Goal: Task Accomplishment & Management: Manage account settings

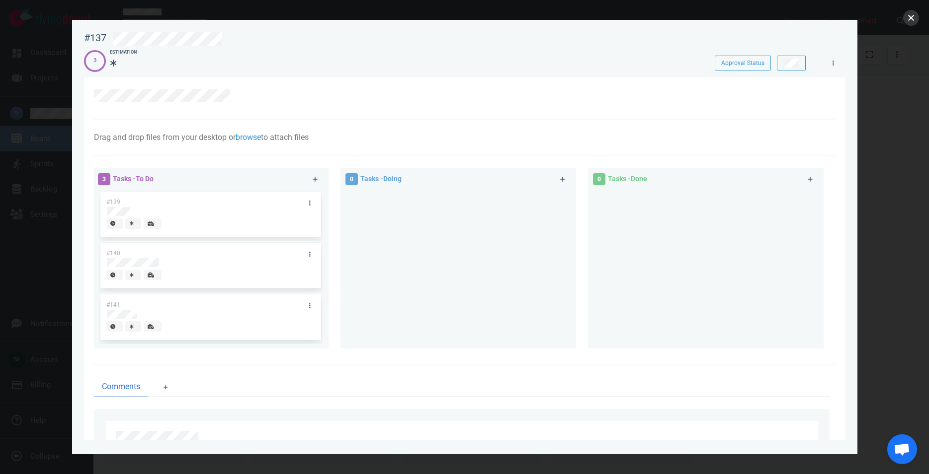
click at [905, 20] on button "close" at bounding box center [911, 18] width 16 height 16
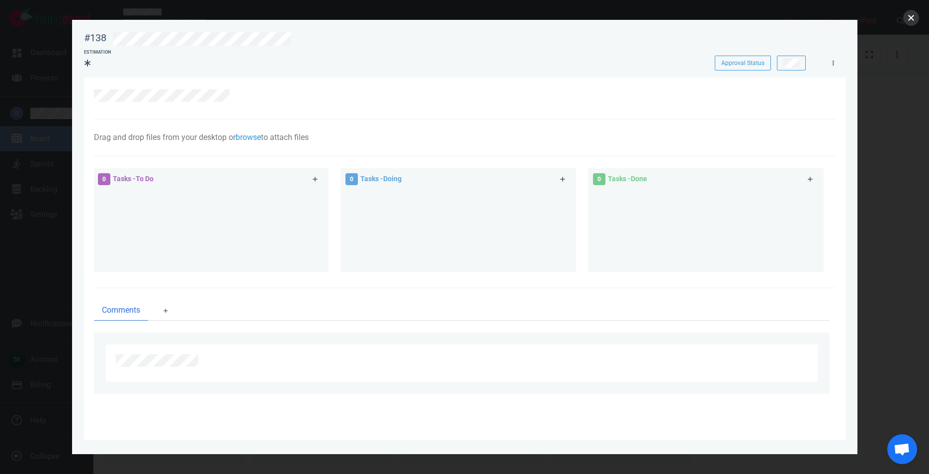
click at [913, 18] on button "close" at bounding box center [911, 18] width 16 height 16
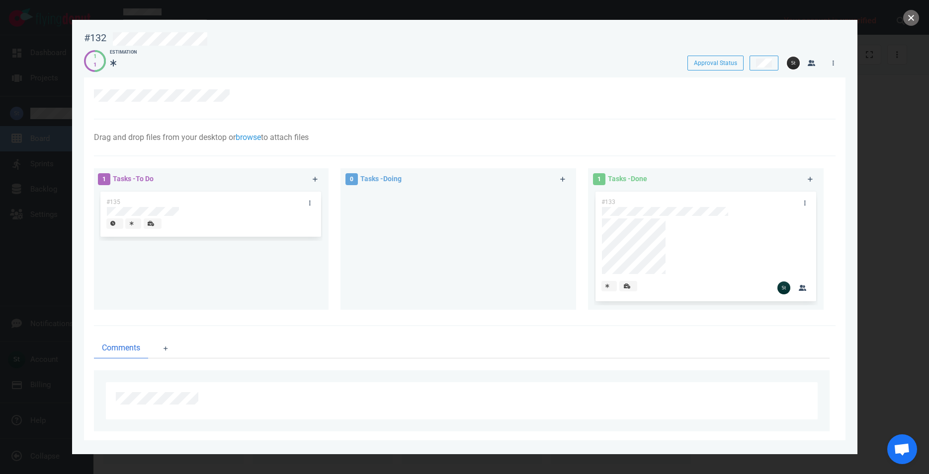
click at [913, 21] on button "close" at bounding box center [911, 18] width 16 height 16
click at [907, 19] on button "close" at bounding box center [911, 18] width 16 height 16
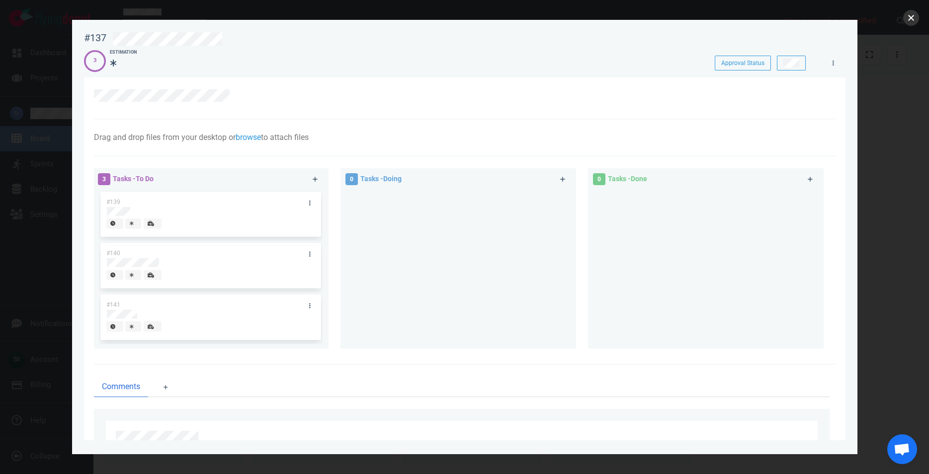
click at [915, 17] on button "close" at bounding box center [911, 18] width 16 height 16
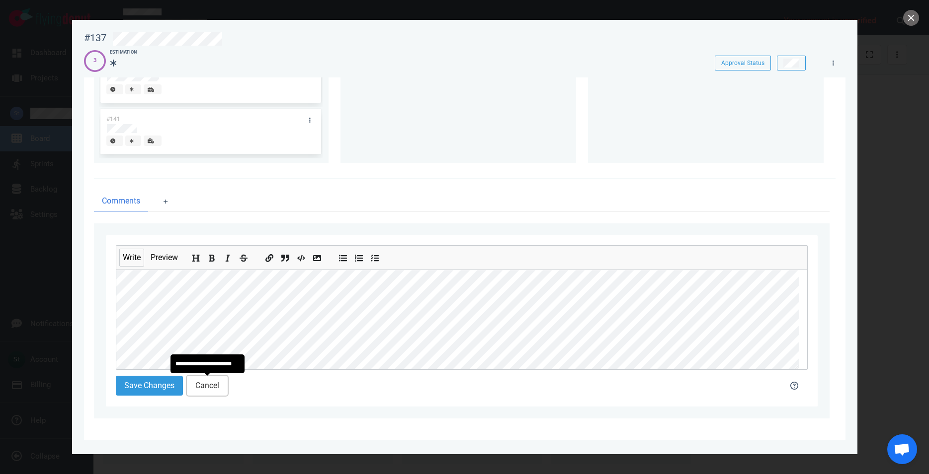
click at [205, 393] on button "Cancel" at bounding box center [207, 386] width 41 height 20
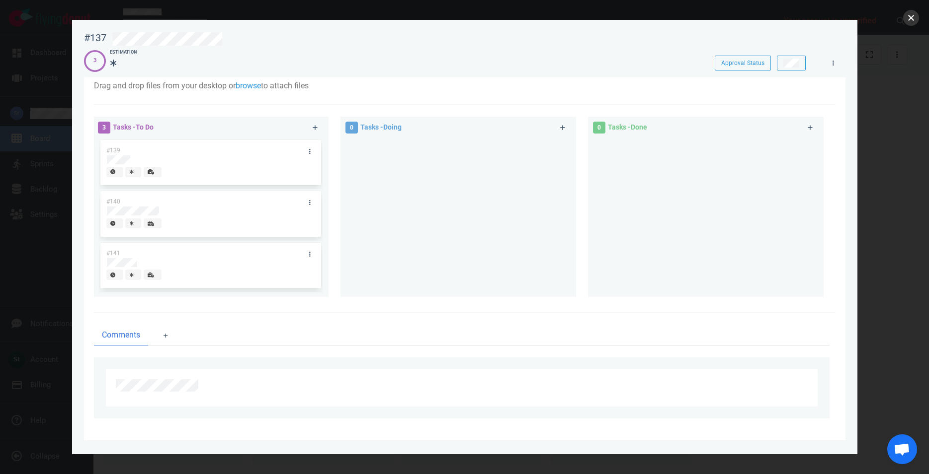
click at [911, 23] on button "close" at bounding box center [911, 18] width 16 height 16
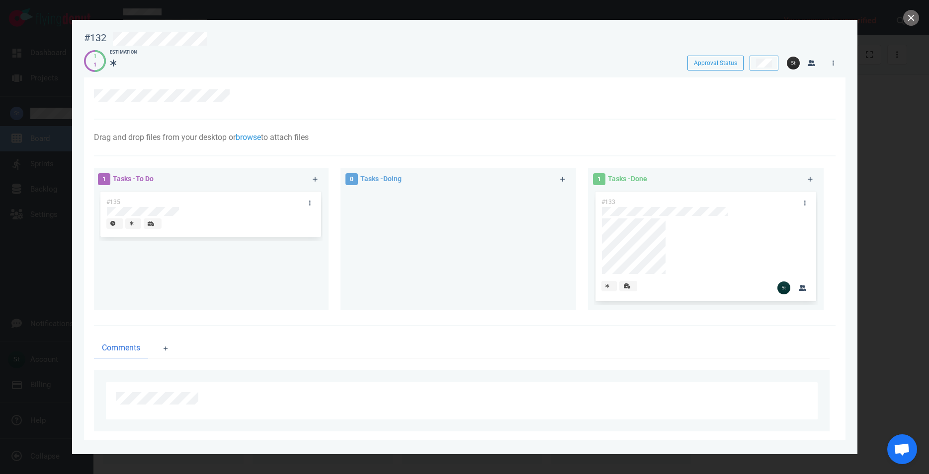
click at [901, 20] on div at bounding box center [464, 237] width 929 height 474
click at [912, 18] on button "close" at bounding box center [911, 18] width 16 height 16
click at [912, 17] on button "close" at bounding box center [911, 18] width 16 height 16
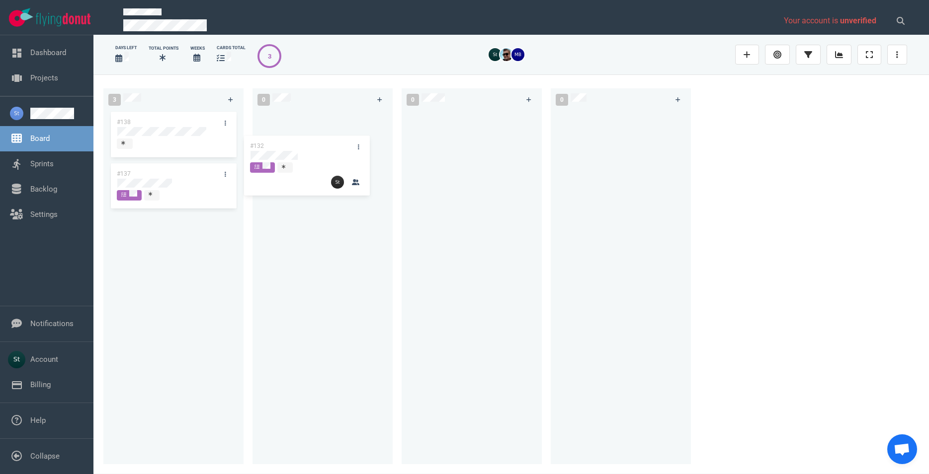
drag, startPoint x: 195, startPoint y: 146, endPoint x: 328, endPoint y: 169, distance: 135.8
click at [237, 169] on div "#132" at bounding box center [173, 143] width 128 height 66
click at [467, 150] on div at bounding box center [471, 281] width 128 height 343
click at [344, 139] on div "#132 #132" at bounding box center [322, 281] width 128 height 343
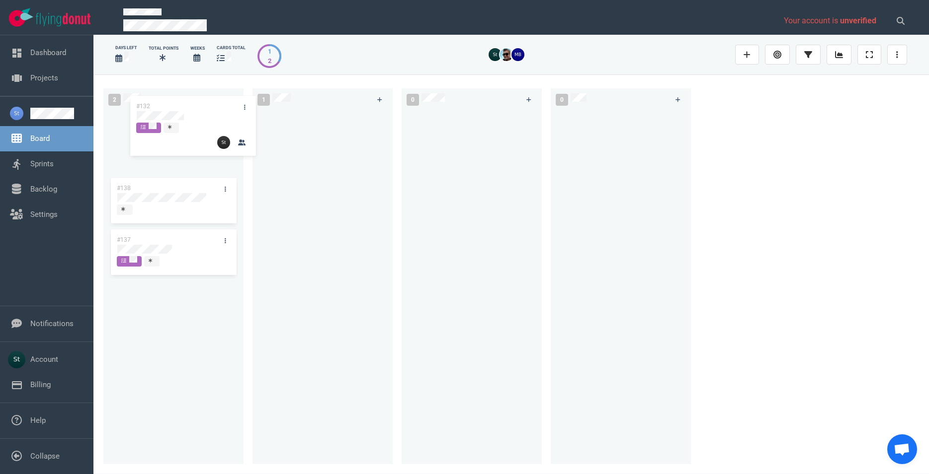
drag, startPoint x: 350, startPoint y: 126, endPoint x: 220, endPoint y: 111, distance: 130.6
click at [258, 111] on div "#132" at bounding box center [322, 143] width 128 height 66
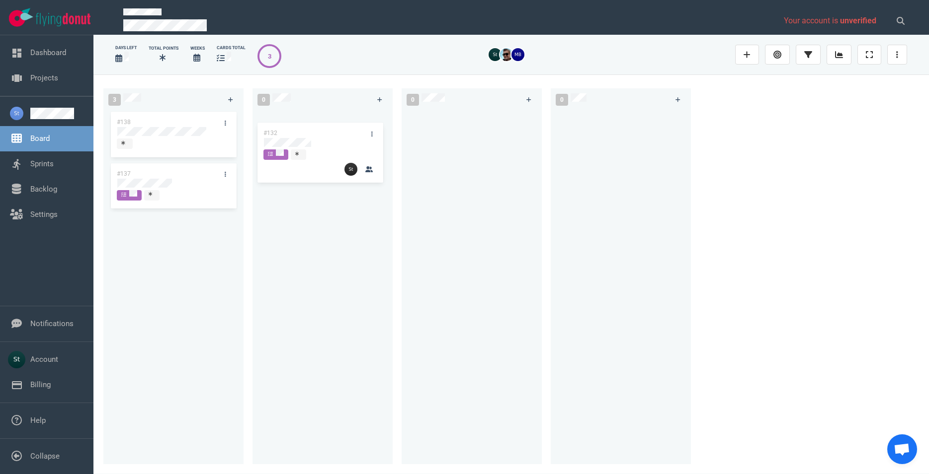
click at [323, 144] on div at bounding box center [322, 281] width 128 height 343
click at [377, 123] on link at bounding box center [374, 123] width 16 height 12
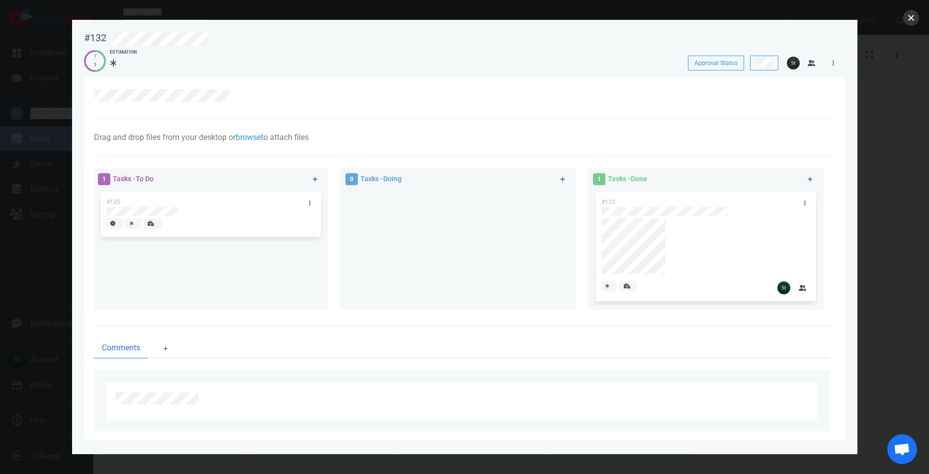
click at [918, 16] on button "close" at bounding box center [911, 18] width 16 height 16
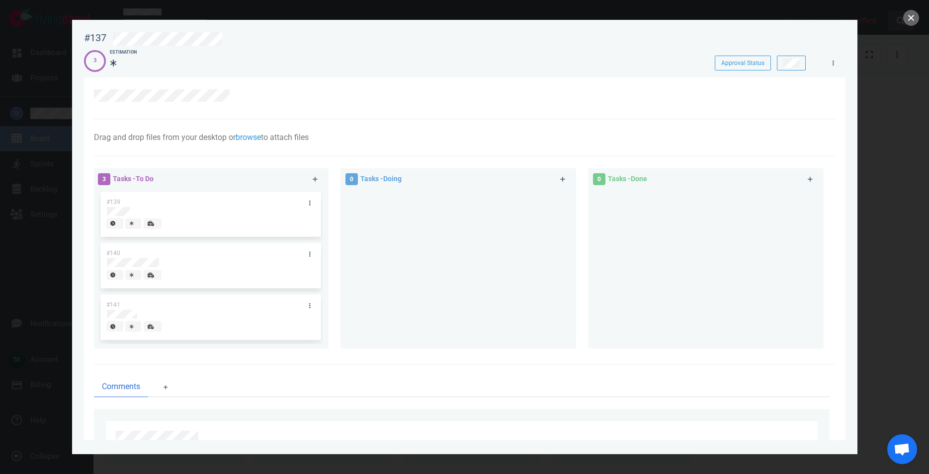
drag, startPoint x: 916, startPoint y: 20, endPoint x: 911, endPoint y: 24, distance: 6.0
click at [914, 23] on button "close" at bounding box center [911, 18] width 16 height 16
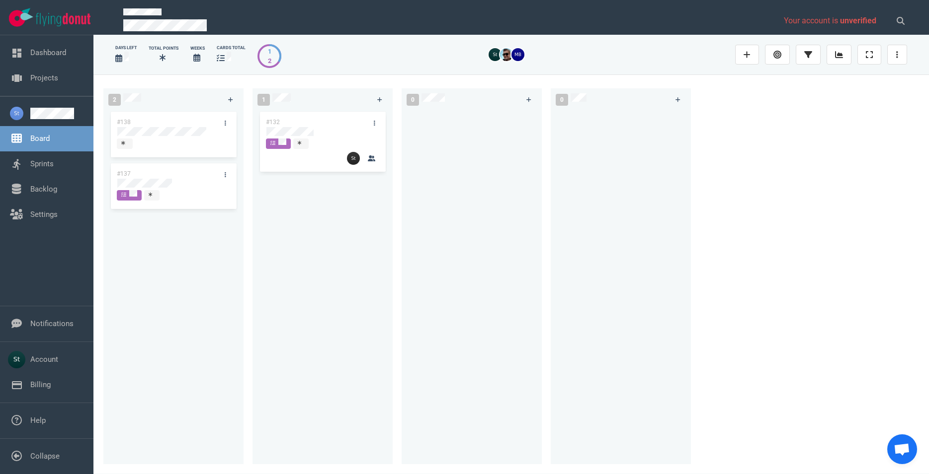
click at [349, 310] on div "#132" at bounding box center [322, 281] width 128 height 343
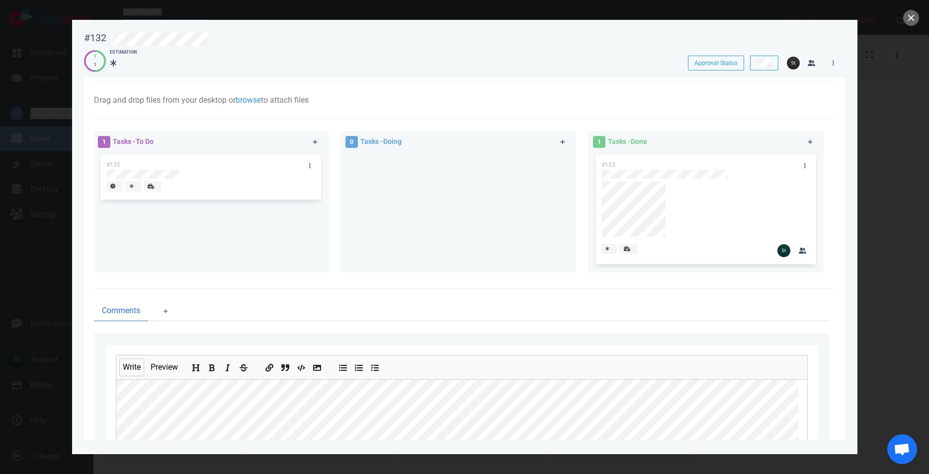
scroll to position [57, 0]
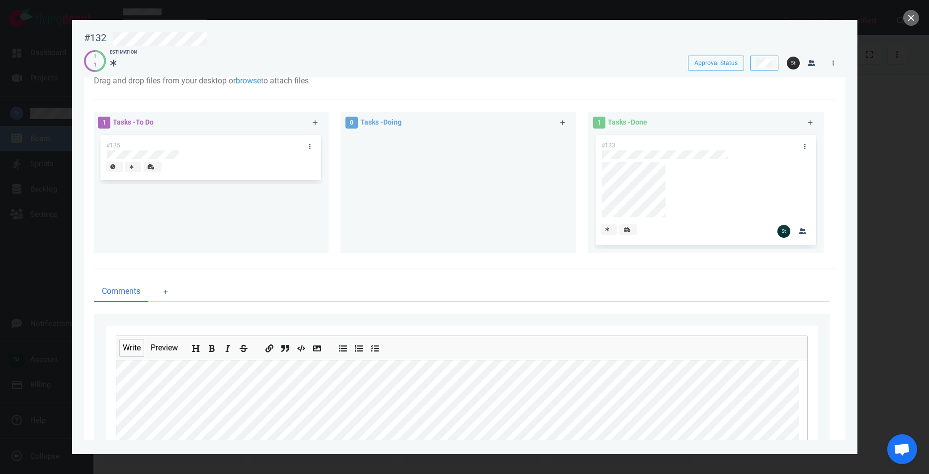
click at [98, 366] on div "Write Preview Save Changes Cancel" at bounding box center [461, 411] width 735 height 195
click at [906, 22] on button "close" at bounding box center [911, 18] width 16 height 16
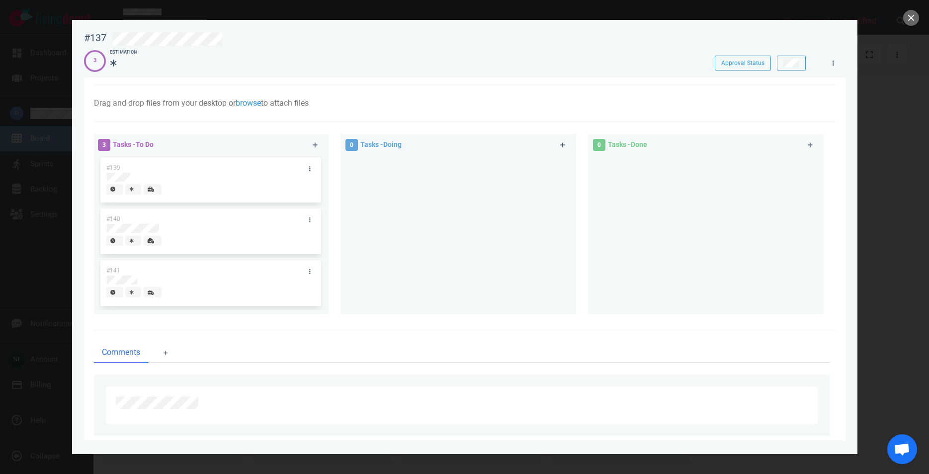
scroll to position [52, 0]
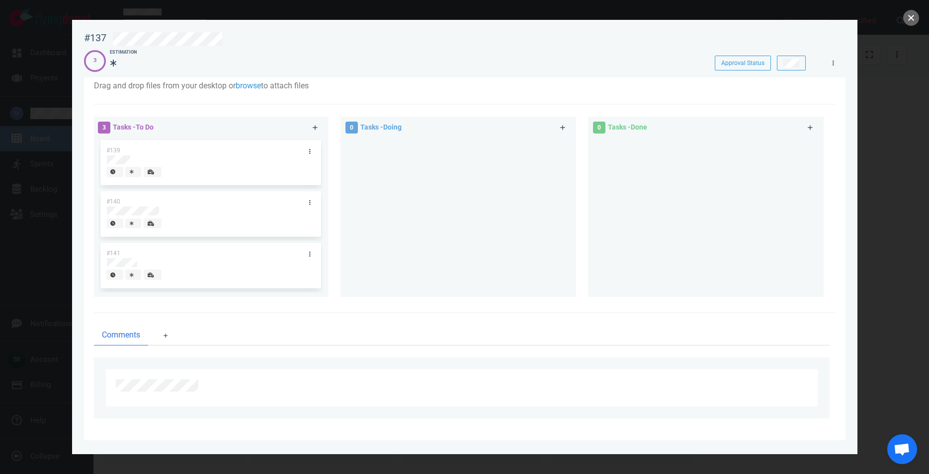
click at [917, 16] on button "close" at bounding box center [911, 18] width 16 height 16
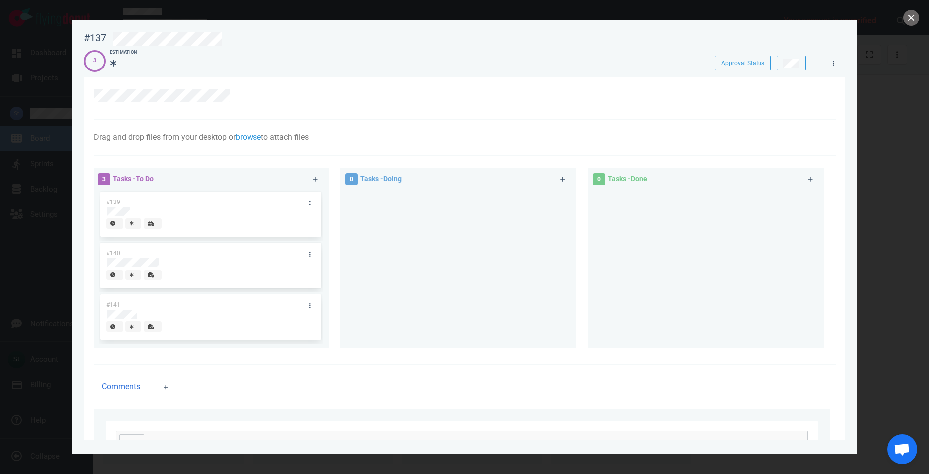
scroll to position [186, 0]
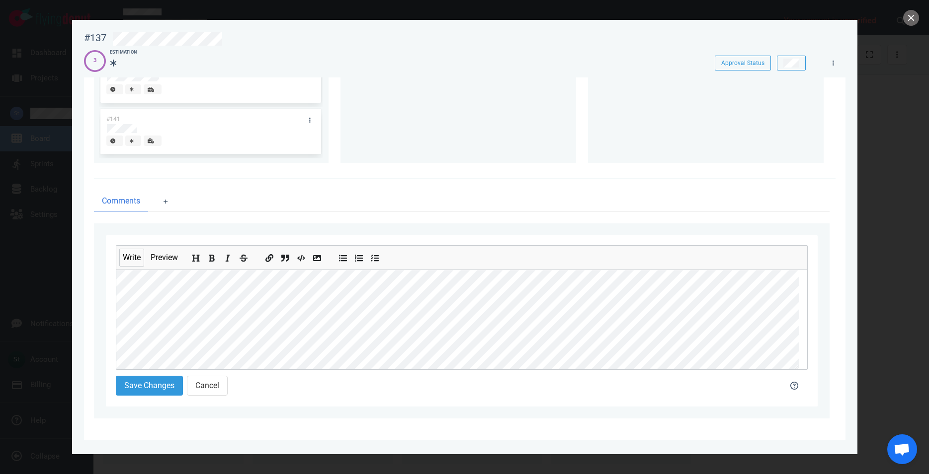
click at [909, 26] on div at bounding box center [464, 237] width 929 height 474
click at [921, 8] on div at bounding box center [464, 237] width 929 height 474
click at [915, 19] on button "close" at bounding box center [911, 18] width 16 height 16
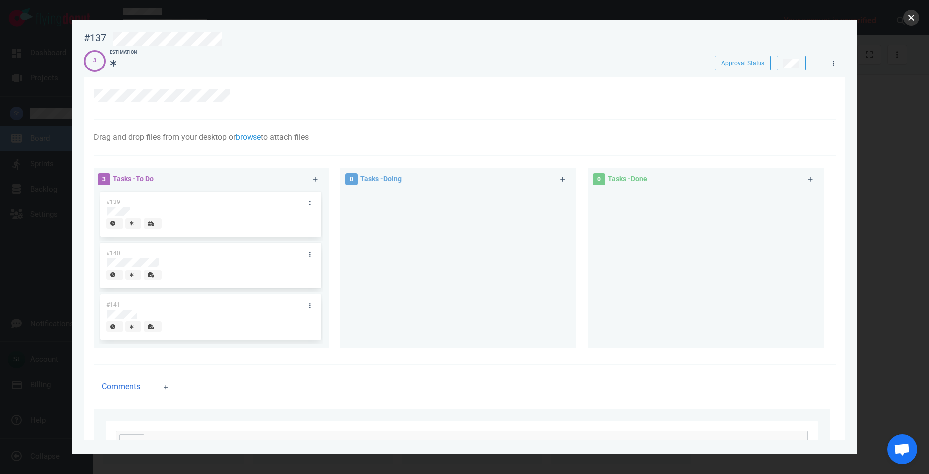
click at [914, 20] on button "close" at bounding box center [911, 18] width 16 height 16
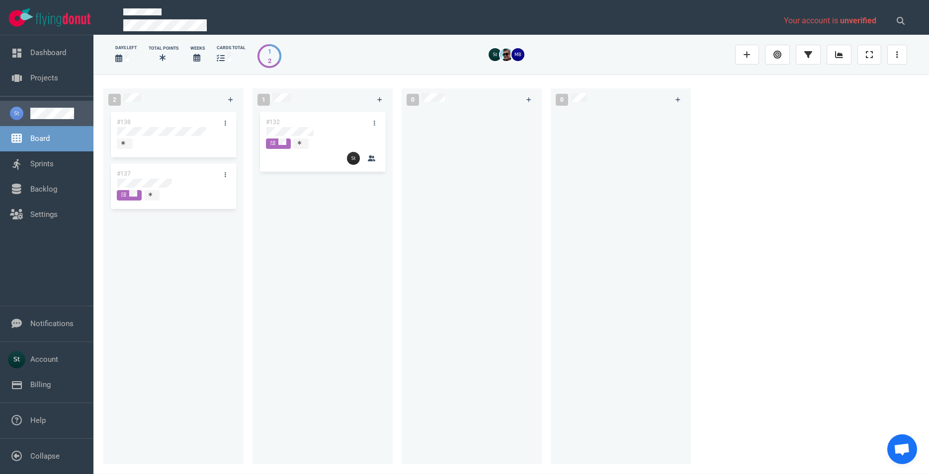
click at [66, 119] on link at bounding box center [57, 113] width 55 height 11
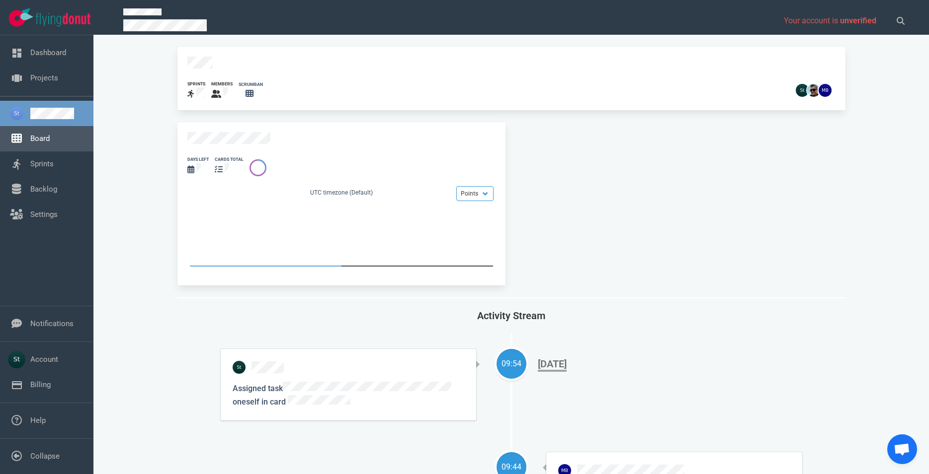
click at [50, 141] on link "Board" at bounding box center [39, 138] width 19 height 9
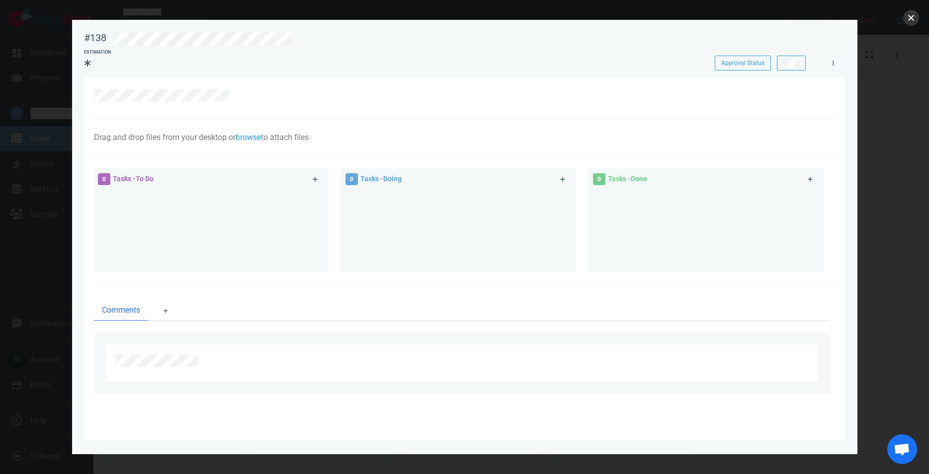
click at [915, 17] on button "close" at bounding box center [911, 18] width 16 height 16
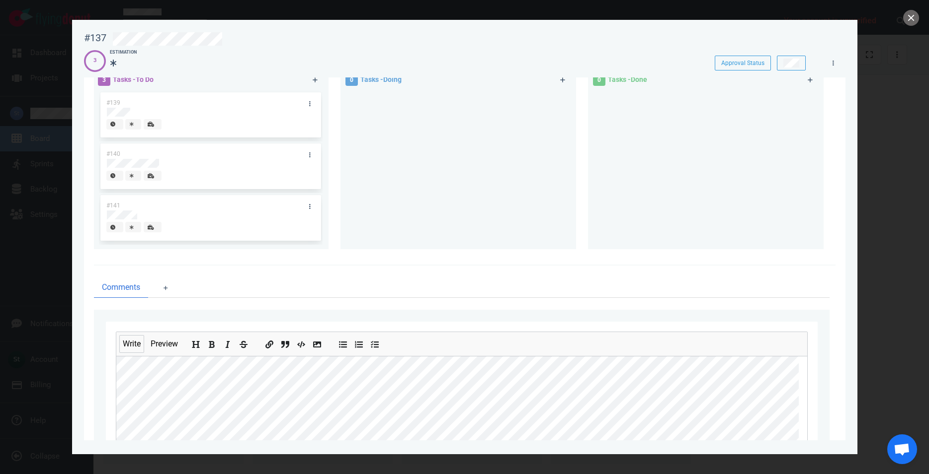
scroll to position [186, 0]
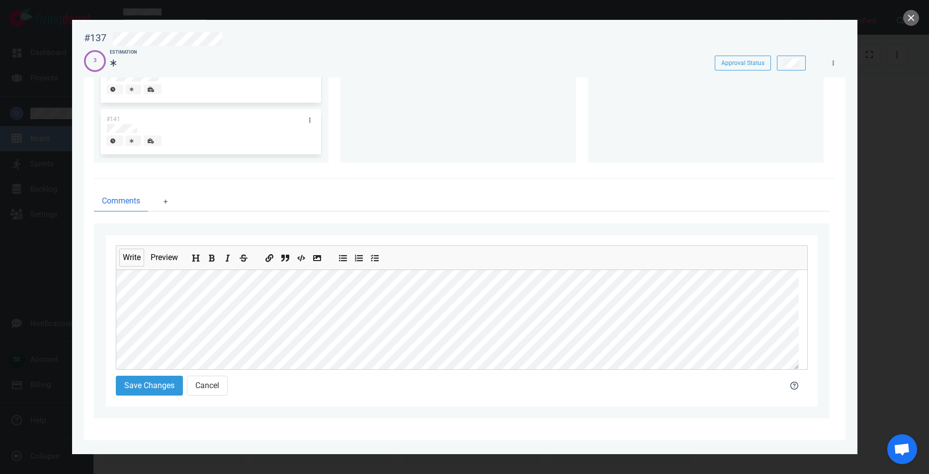
click at [886, 29] on div at bounding box center [464, 237] width 929 height 474
click at [908, 18] on button "close" at bounding box center [911, 18] width 16 height 16
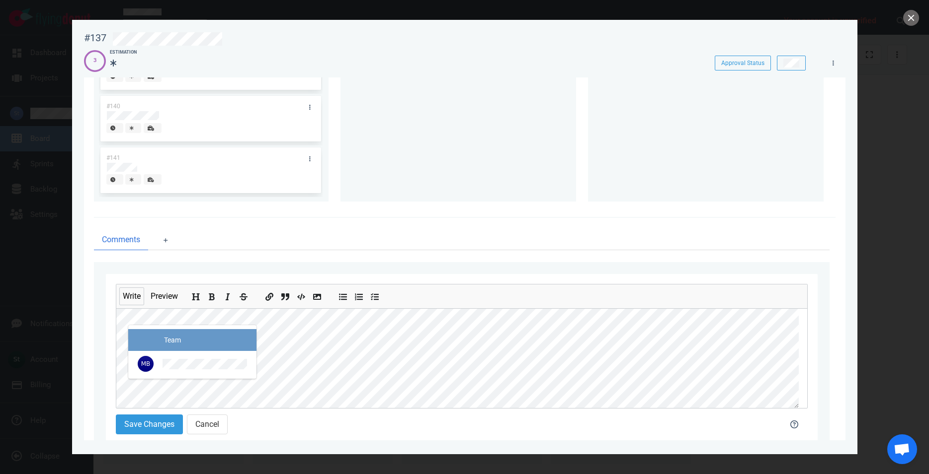
scroll to position [186, 0]
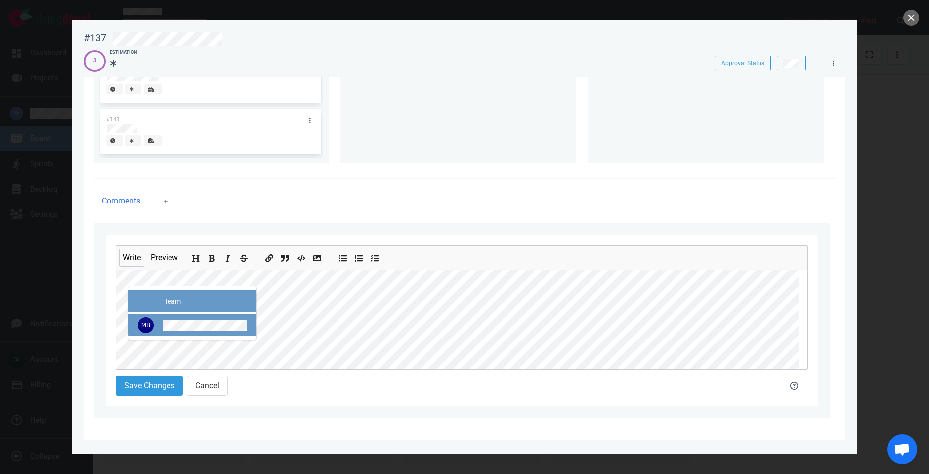
click at [202, 332] on div at bounding box center [192, 325] width 112 height 16
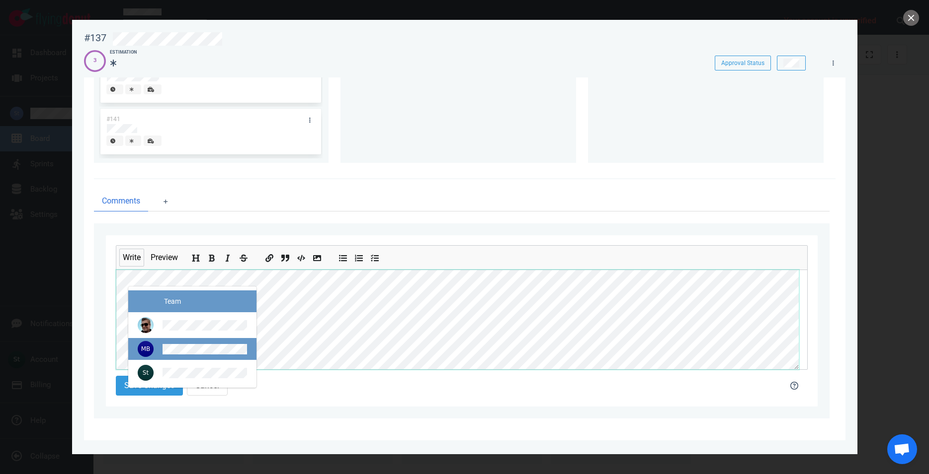
click at [196, 359] on span at bounding box center [192, 349] width 128 height 22
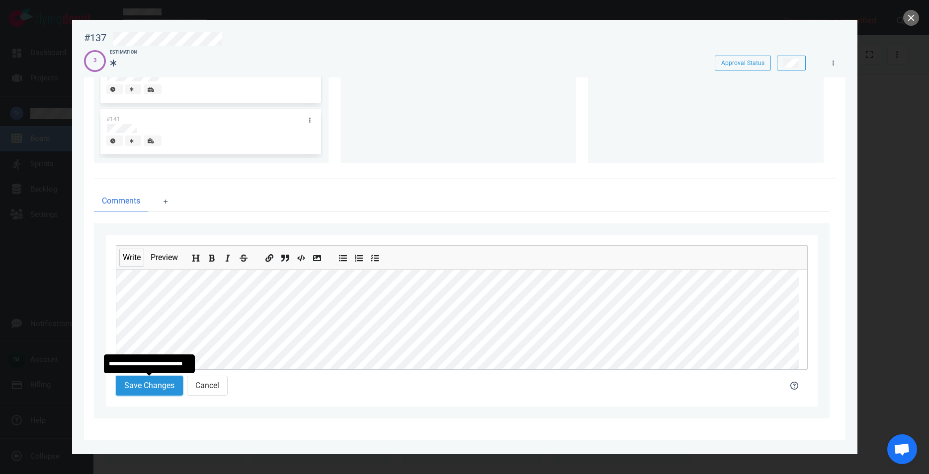
click at [150, 385] on button "Save Changes" at bounding box center [149, 386] width 67 height 20
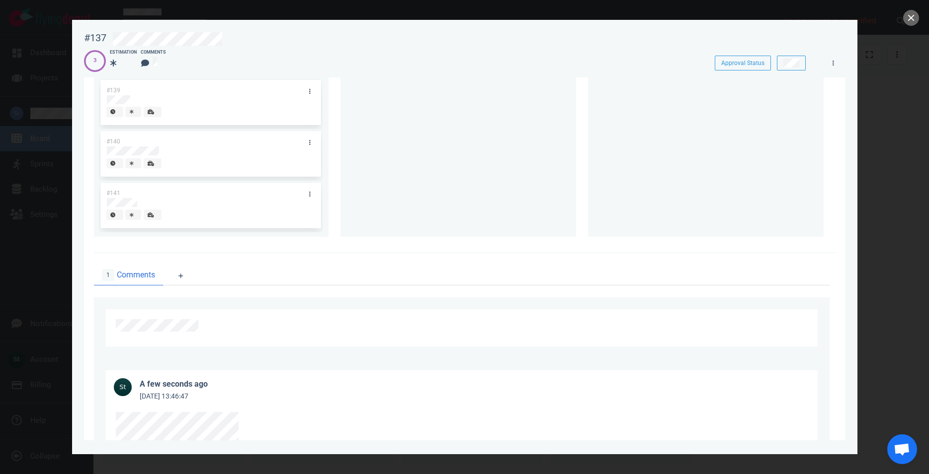
scroll to position [0, 0]
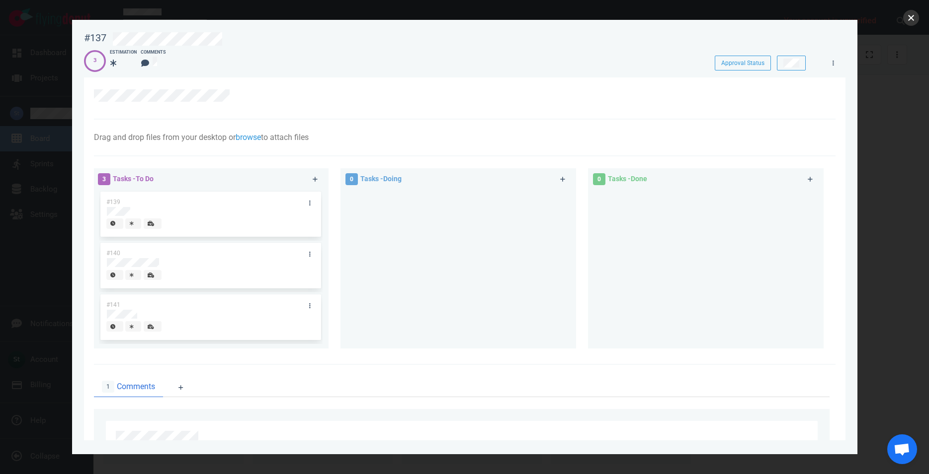
click at [915, 22] on button "close" at bounding box center [911, 18] width 16 height 16
click at [914, 20] on button "close" at bounding box center [911, 18] width 16 height 16
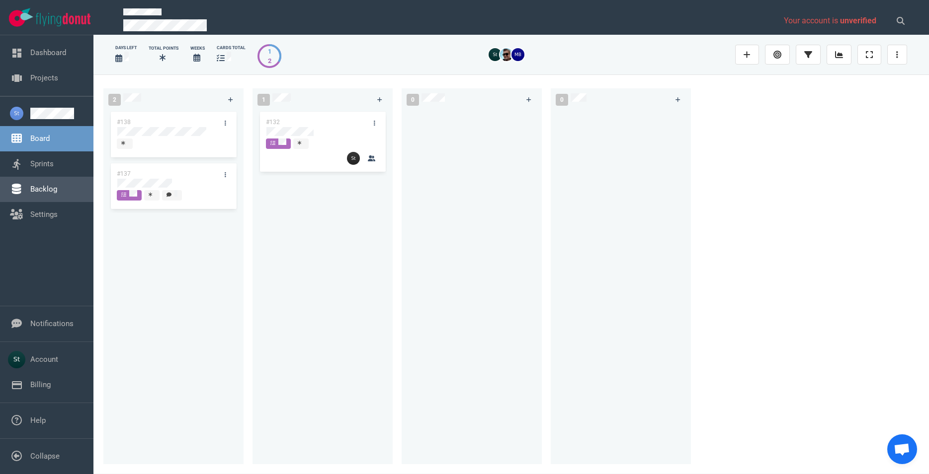
click at [54, 166] on link "Sprints" at bounding box center [41, 163] width 23 height 9
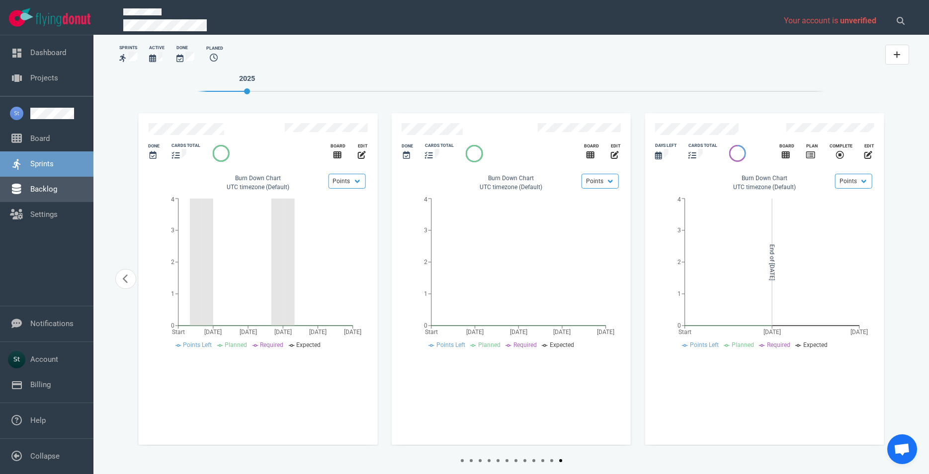
click at [53, 194] on link "Backlog" at bounding box center [43, 189] width 27 height 9
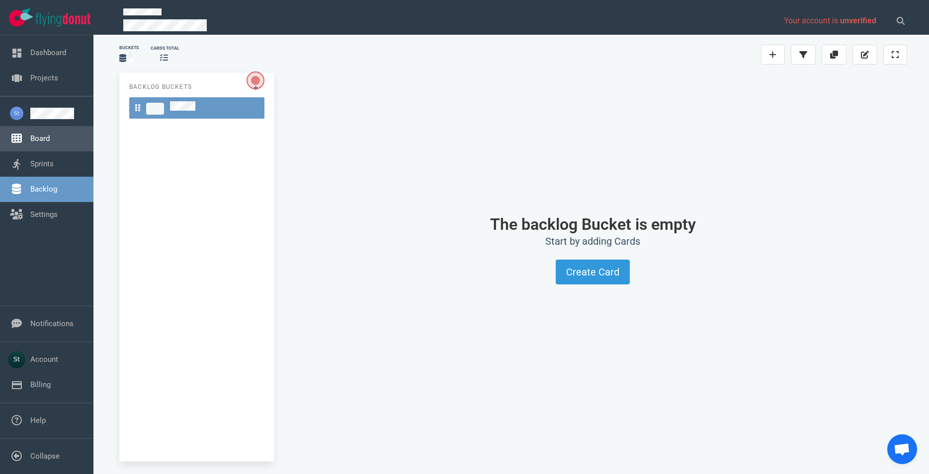
click at [50, 140] on link "Board" at bounding box center [39, 138] width 19 height 9
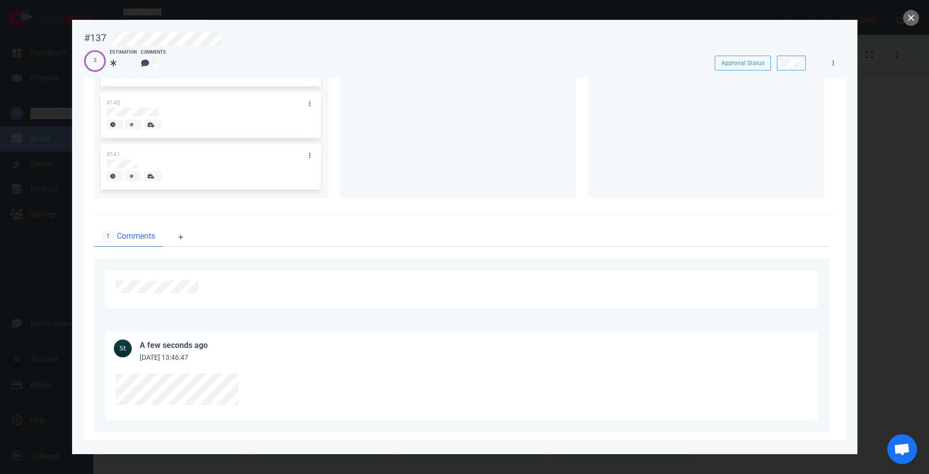
scroll to position [164, 0]
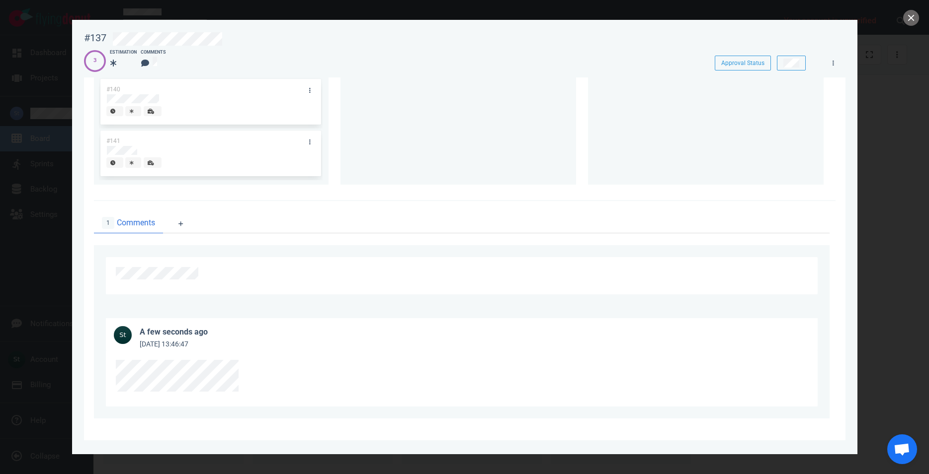
click at [101, 375] on div "a few seconds ago Sep 25, 2025 13:46:47" at bounding box center [461, 363] width 735 height 112
click at [286, 349] on article "a few seconds ago Sep 25, 2025 13:46:47" at bounding box center [461, 334] width 711 height 32
click at [907, 19] on button "close" at bounding box center [911, 18] width 16 height 16
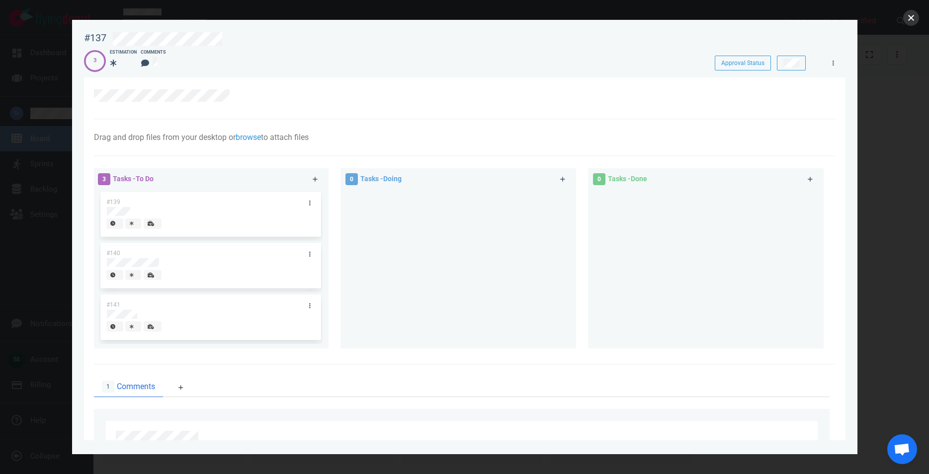
click at [909, 22] on button "close" at bounding box center [911, 18] width 16 height 16
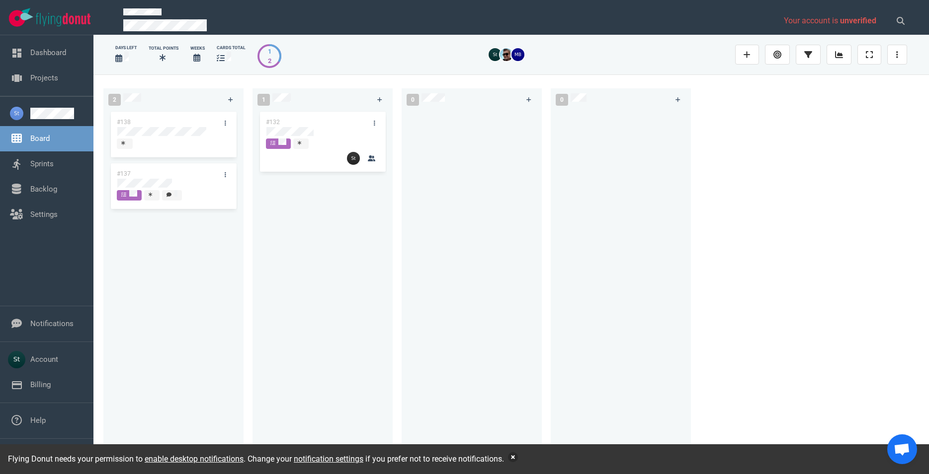
click at [513, 457] on button "button" at bounding box center [513, 458] width 10 height 10
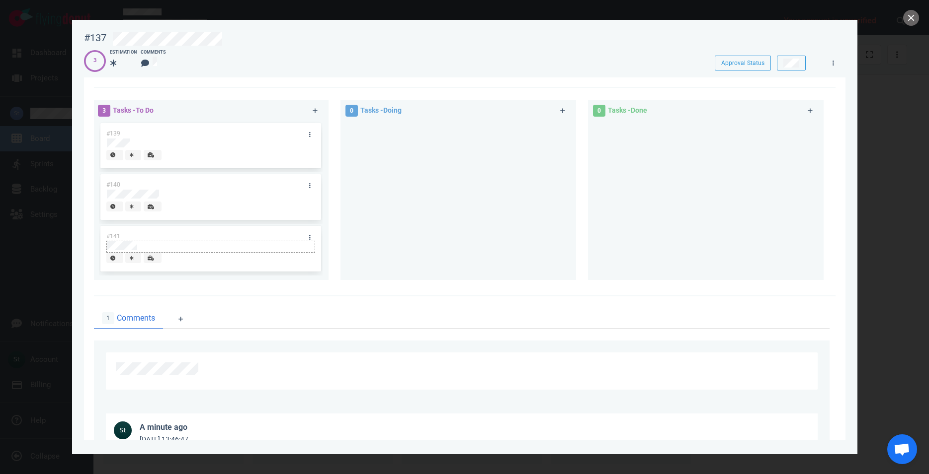
scroll to position [51, 0]
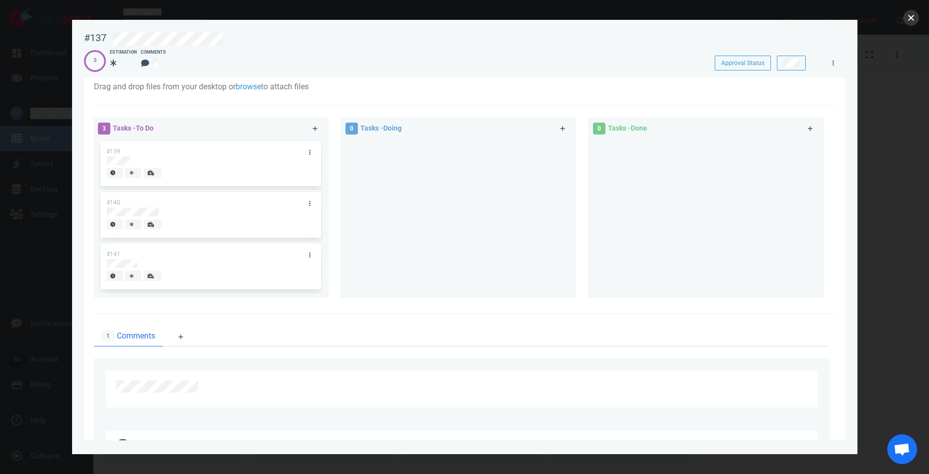
click at [917, 20] on button "close" at bounding box center [911, 18] width 16 height 16
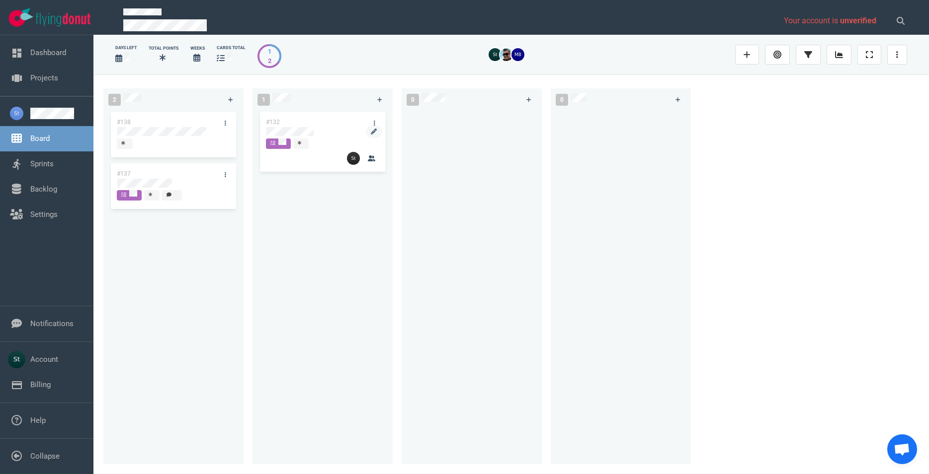
click at [313, 136] on div at bounding box center [322, 133] width 113 height 12
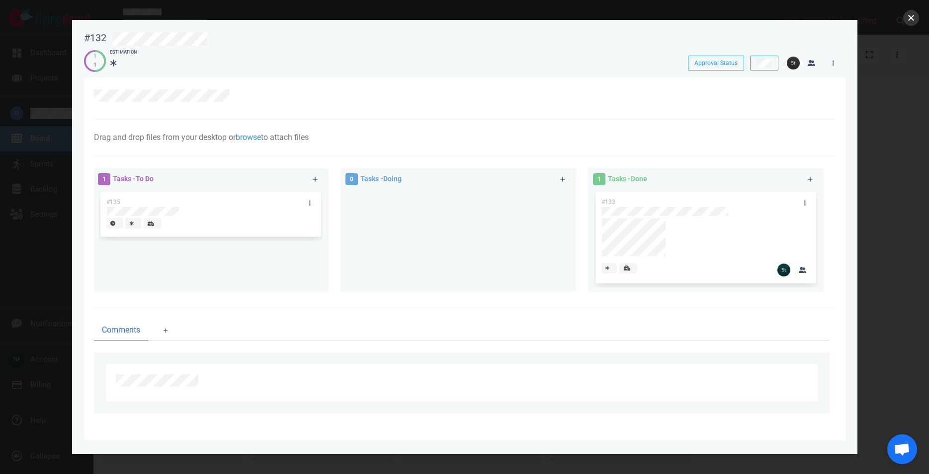
click at [910, 21] on button "close" at bounding box center [911, 18] width 16 height 16
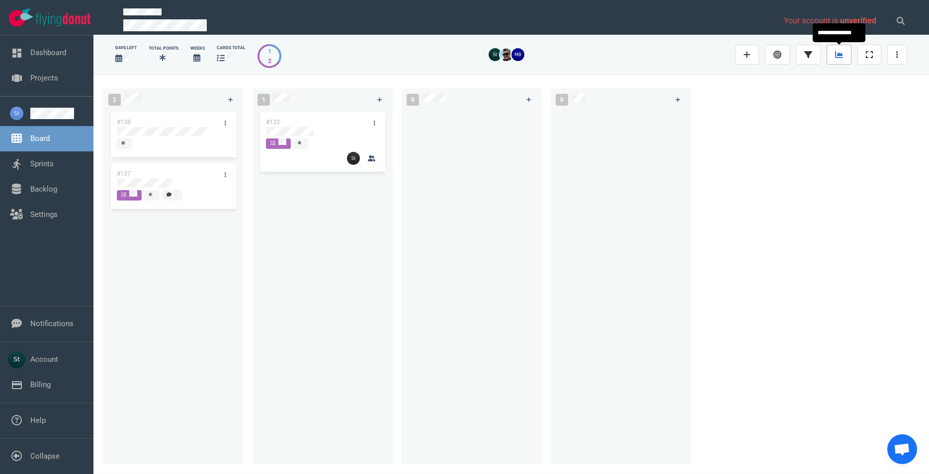
click at [844, 59] on link at bounding box center [838, 55] width 25 height 20
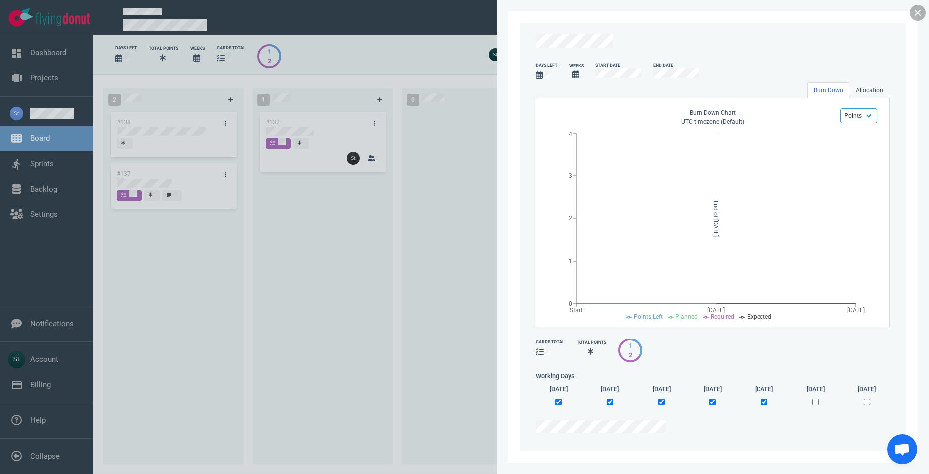
click at [919, 12] on link at bounding box center [917, 13] width 16 height 16
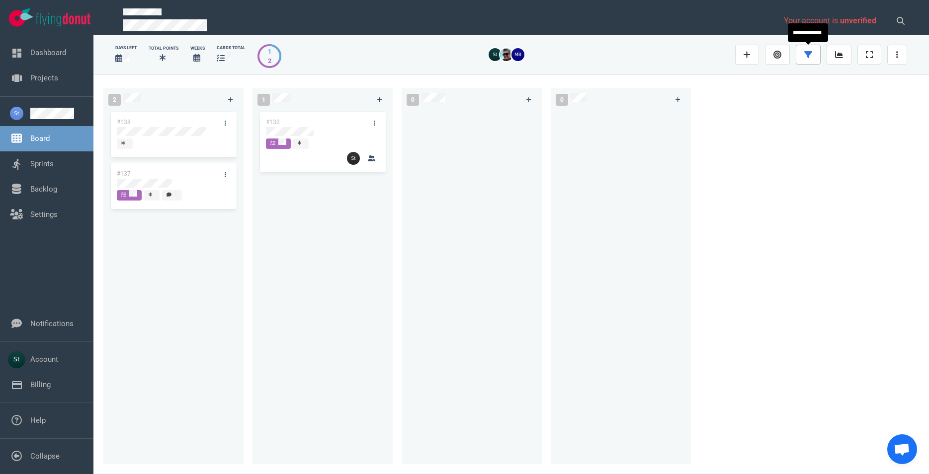
click at [814, 56] on link at bounding box center [807, 55] width 25 height 20
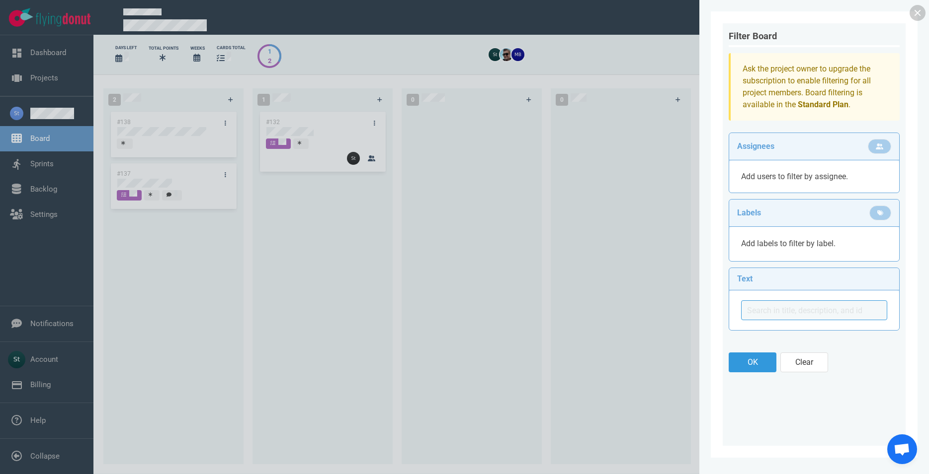
click at [811, 180] on span "Add users to filter by assignee." at bounding box center [794, 176] width 107 height 9
click at [922, 9] on link at bounding box center [917, 13] width 16 height 16
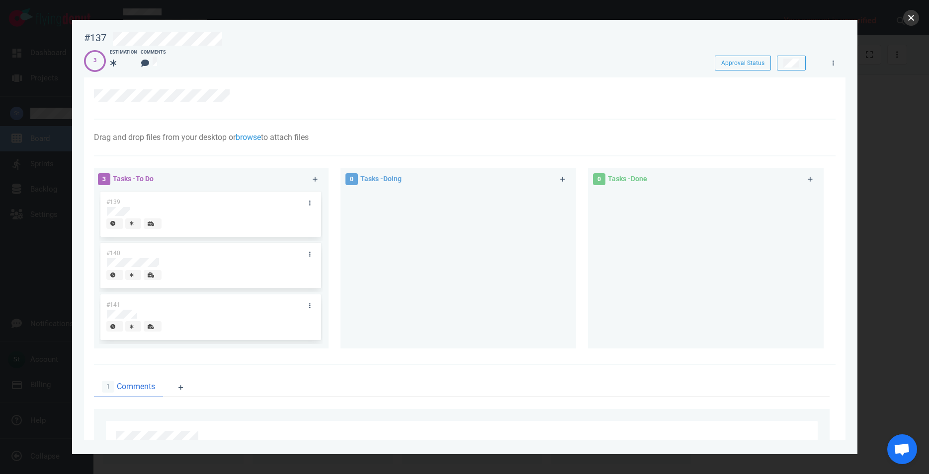
click at [908, 23] on button "close" at bounding box center [911, 18] width 16 height 16
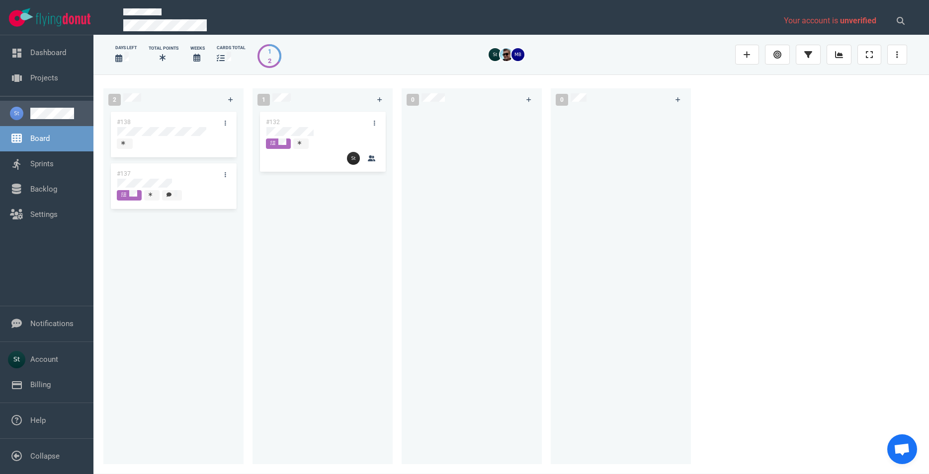
click at [56, 113] on link at bounding box center [57, 113] width 55 height 11
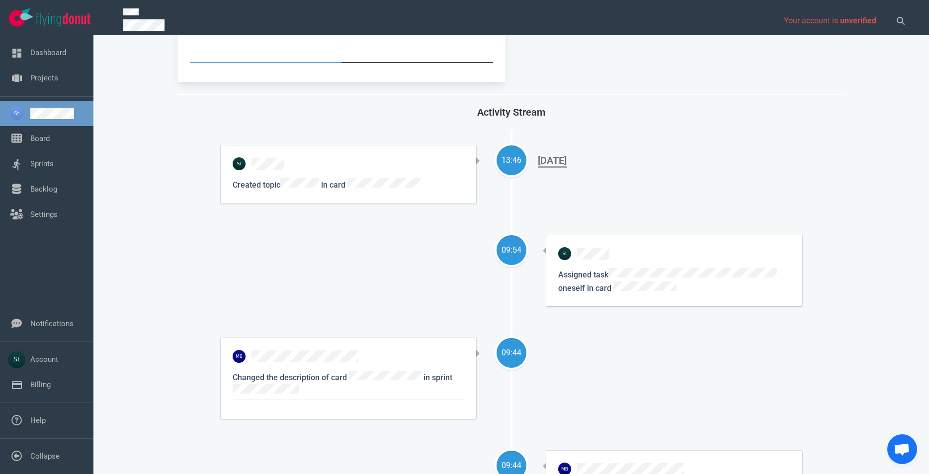
scroll to position [136, 0]
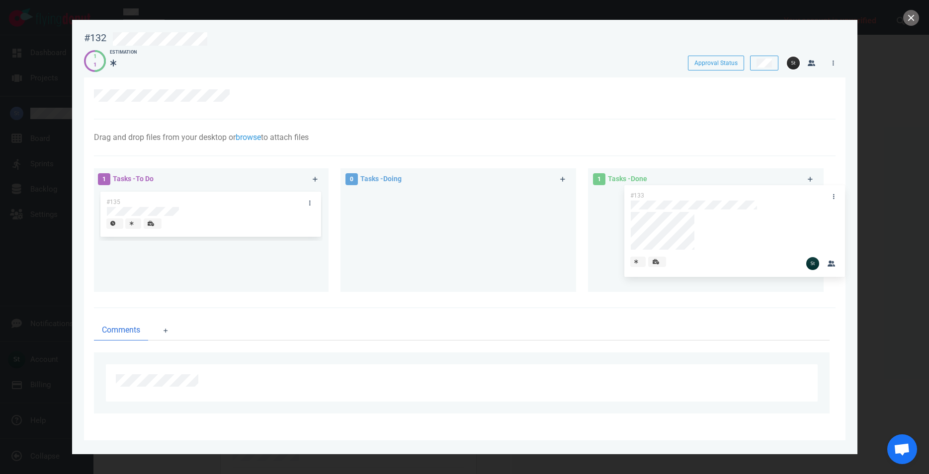
click at [790, 272] on div "#133 #133" at bounding box center [706, 237] width 224 height 94
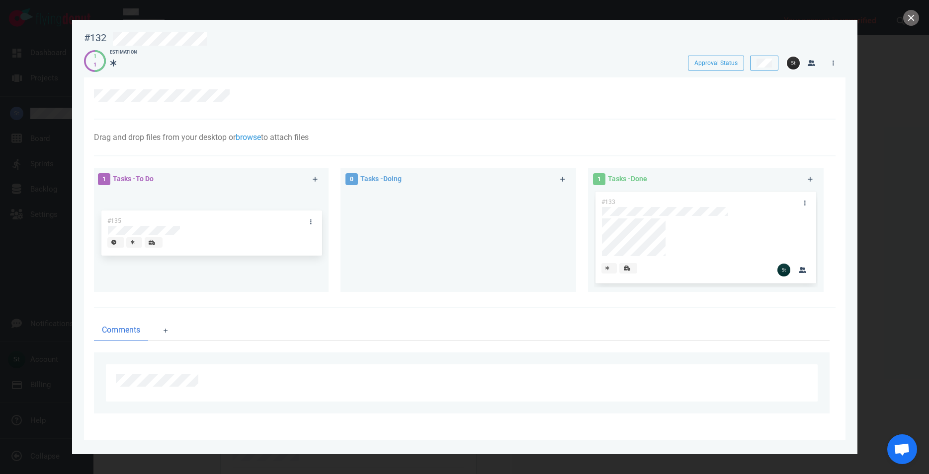
drag, startPoint x: 269, startPoint y: 205, endPoint x: 270, endPoint y: 227, distance: 21.4
click at [270, 227] on div "#135" at bounding box center [211, 216] width 224 height 52
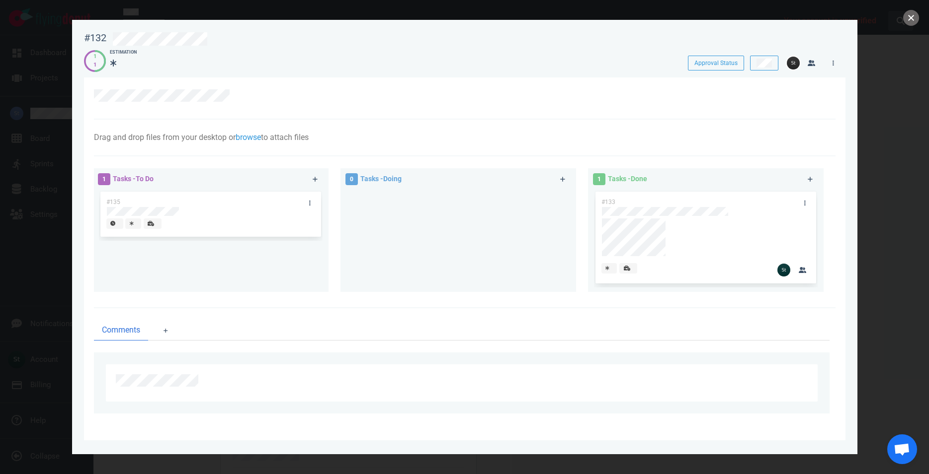
drag, startPoint x: 906, startPoint y: 18, endPoint x: 901, endPoint y: 21, distance: 5.8
click at [907, 18] on button "close" at bounding box center [911, 18] width 16 height 16
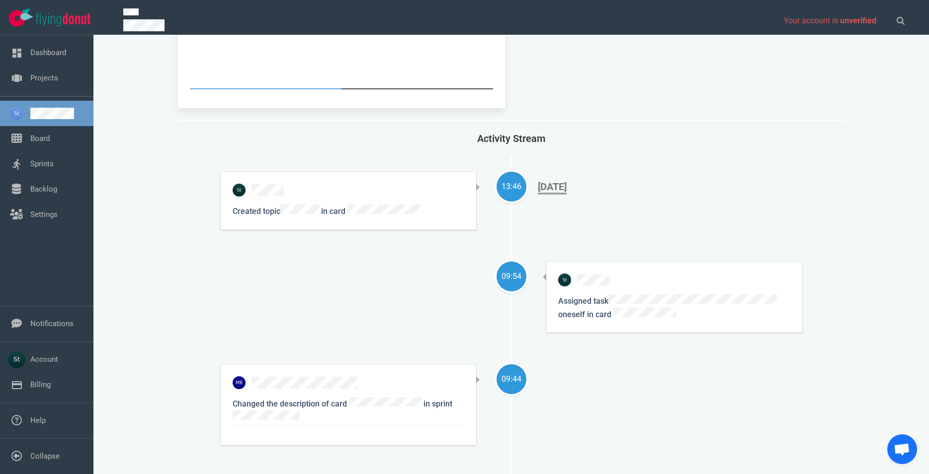
scroll to position [193, 0]
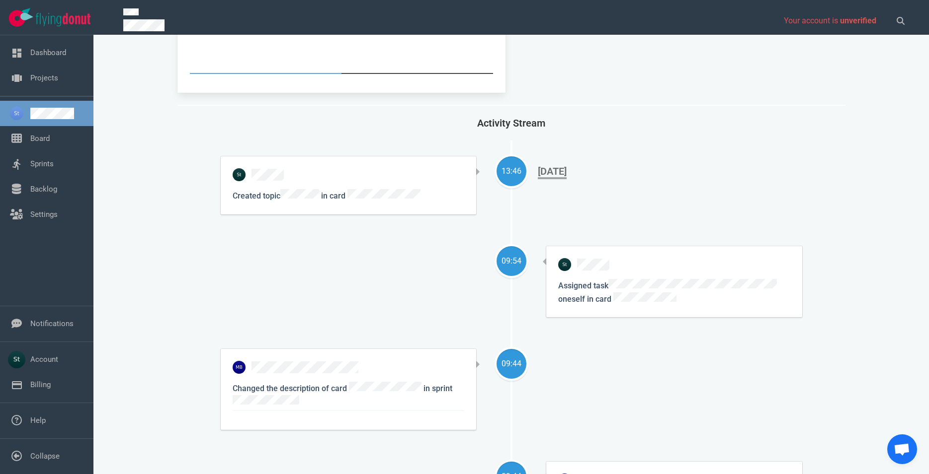
click at [499, 255] on div "09:54" at bounding box center [511, 261] width 30 height 12
drag, startPoint x: 571, startPoint y: 278, endPoint x: 669, endPoint y: 306, distance: 101.6
click at [669, 306] on div "Assigned task oneself in card" at bounding box center [674, 281] width 256 height 71
click at [669, 305] on div "Assigned task oneself in card" at bounding box center [674, 281] width 256 height 71
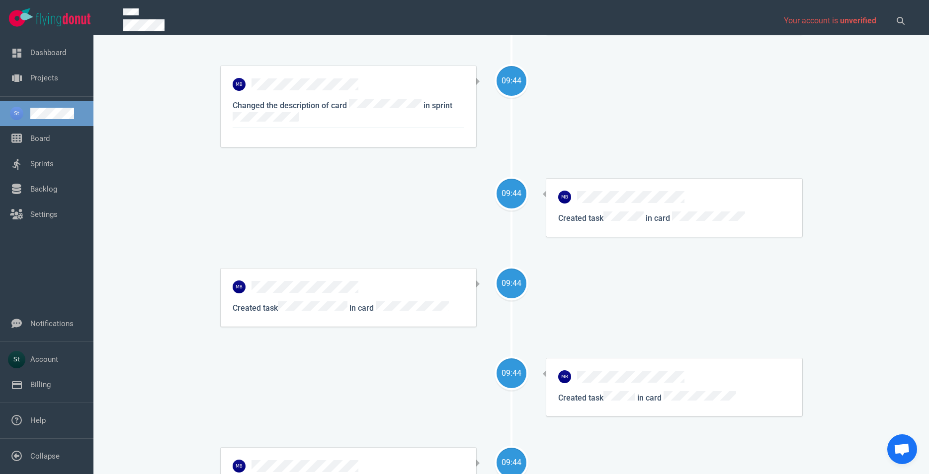
scroll to position [249, 0]
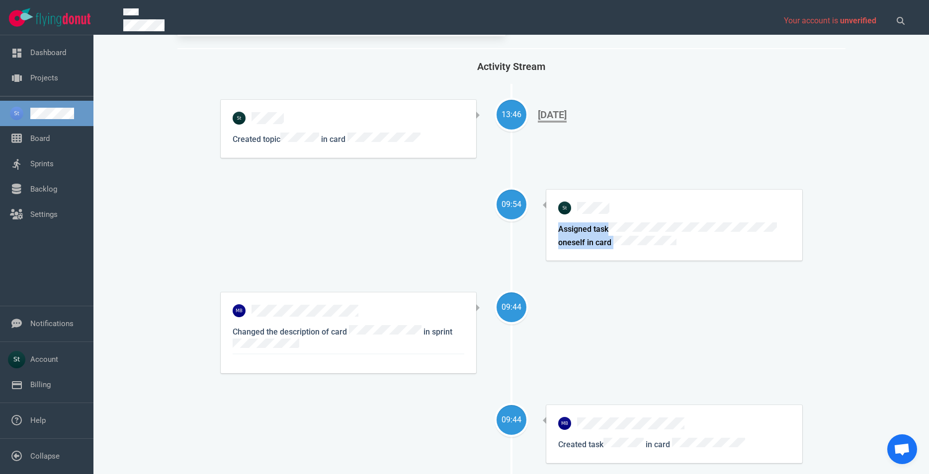
drag, startPoint x: 681, startPoint y: 231, endPoint x: 550, endPoint y: 220, distance: 131.1
click at [550, 220] on div "Assigned task oneself in card" at bounding box center [674, 225] width 256 height 71
click at [681, 232] on p "Assigned task oneself in card" at bounding box center [674, 236] width 232 height 26
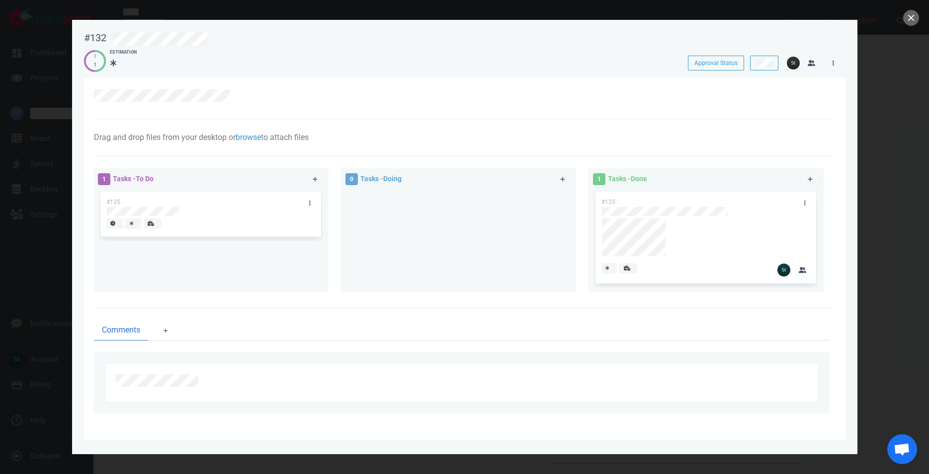
click at [835, 61] on link at bounding box center [833, 63] width 16 height 12
click at [691, 111] on div at bounding box center [464, 99] width 741 height 42
click at [795, 65] on img at bounding box center [792, 63] width 13 height 13
click at [785, 274] on img at bounding box center [783, 270] width 13 height 13
click at [805, 198] on link at bounding box center [805, 203] width 16 height 12
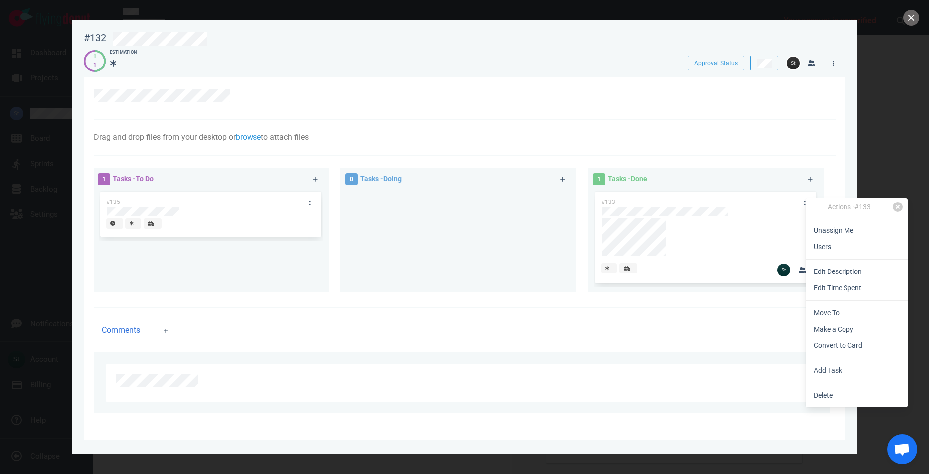
click at [792, 98] on div at bounding box center [459, 95] width 730 height 12
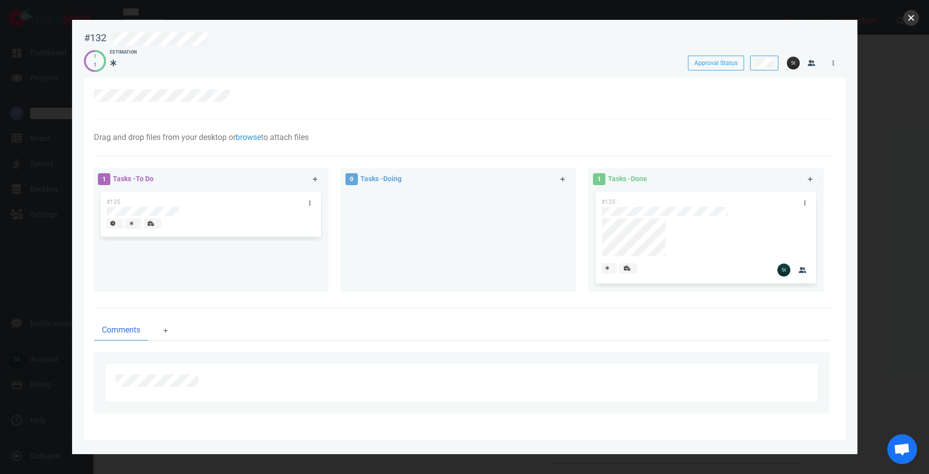
click at [907, 16] on button "close" at bounding box center [911, 18] width 16 height 16
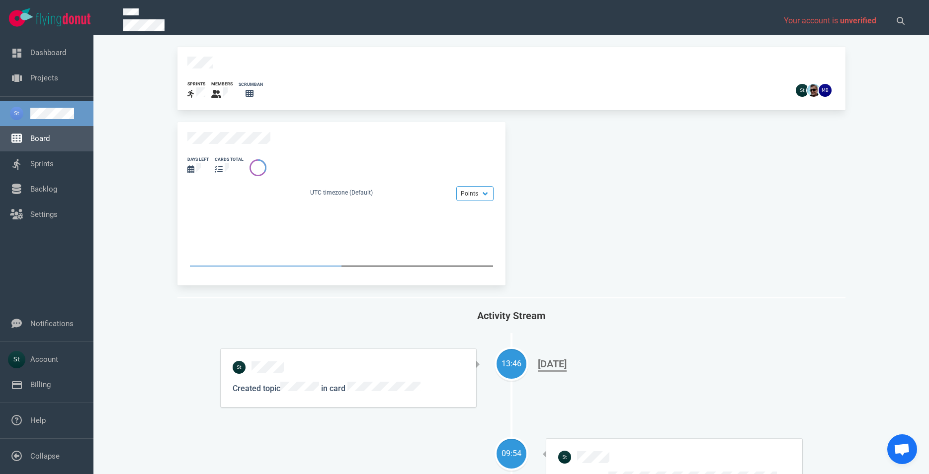
click at [50, 140] on link "Board" at bounding box center [39, 138] width 19 height 9
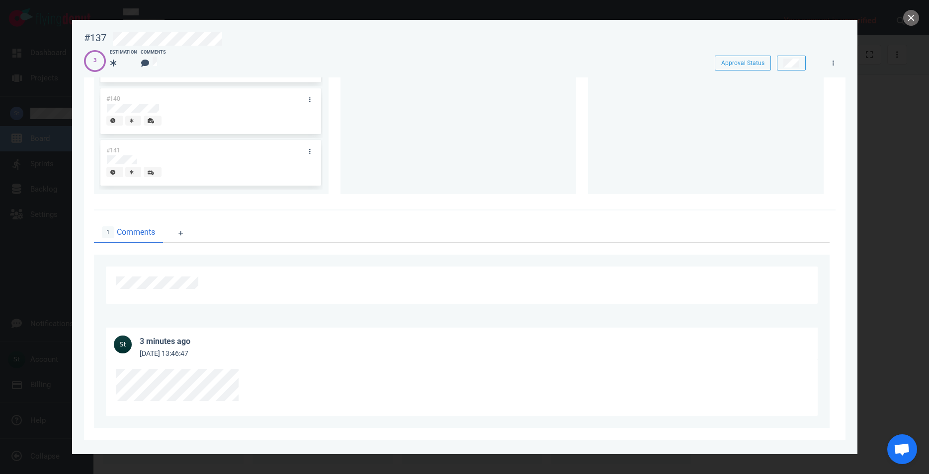
scroll to position [164, 0]
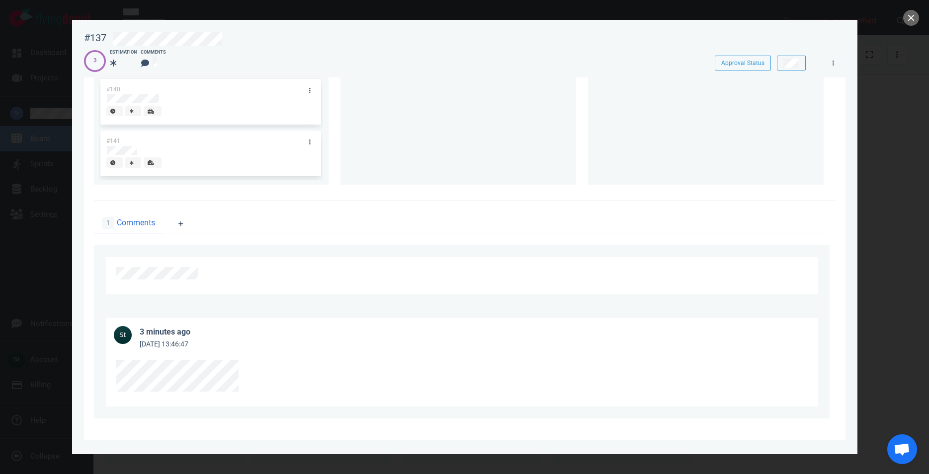
click at [190, 350] on div "3 minutes ago Sep 25, 2025 13:46:47" at bounding box center [165, 338] width 51 height 24
click at [919, 20] on div at bounding box center [464, 237] width 929 height 474
click at [914, 19] on button "close" at bounding box center [911, 18] width 16 height 16
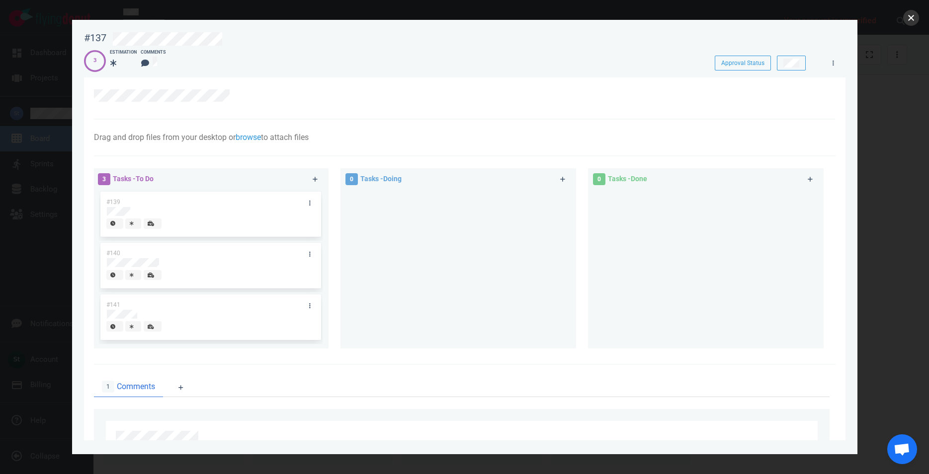
click at [905, 18] on button "close" at bounding box center [911, 18] width 16 height 16
click at [910, 26] on div at bounding box center [464, 237] width 929 height 474
click at [910, 24] on button "close" at bounding box center [911, 18] width 16 height 16
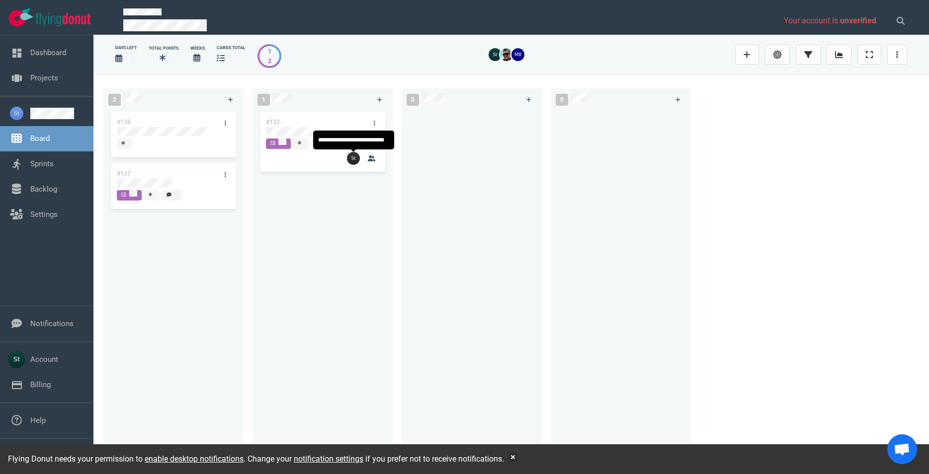
click at [353, 161] on img at bounding box center [353, 158] width 13 height 13
click at [903, 53] on link at bounding box center [897, 55] width 20 height 20
click at [321, 241] on div "#132" at bounding box center [322, 281] width 128 height 343
click at [47, 163] on link "Sprints" at bounding box center [41, 163] width 23 height 9
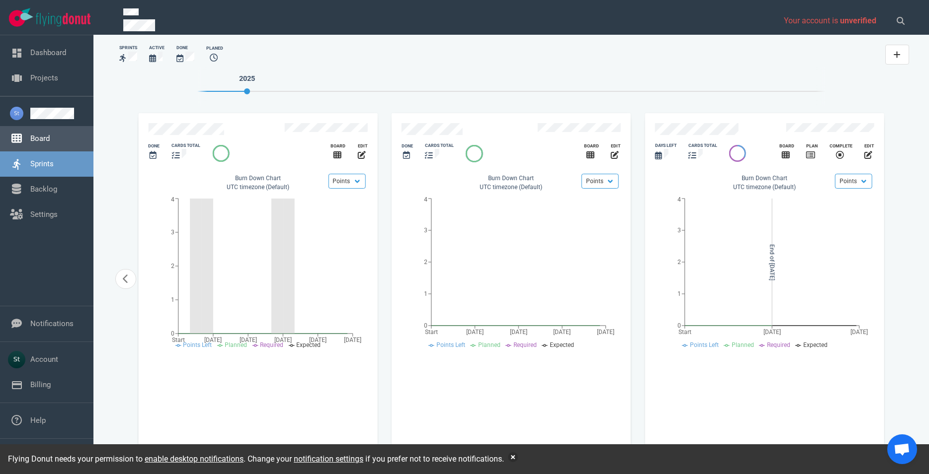
click at [50, 143] on link "Board" at bounding box center [39, 138] width 19 height 9
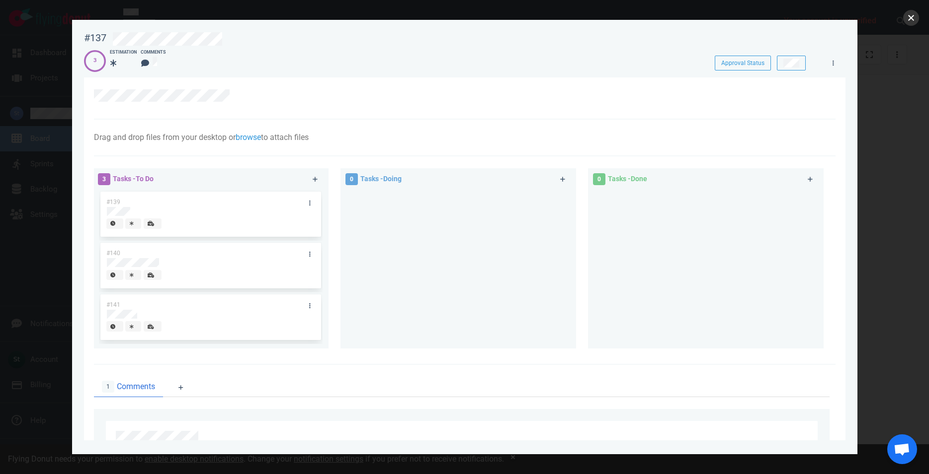
click at [913, 14] on button "close" at bounding box center [911, 18] width 16 height 16
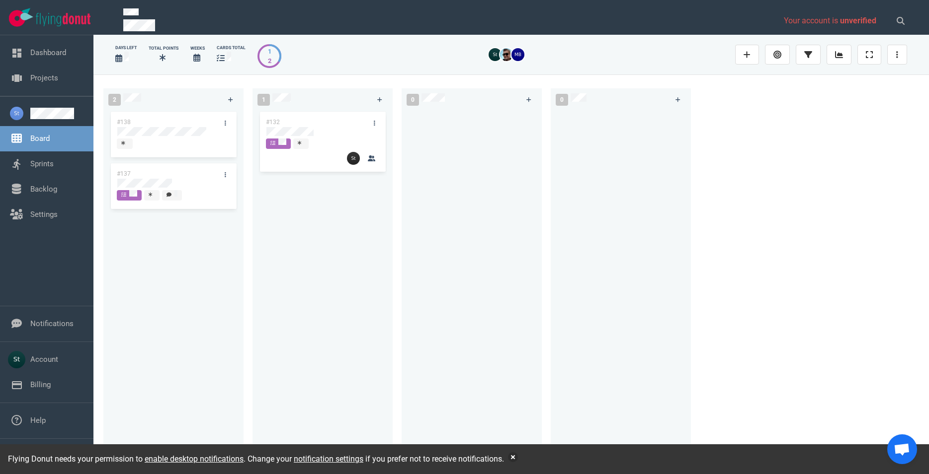
drag, startPoint x: 680, startPoint y: 288, endPoint x: 674, endPoint y: 282, distance: 8.8
click at [679, 284] on div at bounding box center [620, 281] width 128 height 343
click at [180, 191] on span at bounding box center [172, 195] width 20 height 10
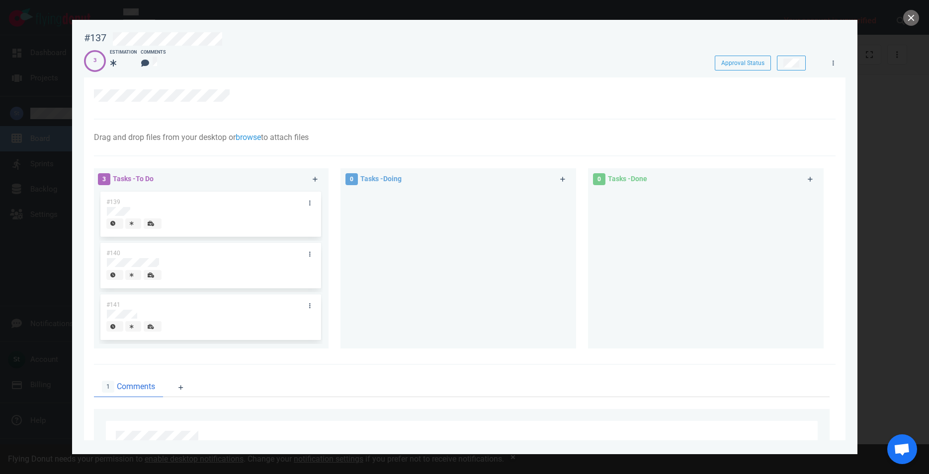
scroll to position [164, 0]
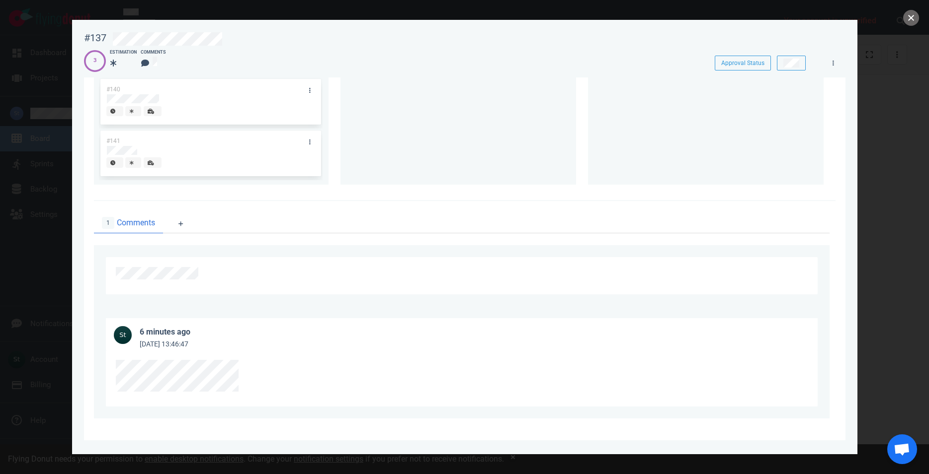
click at [914, 18] on button "close" at bounding box center [911, 18] width 16 height 16
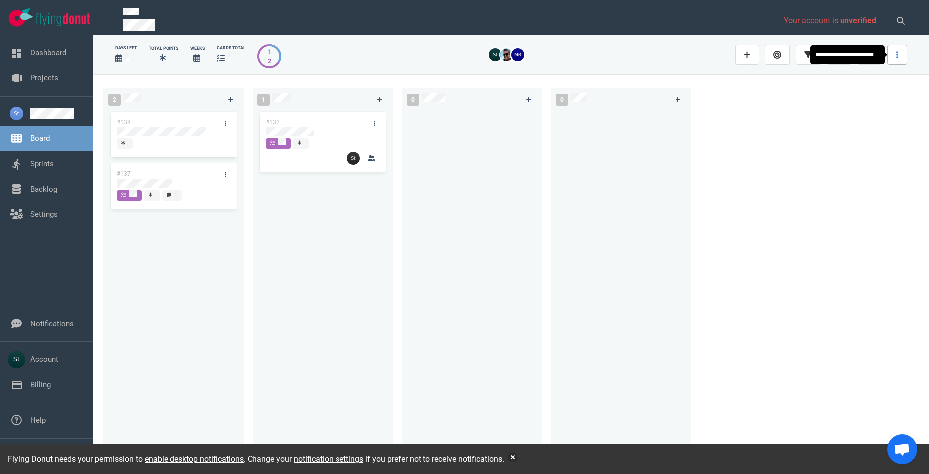
click at [900, 55] on link at bounding box center [897, 55] width 20 height 20
click at [660, 64] on div at bounding box center [511, 54] width 448 height 25
click at [64, 321] on link "Notifications" at bounding box center [51, 323] width 43 height 9
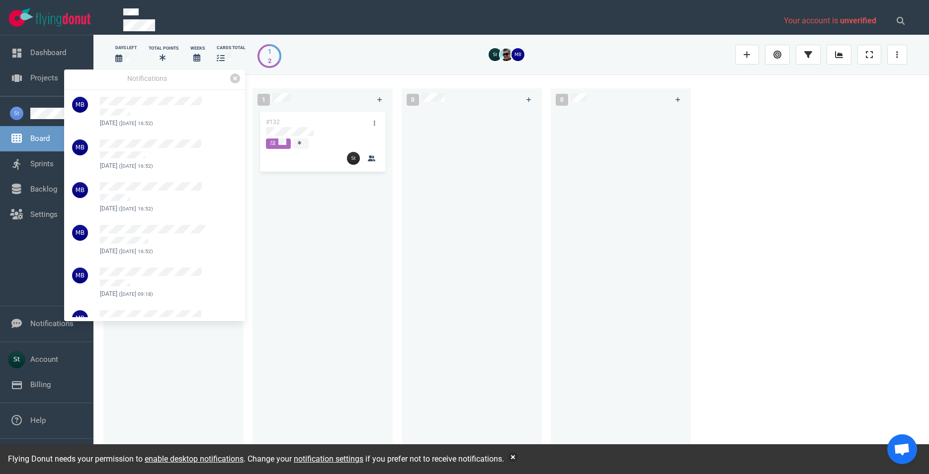
click at [412, 264] on div at bounding box center [471, 281] width 128 height 343
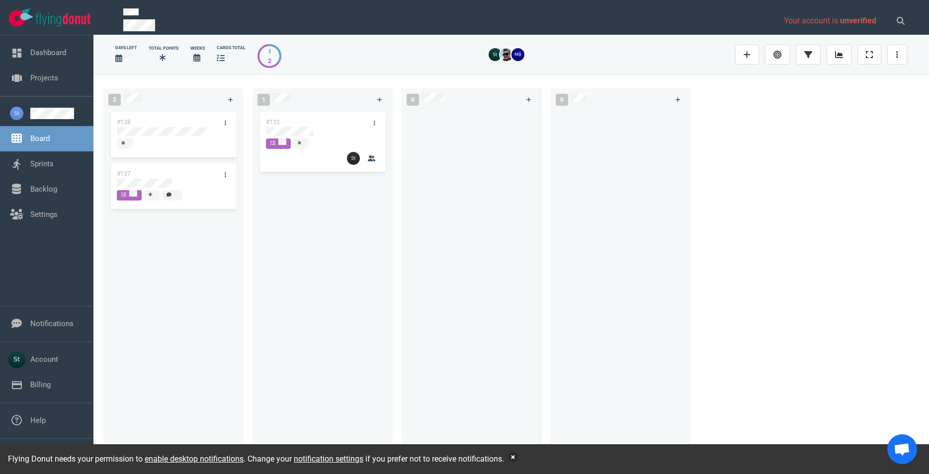
click at [514, 455] on button "button" at bounding box center [513, 458] width 10 height 10
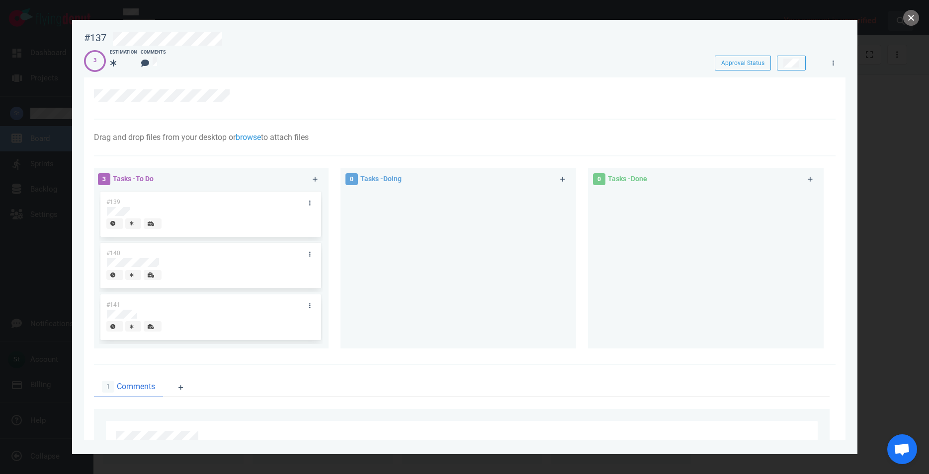
drag, startPoint x: 914, startPoint y: 20, endPoint x: 909, endPoint y: 21, distance: 5.1
click at [911, 20] on button "close" at bounding box center [911, 18] width 16 height 16
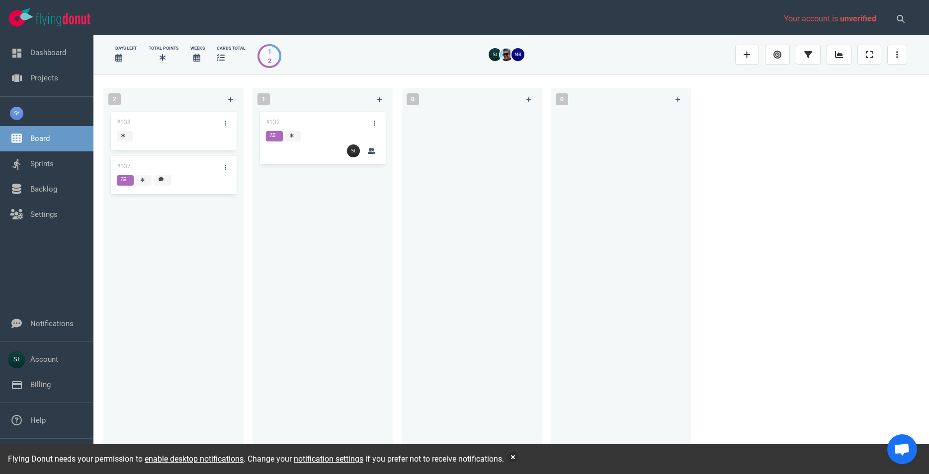
click at [153, 175] on div at bounding box center [173, 173] width 113 height 4
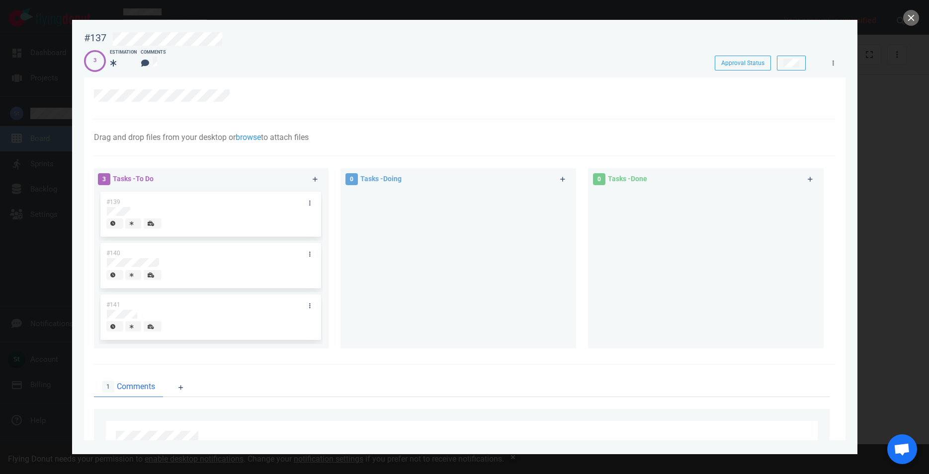
click at [122, 383] on span "Comments" at bounding box center [136, 387] width 38 height 12
click at [122, 384] on span "Comments" at bounding box center [136, 387] width 38 height 12
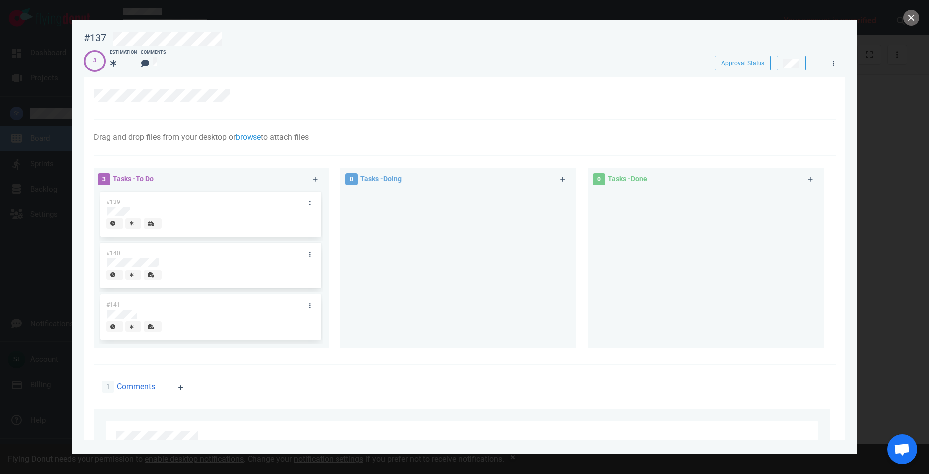
click at [122, 385] on span "Comments" at bounding box center [136, 387] width 38 height 12
click at [125, 382] on span "Comments" at bounding box center [136, 387] width 38 height 12
click at [911, 14] on button "close" at bounding box center [911, 18] width 16 height 16
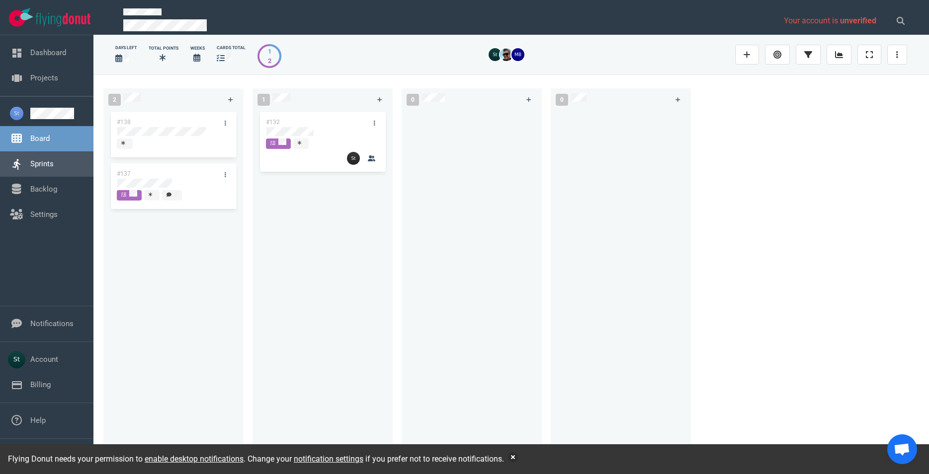
click at [54, 168] on link "Sprints" at bounding box center [41, 163] width 23 height 9
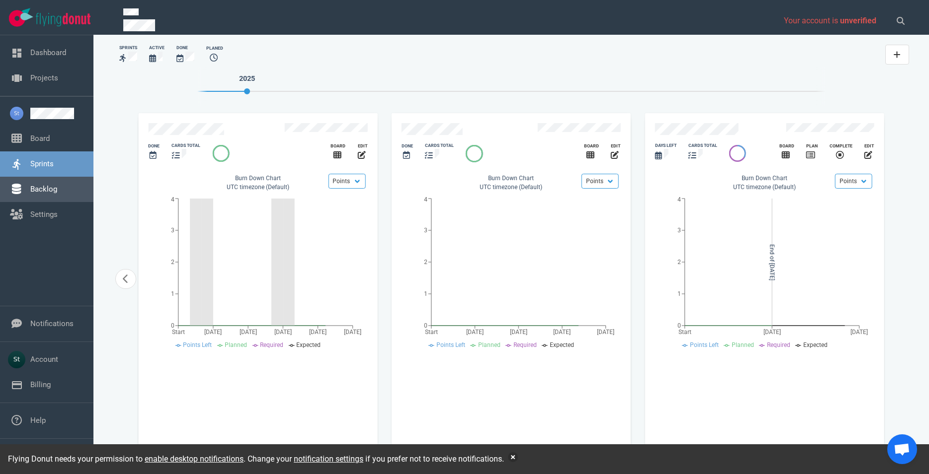
click at [54, 192] on link "Backlog" at bounding box center [43, 189] width 27 height 9
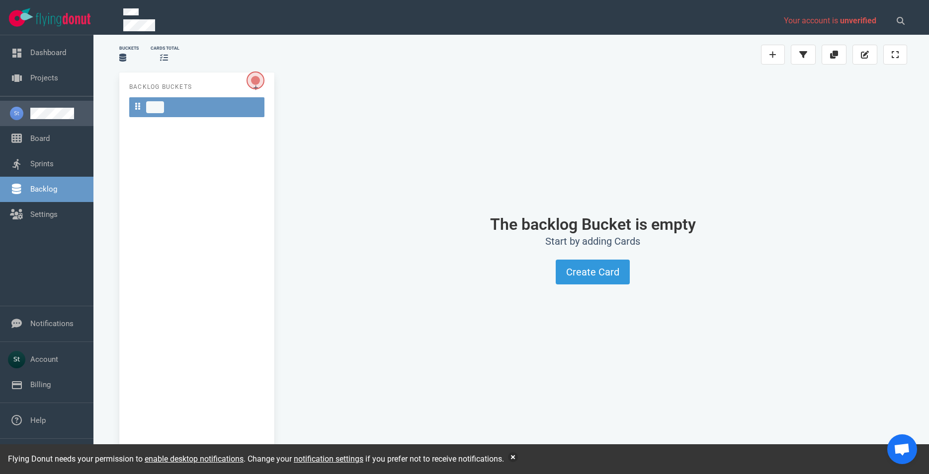
click at [43, 119] on link at bounding box center [57, 113] width 55 height 11
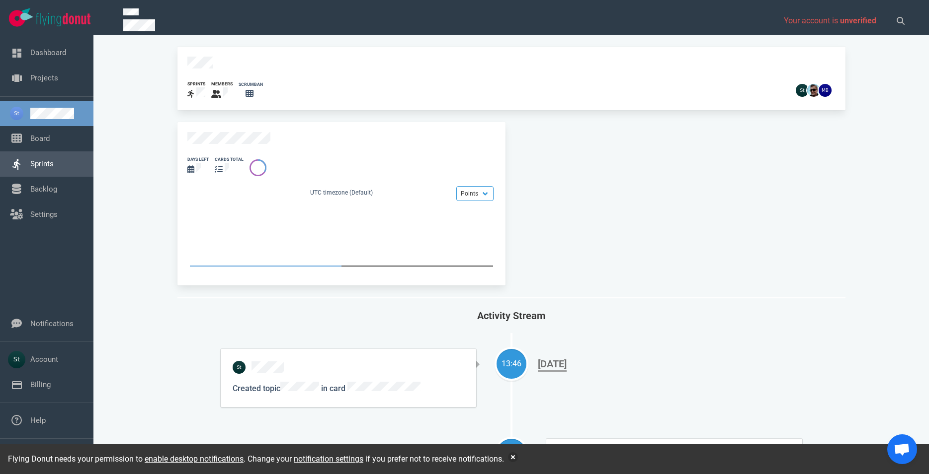
click at [52, 162] on link "Sprints" at bounding box center [41, 163] width 23 height 9
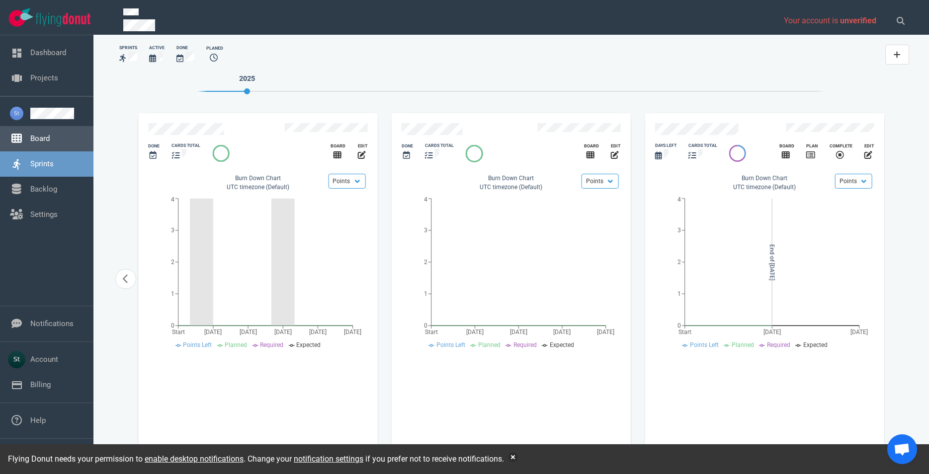
click at [48, 143] on link "Board" at bounding box center [39, 138] width 19 height 9
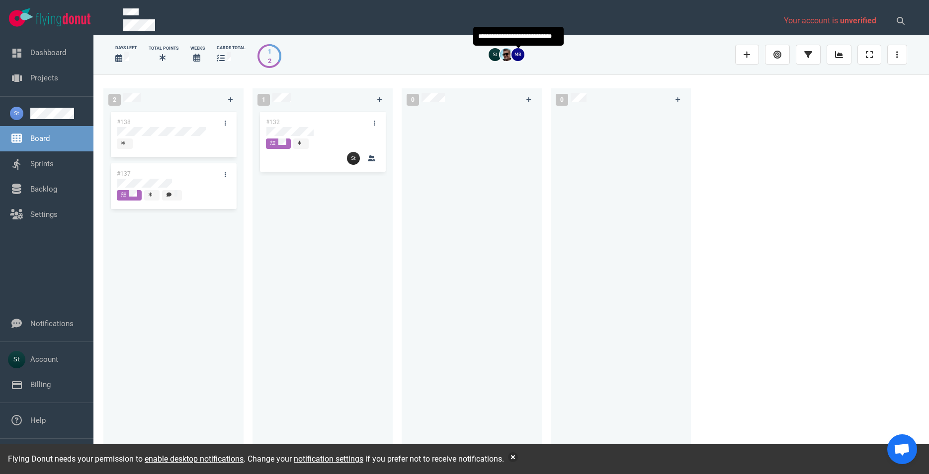
click at [517, 58] on img at bounding box center [517, 54] width 13 height 13
click at [222, 53] on div at bounding box center [231, 58] width 29 height 13
click at [190, 192] on div "#138 #137 #137" at bounding box center [173, 281] width 128 height 343
click at [40, 57] on link "Dashboard" at bounding box center [48, 52] width 36 height 9
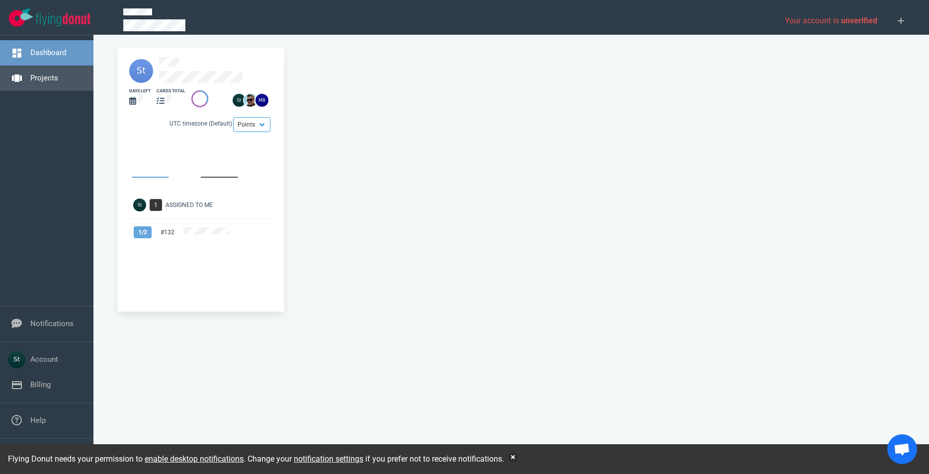
click at [48, 76] on link "Projects" at bounding box center [44, 78] width 28 height 9
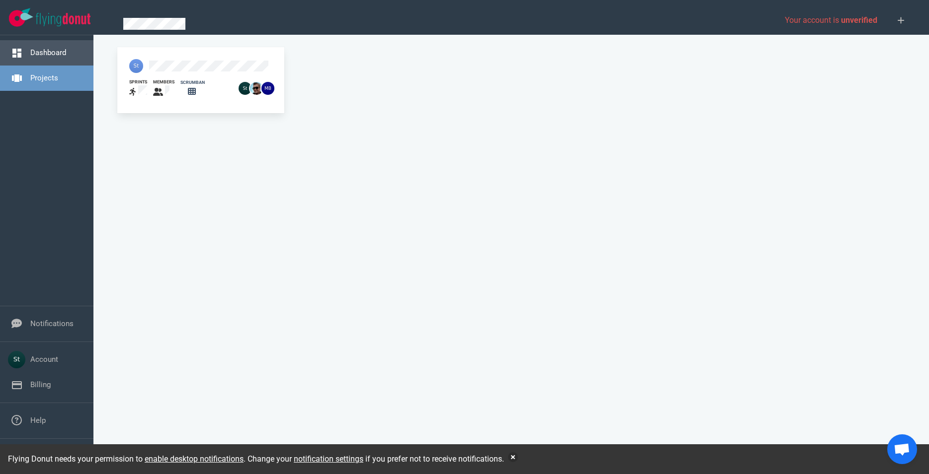
click at [53, 48] on link "Dashboard" at bounding box center [48, 52] width 36 height 9
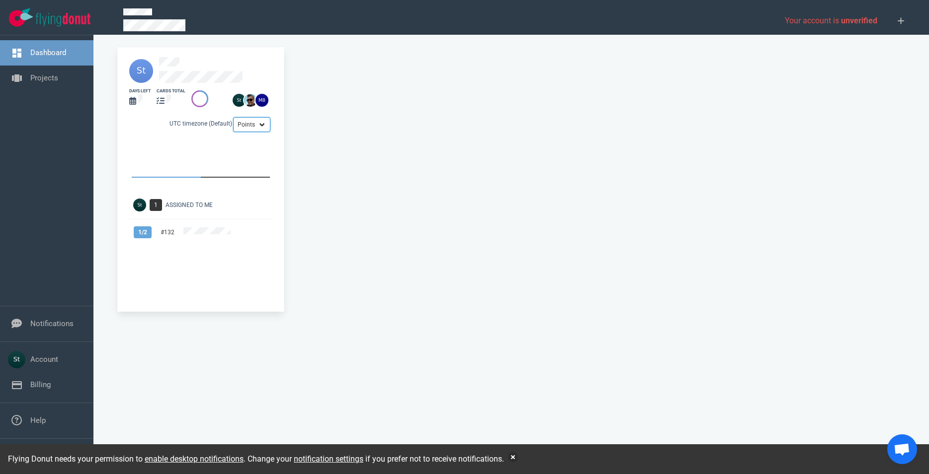
click at [233, 117] on select "Points Hours" at bounding box center [251, 124] width 37 height 15
click at [251, 120] on select "Points Hours" at bounding box center [251, 124] width 37 height 15
click at [233, 117] on select "Points Hours" at bounding box center [251, 124] width 37 height 15
click option "Hours" at bounding box center [0, 0] width 0 height 0
select select "cards"
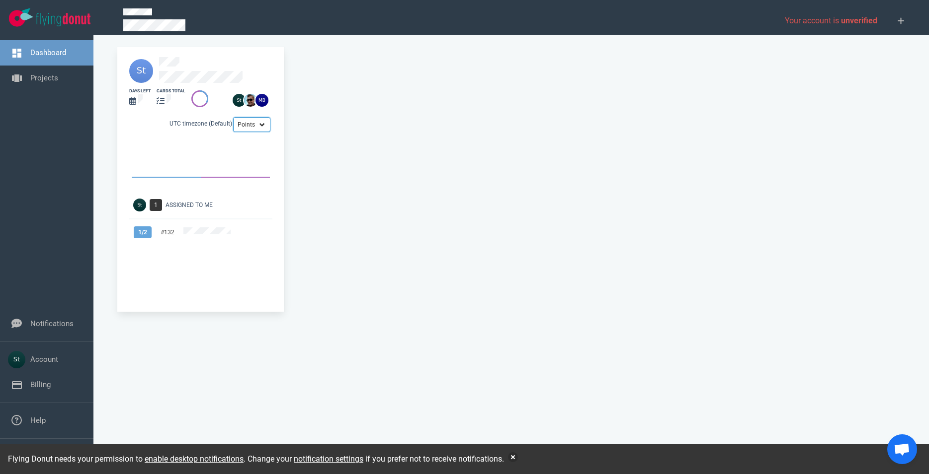
click option "Points" at bounding box center [0, 0] width 0 height 0
click at [53, 74] on link "Projects" at bounding box center [44, 78] width 28 height 9
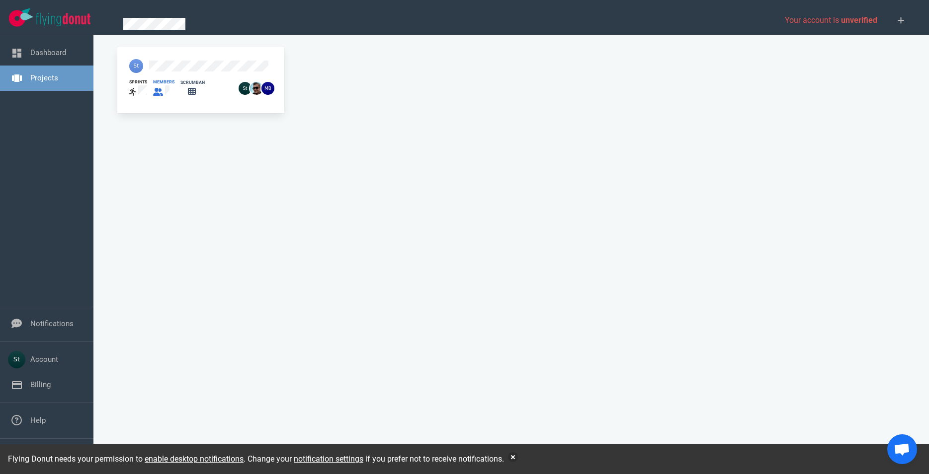
click at [172, 79] on div "members" at bounding box center [163, 82] width 21 height 6
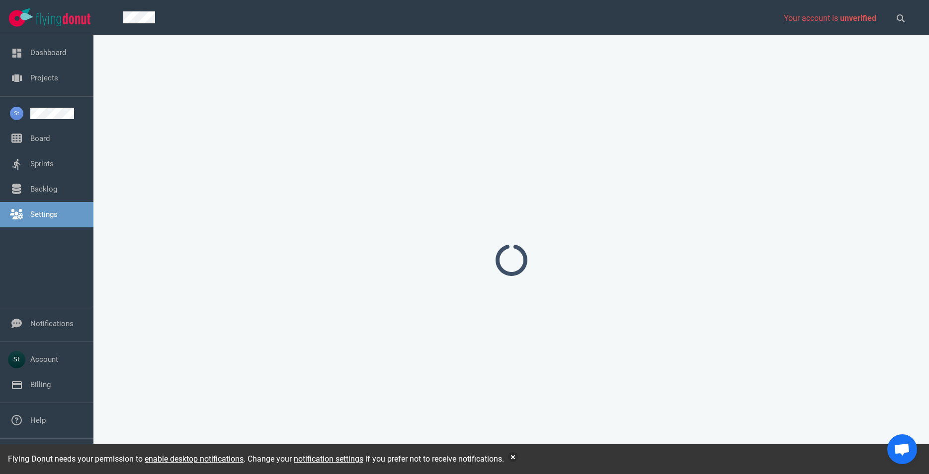
select select "2"
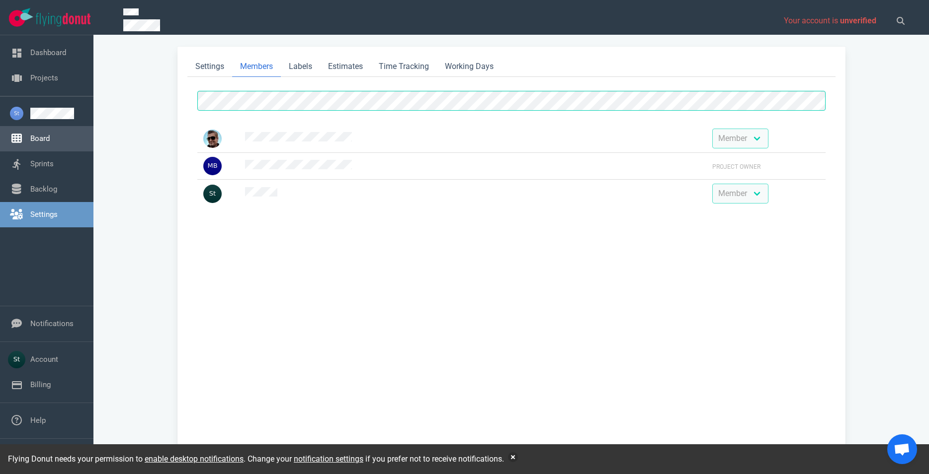
click at [50, 143] on link "Board" at bounding box center [39, 138] width 19 height 9
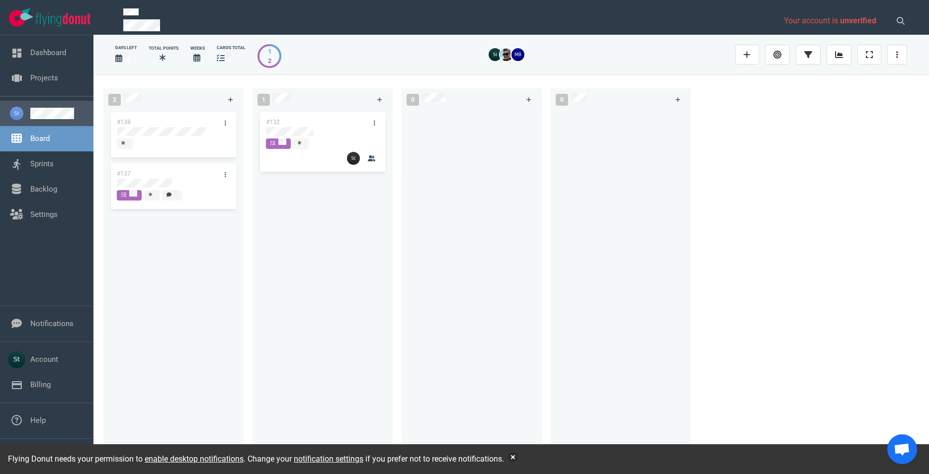
click at [68, 108] on link at bounding box center [57, 113] width 55 height 11
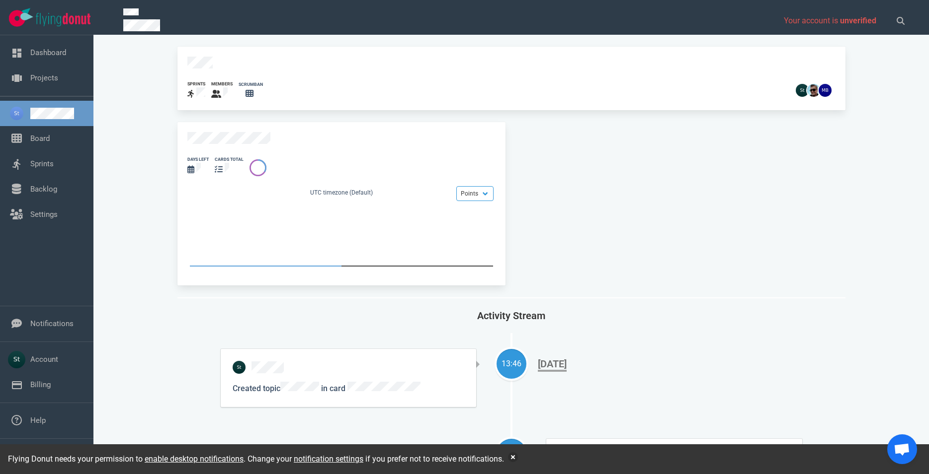
click at [735, 245] on div "days left cards total Points Hours UTC timezone (Default)" at bounding box center [511, 203] width 680 height 175
click at [512, 456] on div "Flying Donut needs your permission to enable desktop notifications . Change you…" at bounding box center [464, 460] width 929 height 30
click at [511, 456] on div "Flying Donut needs your permission to enable desktop notifications . Change you…" at bounding box center [464, 460] width 929 height 30
click at [512, 456] on button "button" at bounding box center [513, 458] width 10 height 10
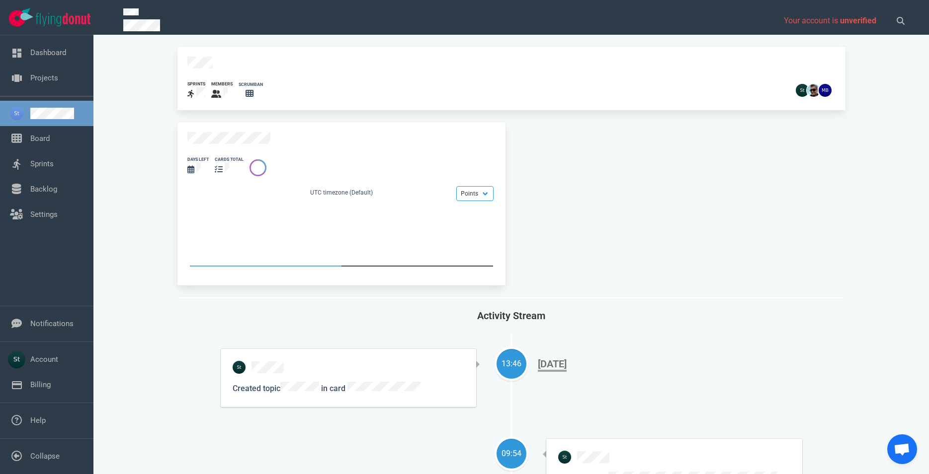
click at [415, 439] on div "09:54 Assigned task oneself in card" at bounding box center [511, 474] width 581 height 71
click at [648, 396] on div "13:46 Created topic in card Sep 25, 2025" at bounding box center [511, 378] width 581 height 58
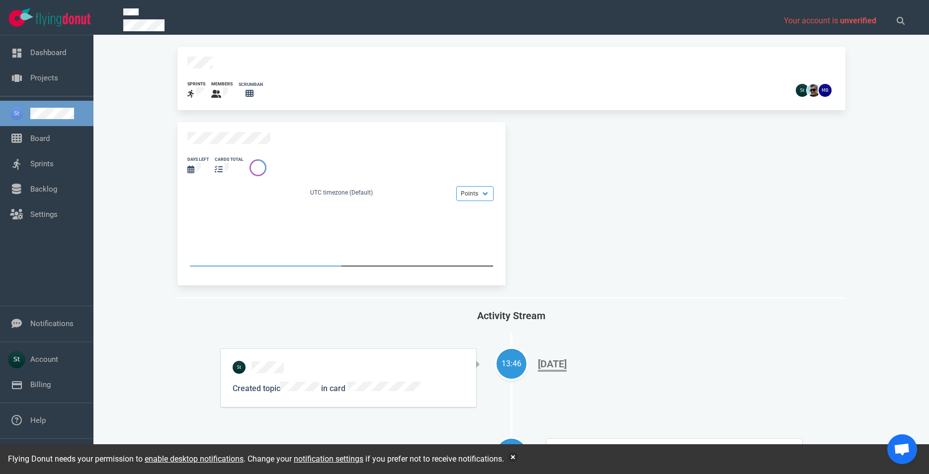
click at [66, 119] on link at bounding box center [57, 113] width 55 height 11
click at [63, 152] on ul "Board Sprints Backlog Settings" at bounding box center [46, 162] width 93 height 132
click at [50, 143] on link "Board" at bounding box center [39, 138] width 19 height 9
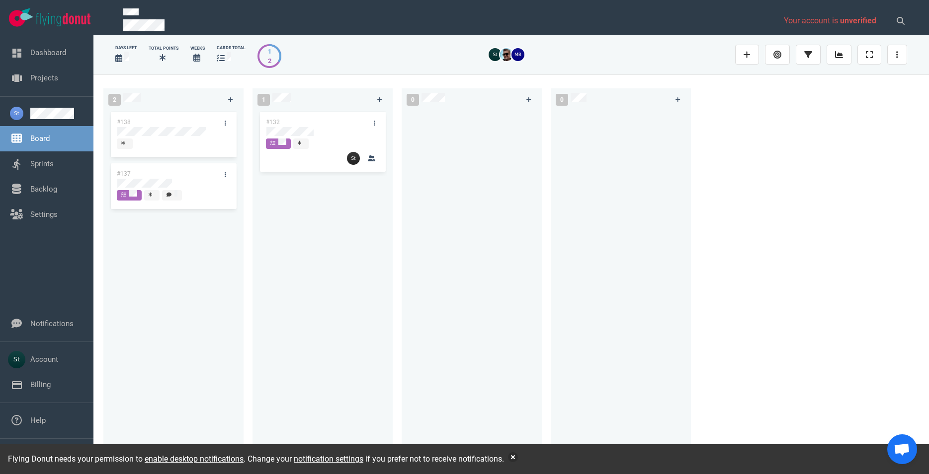
click at [175, 198] on div at bounding box center [171, 194] width 11 height 9
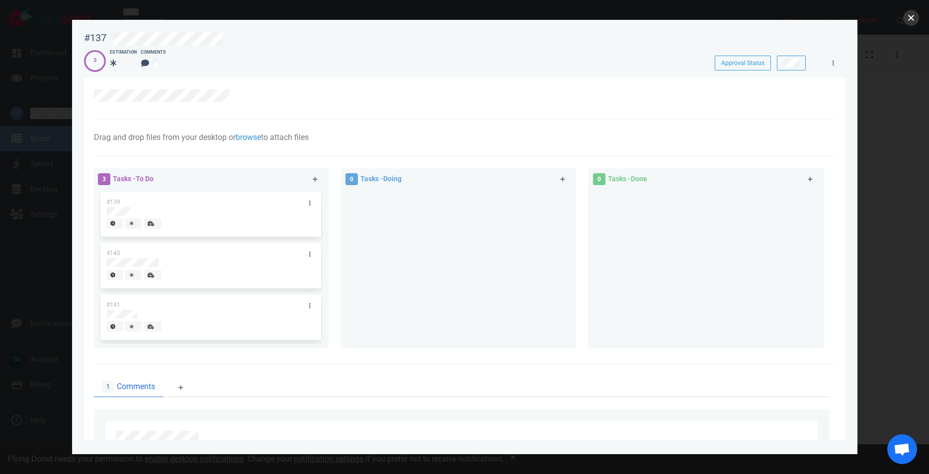
click at [909, 23] on button "close" at bounding box center [911, 18] width 16 height 16
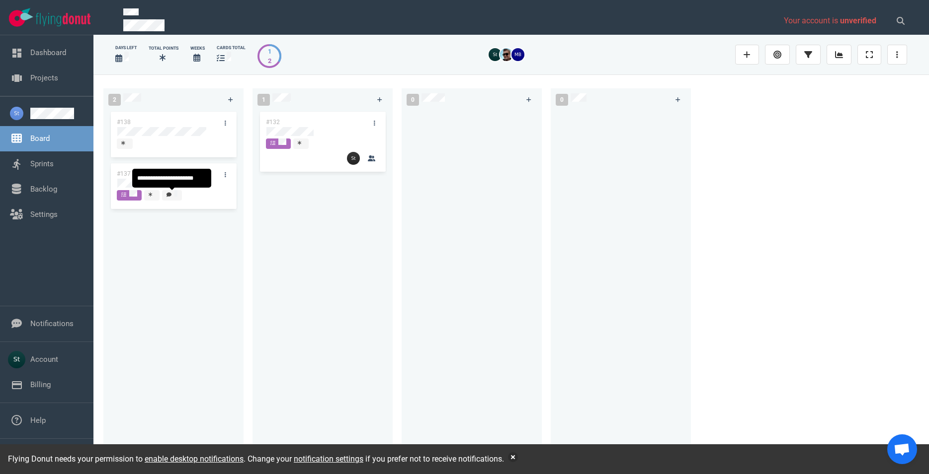
click at [178, 194] on span at bounding box center [172, 195] width 20 height 10
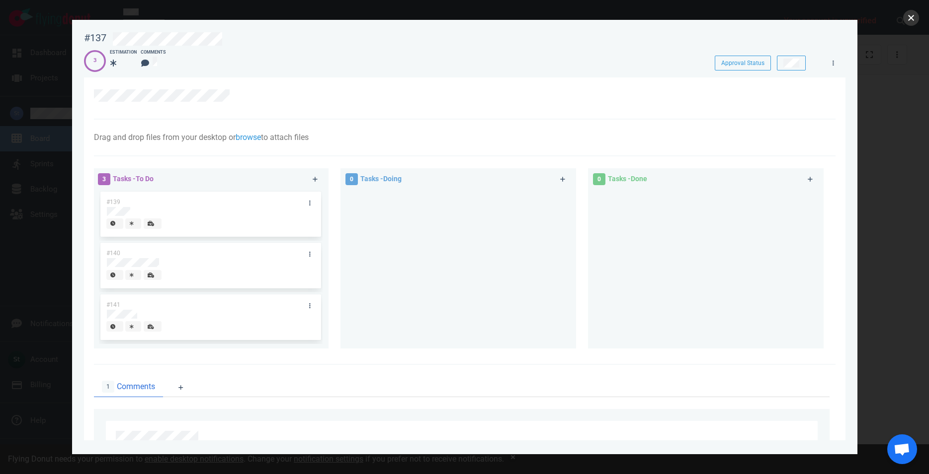
click at [910, 22] on button "close" at bounding box center [911, 18] width 16 height 16
click at [908, 20] on button "close" at bounding box center [911, 18] width 16 height 16
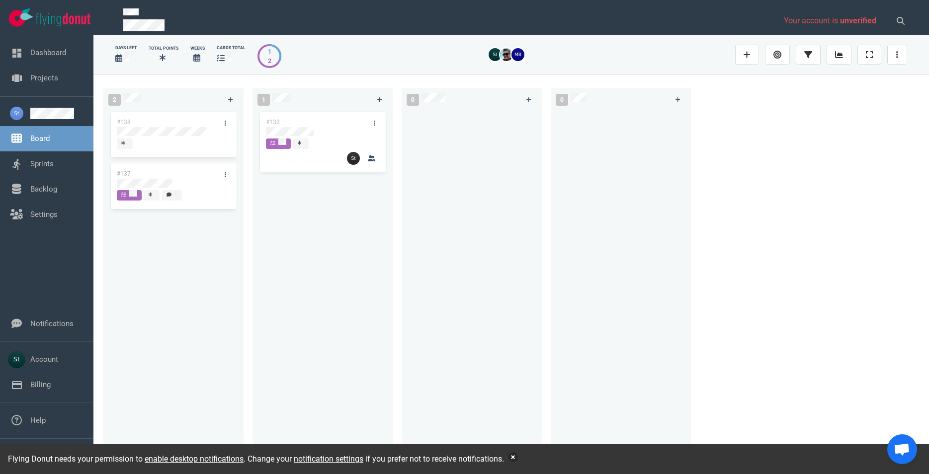
click at [512, 459] on button "button" at bounding box center [513, 458] width 10 height 10
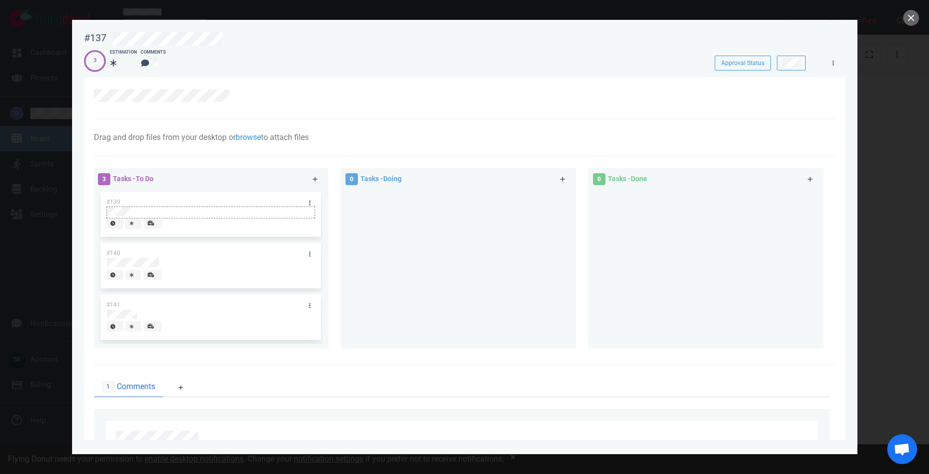
scroll to position [164, 0]
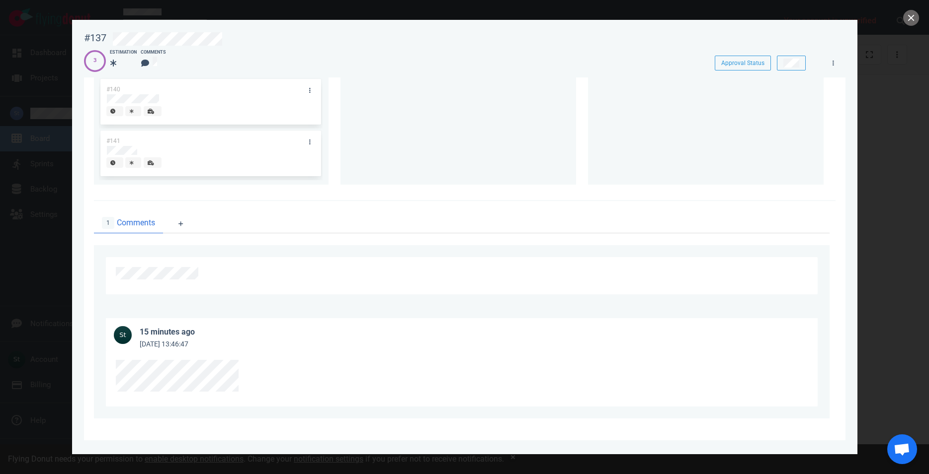
click at [918, 14] on div at bounding box center [464, 237] width 929 height 474
click at [917, 17] on button "close" at bounding box center [911, 18] width 16 height 16
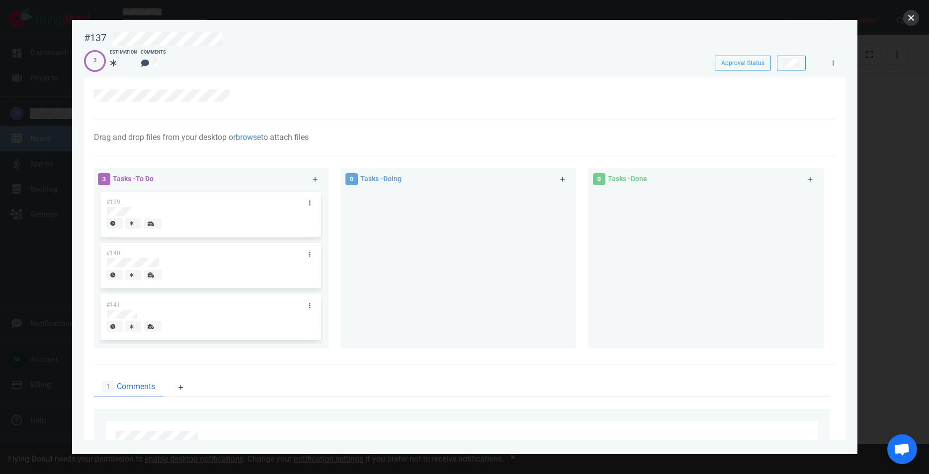
click at [916, 20] on button "close" at bounding box center [911, 18] width 16 height 16
click at [908, 14] on button "close" at bounding box center [911, 18] width 16 height 16
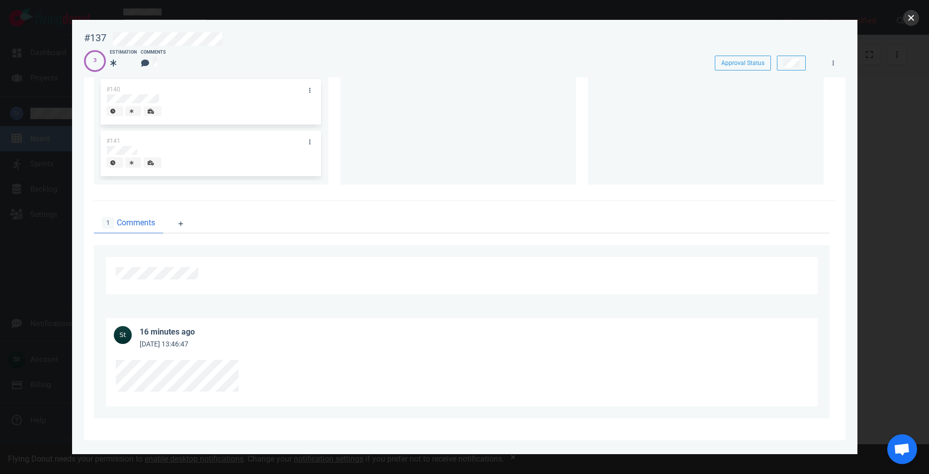
click at [910, 16] on button "close" at bounding box center [911, 18] width 16 height 16
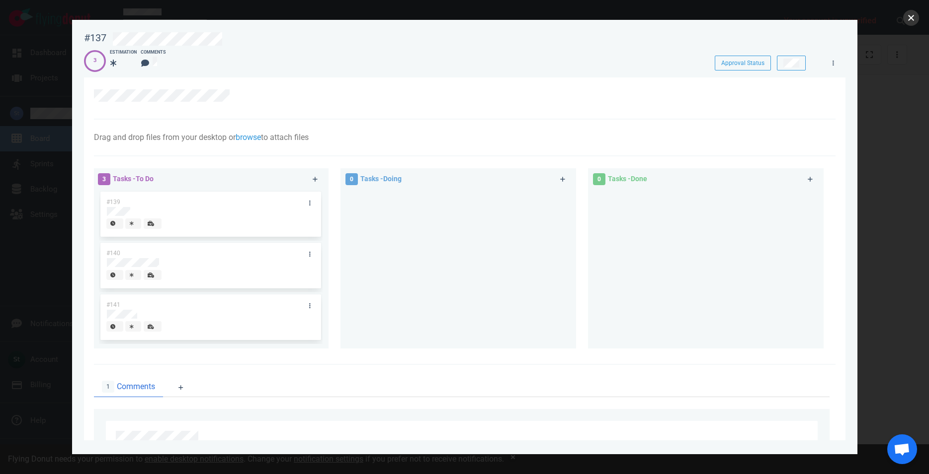
click at [912, 16] on button "close" at bounding box center [911, 18] width 16 height 16
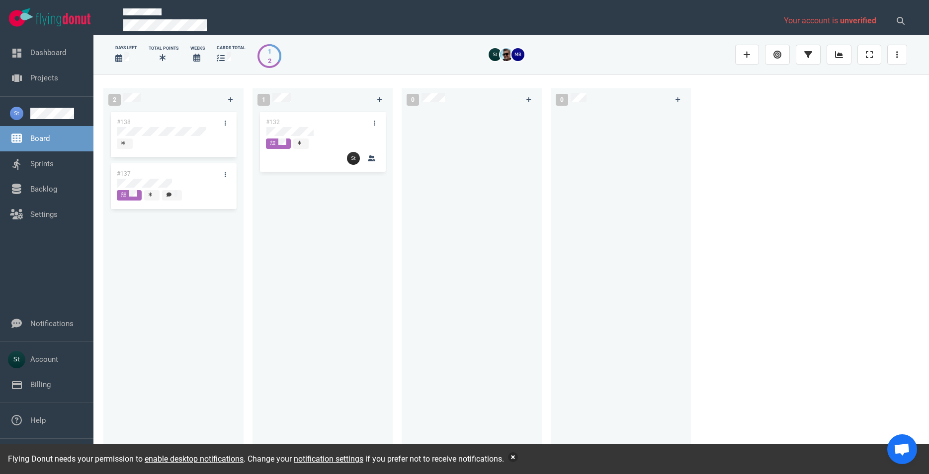
click at [515, 460] on button "button" at bounding box center [513, 458] width 10 height 10
click at [176, 180] on div at bounding box center [173, 183] width 112 height 9
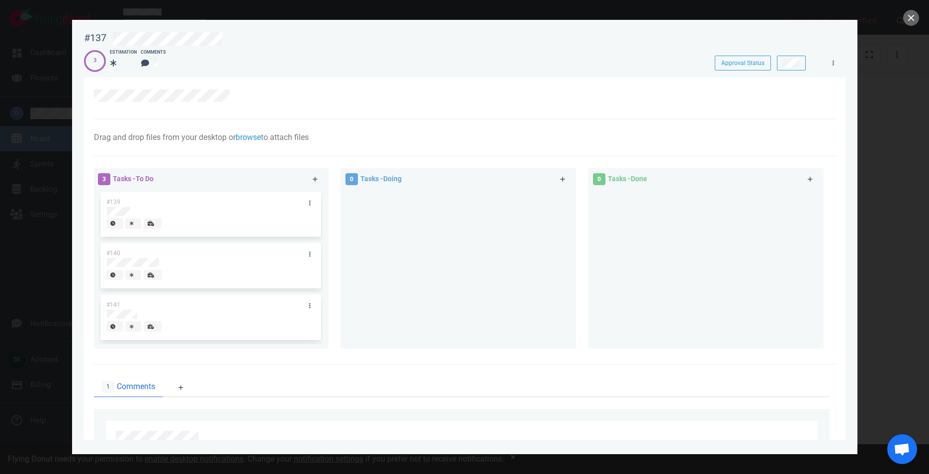
click at [920, 19] on div at bounding box center [464, 237] width 929 height 474
click at [915, 21] on button "close" at bounding box center [911, 18] width 16 height 16
click at [911, 13] on button "close" at bounding box center [911, 18] width 16 height 16
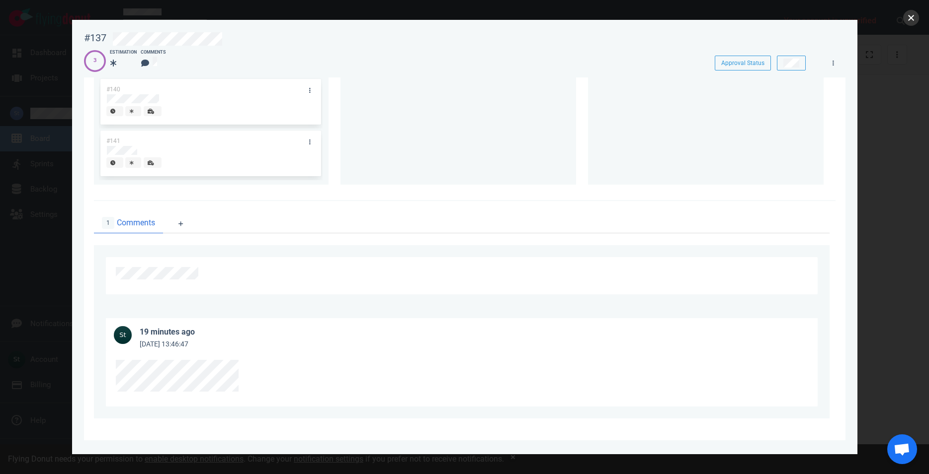
click at [905, 18] on button "close" at bounding box center [911, 18] width 16 height 16
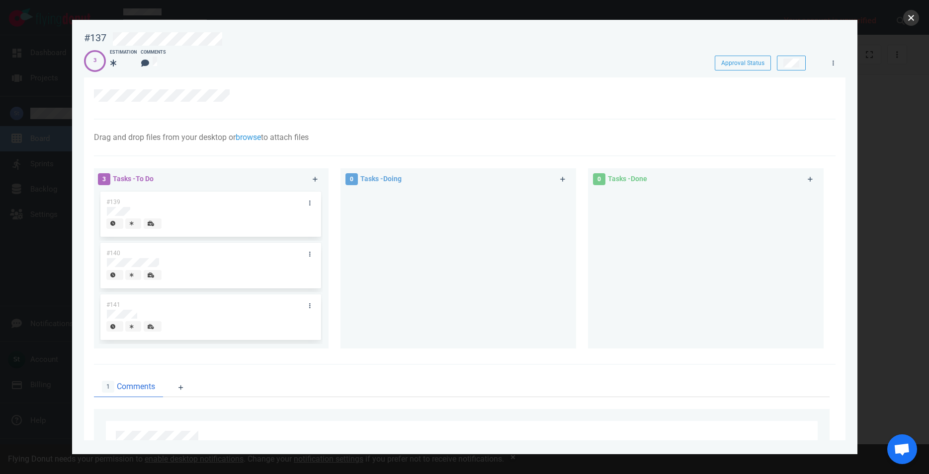
click at [915, 21] on button "close" at bounding box center [911, 18] width 16 height 16
click at [916, 18] on button "close" at bounding box center [911, 18] width 16 height 16
click at [909, 20] on button "close" at bounding box center [911, 18] width 16 height 16
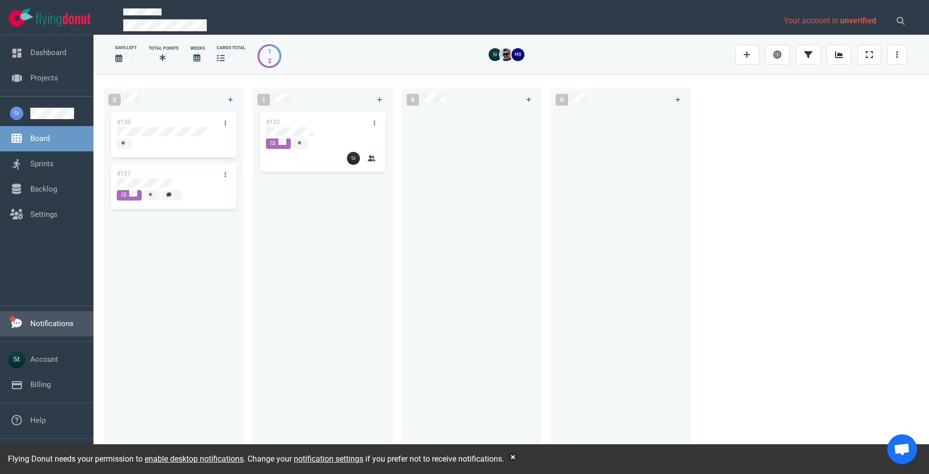
click at [36, 327] on link "Notifications" at bounding box center [51, 323] width 43 height 9
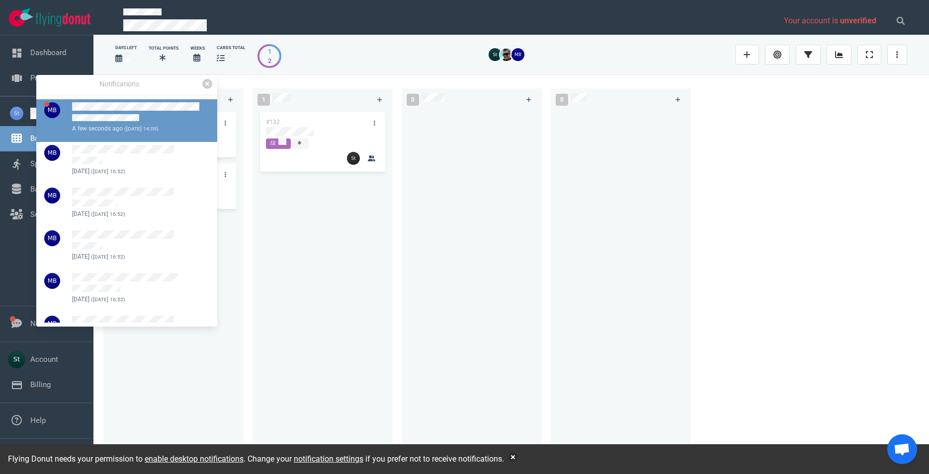
click at [174, 116] on div at bounding box center [138, 113] width 133 height 22
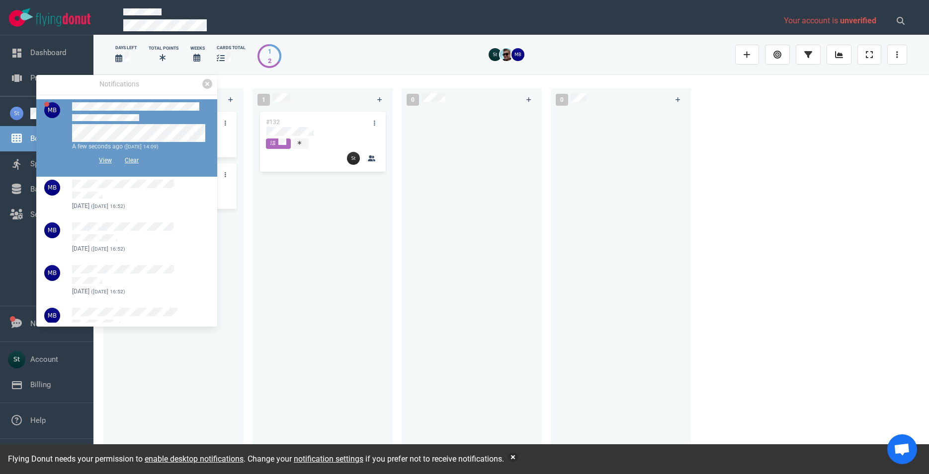
click at [182, 112] on div at bounding box center [138, 113] width 133 height 22
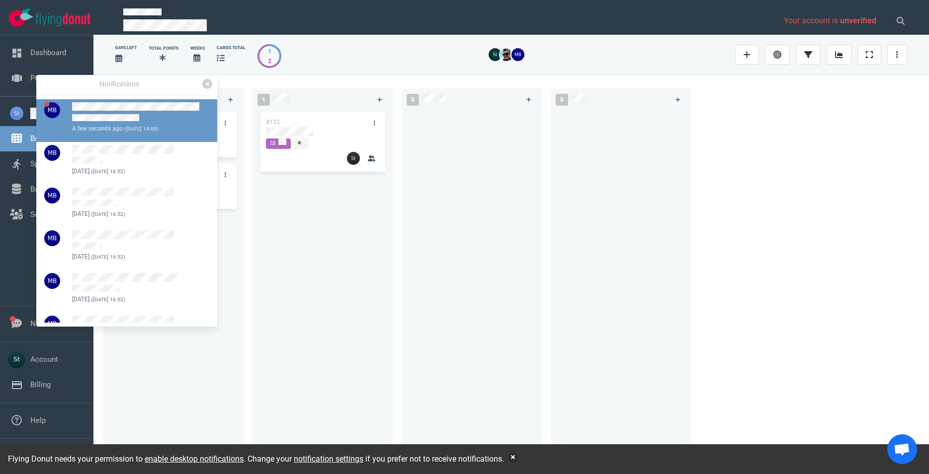
click at [176, 118] on div at bounding box center [138, 113] width 133 height 22
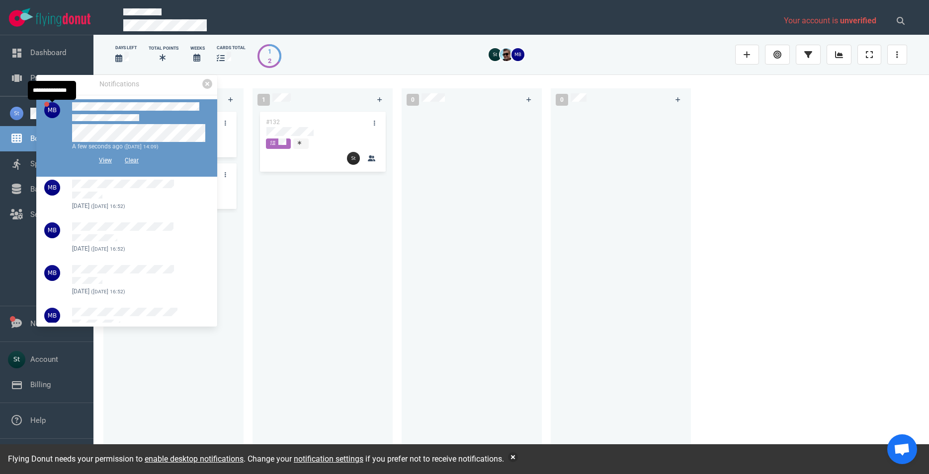
click at [55, 106] on img at bounding box center [52, 110] width 16 height 16
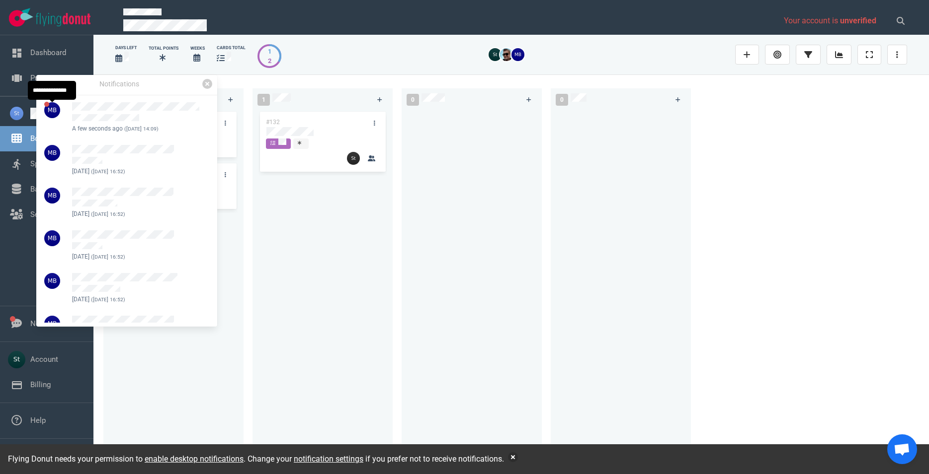
click at [281, 232] on div "#132" at bounding box center [322, 281] width 128 height 343
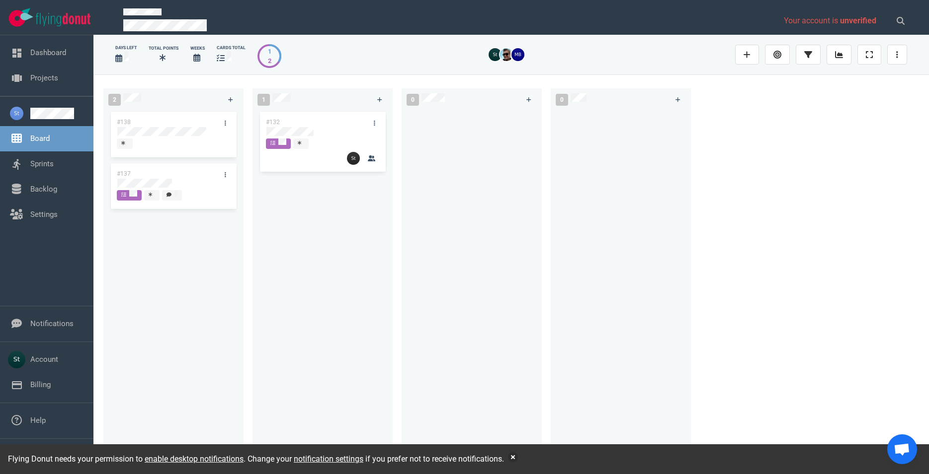
click at [178, 183] on div at bounding box center [173, 183] width 112 height 9
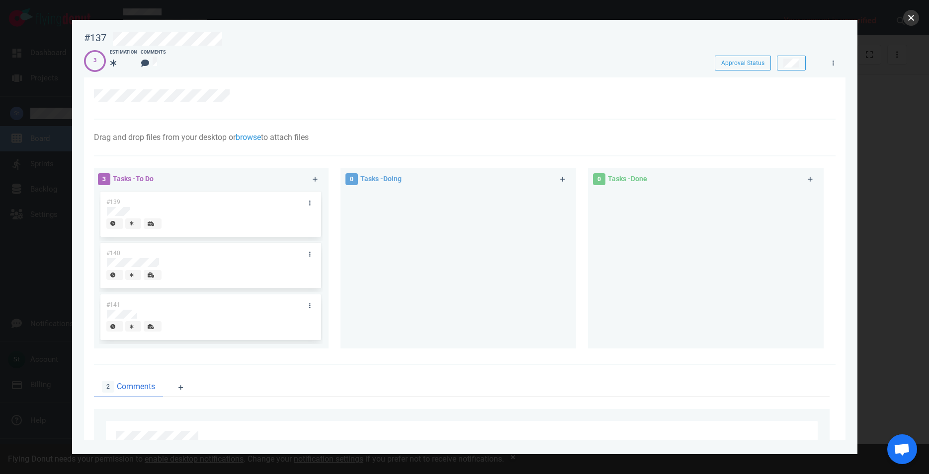
click at [916, 23] on button "close" at bounding box center [911, 18] width 16 height 16
click at [910, 21] on button "close" at bounding box center [911, 18] width 16 height 16
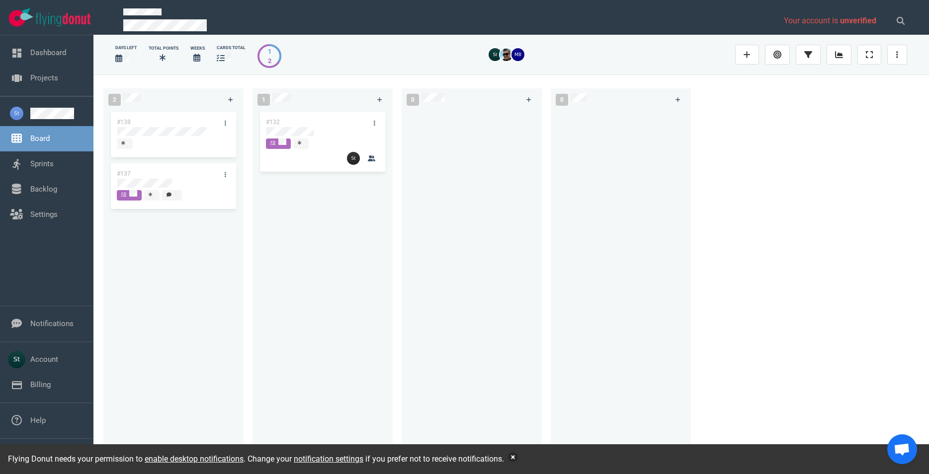
click at [518, 460] on button "button" at bounding box center [513, 458] width 10 height 10
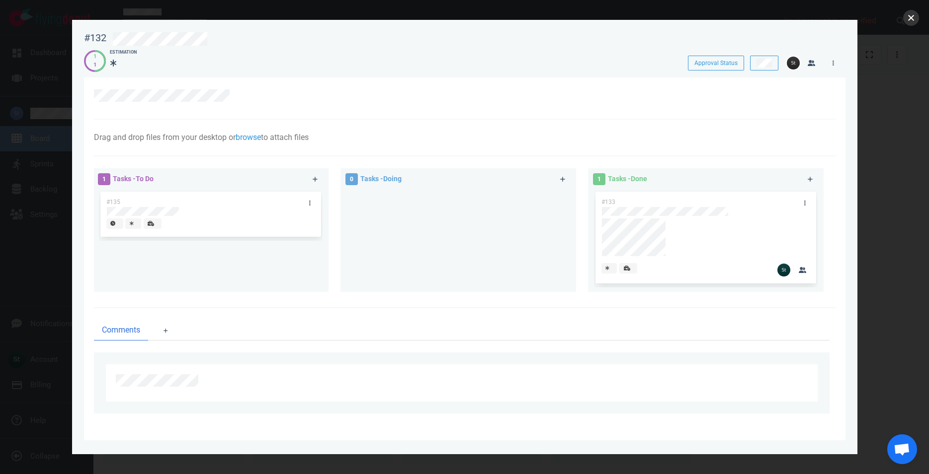
click at [909, 25] on button "close" at bounding box center [911, 18] width 16 height 16
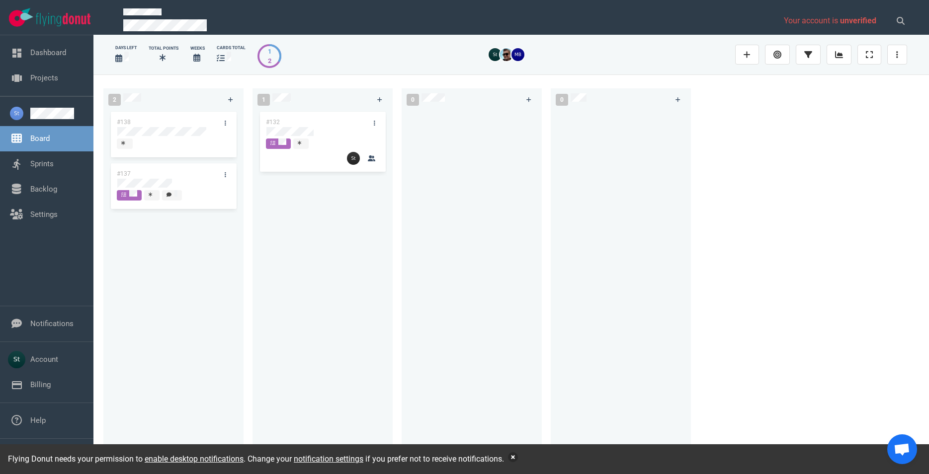
click at [518, 459] on button "button" at bounding box center [513, 458] width 10 height 10
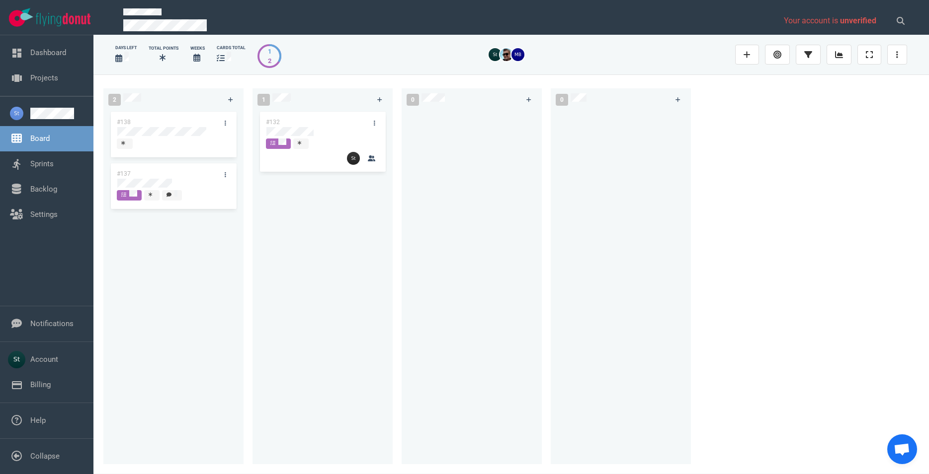
click at [899, 454] on span "Open chat" at bounding box center [901, 451] width 16 height 14
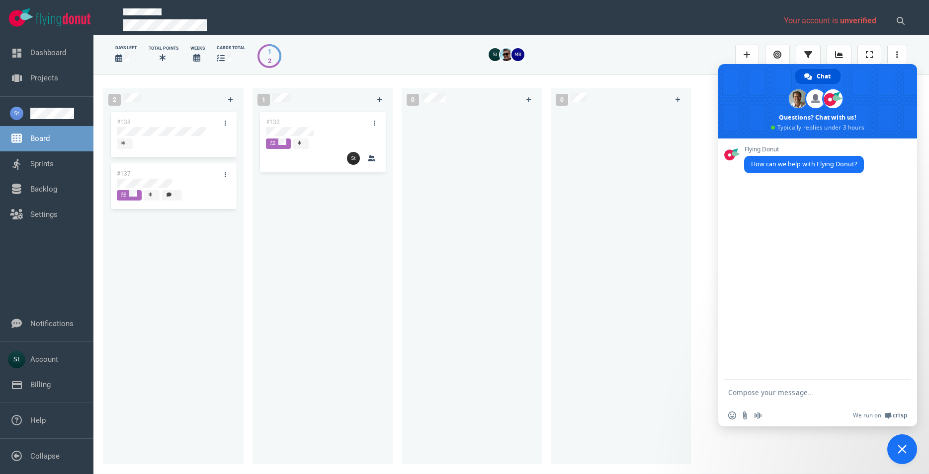
click at [898, 438] on span "Close chat" at bounding box center [902, 450] width 30 height 30
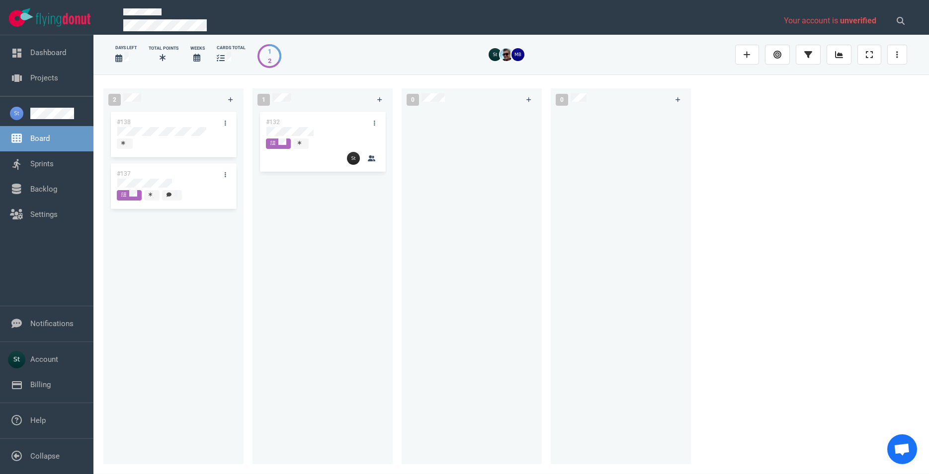
click at [899, 451] on span "Open chat" at bounding box center [901, 451] width 16 height 14
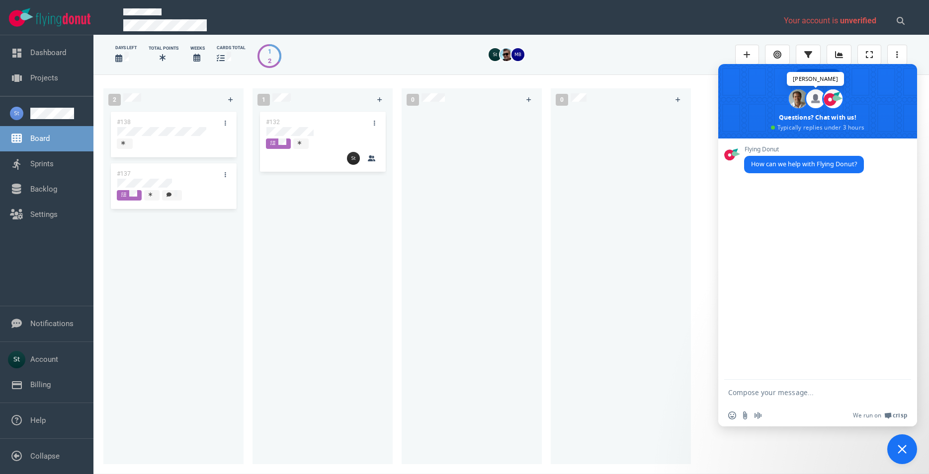
click at [814, 97] on span at bounding box center [815, 98] width 19 height 19
click at [824, 71] on span "Chat" at bounding box center [823, 76] width 14 height 15
click at [899, 417] on span "Crisp" at bounding box center [899, 416] width 14 height 8
click at [913, 448] on span "Close chat" at bounding box center [902, 450] width 30 height 30
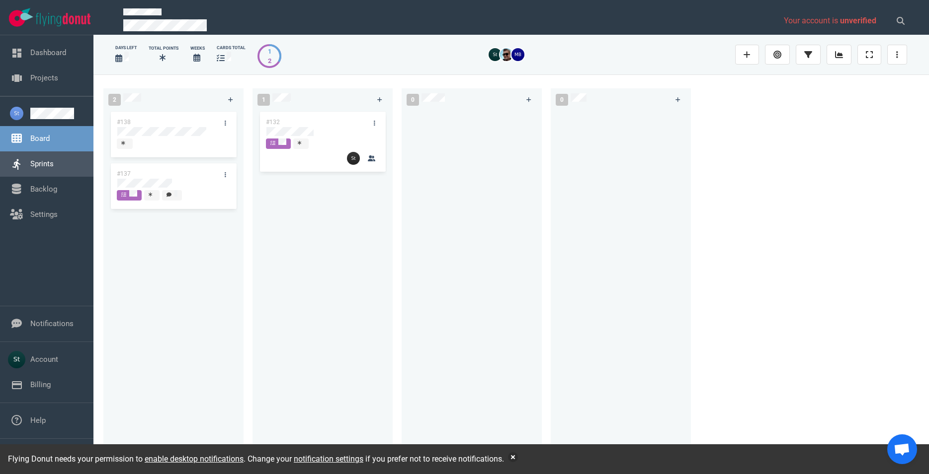
click at [54, 165] on link "Sprints" at bounding box center [41, 163] width 23 height 9
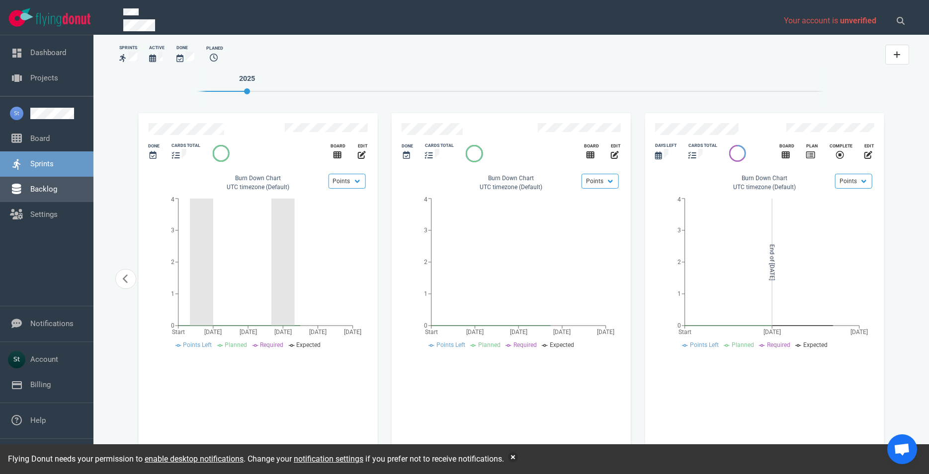
click at [57, 185] on link "Backlog" at bounding box center [43, 189] width 27 height 9
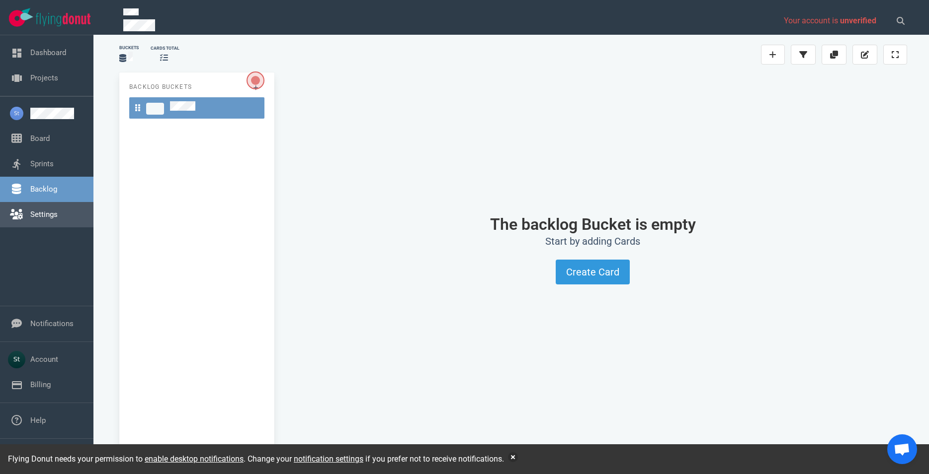
click at [58, 210] on link "Settings" at bounding box center [43, 214] width 27 height 9
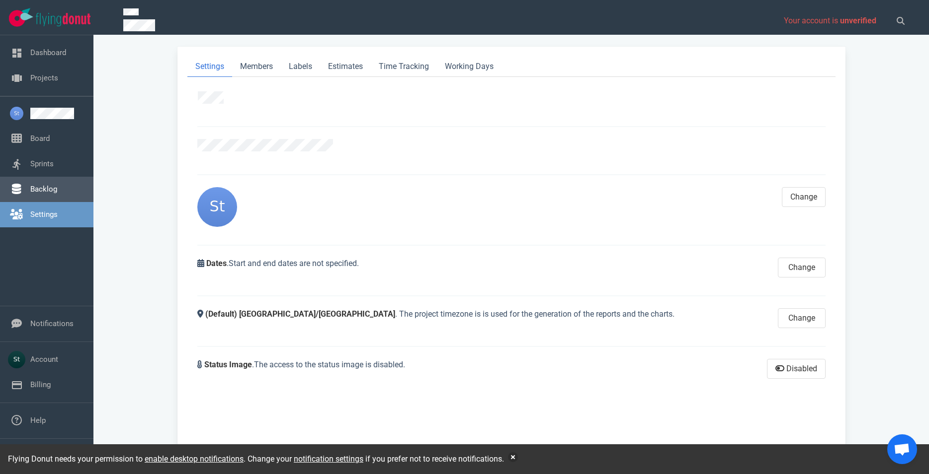
click at [56, 193] on link "Backlog" at bounding box center [43, 189] width 27 height 9
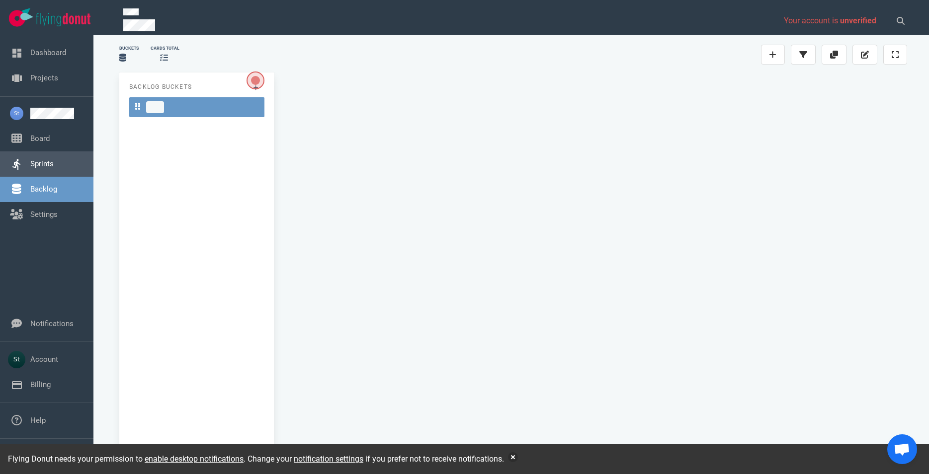
click at [52, 159] on link "Sprints" at bounding box center [41, 163] width 23 height 9
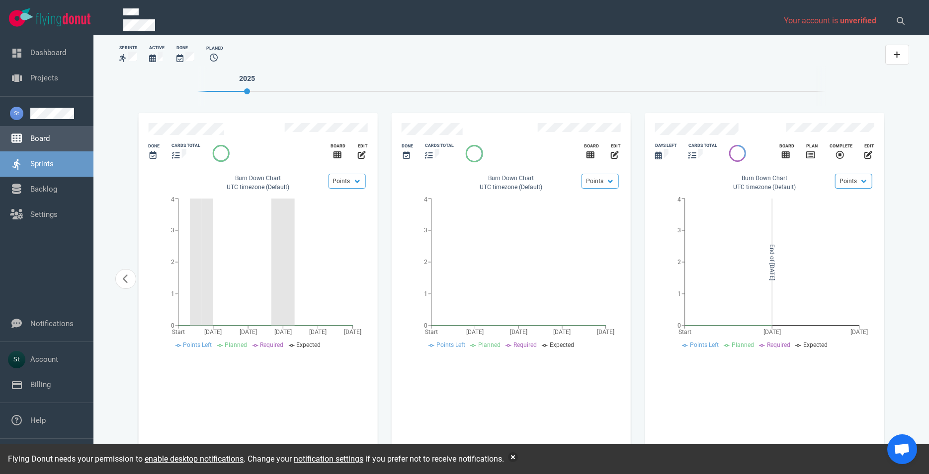
click at [50, 143] on link "Board" at bounding box center [39, 138] width 19 height 9
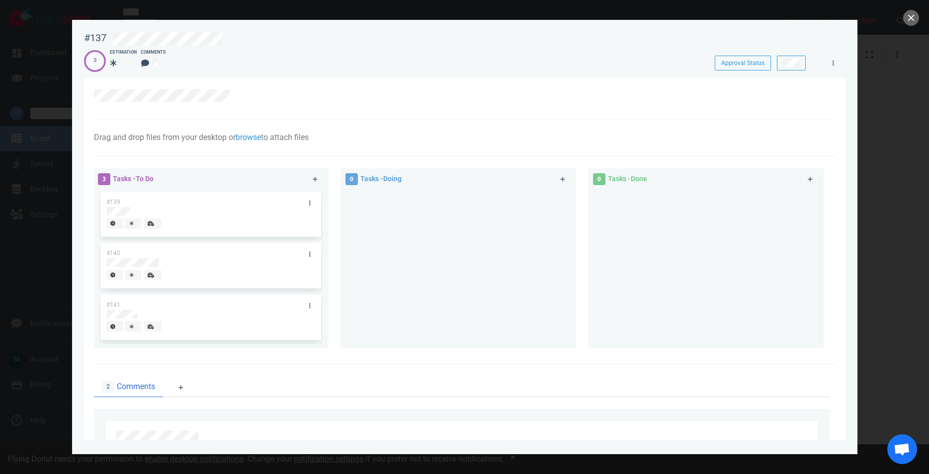
drag, startPoint x: 180, startPoint y: 137, endPoint x: 325, endPoint y: 154, distance: 146.5
click at [325, 154] on div "Drag and drop files from your desktop or browse to attach files Attach Files Co…" at bounding box center [464, 138] width 741 height 37
click at [251, 138] on link "browse" at bounding box center [247, 137] width 25 height 9
click at [188, 154] on div "Drag and drop files from your desktop or browse to attach files Attach Files Co…" at bounding box center [464, 138] width 741 height 37
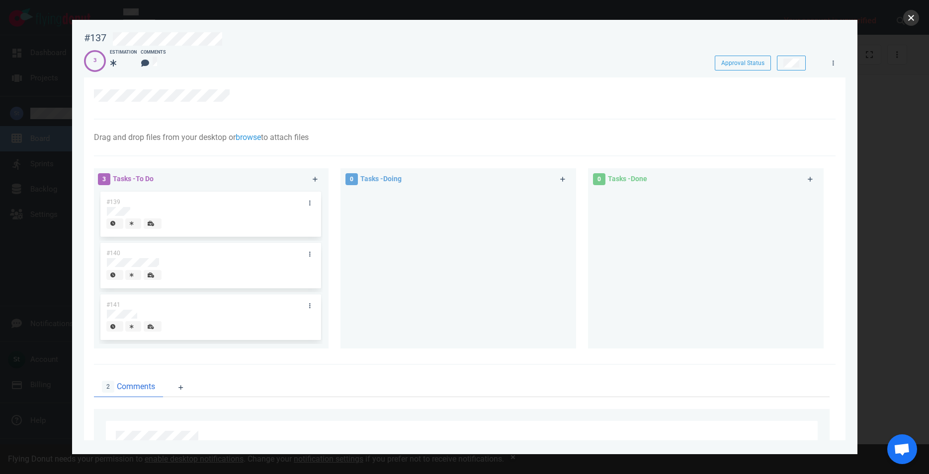
click at [915, 12] on button "close" at bounding box center [911, 18] width 16 height 16
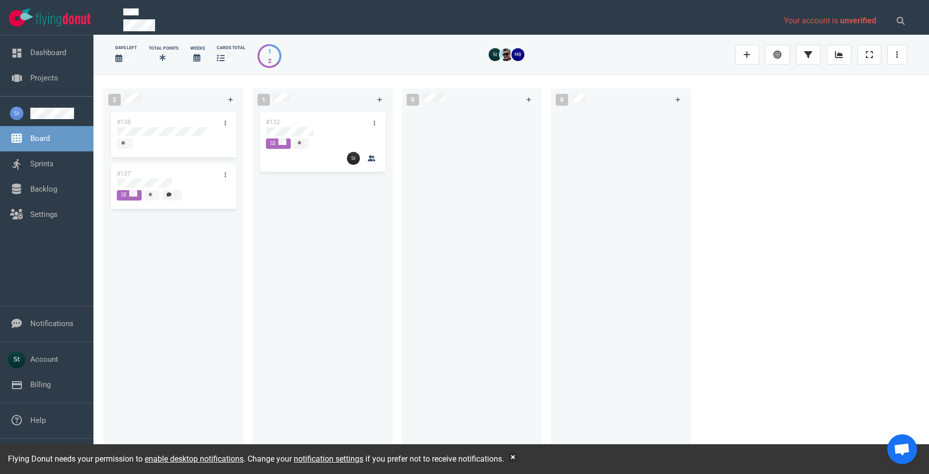
click at [510, 461] on div "Flying Donut needs your permission to enable desktop notifications . Change you…" at bounding box center [464, 460] width 929 height 30
click at [512, 461] on div "Flying Donut needs your permission to enable desktop notifications . Change you…" at bounding box center [464, 460] width 929 height 30
click at [514, 460] on button "button" at bounding box center [513, 458] width 10 height 10
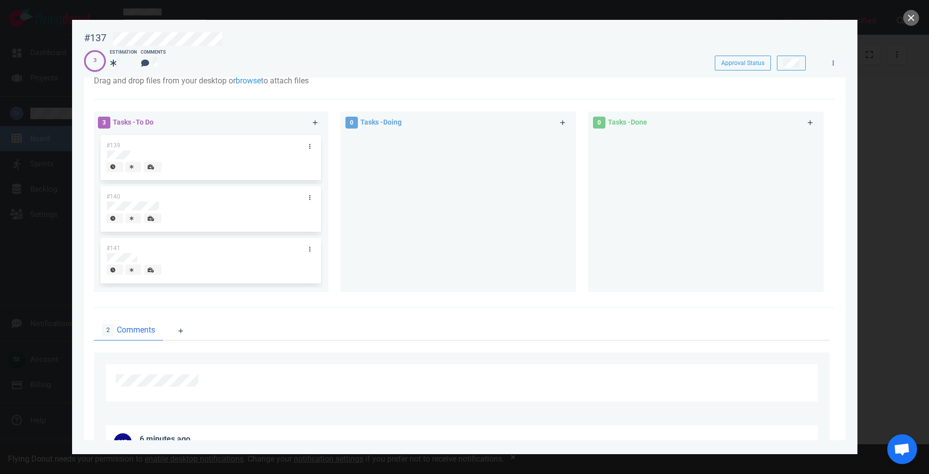
scroll to position [30, 0]
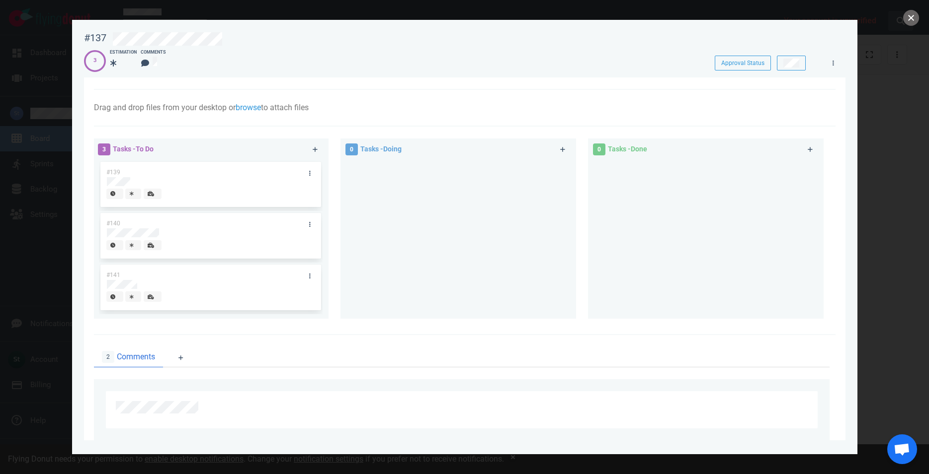
click at [912, 15] on button "close" at bounding box center [911, 18] width 16 height 16
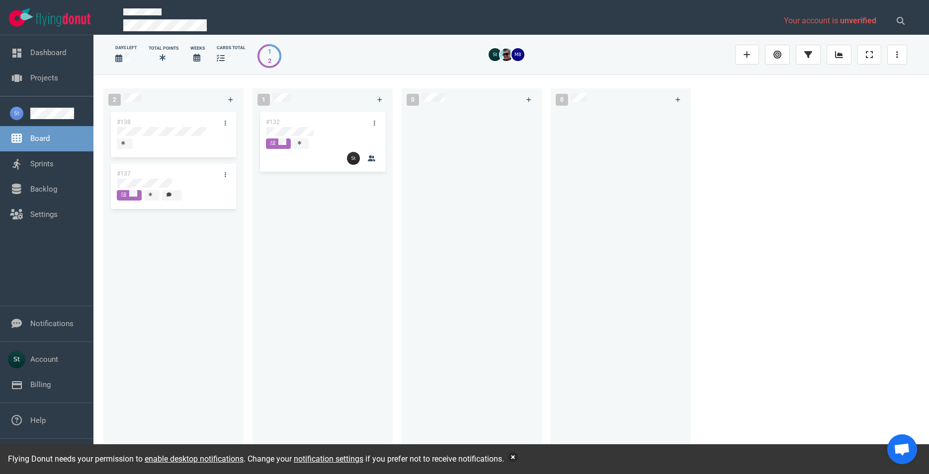
click at [516, 456] on button "button" at bounding box center [513, 458] width 10 height 10
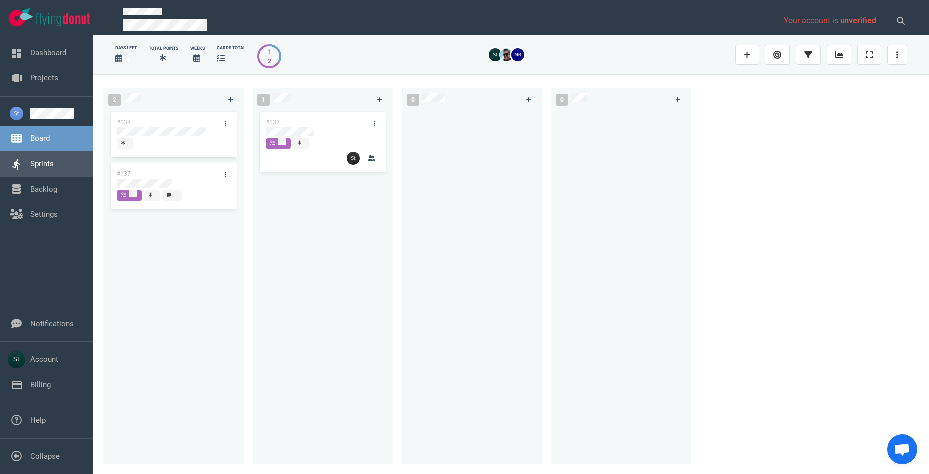
click at [54, 168] on link "Sprints" at bounding box center [41, 163] width 23 height 9
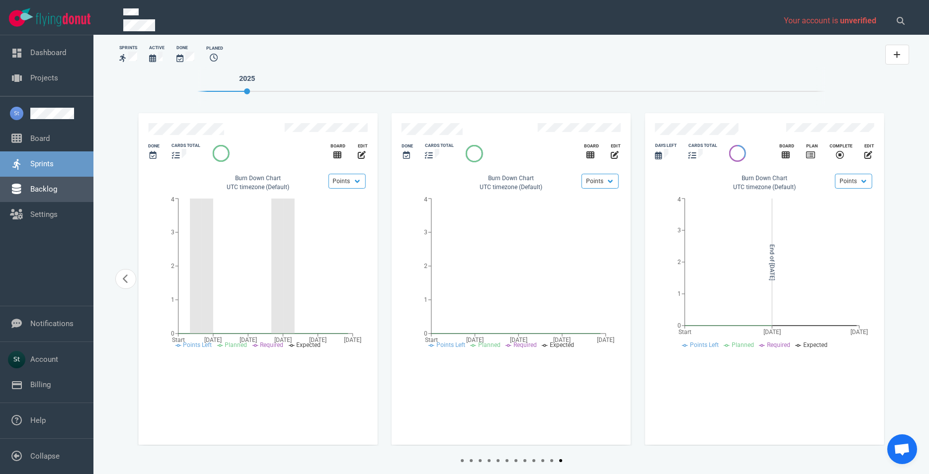
click at [57, 185] on link "Backlog" at bounding box center [43, 189] width 27 height 9
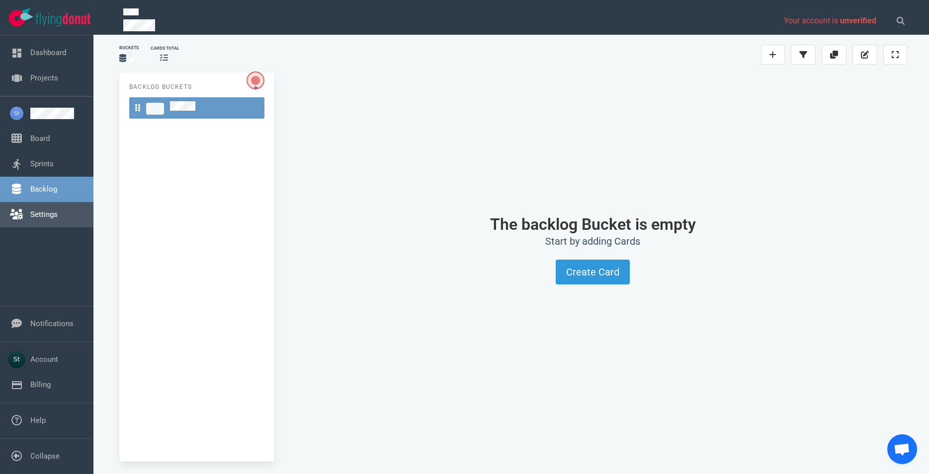
click at [58, 210] on link "Settings" at bounding box center [43, 214] width 27 height 9
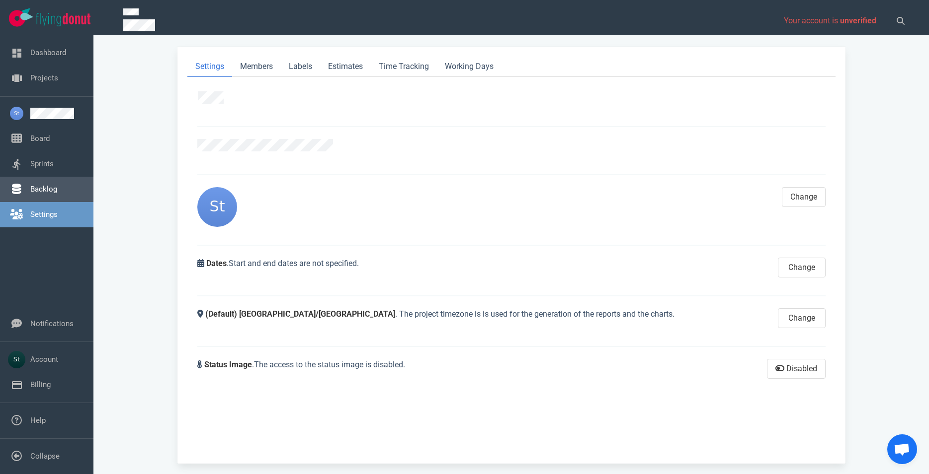
click at [57, 189] on link "Backlog" at bounding box center [43, 189] width 27 height 9
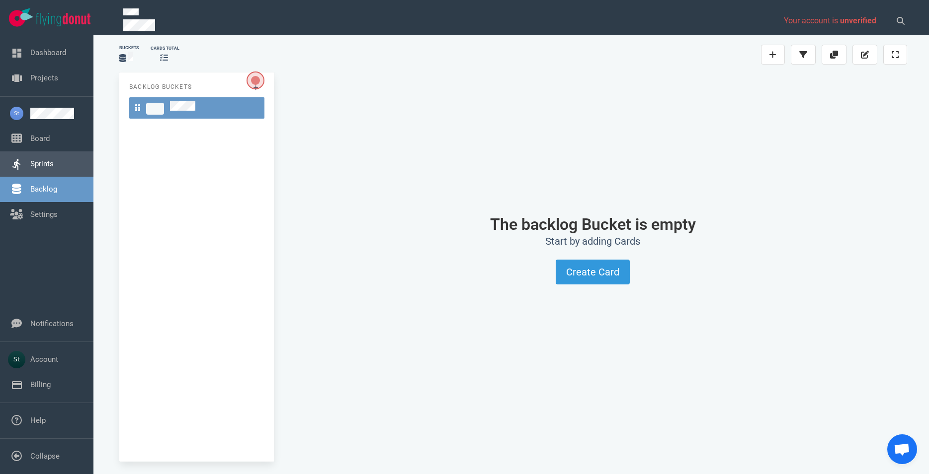
click at [54, 168] on link "Sprints" at bounding box center [41, 163] width 23 height 9
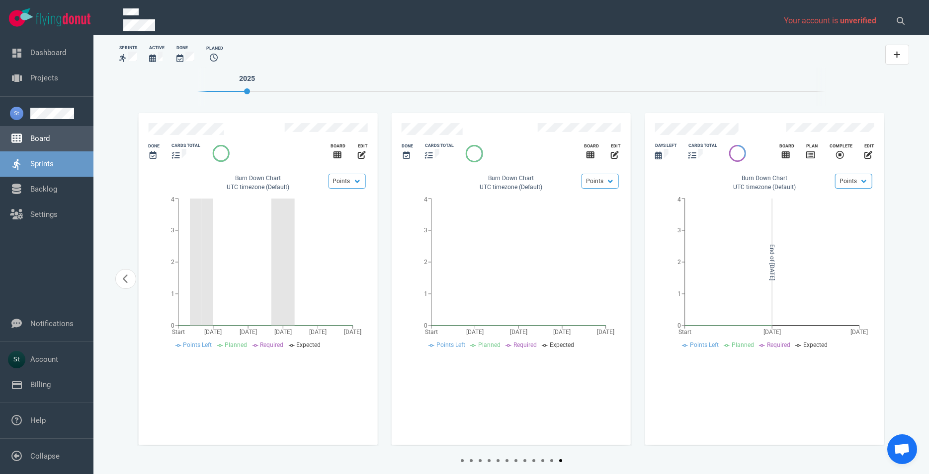
click at [50, 134] on link "Board" at bounding box center [39, 138] width 19 height 9
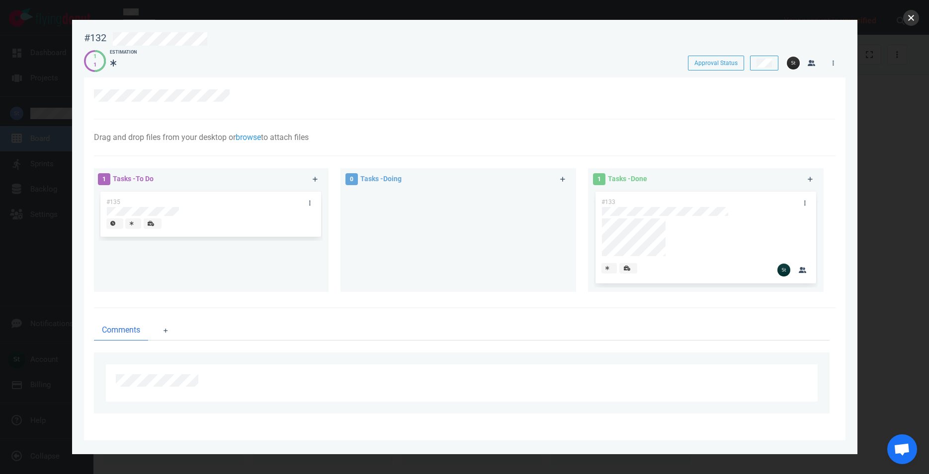
click at [908, 19] on button "close" at bounding box center [911, 18] width 16 height 16
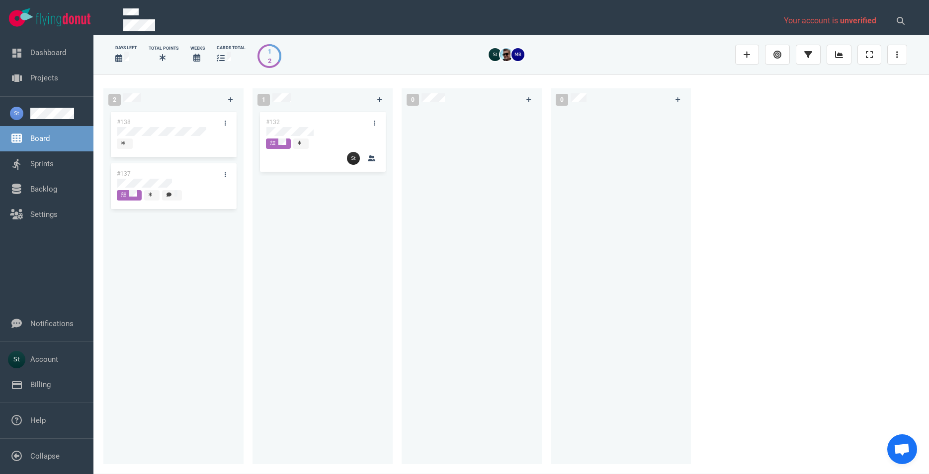
click at [167, 187] on div "#138 #137" at bounding box center [173, 281] width 128 height 343
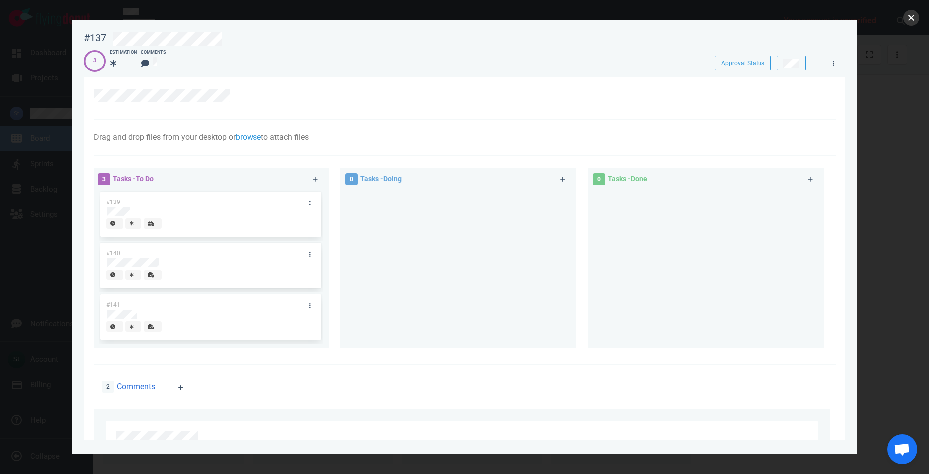
click at [910, 24] on button "close" at bounding box center [911, 18] width 16 height 16
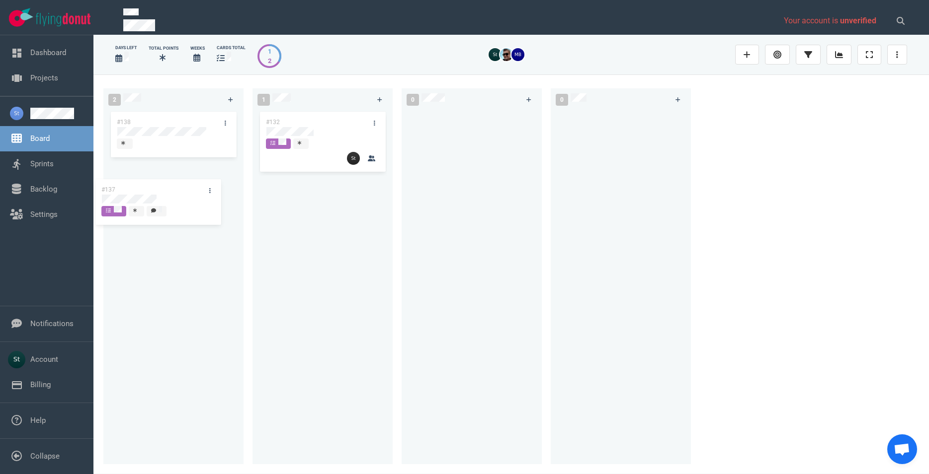
click at [193, 195] on div "#138 #137 #137" at bounding box center [173, 281] width 128 height 343
click at [209, 237] on div "#138 #137" at bounding box center [173, 281] width 128 height 343
click at [50, 110] on link at bounding box center [57, 113] width 55 height 11
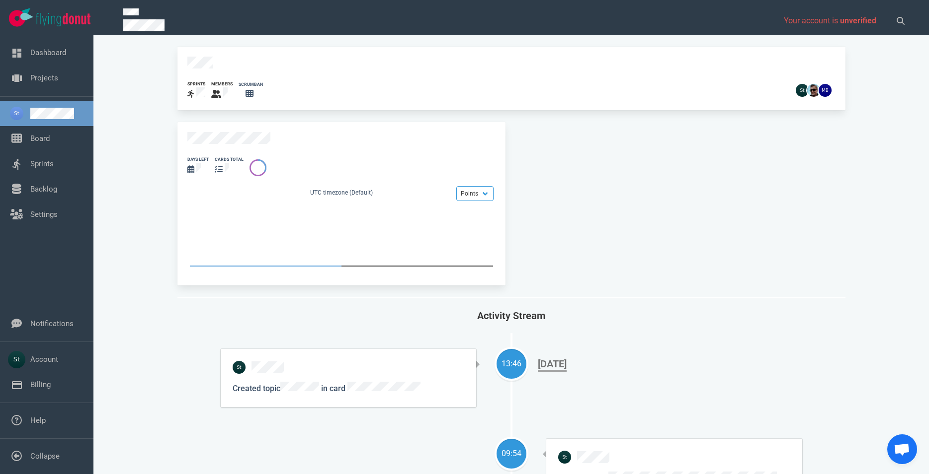
click at [554, 379] on div "13:46 Created topic in card Sep 25, 2025" at bounding box center [511, 378] width 581 height 58
click at [547, 360] on div "Sep 25, 2025" at bounding box center [552, 365] width 29 height 14
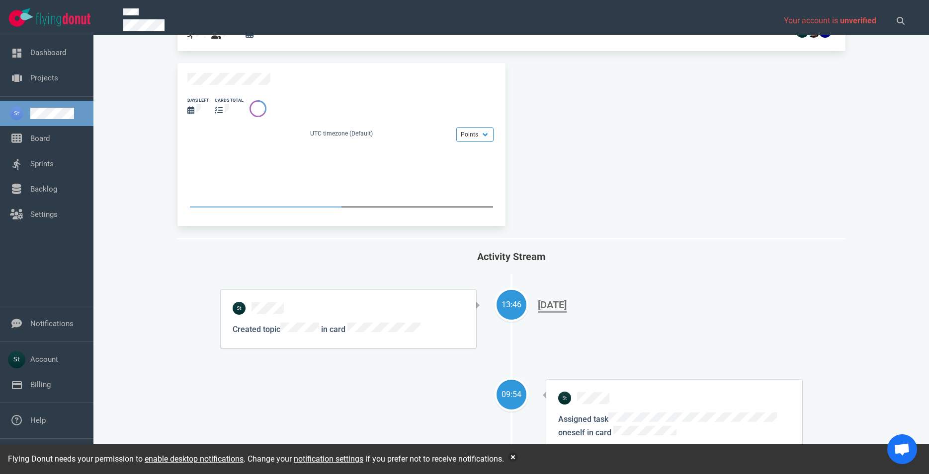
scroll to position [57, 0]
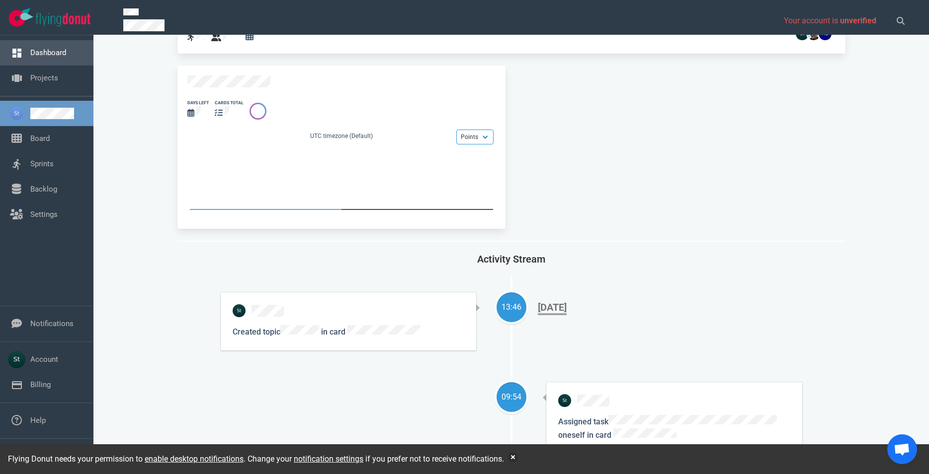
click at [61, 57] on link "Dashboard" at bounding box center [48, 52] width 36 height 9
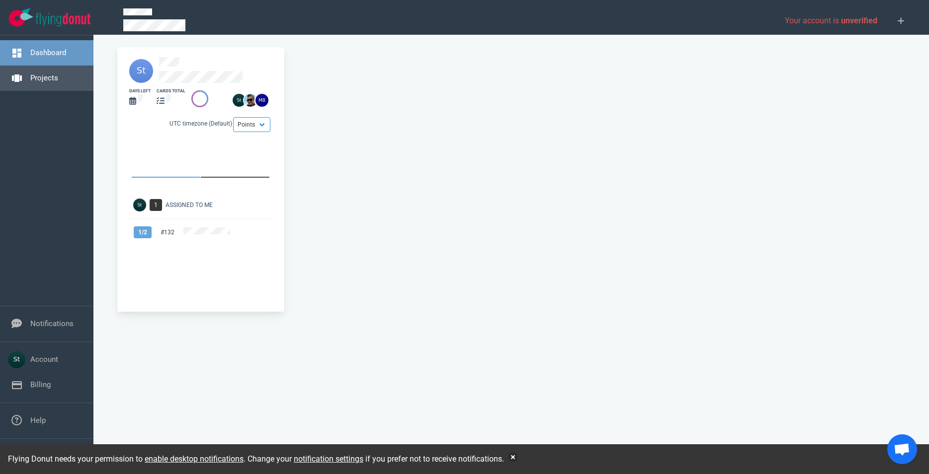
click at [58, 78] on link "Projects" at bounding box center [44, 78] width 28 height 9
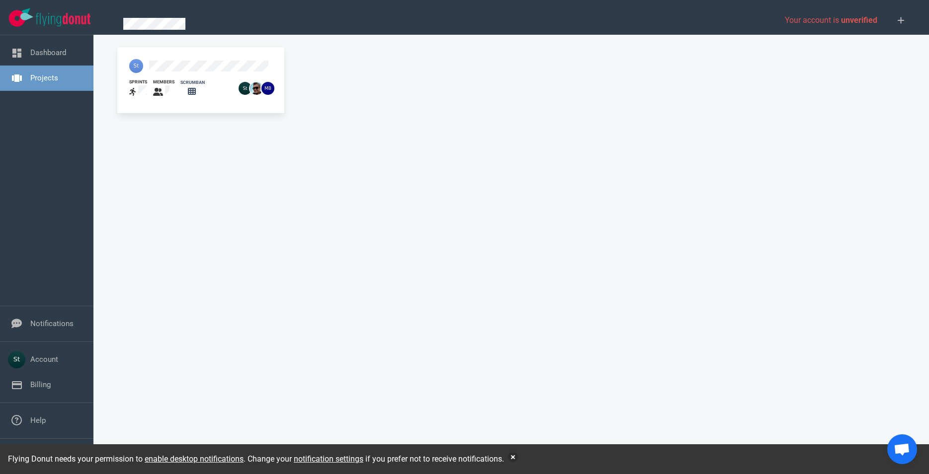
click at [168, 105] on div "sprints members scrumban" at bounding box center [200, 78] width 167 height 63
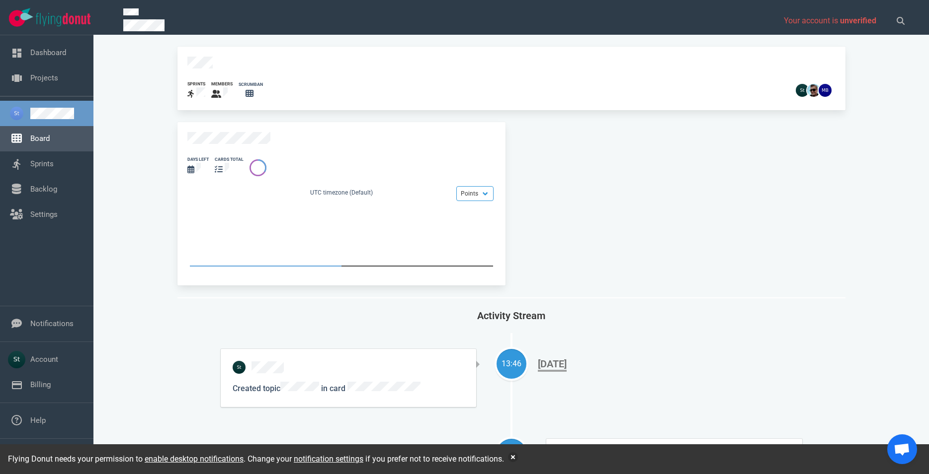
click at [50, 141] on link "Board" at bounding box center [39, 138] width 19 height 9
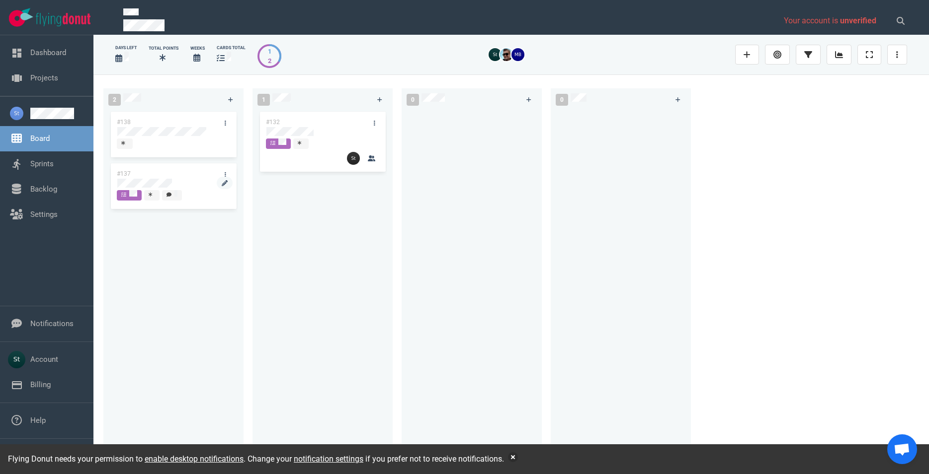
click at [168, 178] on div at bounding box center [173, 184] width 113 height 12
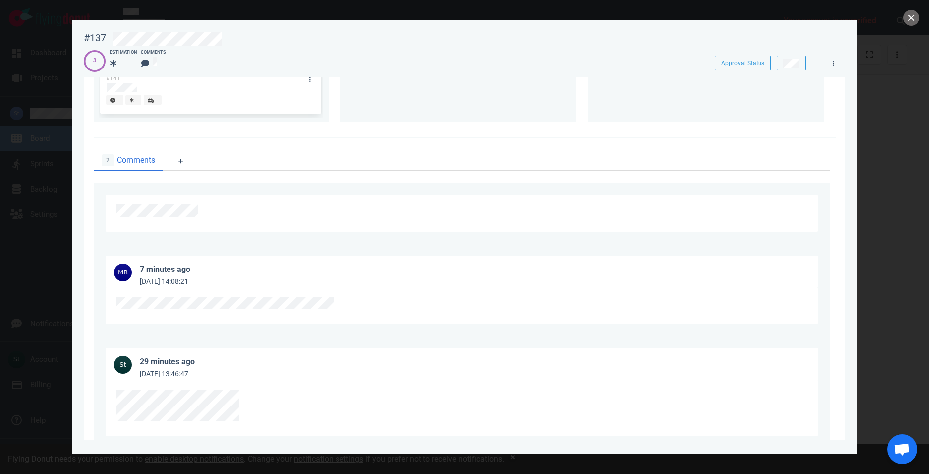
scroll to position [256, 0]
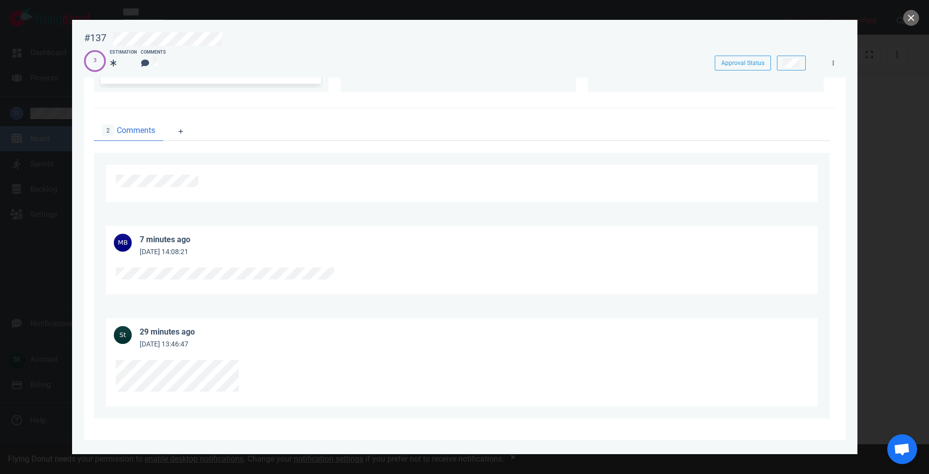
click at [902, 15] on div at bounding box center [464, 237] width 929 height 474
click at [905, 23] on button "close" at bounding box center [911, 18] width 16 height 16
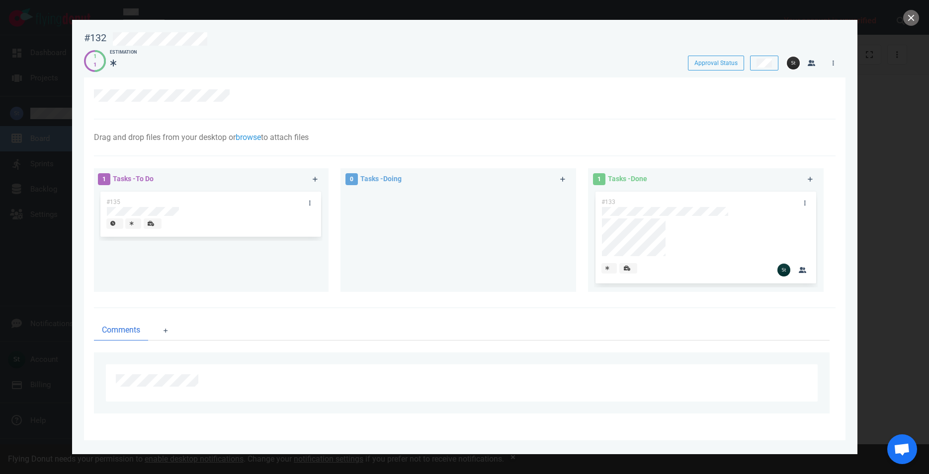
click at [910, 27] on div at bounding box center [464, 237] width 929 height 474
click at [909, 24] on button "close" at bounding box center [911, 18] width 16 height 16
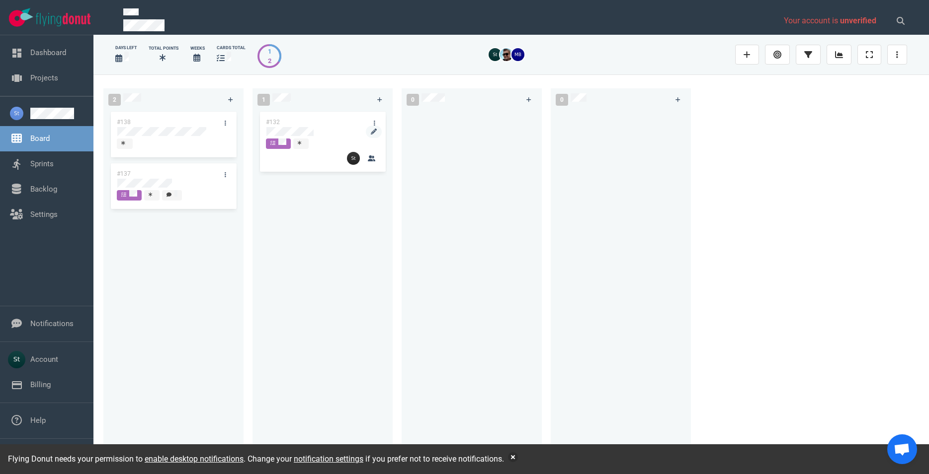
click at [301, 139] on div at bounding box center [322, 133] width 113 height 12
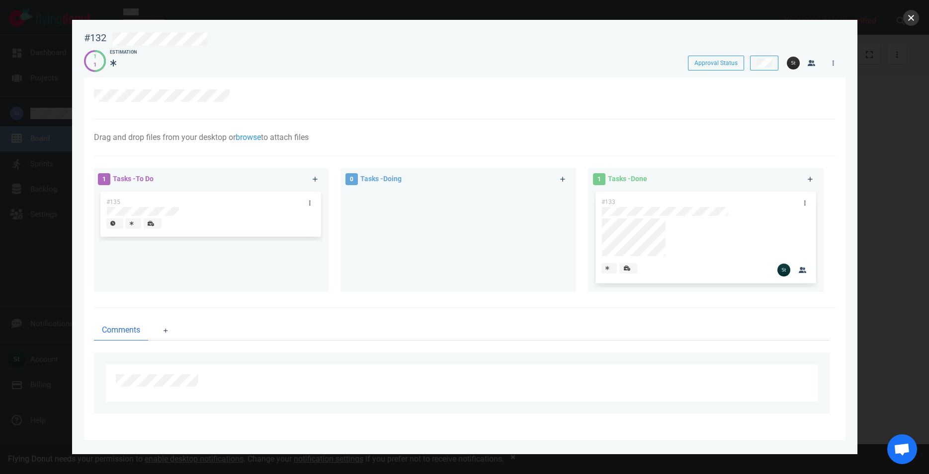
click at [915, 16] on button "close" at bounding box center [911, 18] width 16 height 16
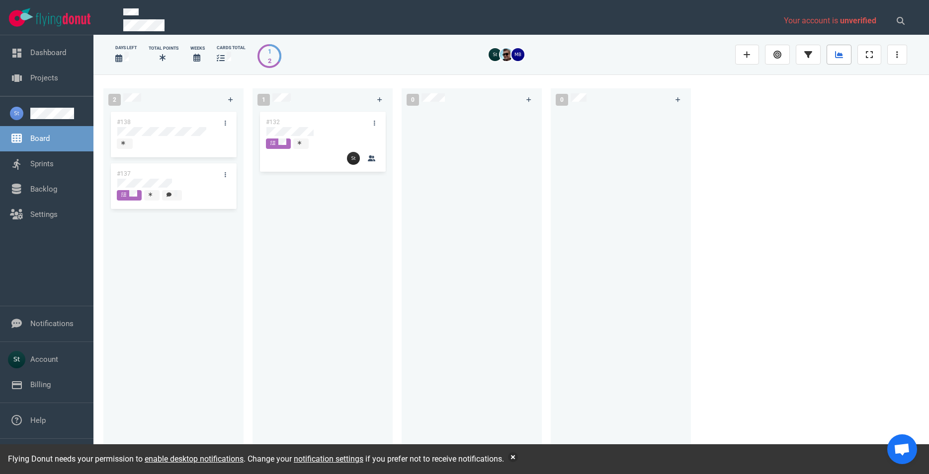
click at [844, 59] on link at bounding box center [838, 55] width 25 height 20
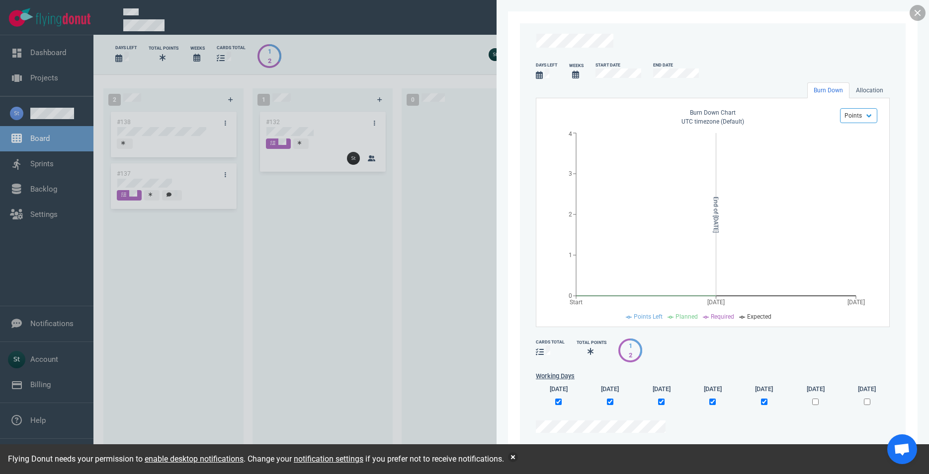
click at [918, 17] on link at bounding box center [917, 13] width 16 height 16
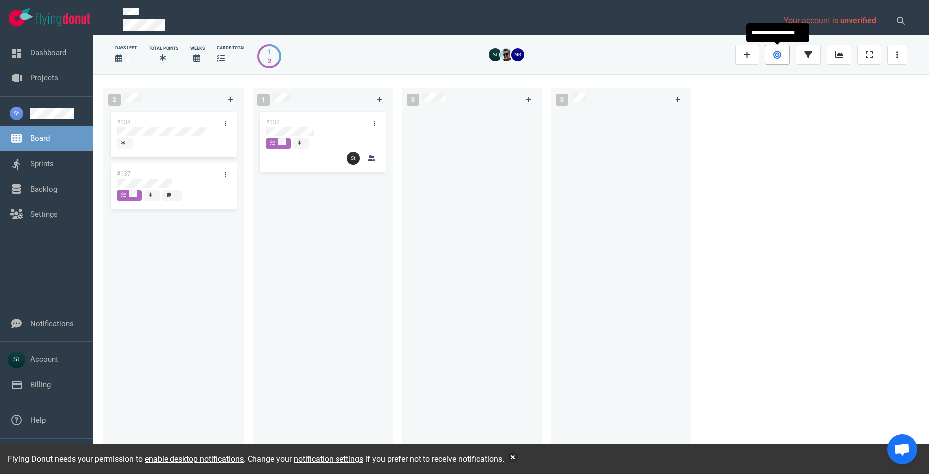
click at [782, 48] on link at bounding box center [777, 55] width 25 height 20
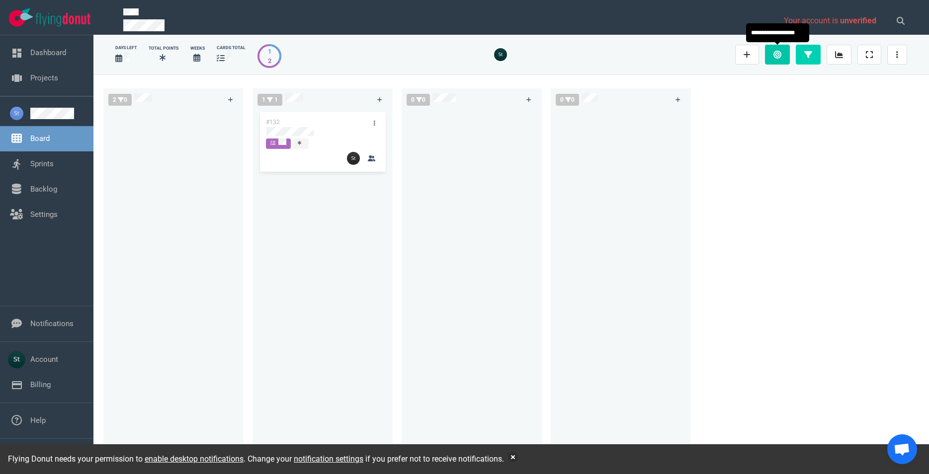
click at [782, 48] on link at bounding box center [777, 55] width 25 height 20
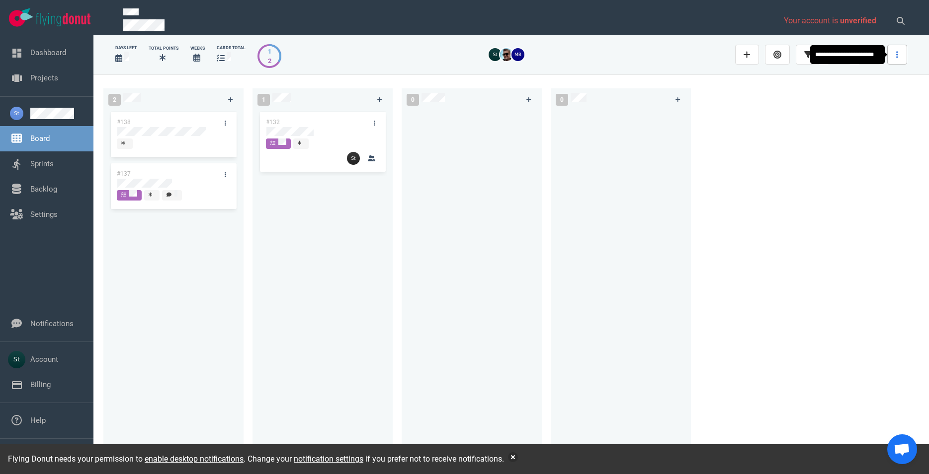
click at [890, 50] on link at bounding box center [897, 55] width 20 height 20
click at [337, 192] on div "#132" at bounding box center [322, 281] width 128 height 343
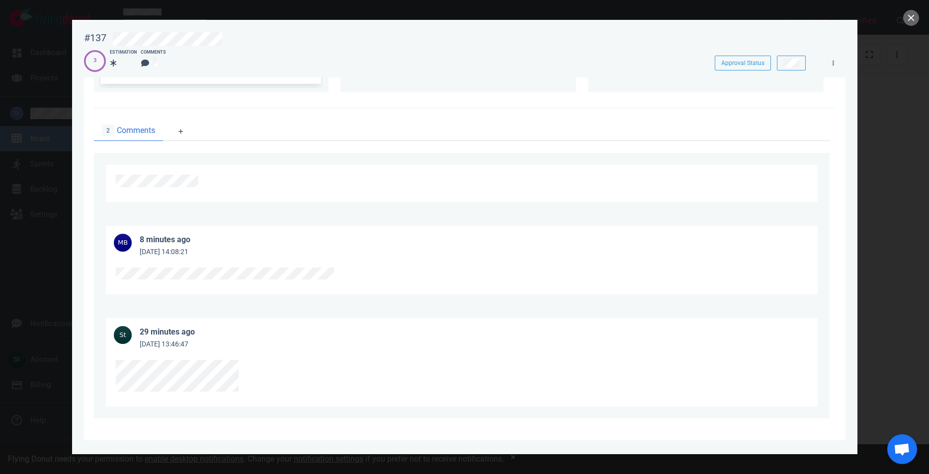
scroll to position [30, 0]
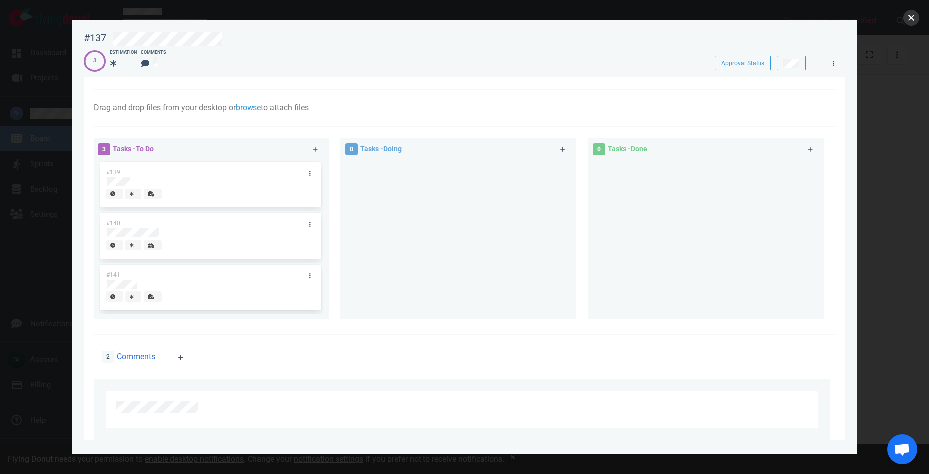
drag, startPoint x: 909, startPoint y: 24, endPoint x: 905, endPoint y: 32, distance: 9.1
click at [911, 24] on button "close" at bounding box center [911, 18] width 16 height 16
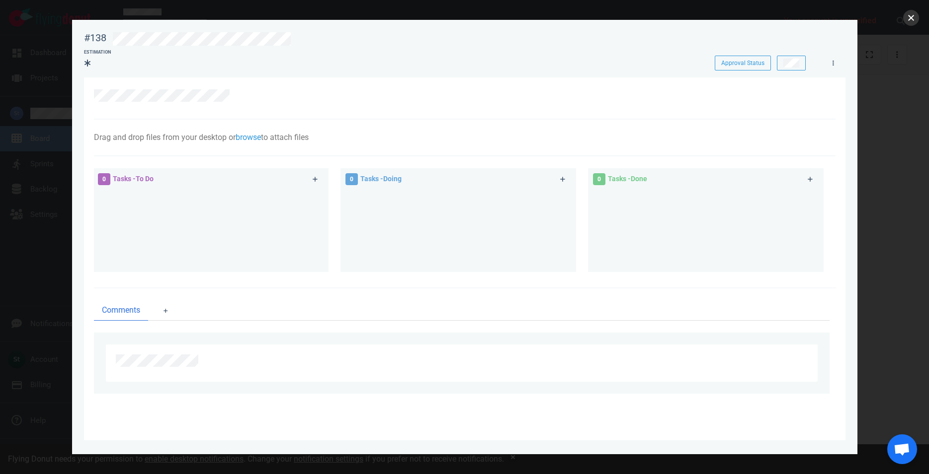
click at [911, 19] on button "close" at bounding box center [911, 18] width 16 height 16
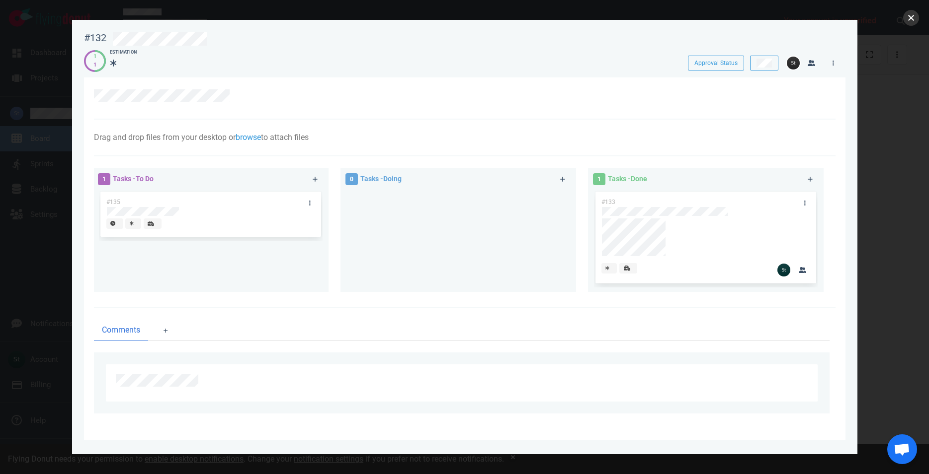
click at [913, 23] on button "close" at bounding box center [911, 18] width 16 height 16
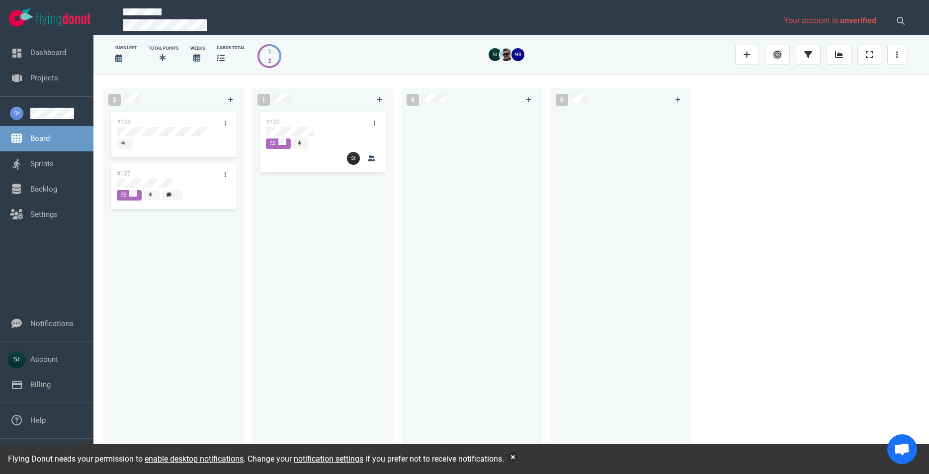
click at [139, 240] on div "#138 #137" at bounding box center [173, 281] width 128 height 343
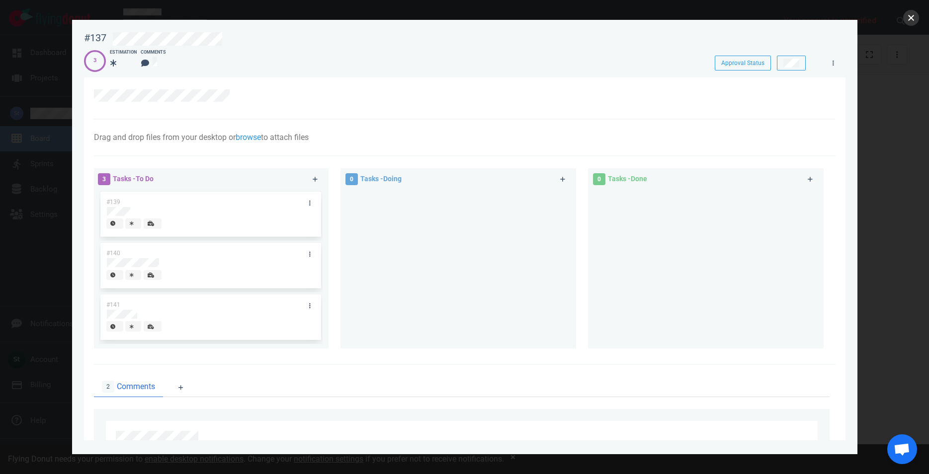
click at [913, 19] on button "close" at bounding box center [911, 18] width 16 height 16
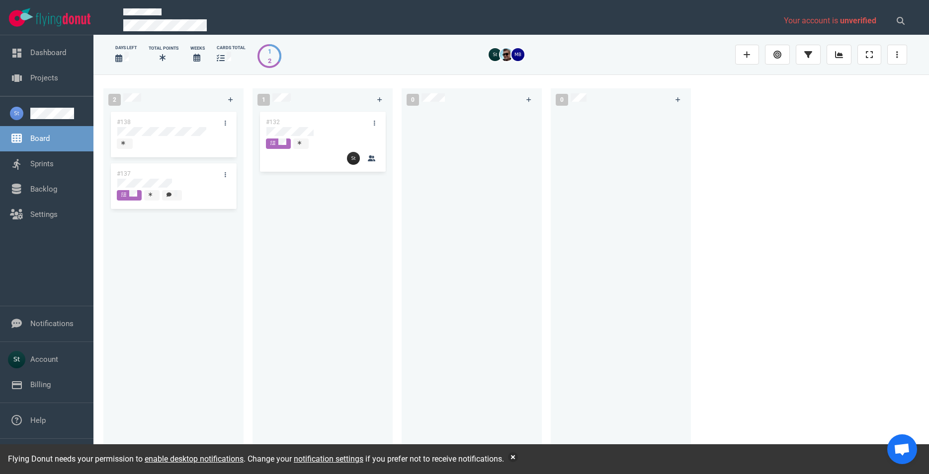
click at [269, 188] on div "#132" at bounding box center [322, 281] width 128 height 343
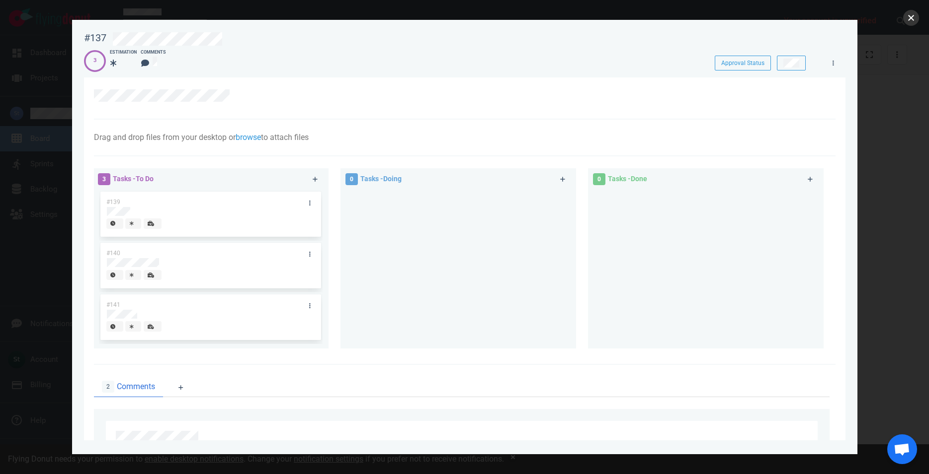
click at [912, 15] on button "close" at bounding box center [911, 18] width 16 height 16
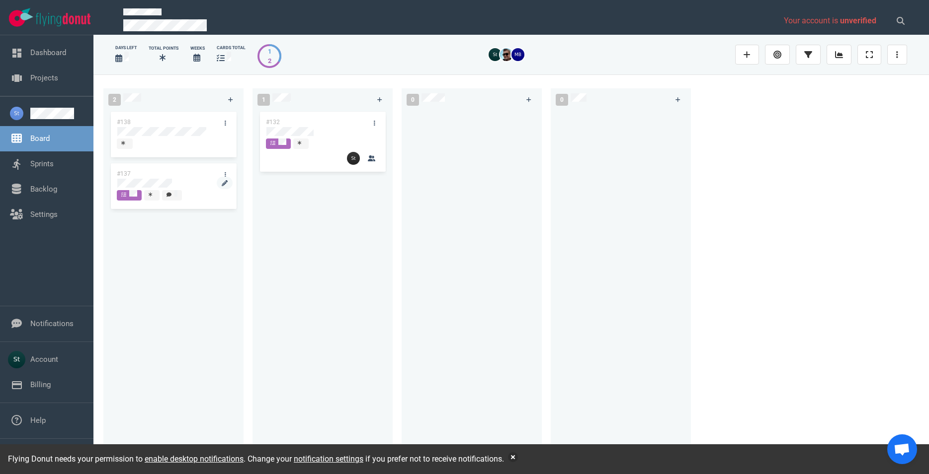
click at [170, 178] on div at bounding box center [173, 184] width 113 height 12
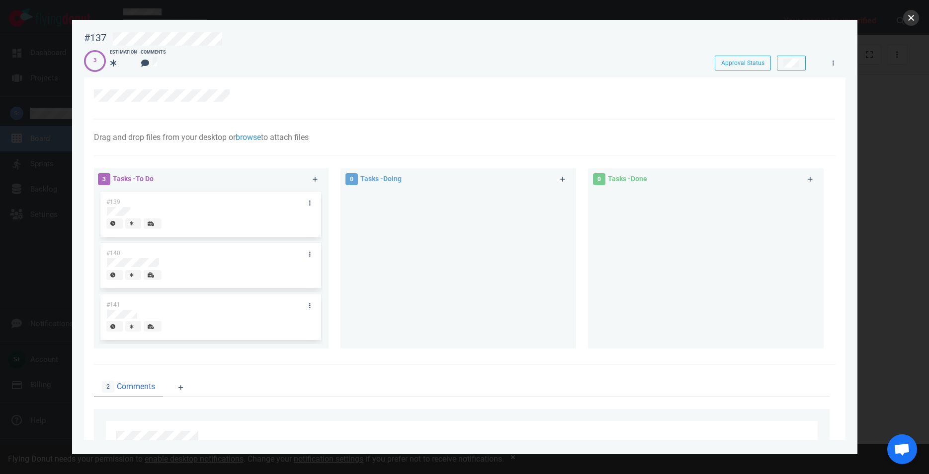
click at [912, 12] on button "close" at bounding box center [911, 18] width 16 height 16
click at [910, 16] on button "close" at bounding box center [911, 18] width 16 height 16
click at [916, 15] on button "close" at bounding box center [911, 18] width 16 height 16
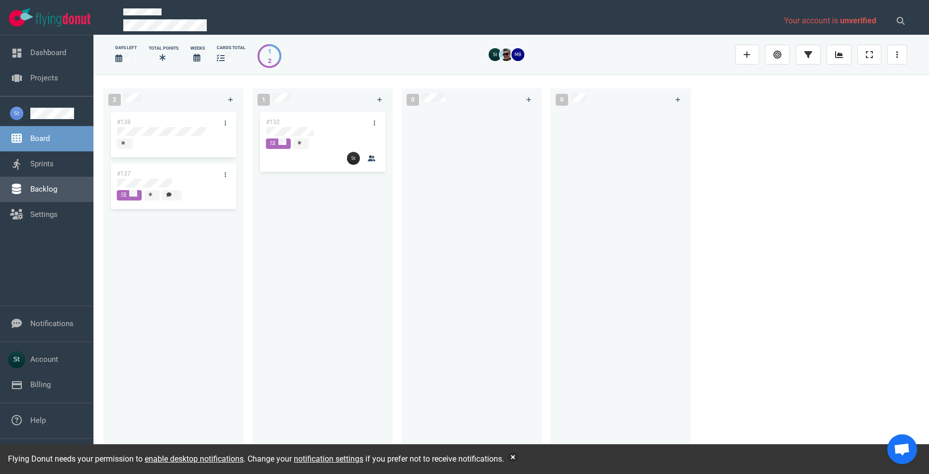
drag, startPoint x: 37, startPoint y: 171, endPoint x: 37, endPoint y: 177, distance: 5.5
click at [37, 168] on link "Sprints" at bounding box center [41, 163] width 23 height 9
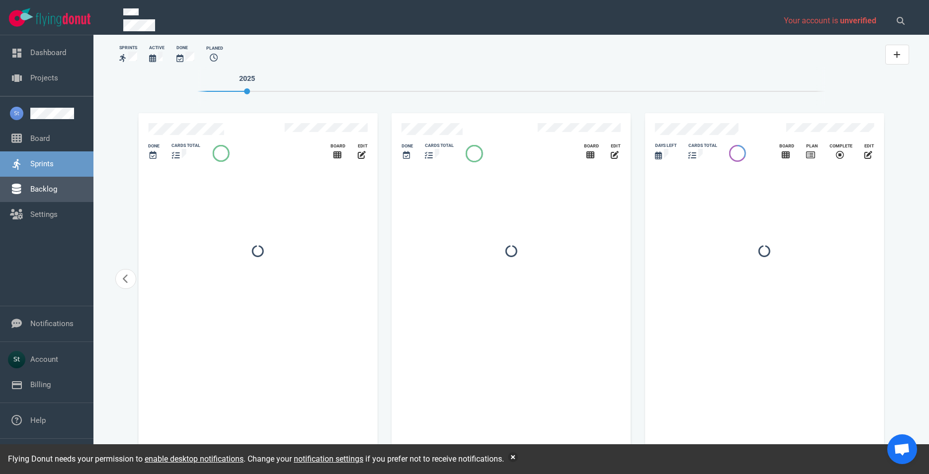
click at [43, 192] on link "Backlog" at bounding box center [43, 189] width 27 height 9
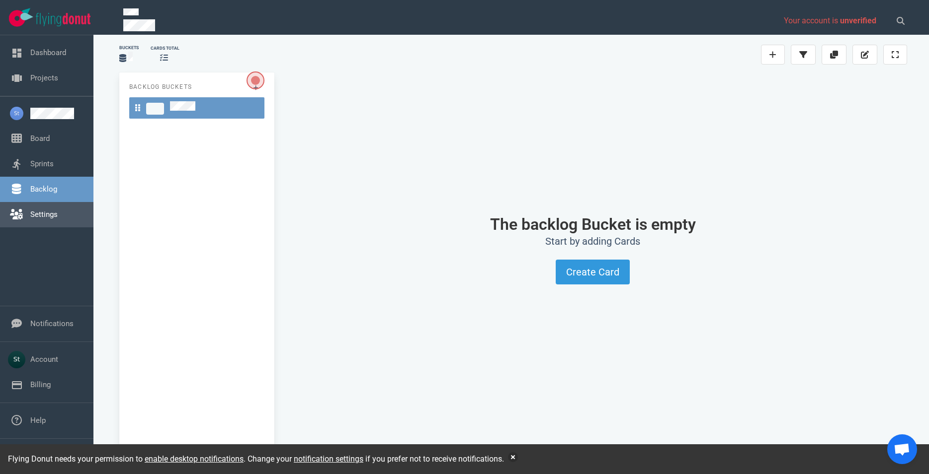
click at [46, 210] on link "Settings" at bounding box center [43, 214] width 27 height 9
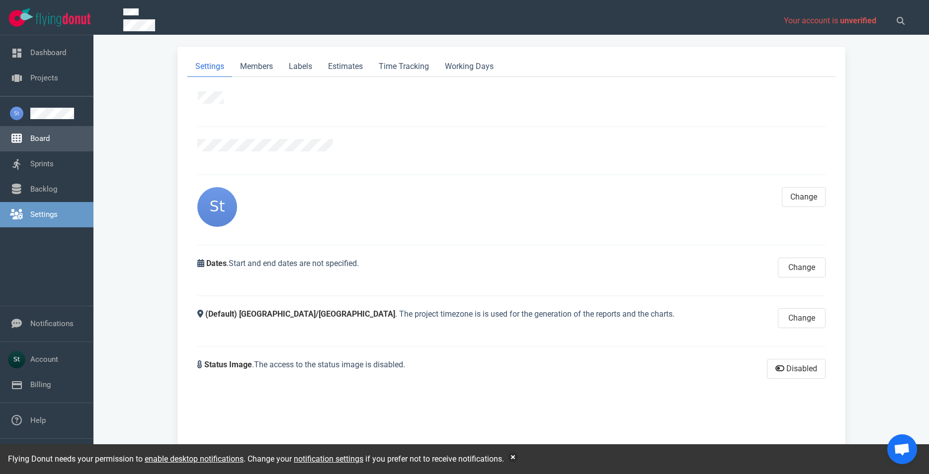
click at [36, 143] on link "Board" at bounding box center [39, 138] width 19 height 9
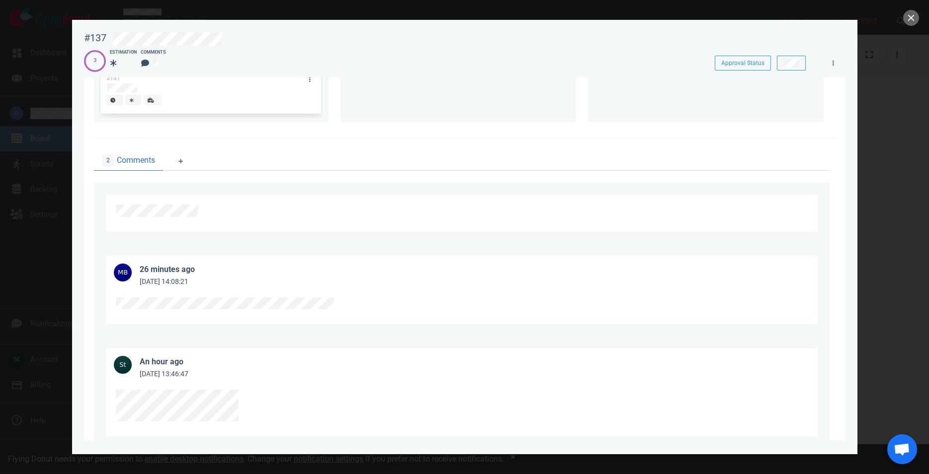
scroll to position [57, 0]
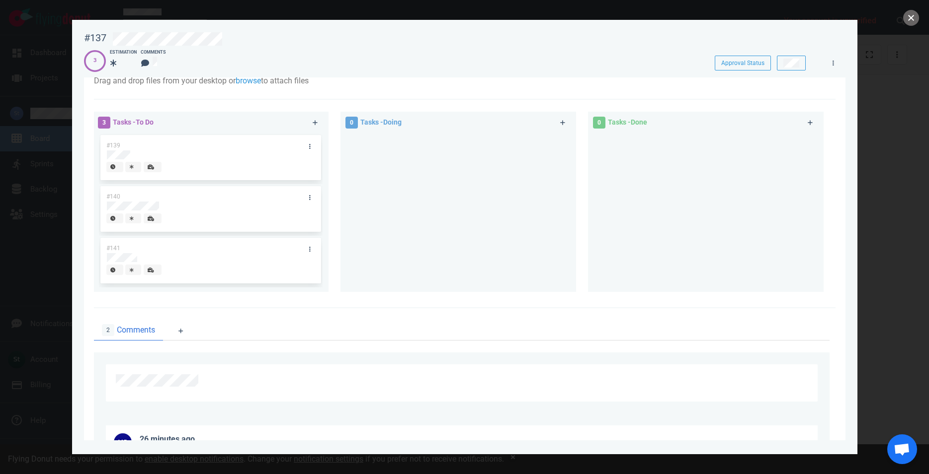
click at [914, 13] on button "close" at bounding box center [911, 18] width 16 height 16
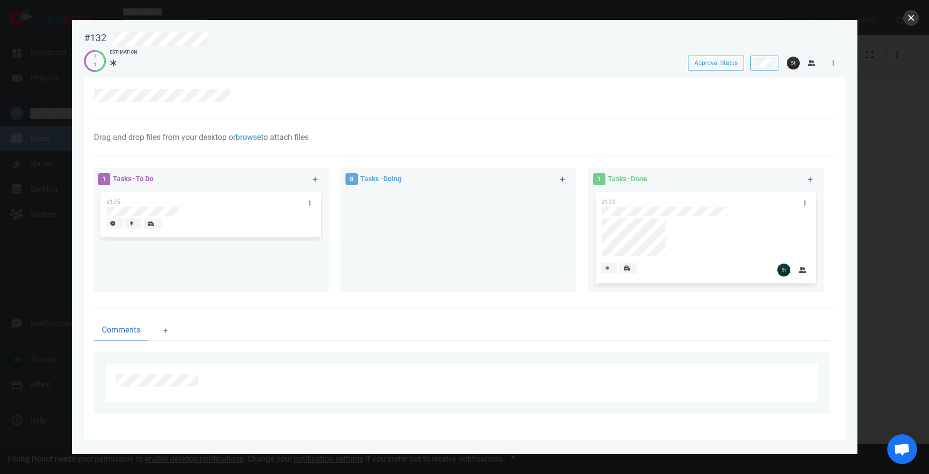
click at [916, 22] on button "close" at bounding box center [911, 18] width 16 height 16
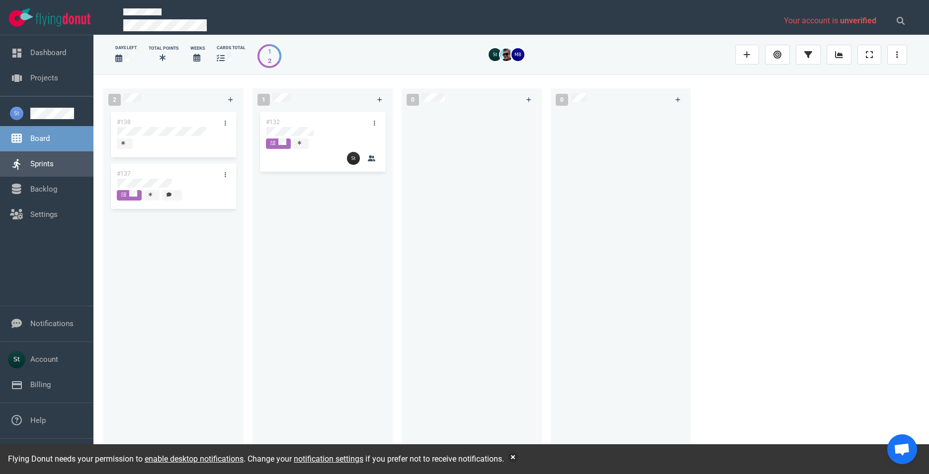
click at [37, 159] on link "Sprints" at bounding box center [41, 163] width 23 height 9
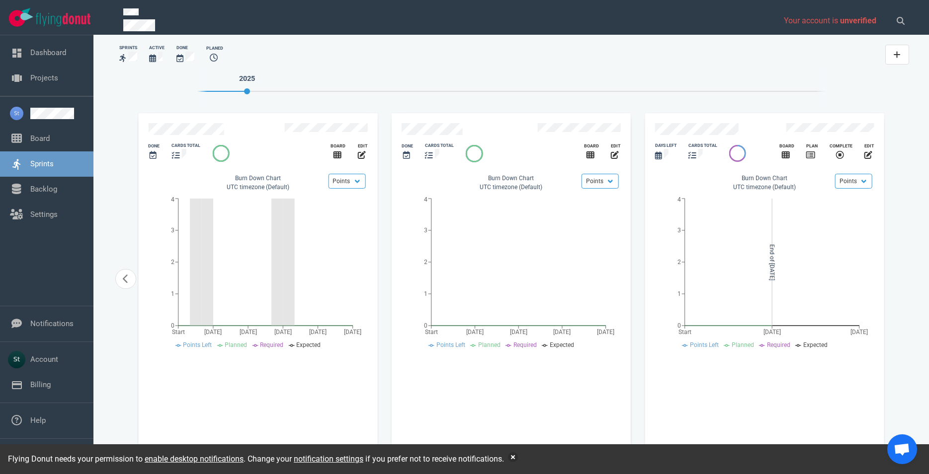
click at [154, 59] on icon at bounding box center [152, 58] width 7 height 8
click at [41, 189] on link "Backlog" at bounding box center [43, 189] width 27 height 9
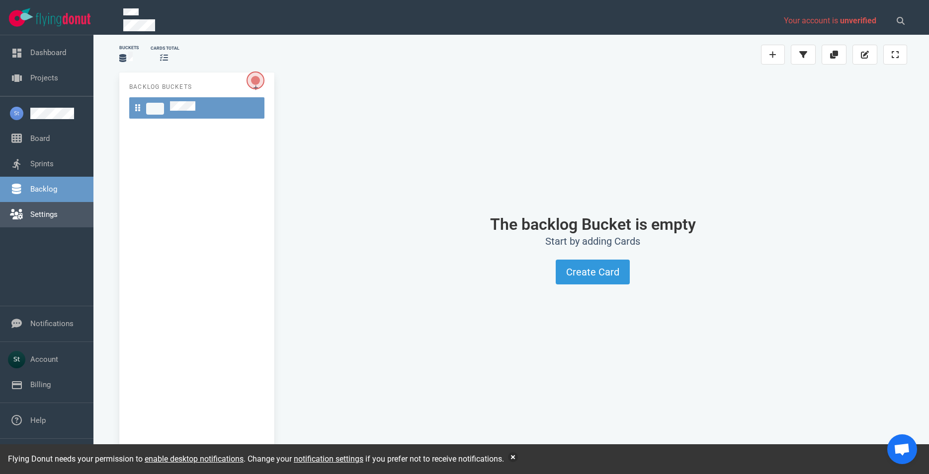
click at [58, 214] on link "Settings" at bounding box center [43, 214] width 27 height 9
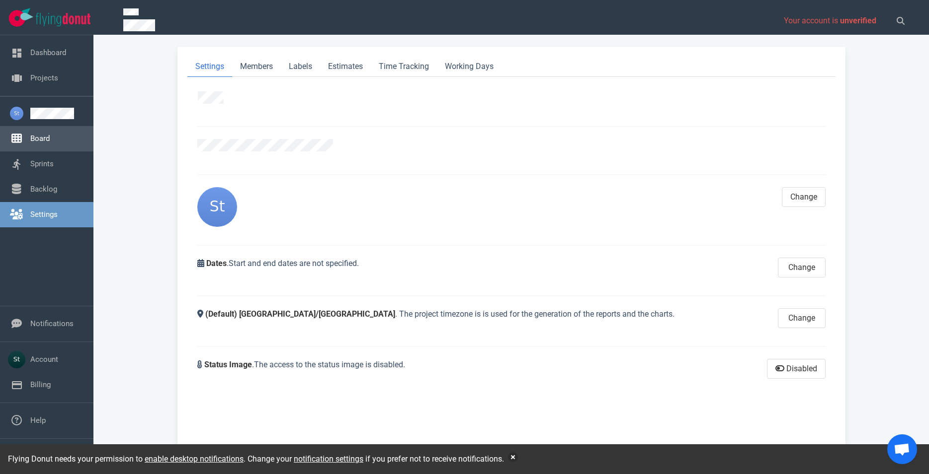
click at [46, 134] on link "Board" at bounding box center [39, 138] width 19 height 9
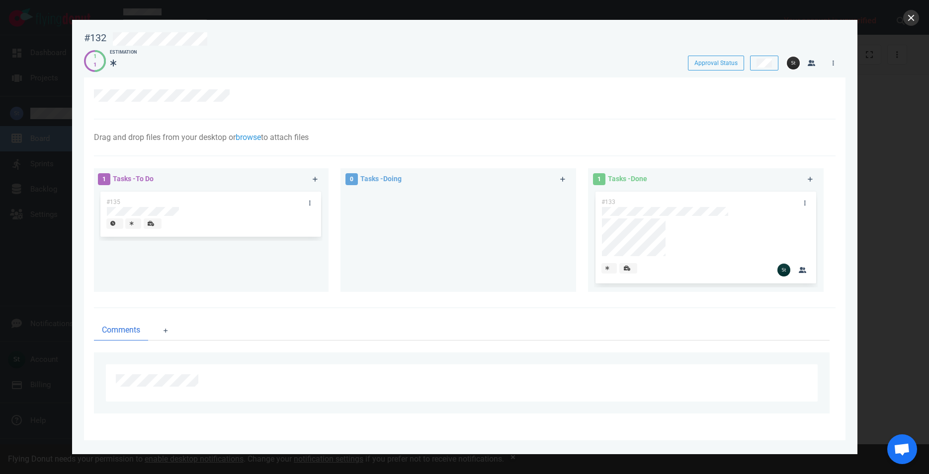
click at [917, 12] on div at bounding box center [464, 237] width 929 height 474
click at [916, 14] on button "close" at bounding box center [911, 18] width 16 height 16
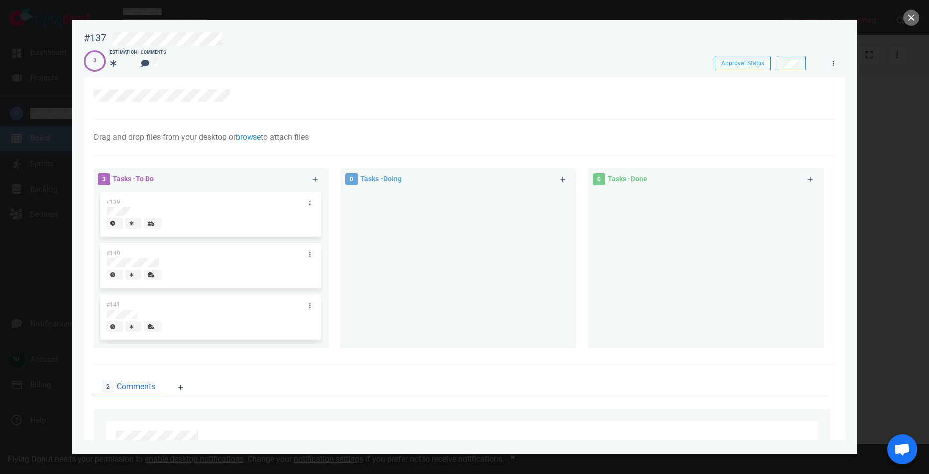
scroll to position [256, 0]
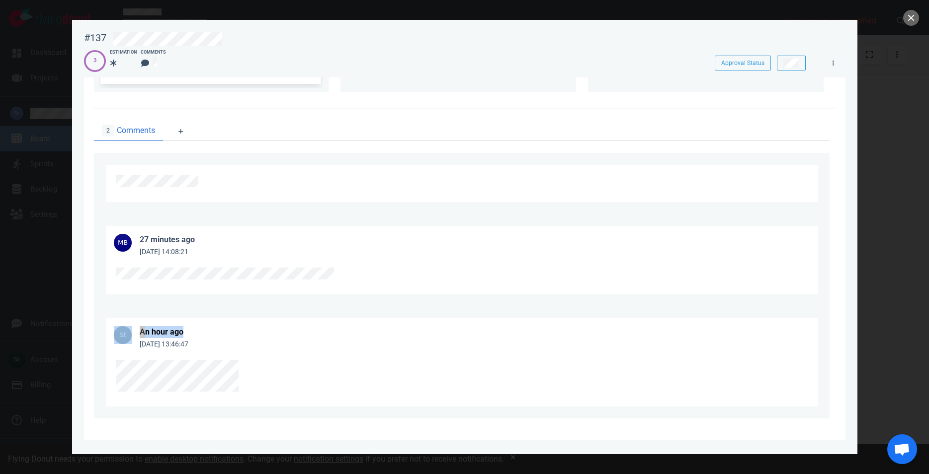
click at [393, 308] on div "27 minutes ago Sep 25, 2025 14:08:21 an hour ago Sep 25, 2025 13:46:47" at bounding box center [461, 286] width 735 height 266
drag, startPoint x: 389, startPoint y: 307, endPoint x: 411, endPoint y: 300, distance: 23.1
click at [395, 303] on div "27 minutes ago Sep 25, 2025 14:08:21" at bounding box center [461, 260] width 735 height 92
click at [912, 19] on button "close" at bounding box center [911, 18] width 16 height 16
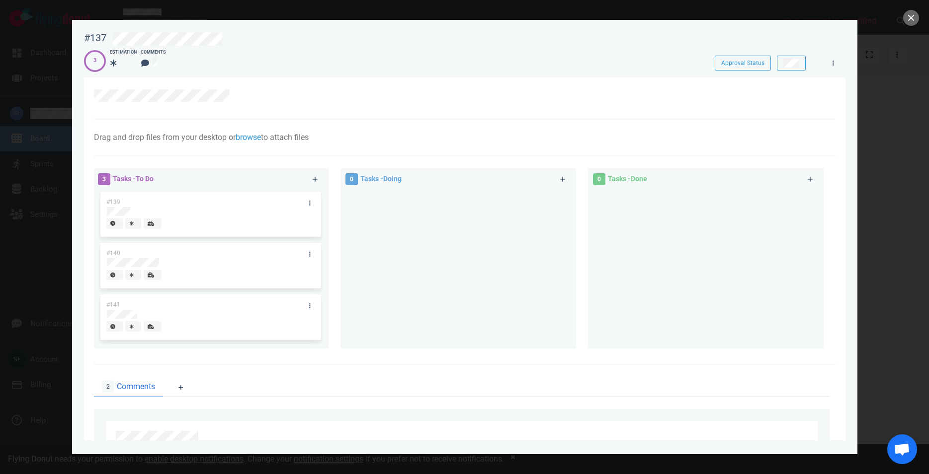
scroll to position [256, 0]
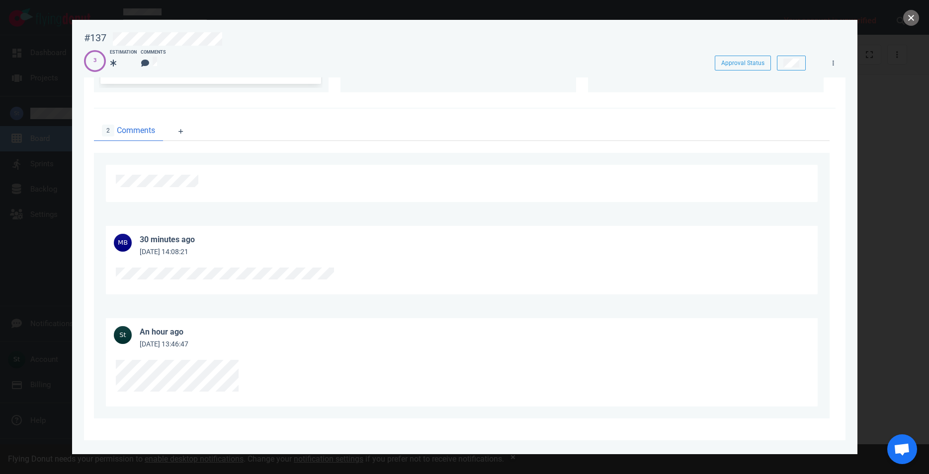
drag, startPoint x: 912, startPoint y: 24, endPoint x: 904, endPoint y: 29, distance: 9.2
click at [912, 22] on button "close" at bounding box center [911, 18] width 16 height 16
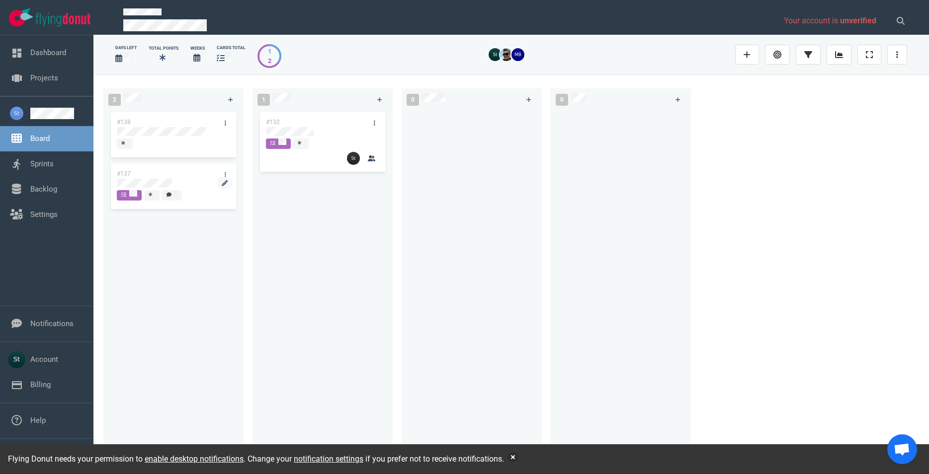
click at [174, 182] on div at bounding box center [173, 183] width 112 height 9
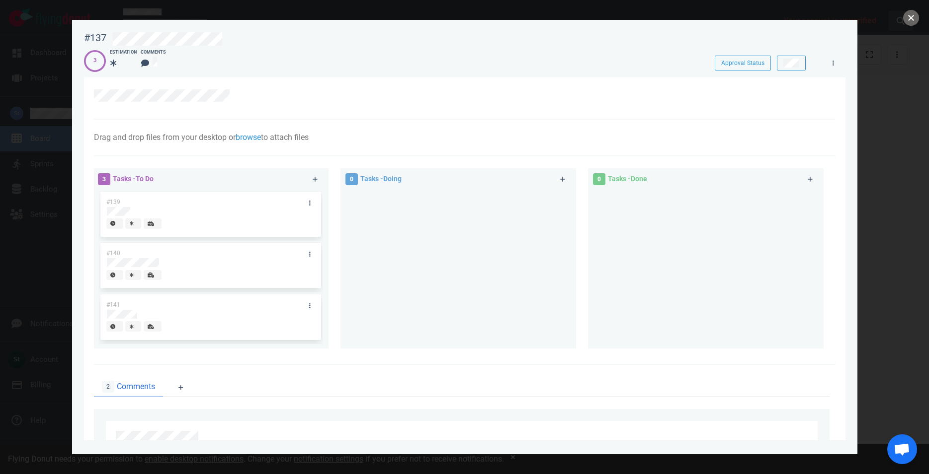
drag, startPoint x: 911, startPoint y: 22, endPoint x: 897, endPoint y: 23, distance: 13.9
click at [911, 21] on button "close" at bounding box center [911, 18] width 16 height 16
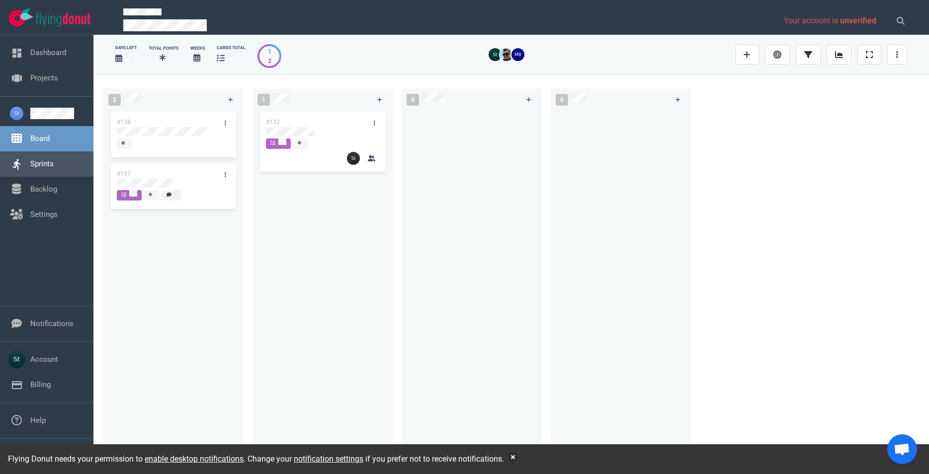
click at [34, 159] on link "Sprints" at bounding box center [41, 163] width 23 height 9
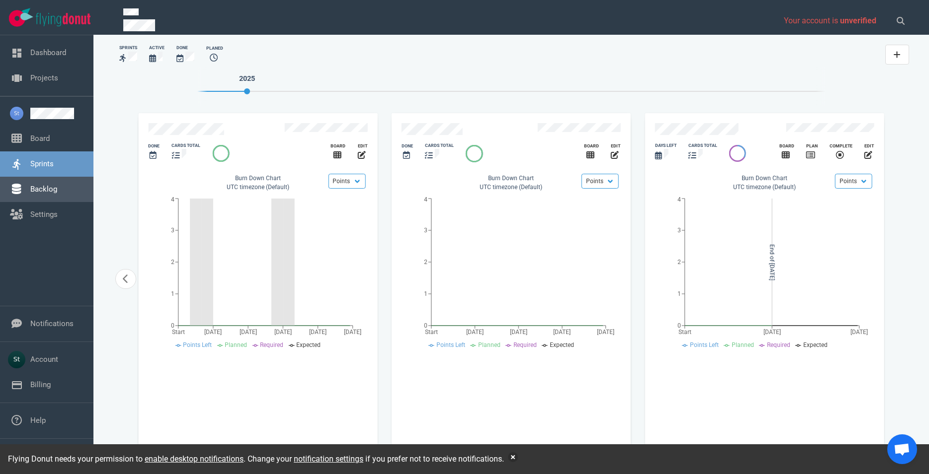
click at [39, 194] on link "Backlog" at bounding box center [43, 189] width 27 height 9
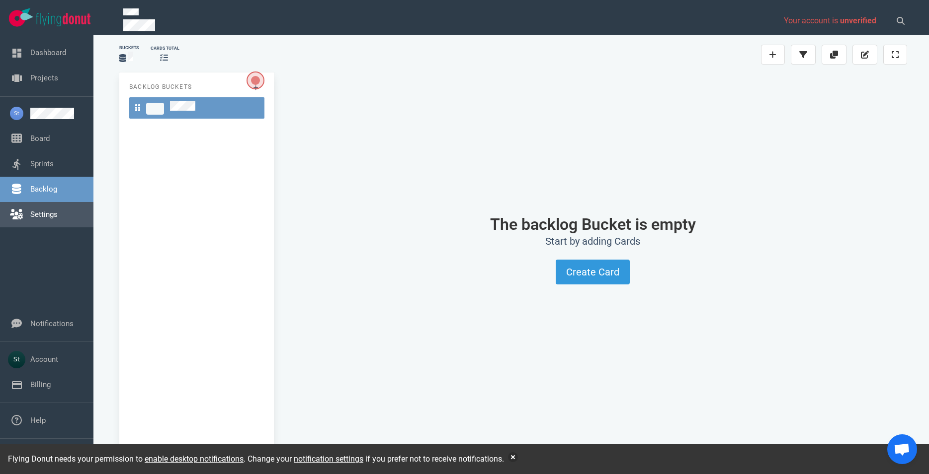
click at [43, 216] on link "Settings" at bounding box center [43, 214] width 27 height 9
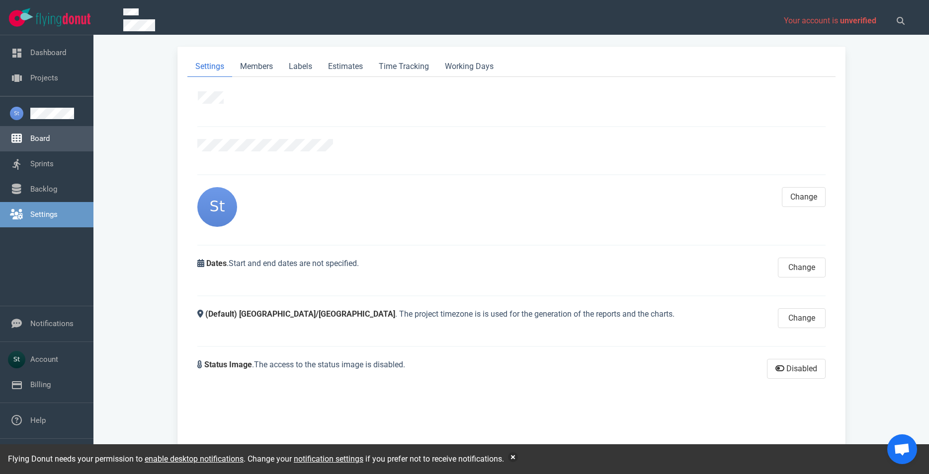
click at [37, 141] on link "Board" at bounding box center [39, 138] width 19 height 9
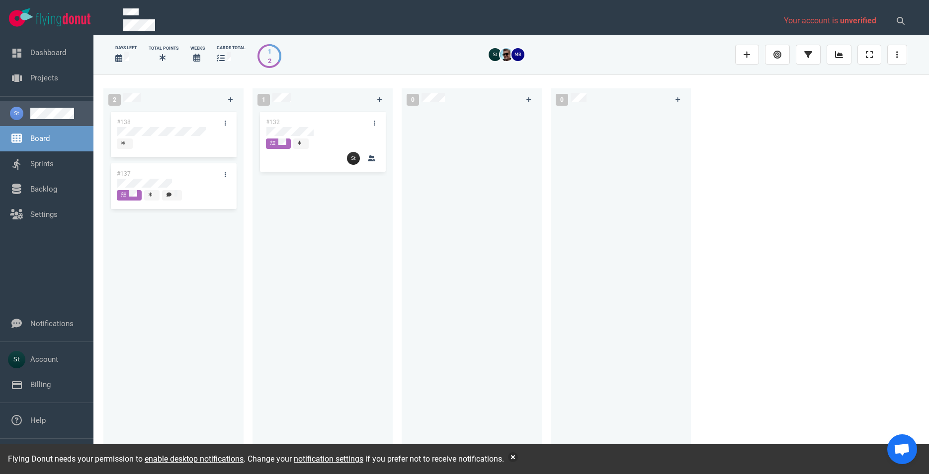
click at [43, 118] on link at bounding box center [57, 113] width 55 height 11
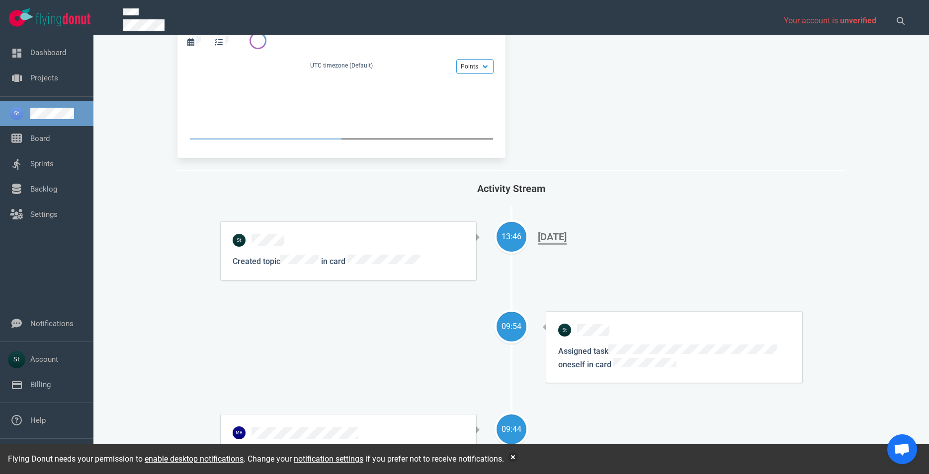
scroll to position [57, 0]
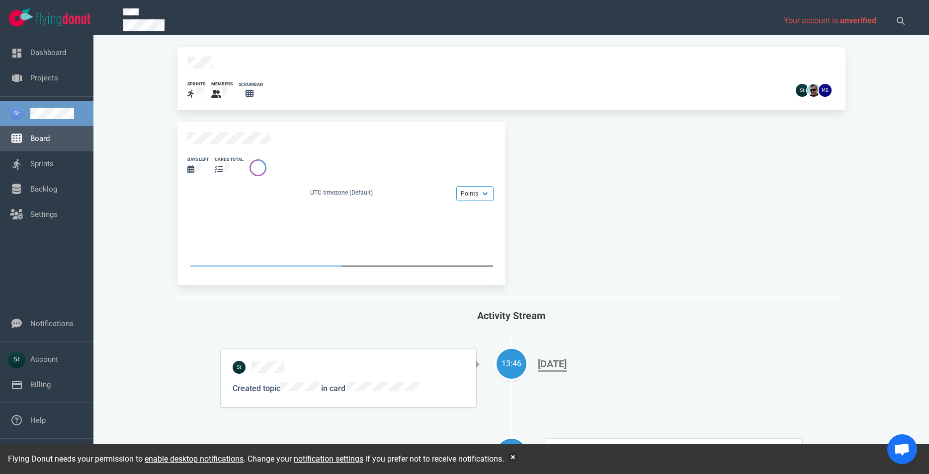
click at [40, 143] on link "Board" at bounding box center [39, 138] width 19 height 9
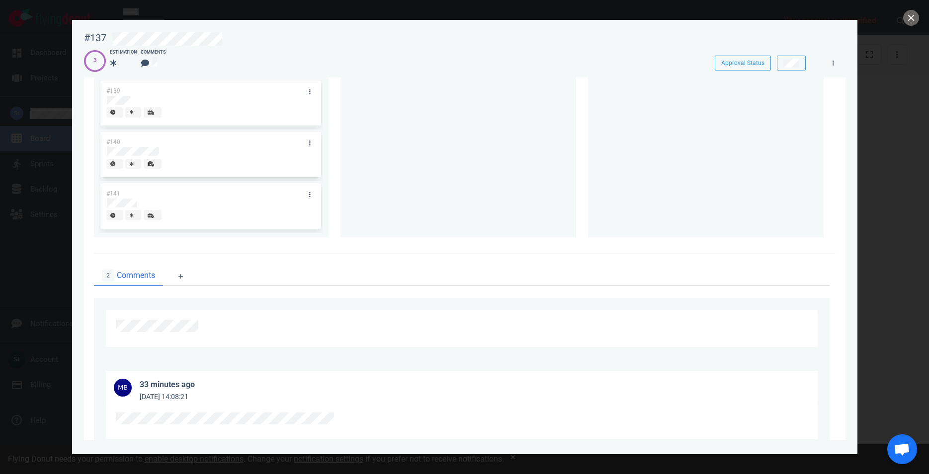
scroll to position [227, 0]
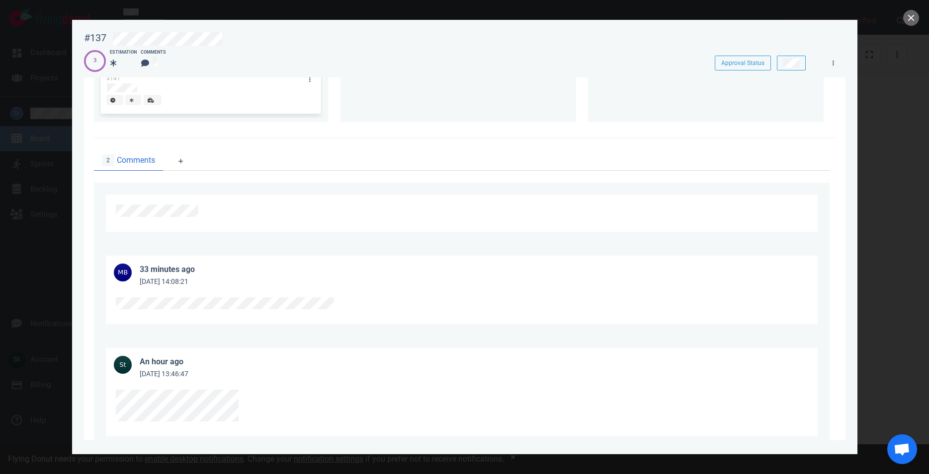
drag, startPoint x: 402, startPoint y: 300, endPoint x: 109, endPoint y: 302, distance: 292.6
click at [109, 302] on div at bounding box center [461, 306] width 711 height 37
click at [150, 305] on div at bounding box center [459, 304] width 687 height 12
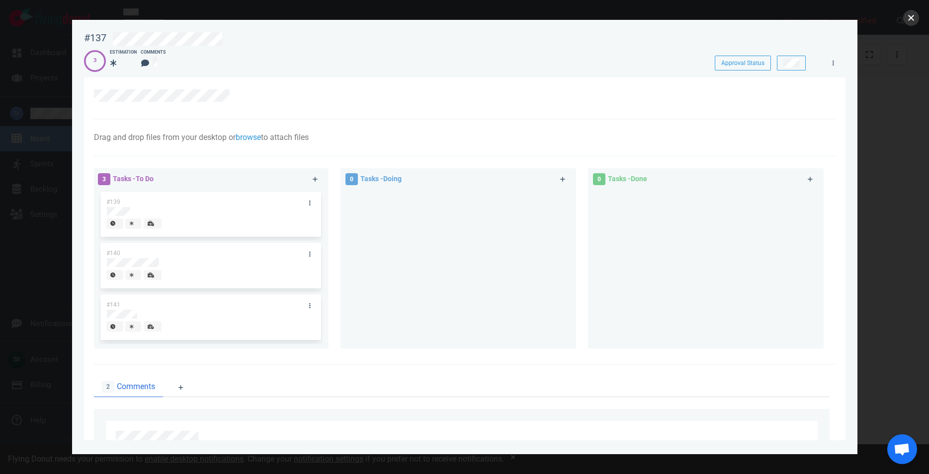
click at [915, 23] on button "close" at bounding box center [911, 18] width 16 height 16
click at [910, 18] on button "close" at bounding box center [911, 18] width 16 height 16
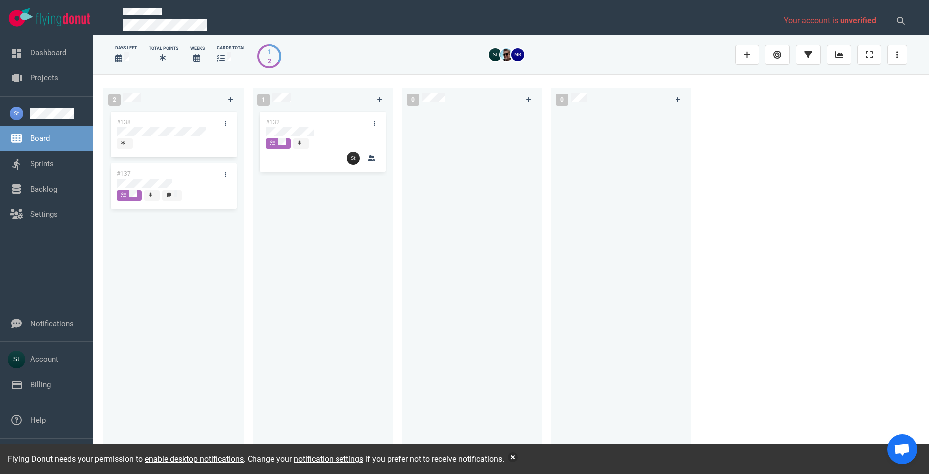
click at [130, 177] on div "#138 #137" at bounding box center [173, 281] width 128 height 343
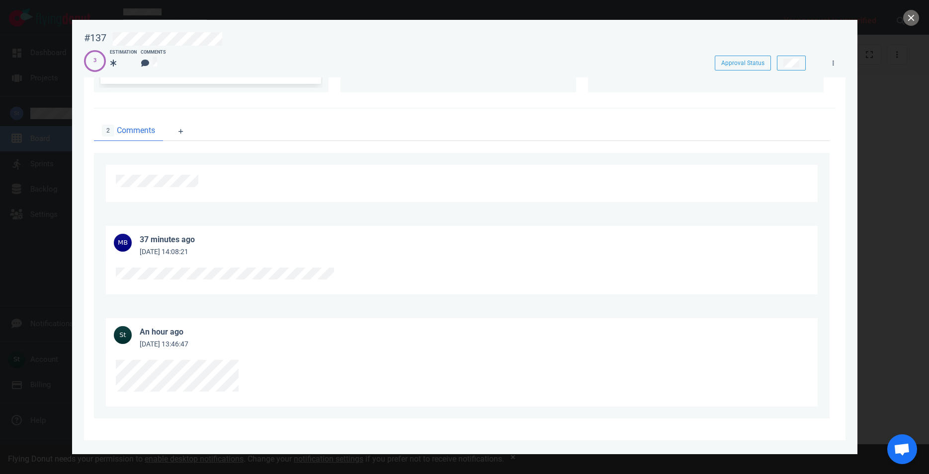
scroll to position [30, 0]
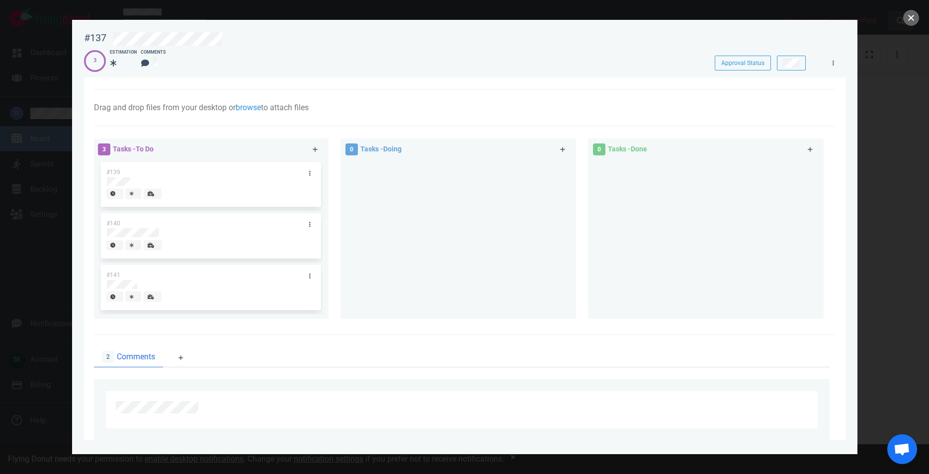
click at [908, 21] on button "close" at bounding box center [911, 18] width 16 height 16
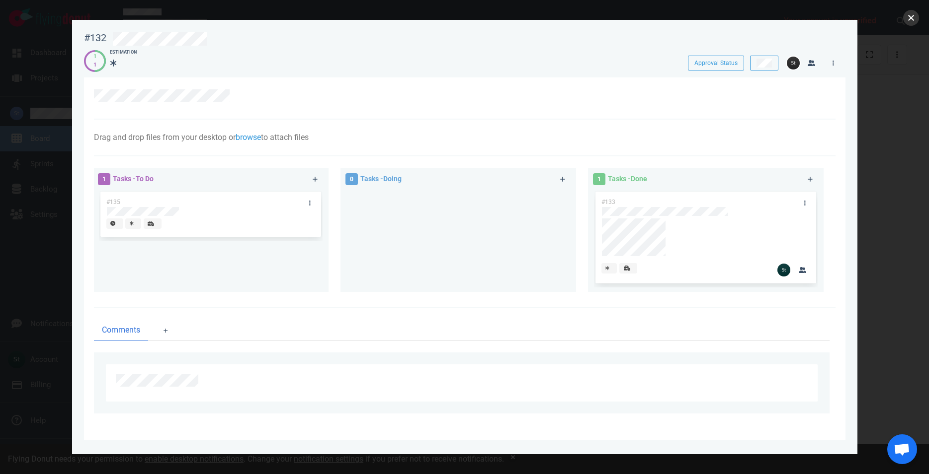
click at [907, 14] on button "close" at bounding box center [911, 18] width 16 height 16
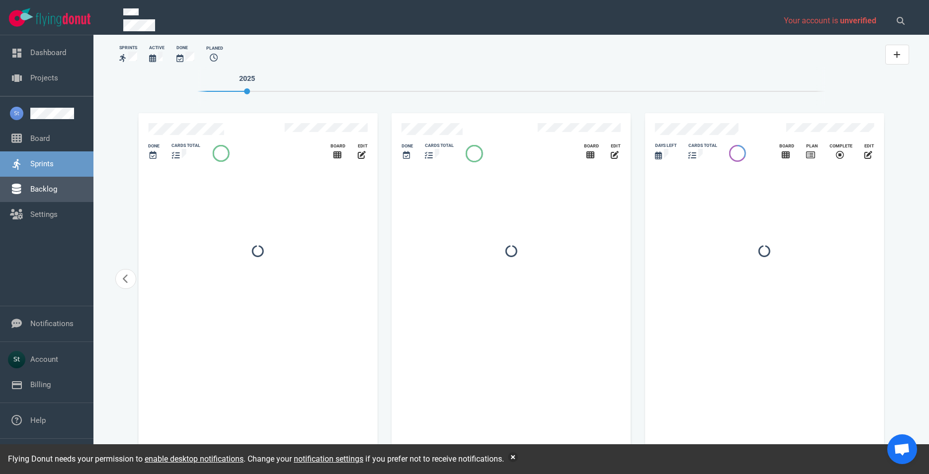
click at [51, 186] on link "Backlog" at bounding box center [43, 189] width 27 height 9
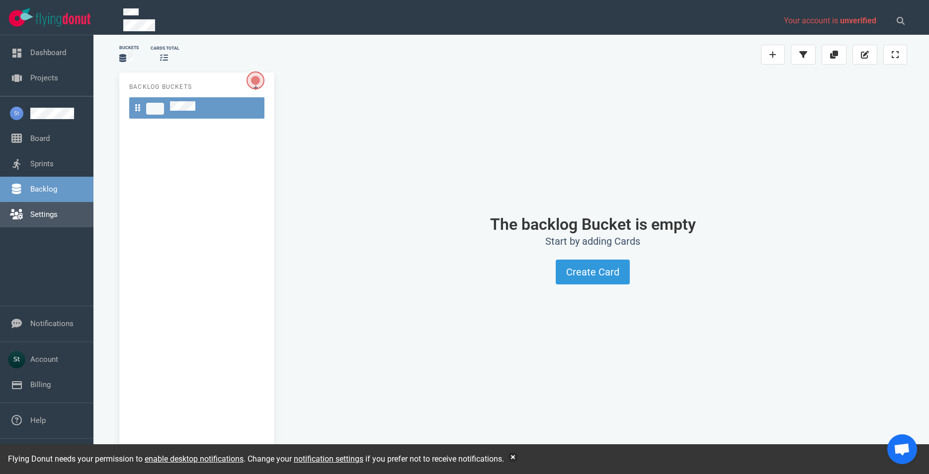
click at [46, 219] on link "Settings" at bounding box center [43, 214] width 27 height 9
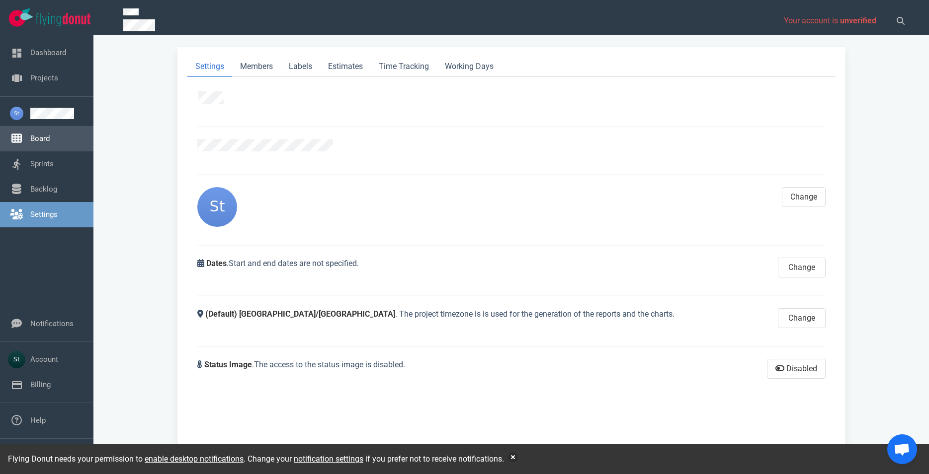
drag, startPoint x: 57, startPoint y: 164, endPoint x: 55, endPoint y: 151, distance: 14.1
click at [54, 164] on link "Sprints" at bounding box center [41, 163] width 23 height 9
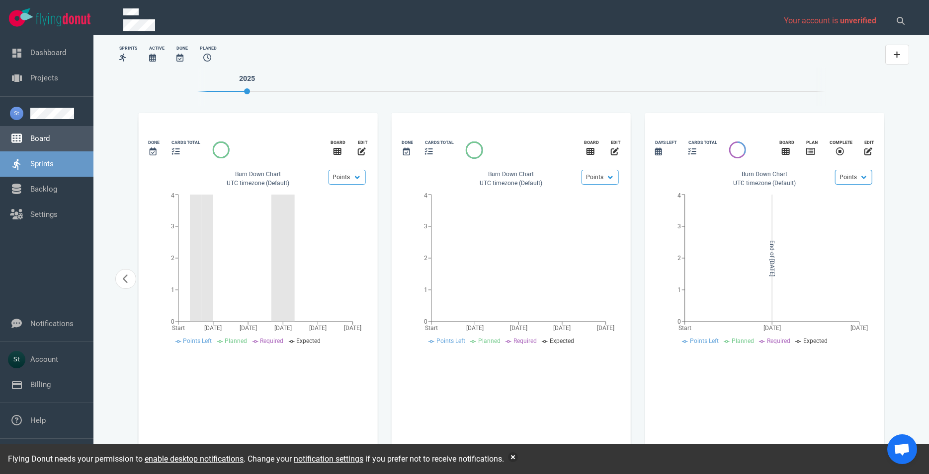
click at [50, 143] on link "Board" at bounding box center [39, 138] width 19 height 9
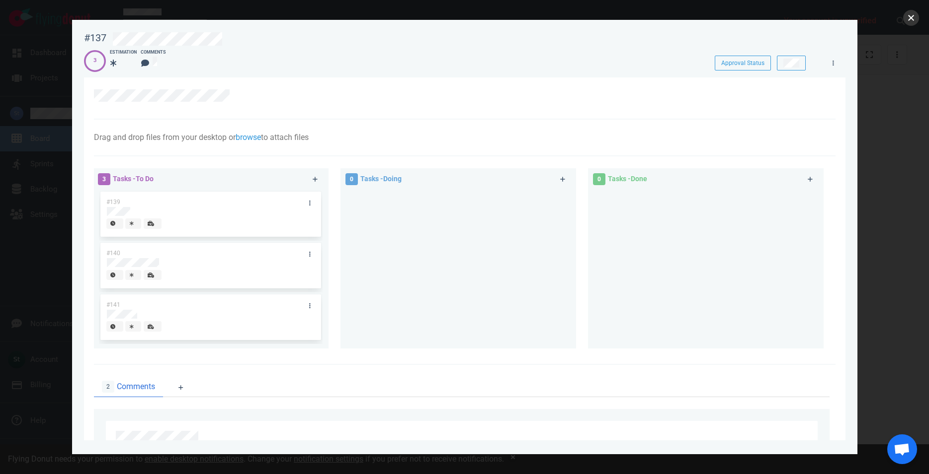
click at [913, 18] on button "close" at bounding box center [911, 18] width 16 height 16
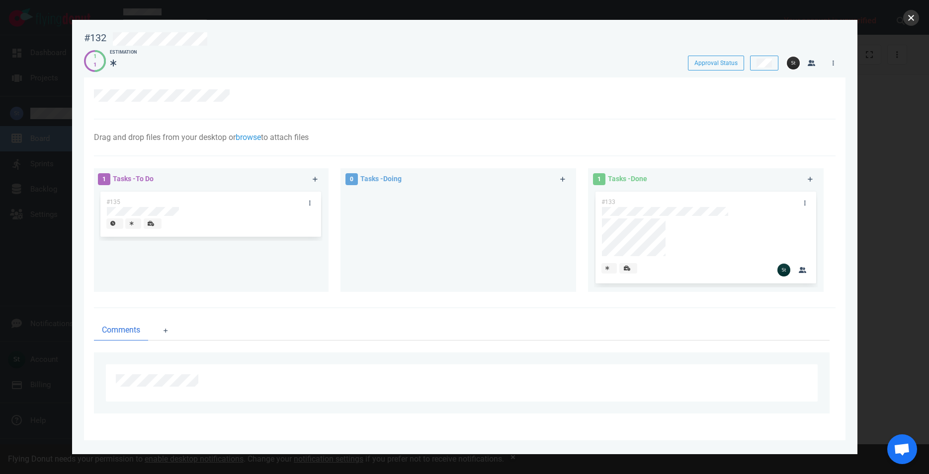
click at [916, 18] on button "close" at bounding box center [911, 18] width 16 height 16
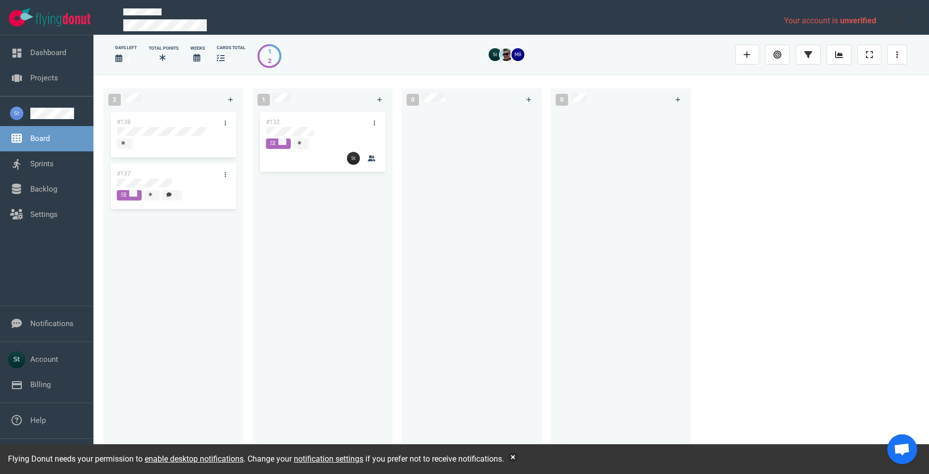
drag, startPoint x: 897, startPoint y: 25, endPoint x: 704, endPoint y: 54, distance: 194.8
click at [877, 24] on div "Your account is unverified" at bounding box center [514, 20] width 795 height 37
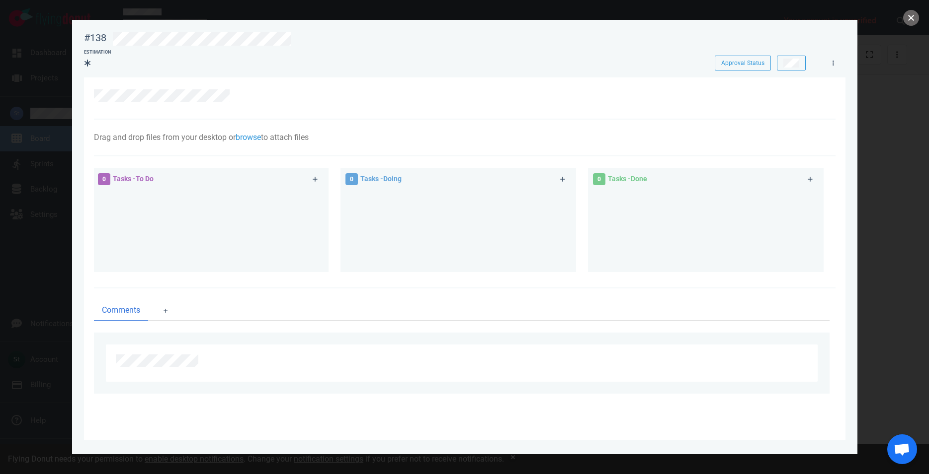
drag, startPoint x: 909, startPoint y: 17, endPoint x: 546, endPoint y: 95, distance: 371.4
click at [909, 17] on button "close" at bounding box center [911, 18] width 16 height 16
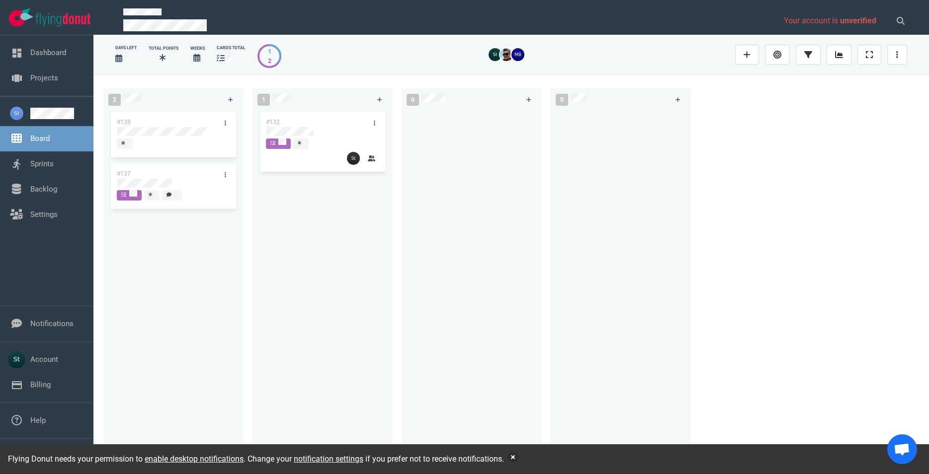
click at [164, 182] on div "#138 #137" at bounding box center [173, 281] width 128 height 343
click at [157, 197] on div "#138 #137 #137" at bounding box center [173, 281] width 128 height 343
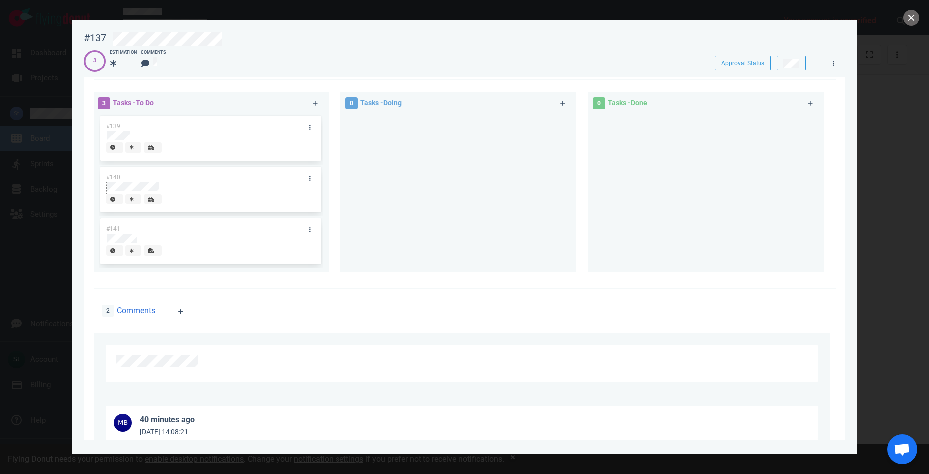
scroll to position [30, 0]
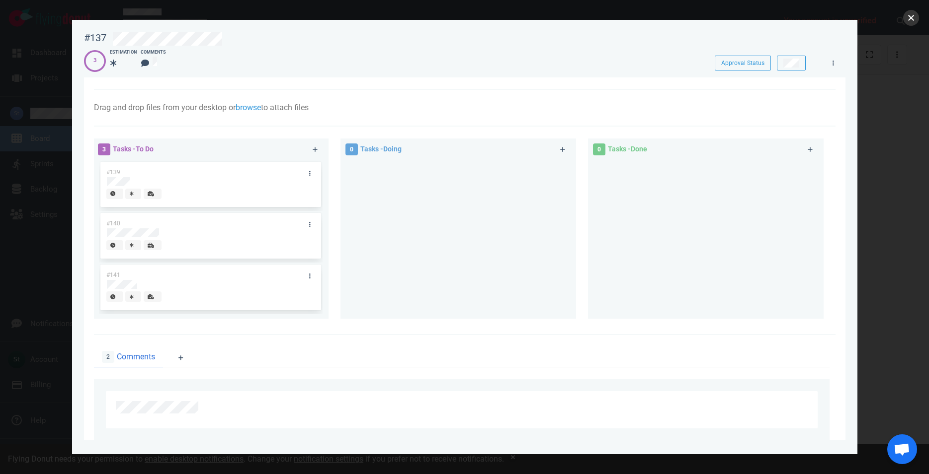
click at [905, 22] on button "close" at bounding box center [911, 18] width 16 height 16
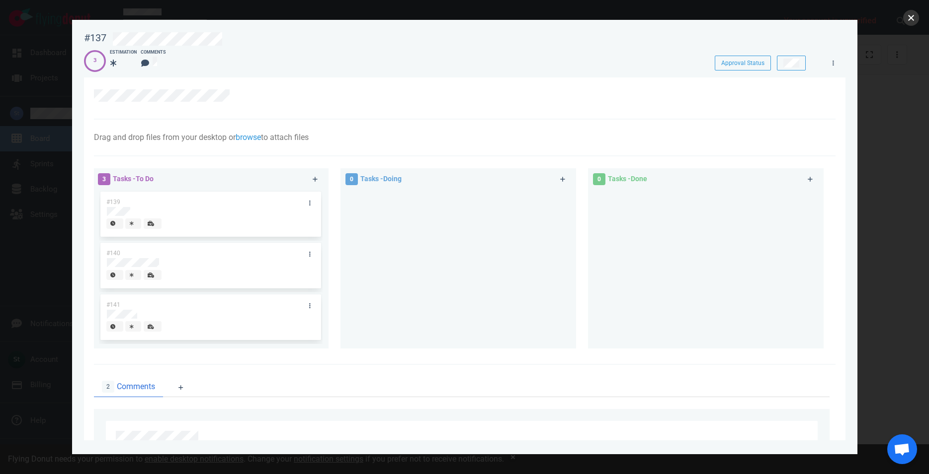
click at [903, 18] on button "close" at bounding box center [911, 18] width 16 height 16
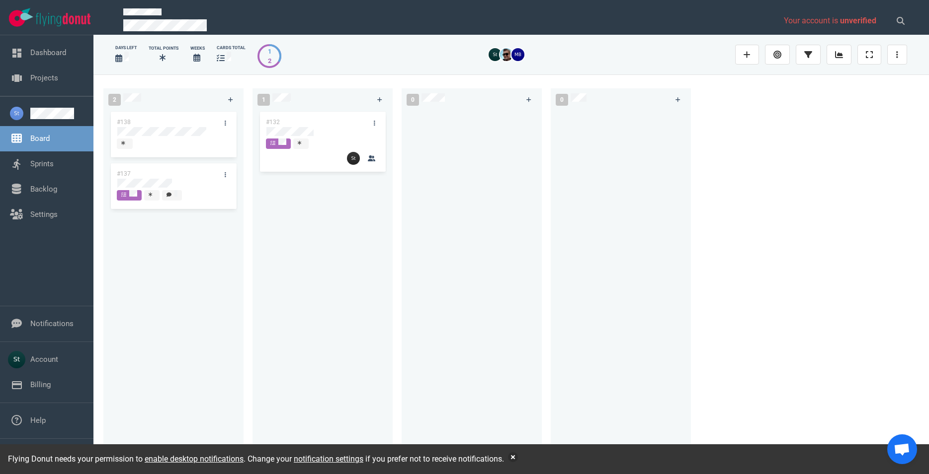
click at [362, 244] on div "#132" at bounding box center [322, 281] width 128 height 343
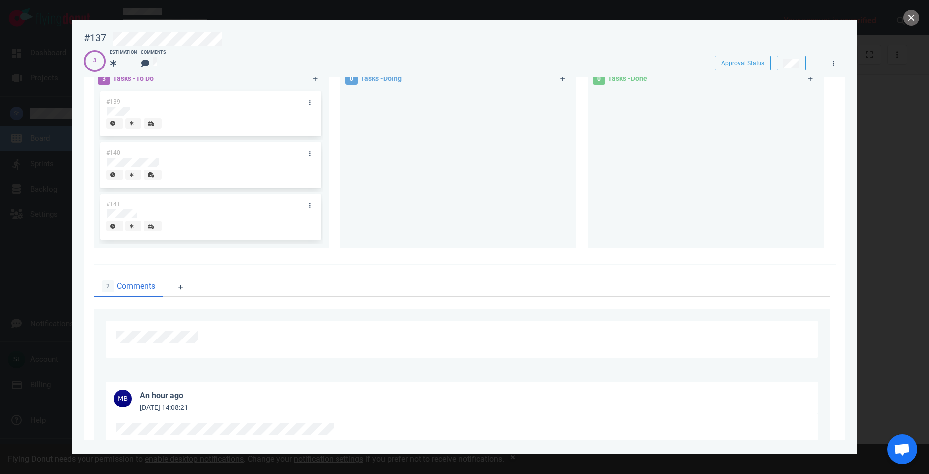
scroll to position [30, 0]
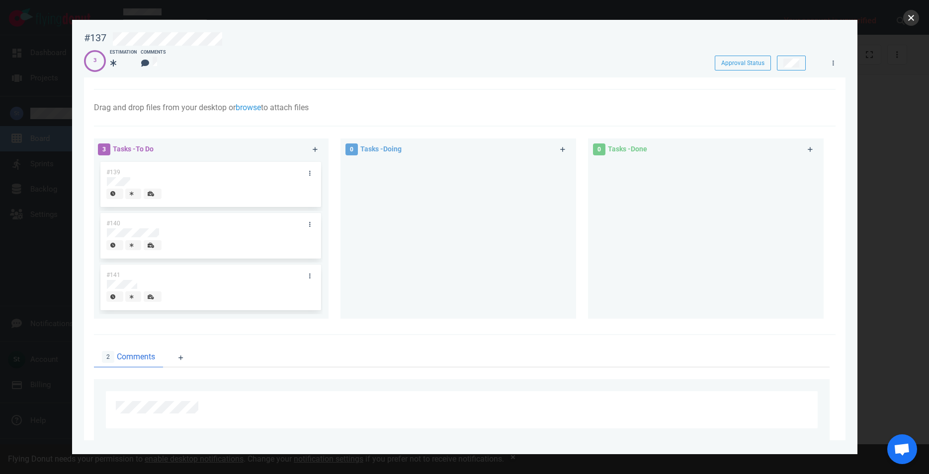
click at [905, 19] on button "close" at bounding box center [911, 18] width 16 height 16
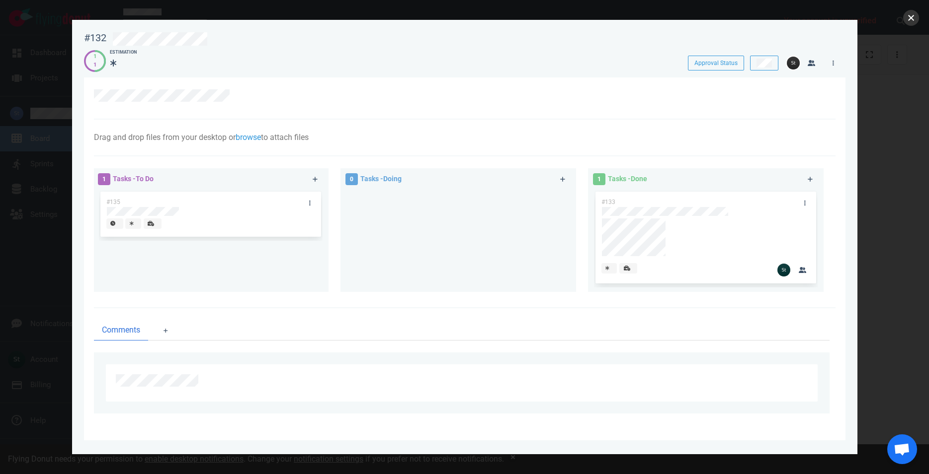
click at [911, 23] on button "close" at bounding box center [911, 18] width 16 height 16
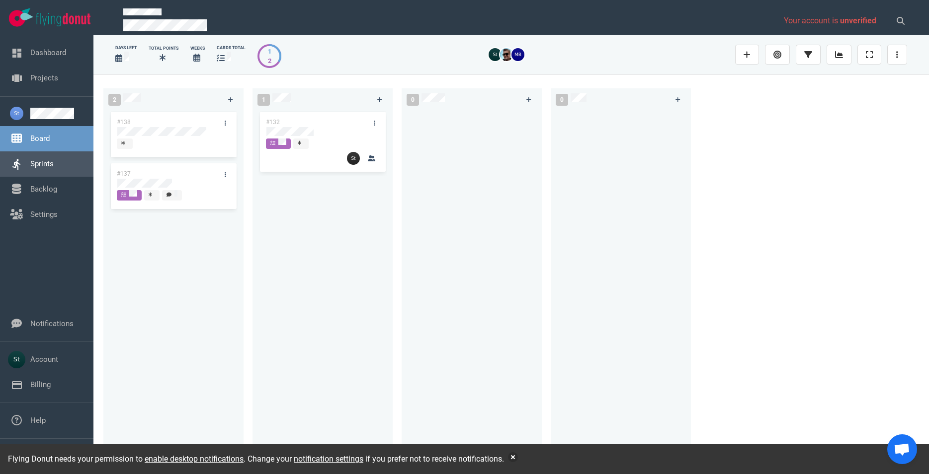
click at [30, 168] on link "Sprints" at bounding box center [41, 163] width 23 height 9
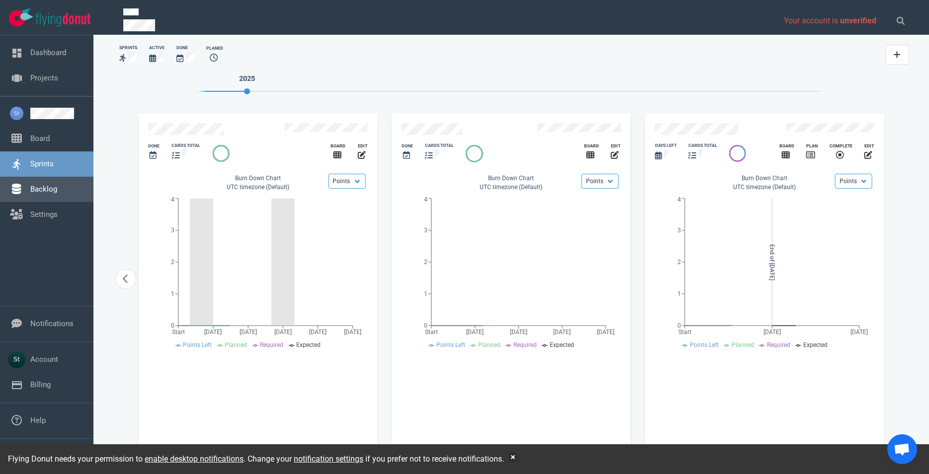
click at [36, 187] on link "Backlog" at bounding box center [43, 189] width 27 height 9
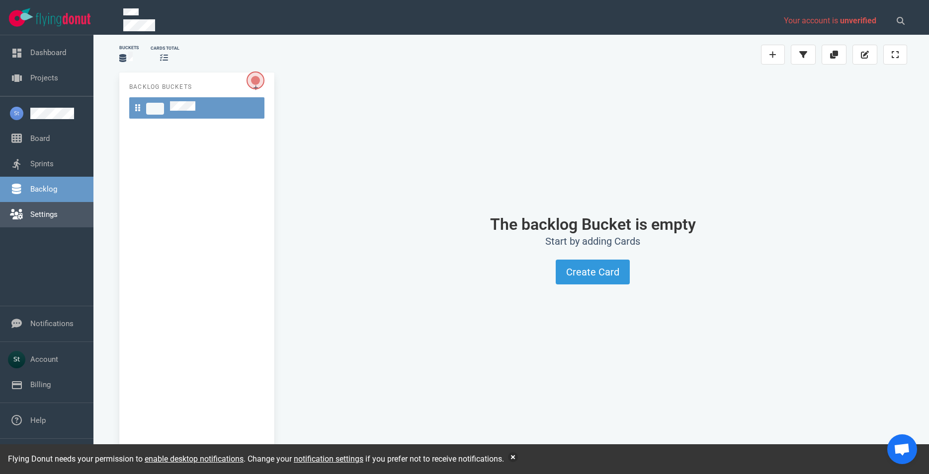
click at [39, 219] on link "Settings" at bounding box center [43, 214] width 27 height 9
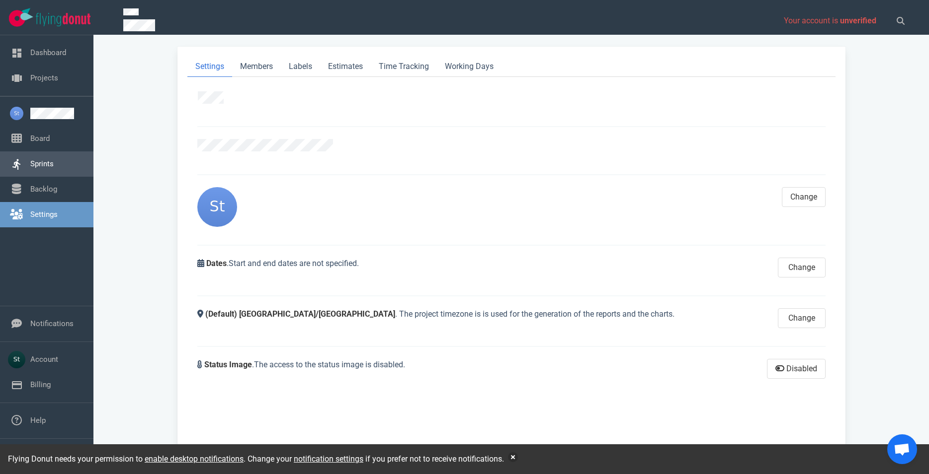
click at [54, 168] on link "Sprints" at bounding box center [41, 163] width 23 height 9
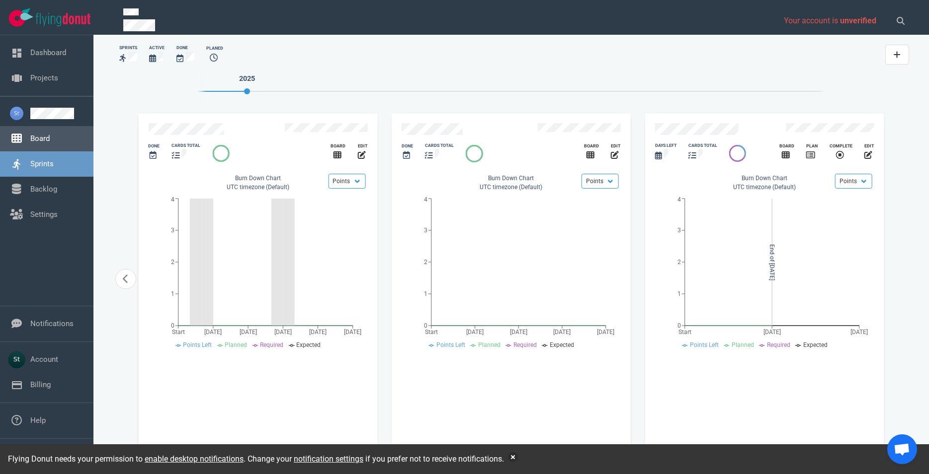
click at [50, 136] on link "Board" at bounding box center [39, 138] width 19 height 9
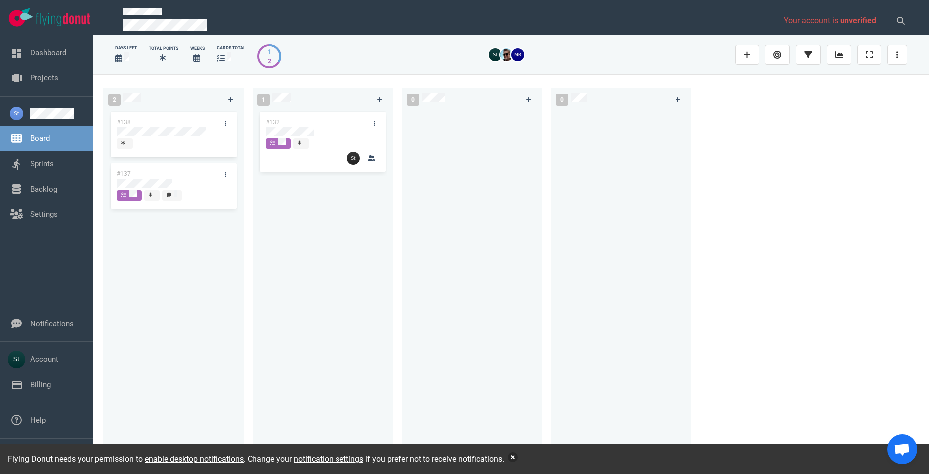
click at [515, 456] on button "button" at bounding box center [513, 458] width 10 height 10
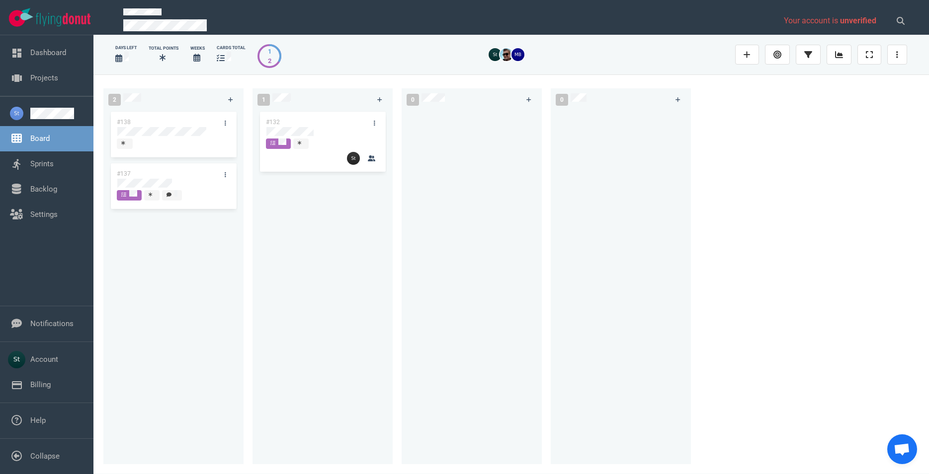
click at [334, 289] on div "#132" at bounding box center [322, 281] width 128 height 343
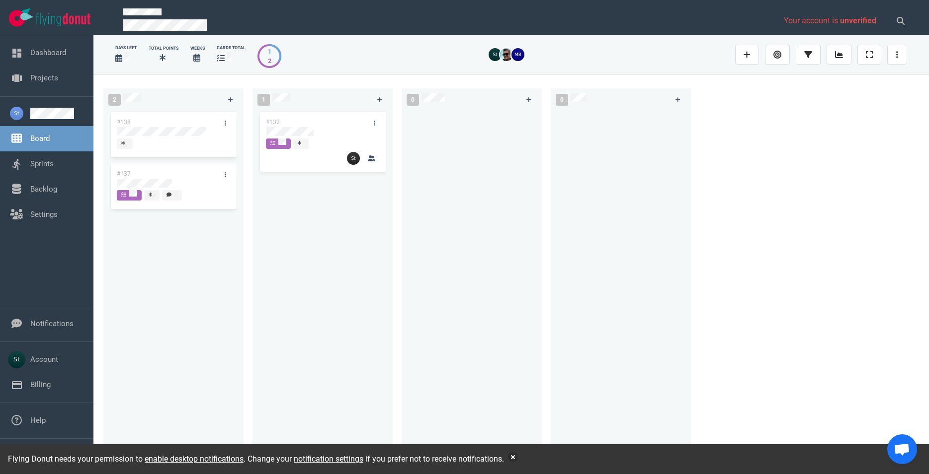
click at [163, 176] on div "#137" at bounding box center [164, 173] width 106 height 21
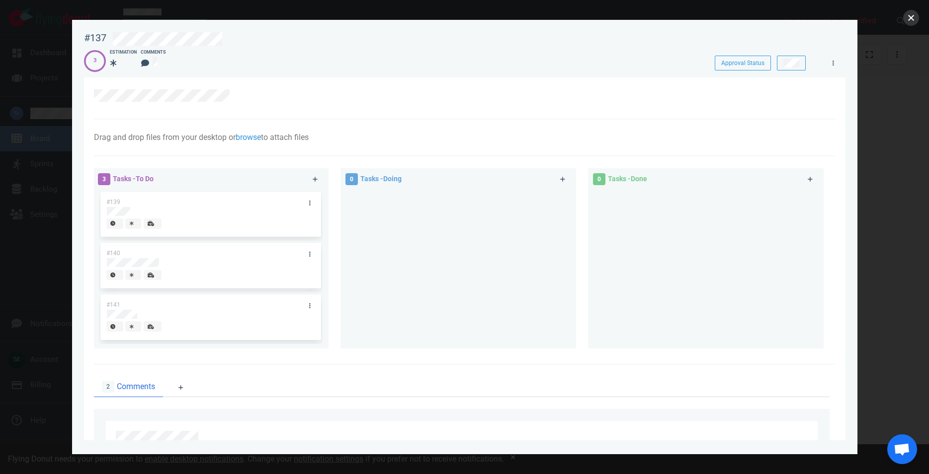
click at [911, 12] on button "close" at bounding box center [911, 18] width 16 height 16
click at [903, 17] on div at bounding box center [464, 237] width 929 height 474
click at [917, 17] on button "close" at bounding box center [911, 18] width 16 height 16
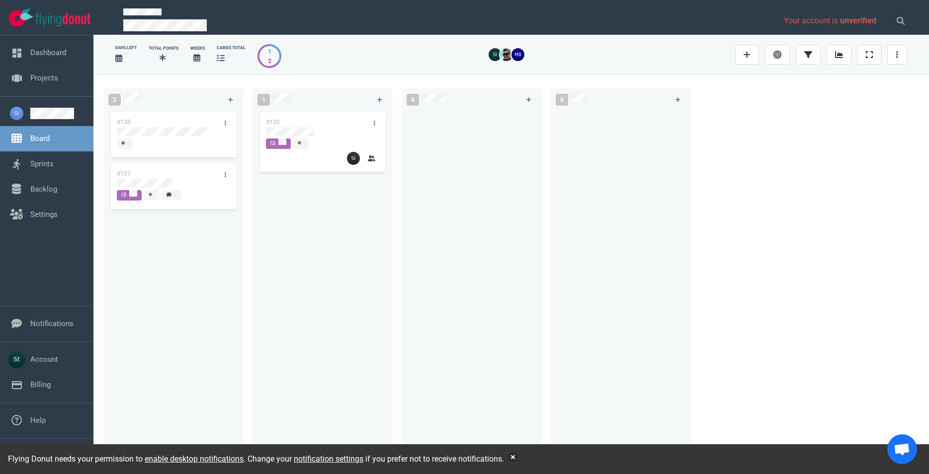
click at [163, 180] on div "#138 #137" at bounding box center [173, 281] width 128 height 343
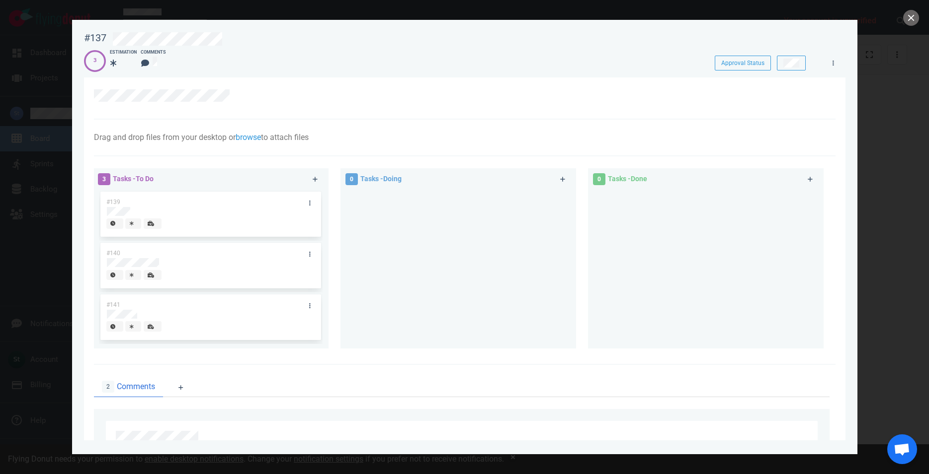
scroll to position [256, 0]
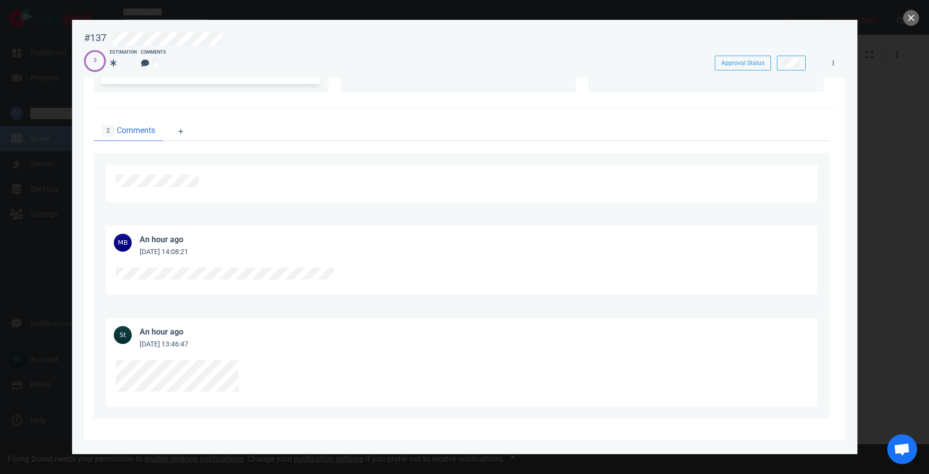
drag, startPoint x: 346, startPoint y: 261, endPoint x: 110, endPoint y: 285, distance: 236.7
click at [110, 285] on div at bounding box center [461, 276] width 711 height 37
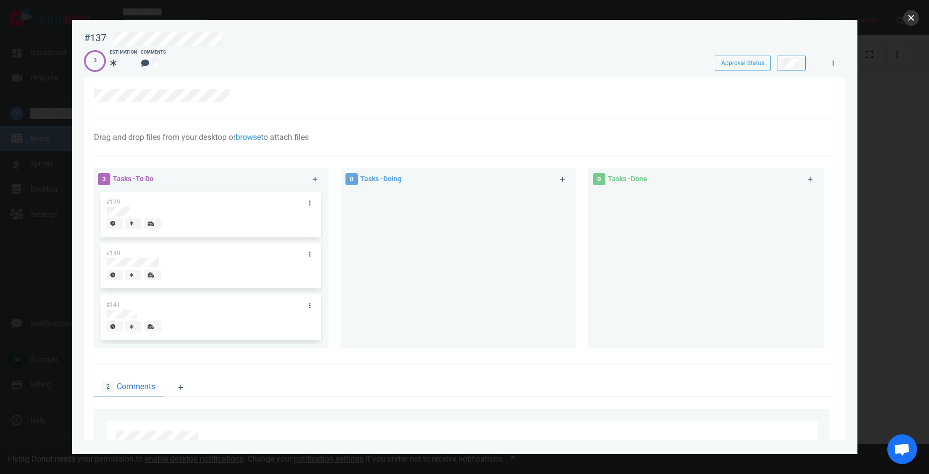
click at [913, 16] on button "close" at bounding box center [911, 18] width 16 height 16
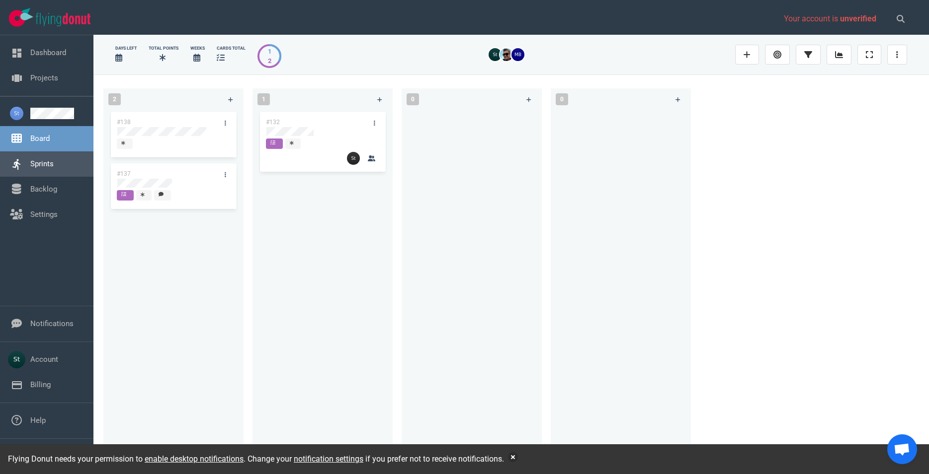
click at [54, 159] on link "Sprints" at bounding box center [41, 163] width 23 height 9
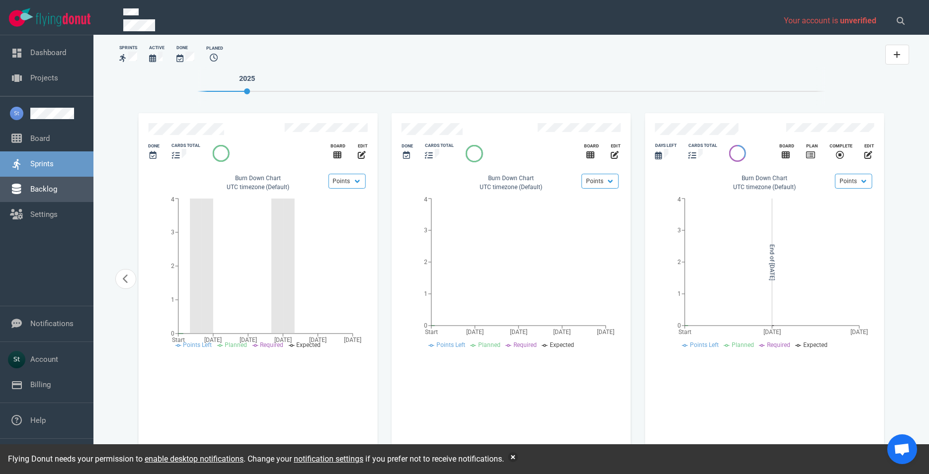
click at [55, 186] on link "Backlog" at bounding box center [43, 189] width 27 height 9
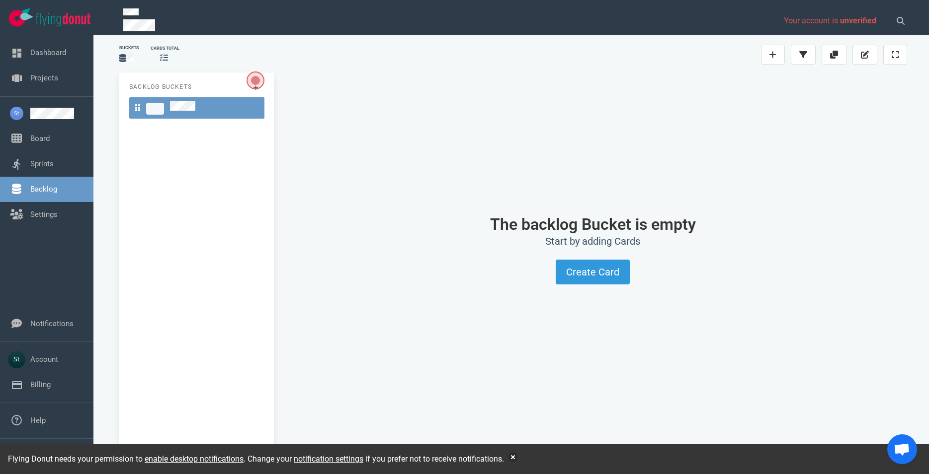
click at [43, 228] on nav "Board Sprints Backlog Settings" at bounding box center [46, 164] width 93 height 137
click at [41, 219] on link "Settings" at bounding box center [43, 214] width 27 height 9
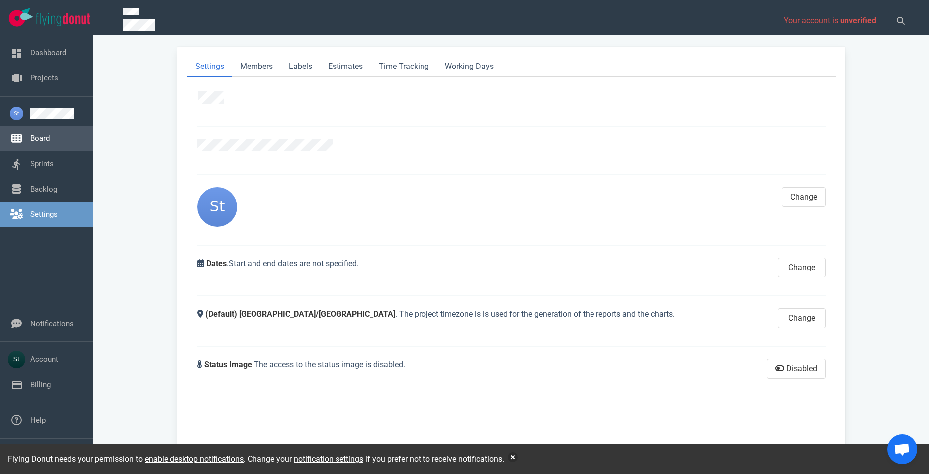
click at [41, 141] on link "Board" at bounding box center [39, 138] width 19 height 9
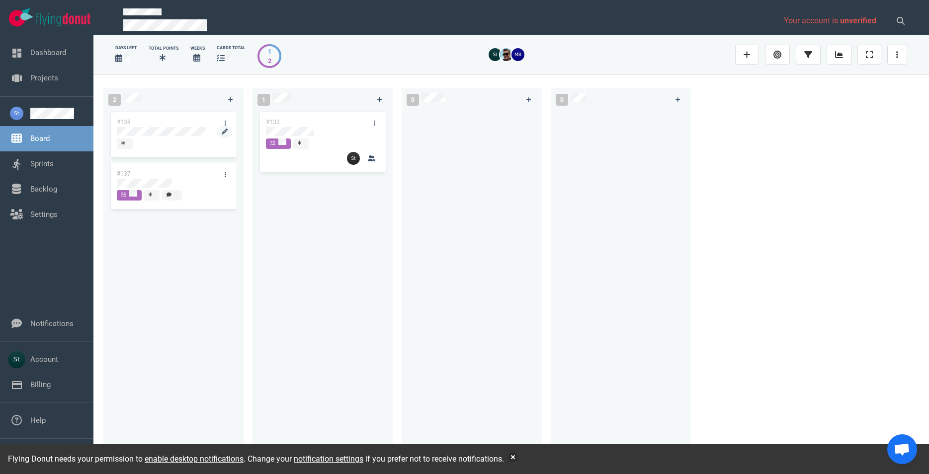
click at [156, 138] on div at bounding box center [173, 137] width 112 height 1
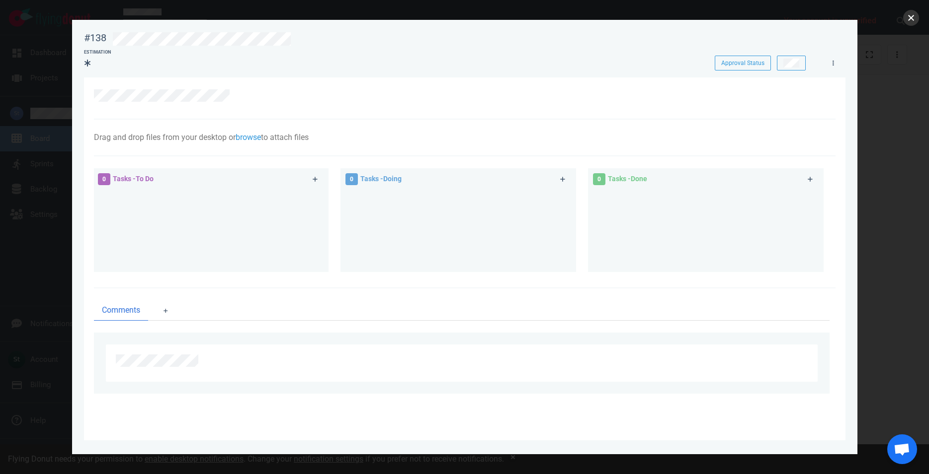
click at [915, 12] on button "close" at bounding box center [911, 18] width 16 height 16
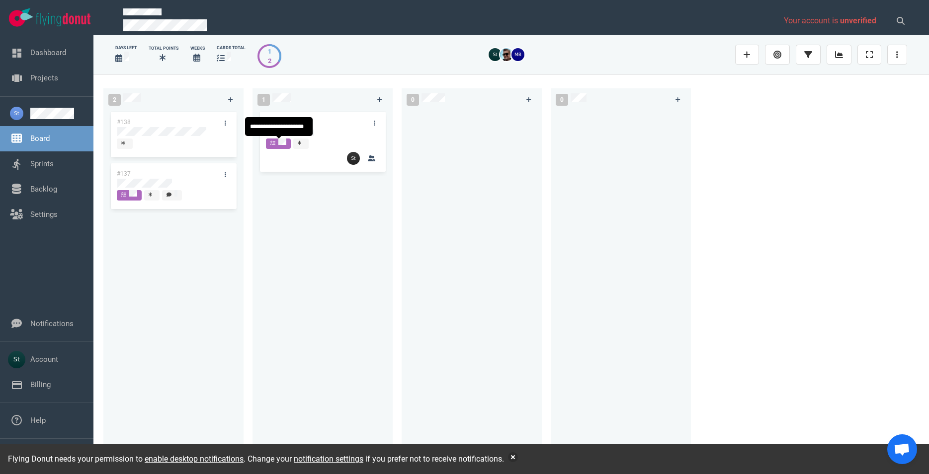
click at [297, 130] on div "#132" at bounding box center [322, 281] width 128 height 343
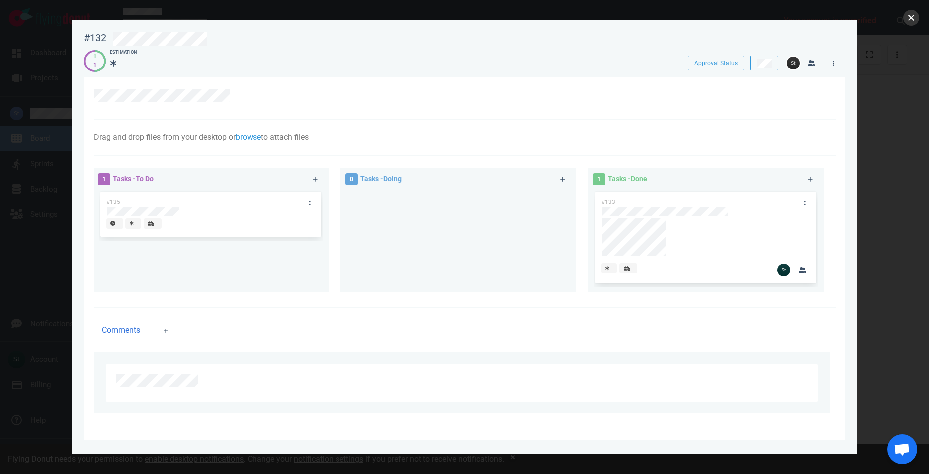
click at [914, 14] on button "close" at bounding box center [911, 18] width 16 height 16
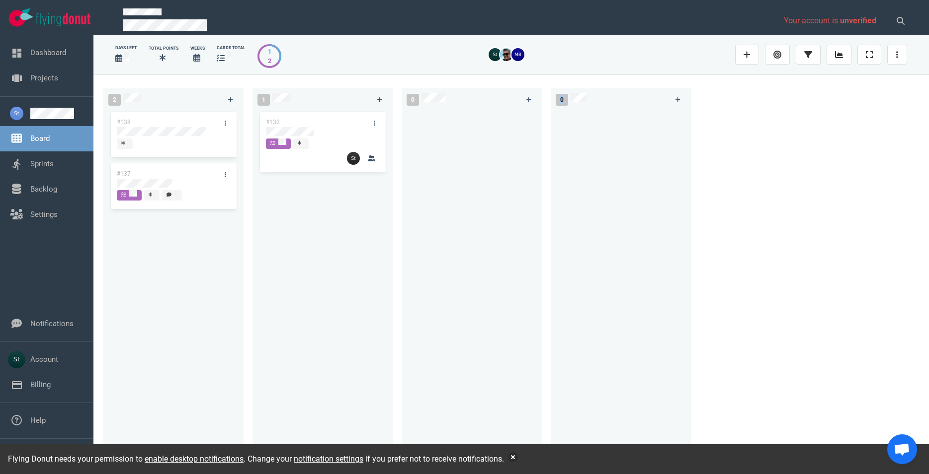
drag, startPoint x: 654, startPoint y: 77, endPoint x: 197, endPoint y: 174, distance: 467.2
click at [447, 129] on div "Your account is unverified days left Total Points Weeks cards total 1 2 2 #138 …" at bounding box center [510, 237] width 835 height 474
click at [292, 255] on div "#132" at bounding box center [322, 281] width 128 height 343
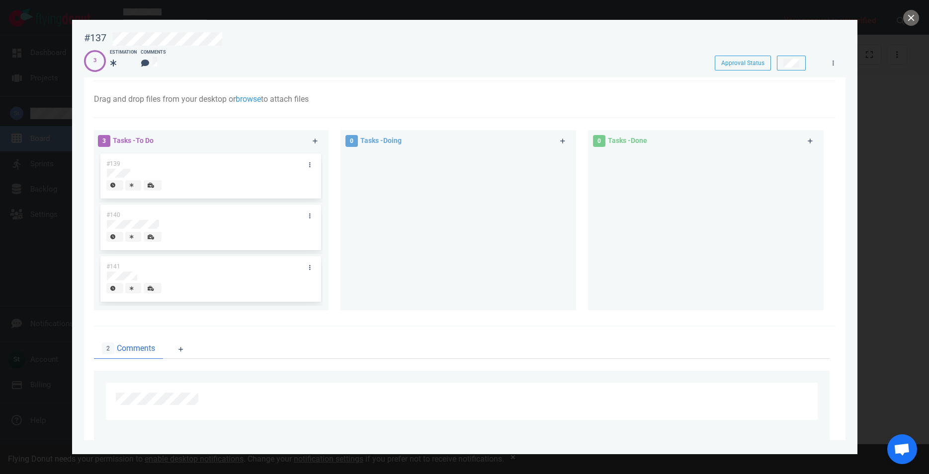
scroll to position [30, 0]
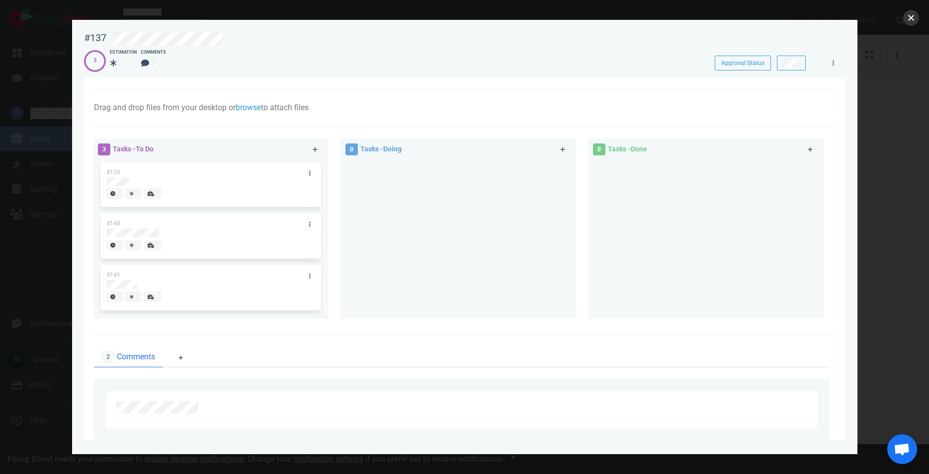
click at [909, 17] on button "close" at bounding box center [911, 18] width 16 height 16
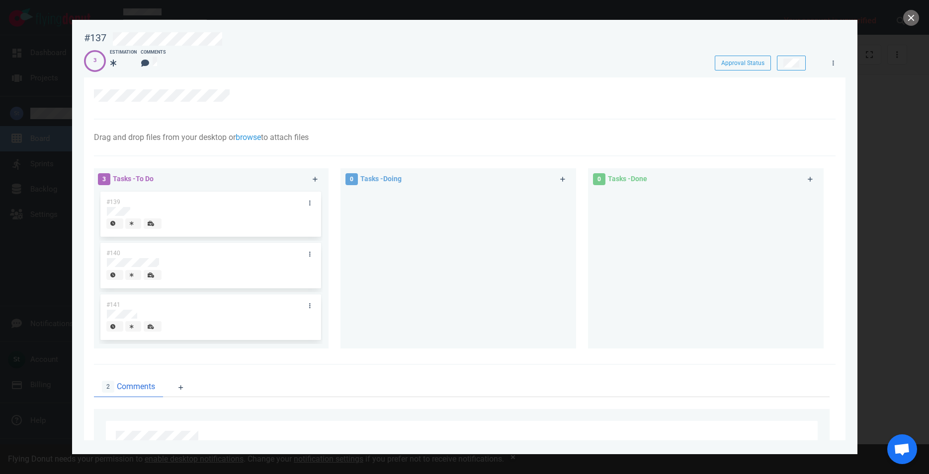
scroll to position [256, 0]
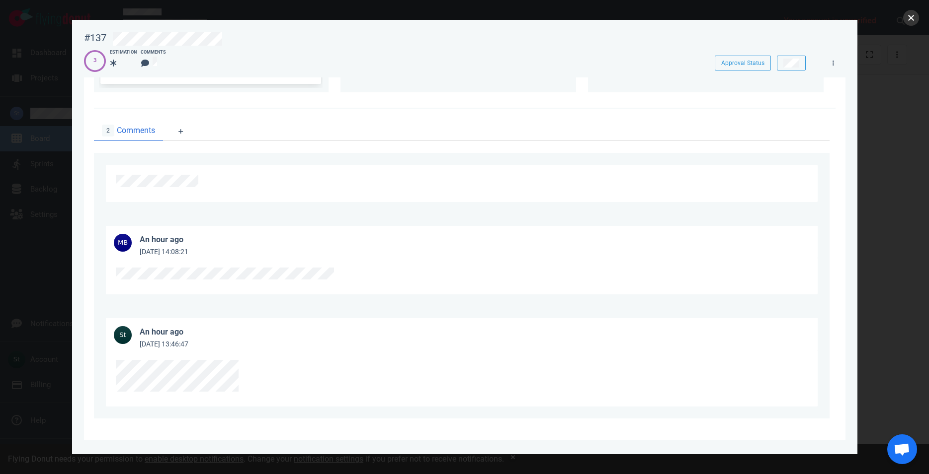
click at [903, 20] on button "close" at bounding box center [911, 18] width 16 height 16
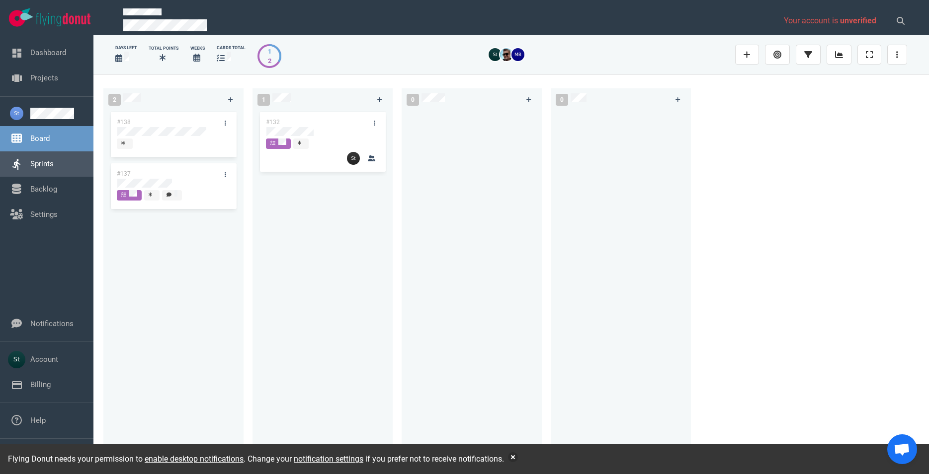
click at [54, 159] on link "Sprints" at bounding box center [41, 163] width 23 height 9
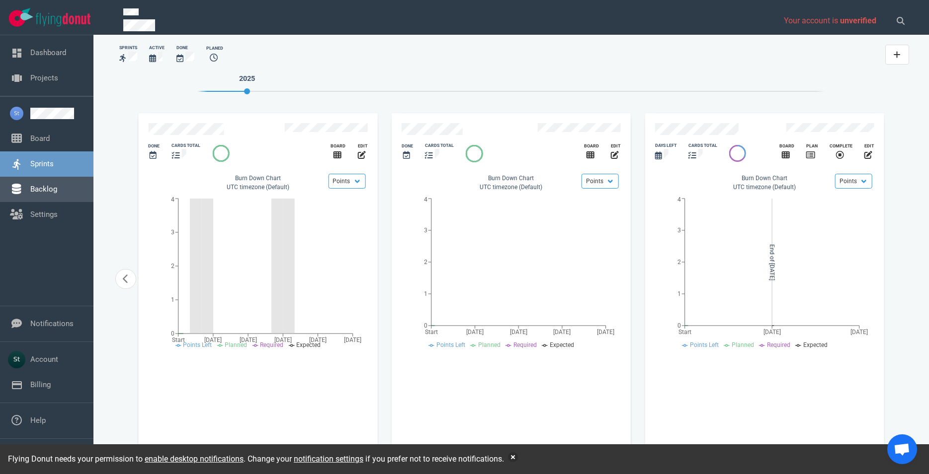
click at [57, 189] on link "Backlog" at bounding box center [43, 189] width 27 height 9
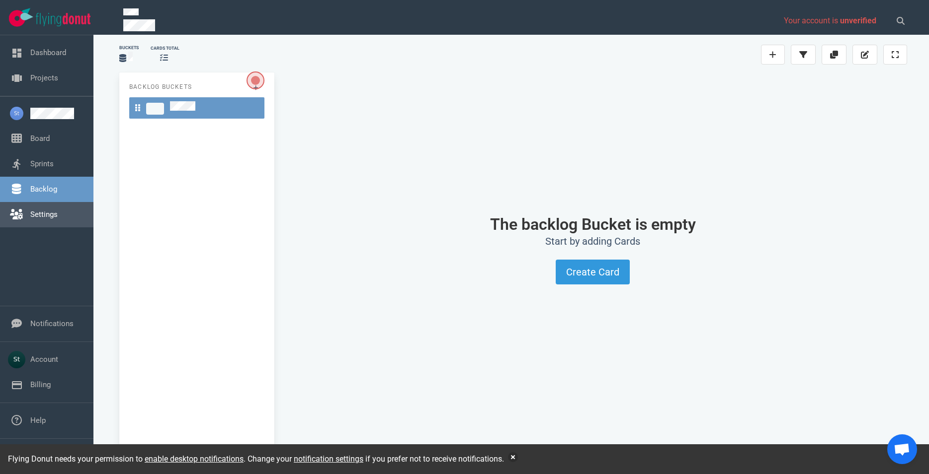
click at [58, 216] on link "Settings" at bounding box center [43, 214] width 27 height 9
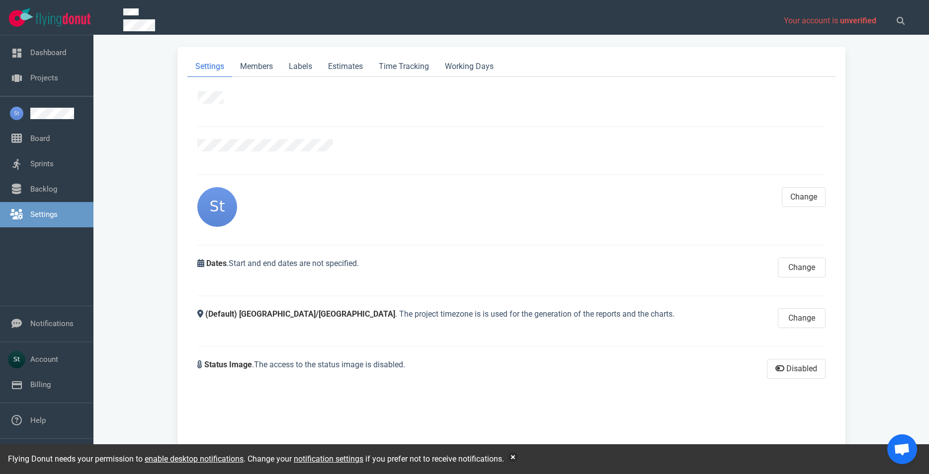
click at [58, 210] on link "Settings" at bounding box center [43, 214] width 27 height 9
click at [456, 59] on link "Working Days" at bounding box center [469, 67] width 65 height 20
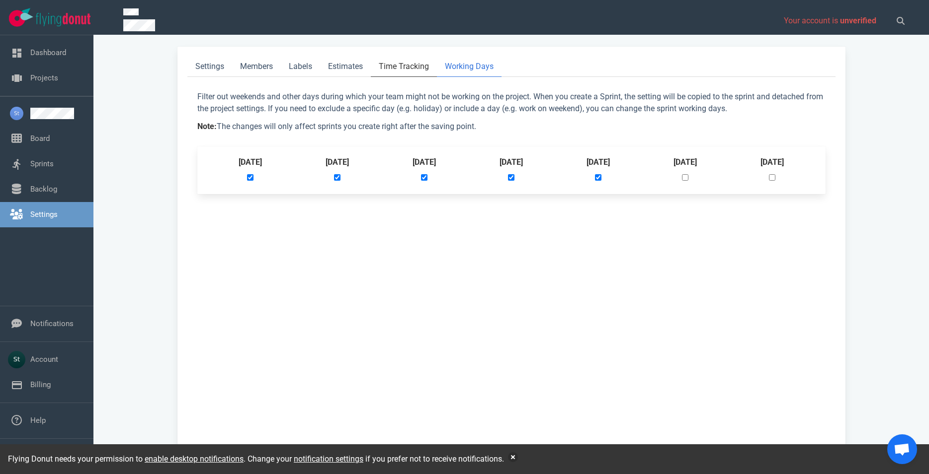
click at [386, 71] on link "Time Tracking" at bounding box center [404, 67] width 66 height 20
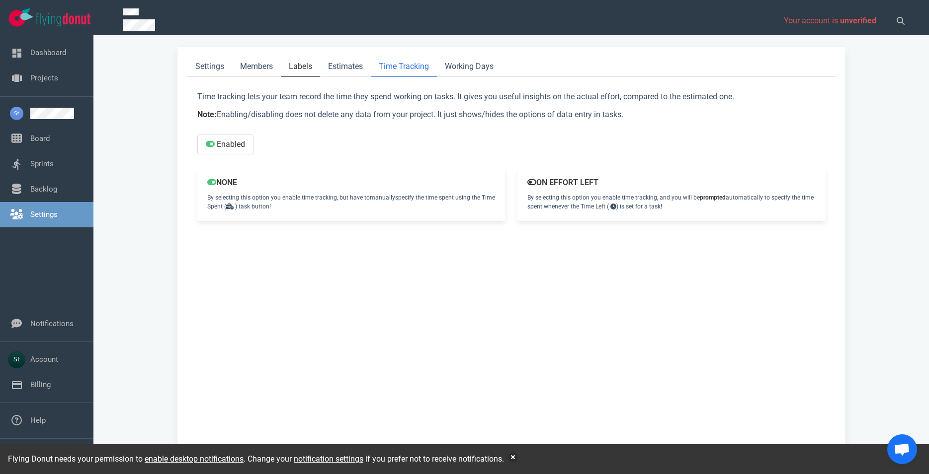
click at [316, 66] on link "Labels" at bounding box center [300, 67] width 39 height 20
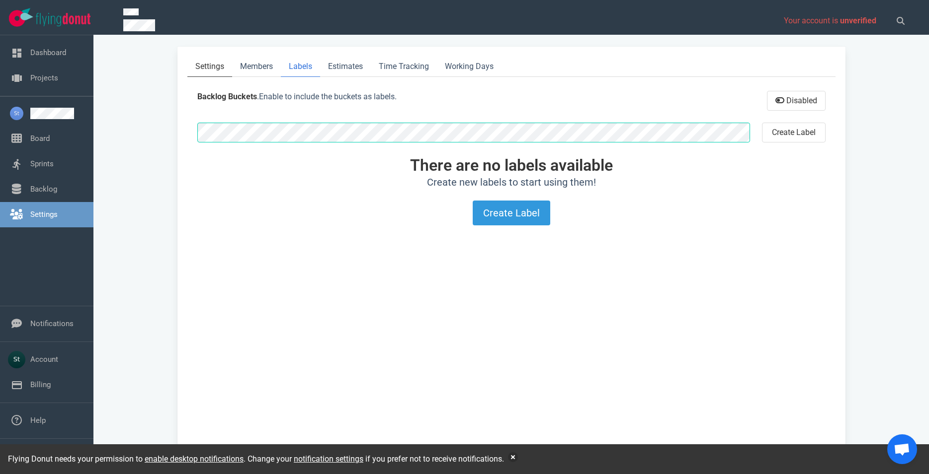
click at [221, 72] on link "Settings" at bounding box center [209, 67] width 45 height 20
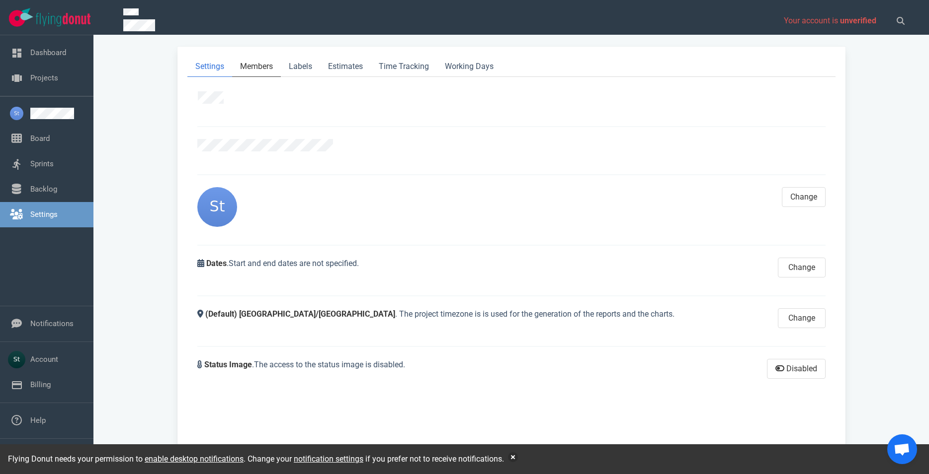
drag, startPoint x: 247, startPoint y: 64, endPoint x: 224, endPoint y: 73, distance: 25.6
click at [248, 64] on link "Members" at bounding box center [256, 67] width 49 height 20
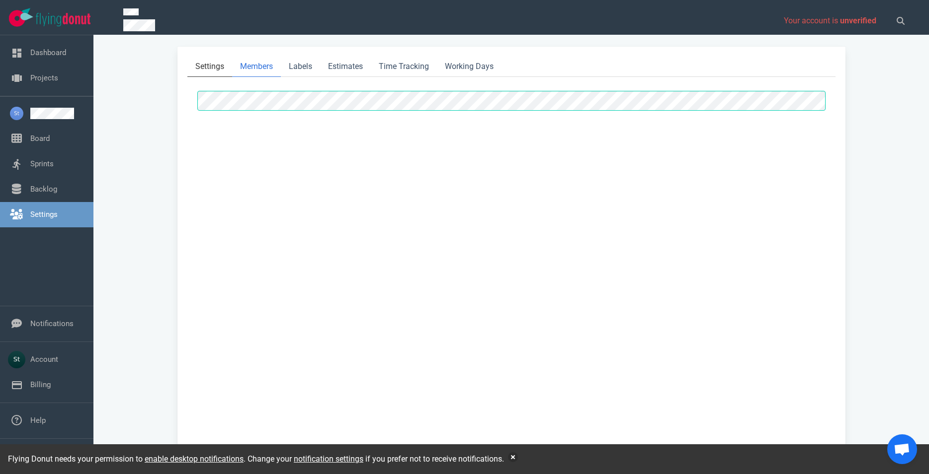
select select "2"
click at [219, 62] on link "Settings" at bounding box center [209, 67] width 45 height 20
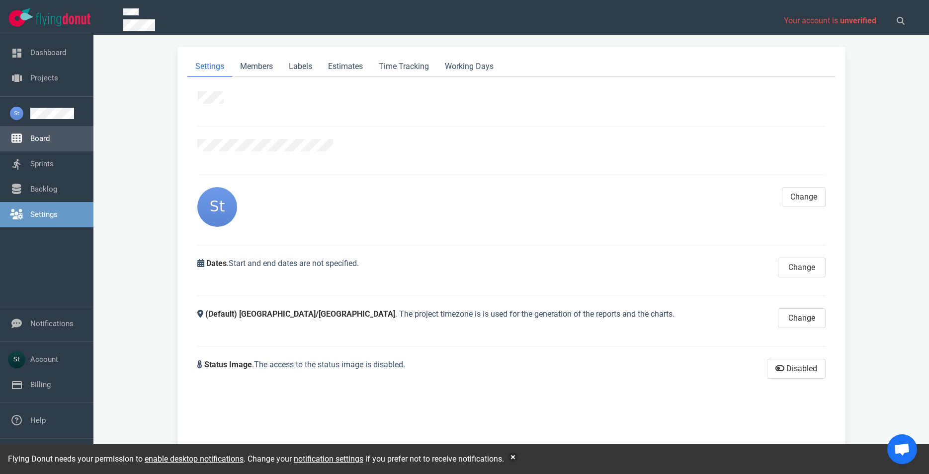
click at [50, 134] on link "Board" at bounding box center [39, 138] width 19 height 9
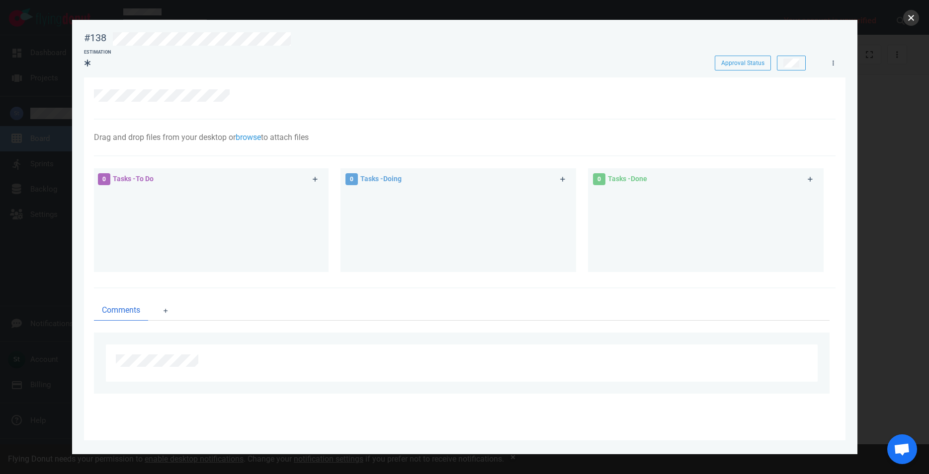
click at [904, 20] on button "close" at bounding box center [911, 18] width 16 height 16
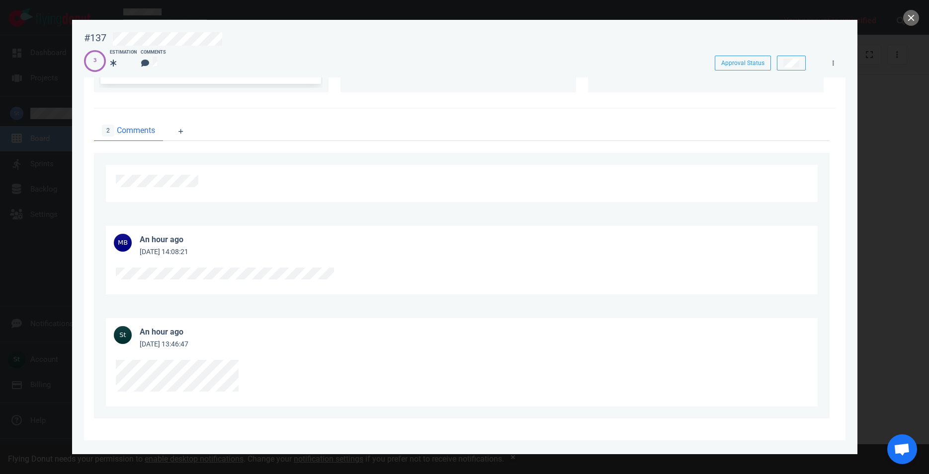
scroll to position [30, 0]
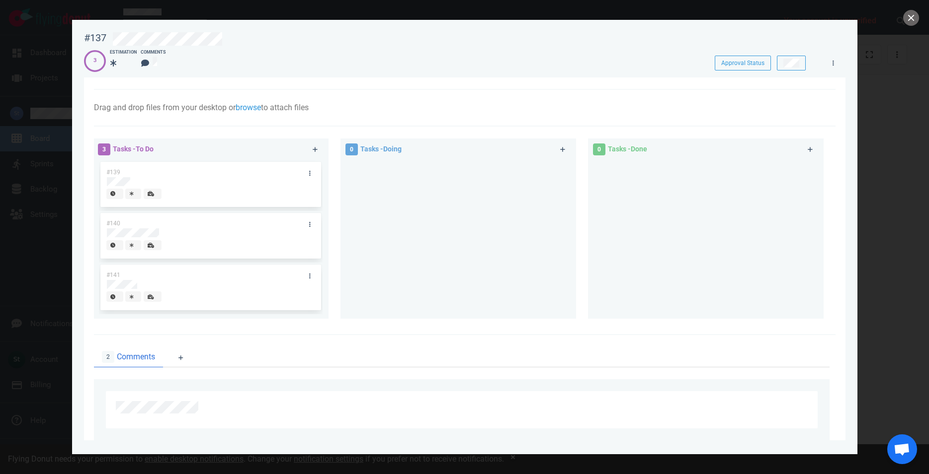
click at [900, 19] on div at bounding box center [464, 237] width 929 height 474
click at [904, 19] on button "close" at bounding box center [911, 18] width 16 height 16
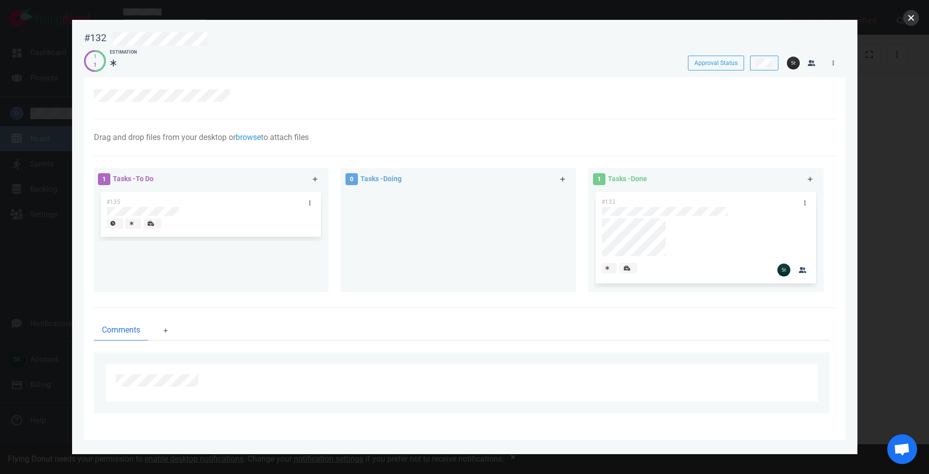
click at [906, 22] on button "close" at bounding box center [911, 18] width 16 height 16
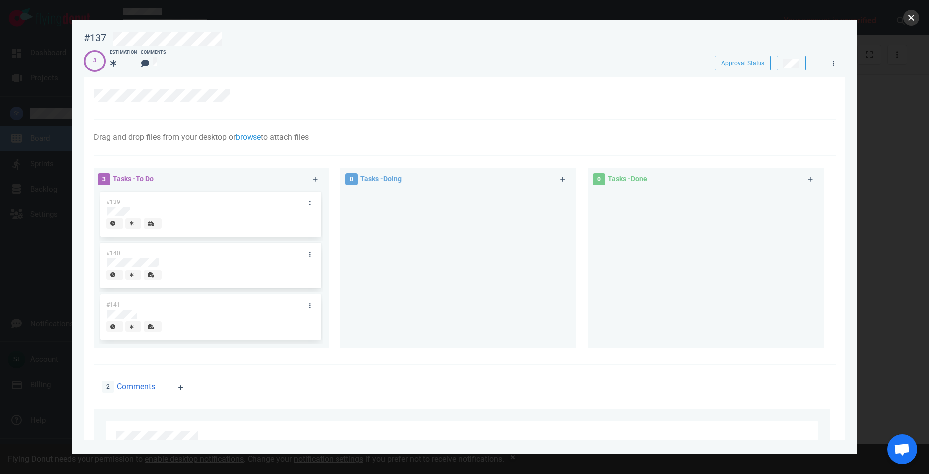
click at [910, 21] on button "close" at bounding box center [911, 18] width 16 height 16
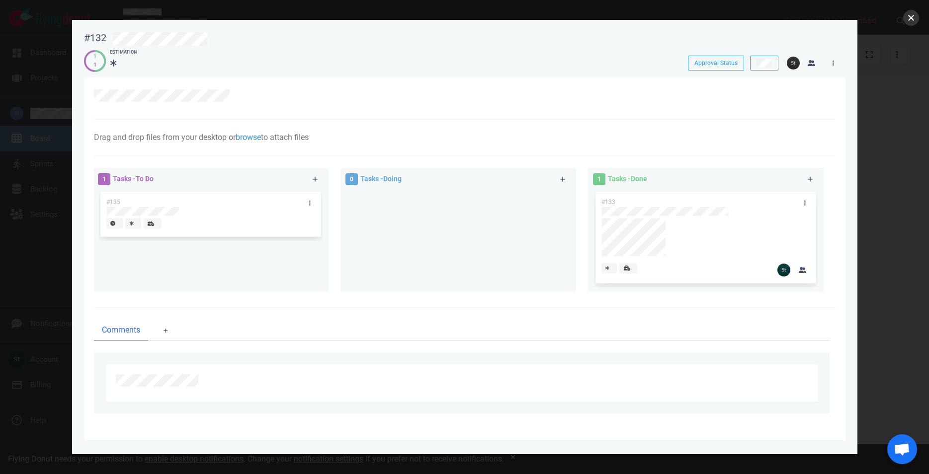
click at [912, 16] on button "close" at bounding box center [911, 18] width 16 height 16
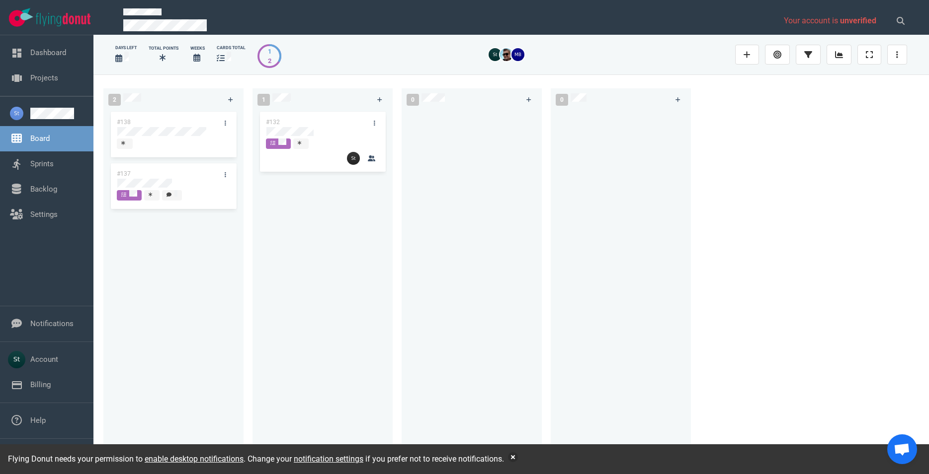
click at [667, 173] on div at bounding box center [620, 281] width 128 height 343
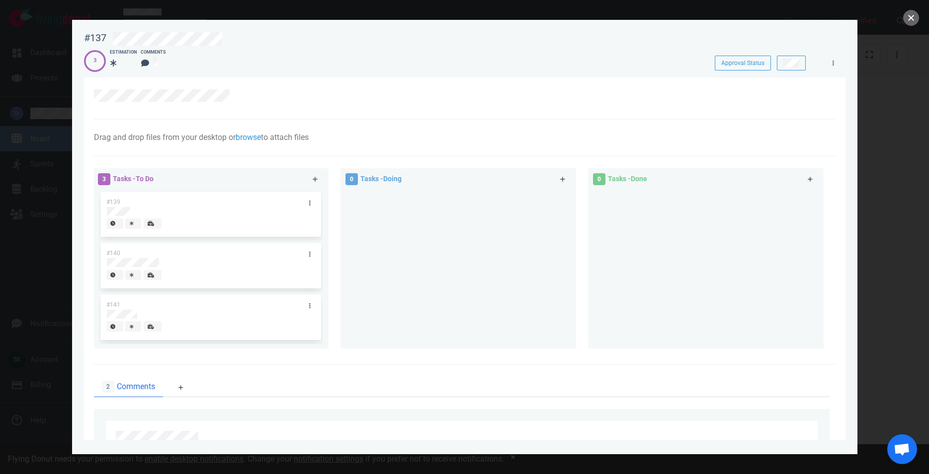
drag, startPoint x: 908, startPoint y: 22, endPoint x: 870, endPoint y: 41, distance: 42.0
click at [900, 27] on div "#137 Approval Status 3 Estimation Comments Approval Status Drag and drop files …" at bounding box center [464, 237] width 929 height 474
click at [911, 18] on button "close" at bounding box center [911, 18] width 16 height 16
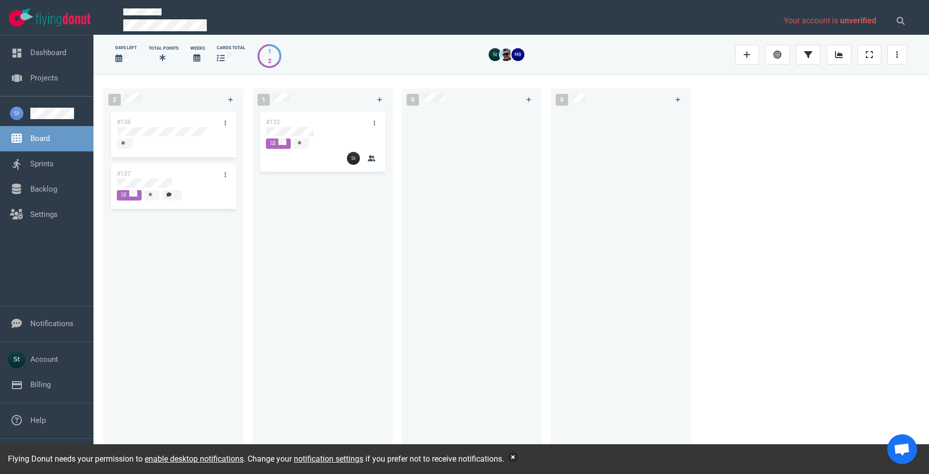
click at [517, 453] on button "button" at bounding box center [513, 458] width 10 height 10
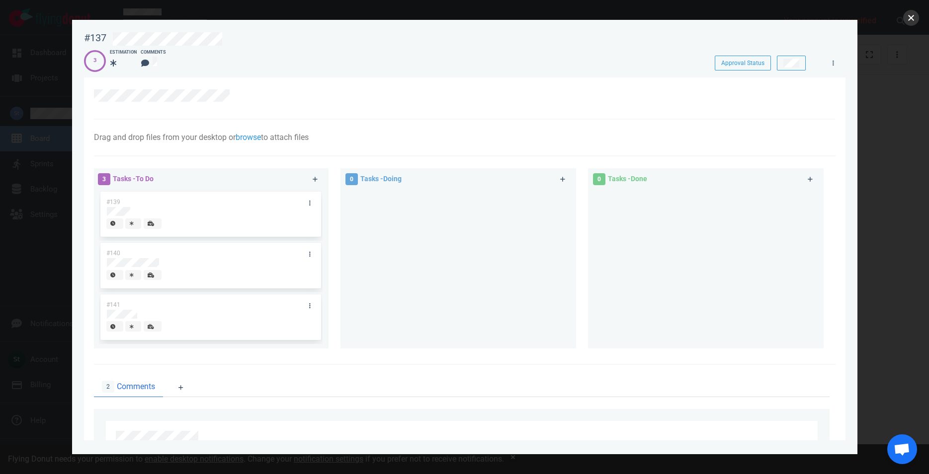
click at [911, 16] on button "close" at bounding box center [911, 18] width 16 height 16
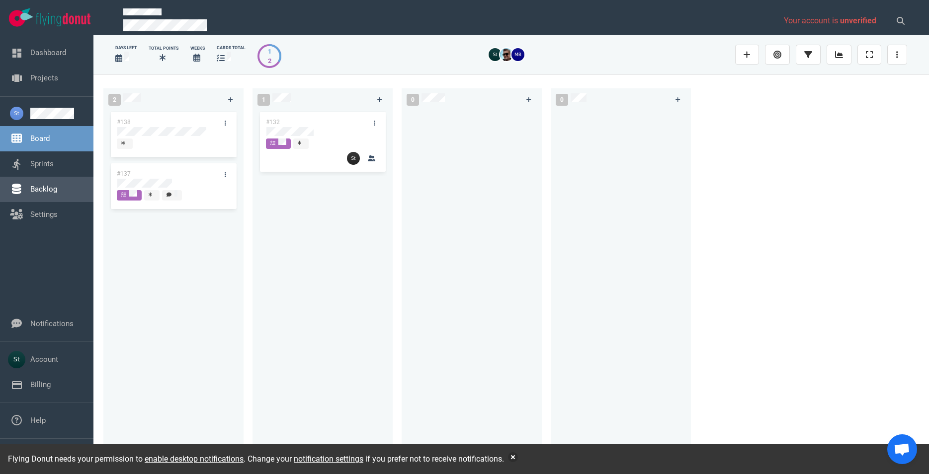
click at [30, 185] on link "Backlog" at bounding box center [43, 189] width 27 height 9
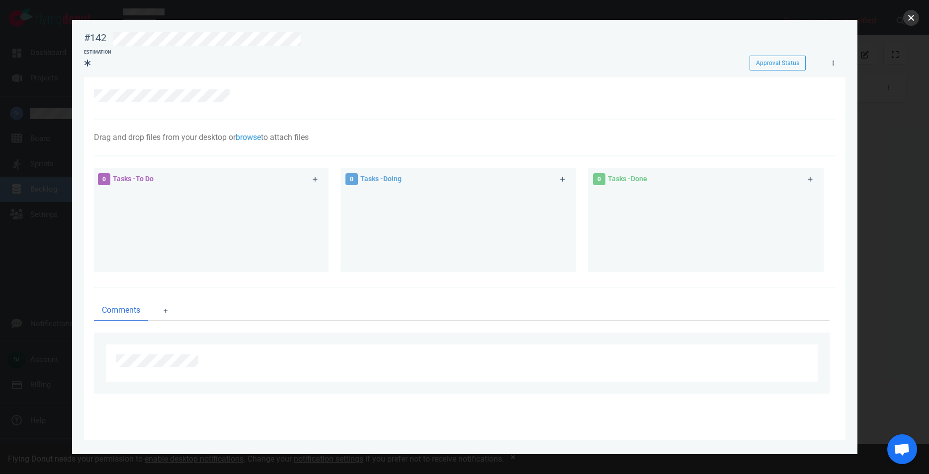
click at [912, 13] on button "close" at bounding box center [911, 18] width 16 height 16
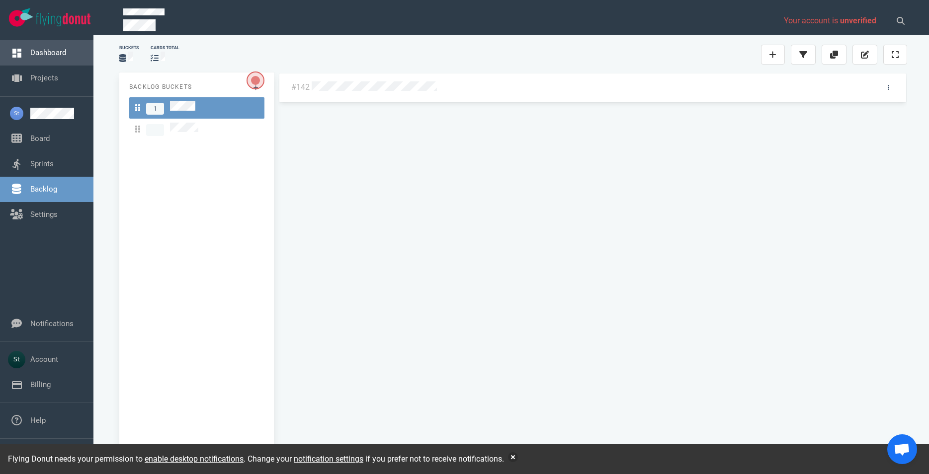
click at [50, 57] on link "Dashboard" at bounding box center [48, 52] width 36 height 9
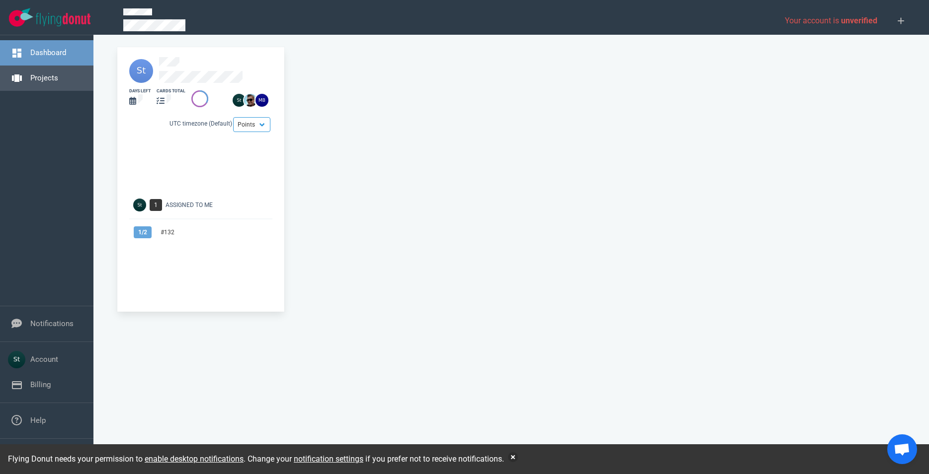
click at [52, 74] on link "Projects" at bounding box center [44, 78] width 28 height 9
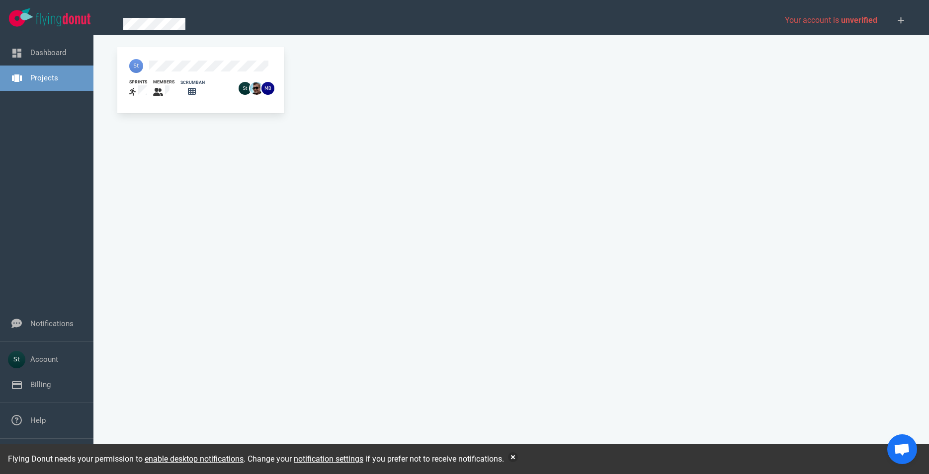
click at [140, 68] on img at bounding box center [136, 66] width 14 height 14
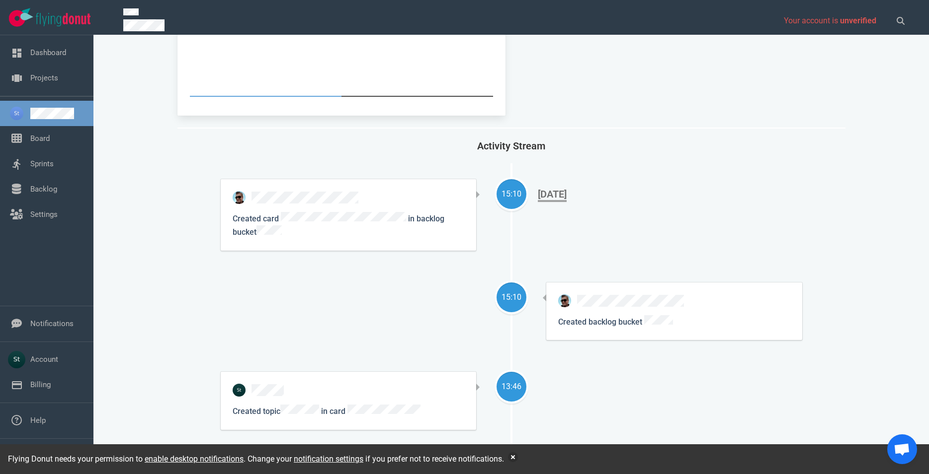
scroll to position [283, 0]
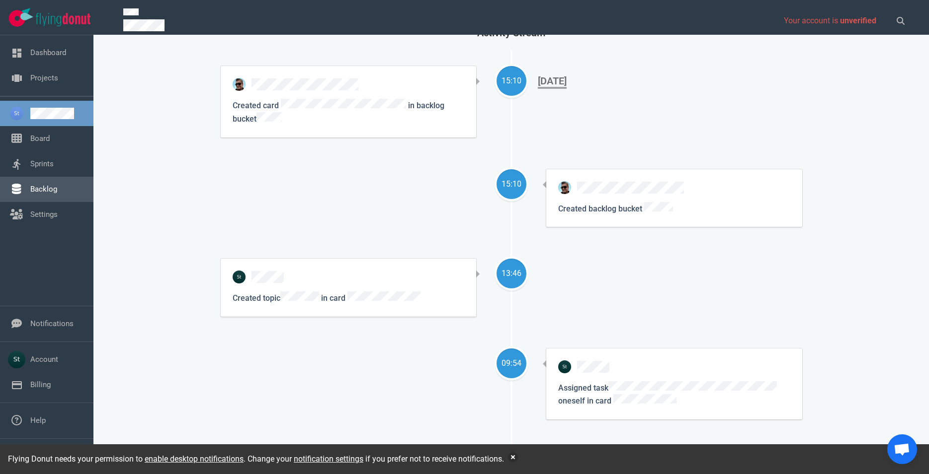
click at [57, 185] on link "Backlog" at bounding box center [43, 189] width 27 height 9
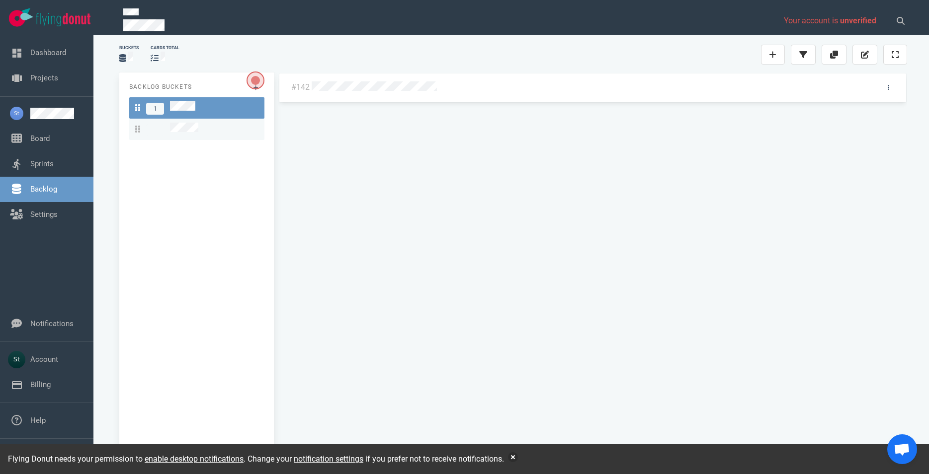
click at [231, 119] on link at bounding box center [196, 129] width 135 height 21
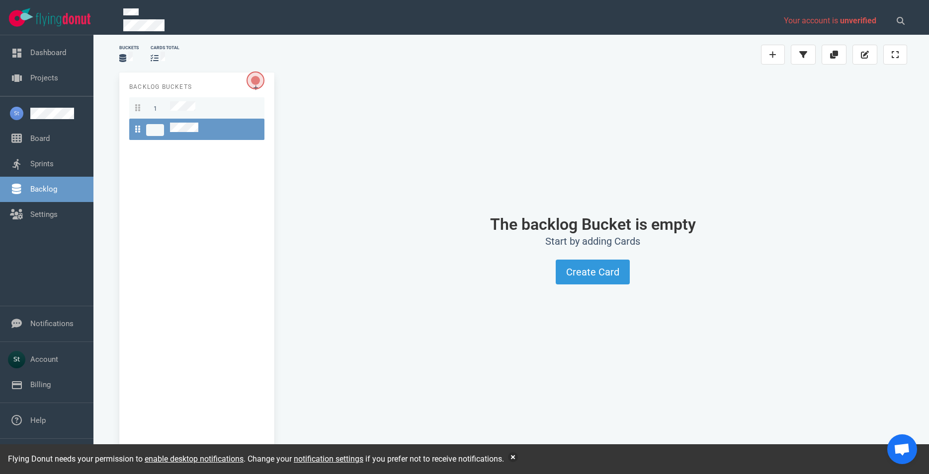
click at [228, 111] on div "1" at bounding box center [196, 107] width 123 height 13
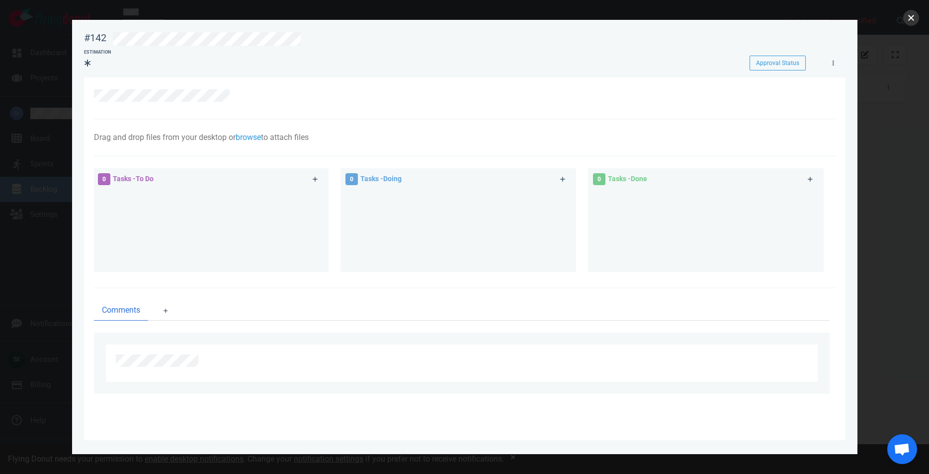
click at [912, 14] on button "close" at bounding box center [911, 18] width 16 height 16
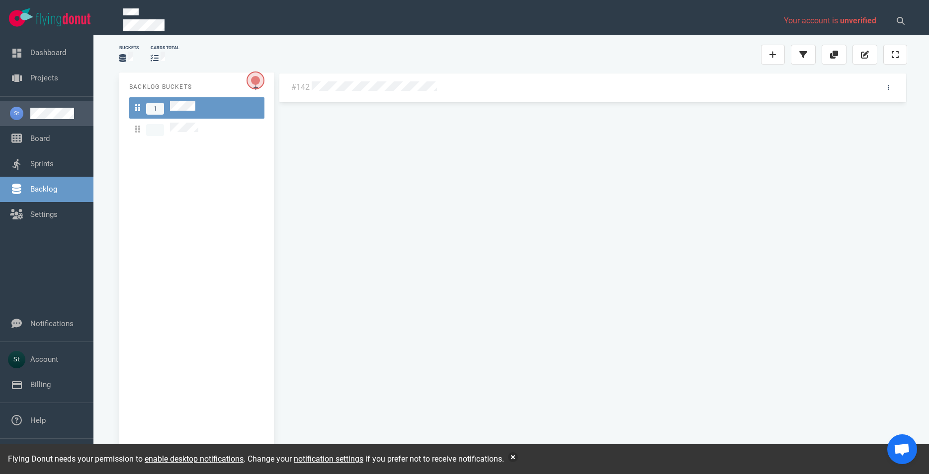
click at [55, 108] on link at bounding box center [57, 113] width 55 height 11
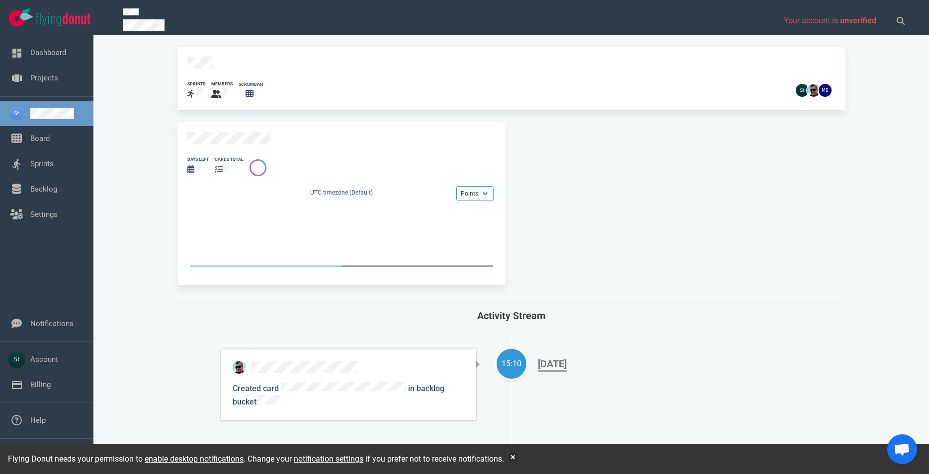
click at [309, 311] on div "Activity Stream" at bounding box center [511, 316] width 668 height 11
drag, startPoint x: 527, startPoint y: 360, endPoint x: 638, endPoint y: 369, distance: 112.1
click at [638, 369] on div "15:10 Created card in backlog bucket [DATE]" at bounding box center [511, 384] width 581 height 71
click at [637, 367] on span "[DATE]" at bounding box center [666, 364] width 256 height 25
click at [50, 136] on link "Board" at bounding box center [39, 138] width 19 height 9
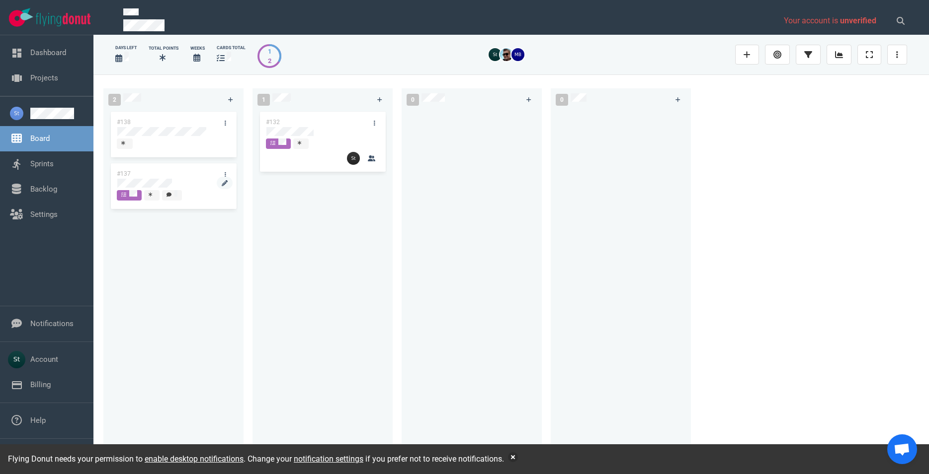
click at [161, 178] on div at bounding box center [173, 184] width 113 height 12
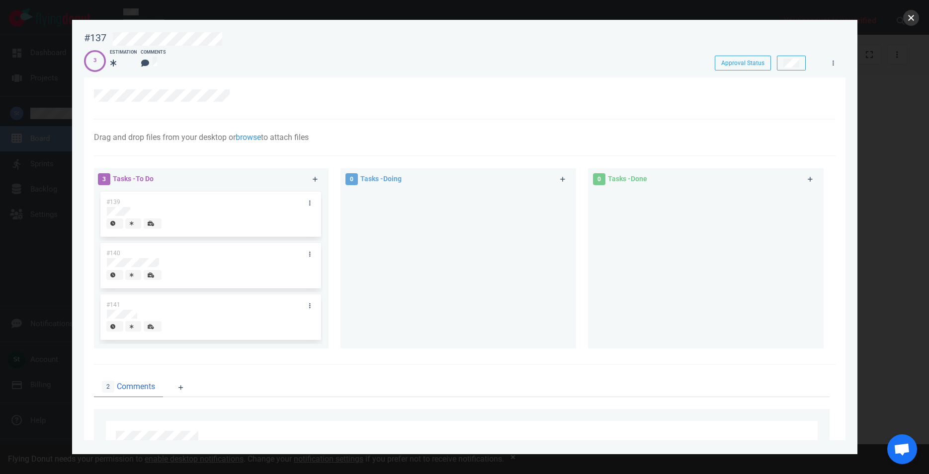
click at [906, 18] on button "close" at bounding box center [911, 18] width 16 height 16
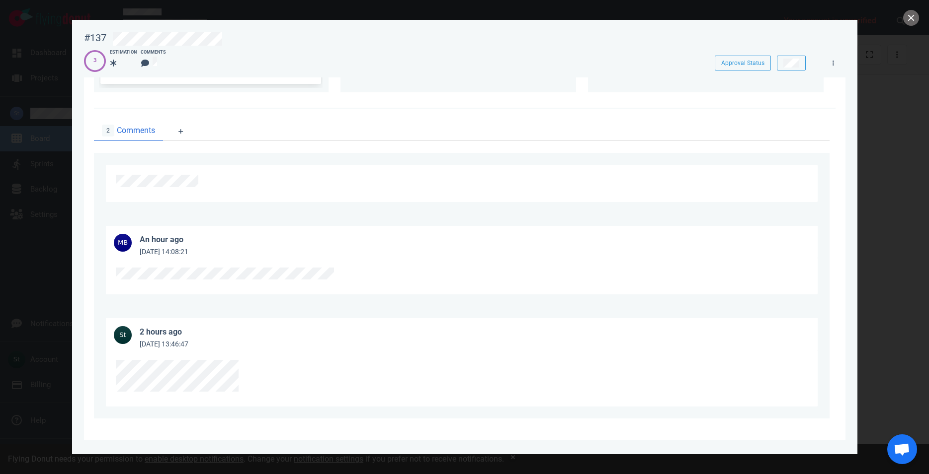
scroll to position [30, 0]
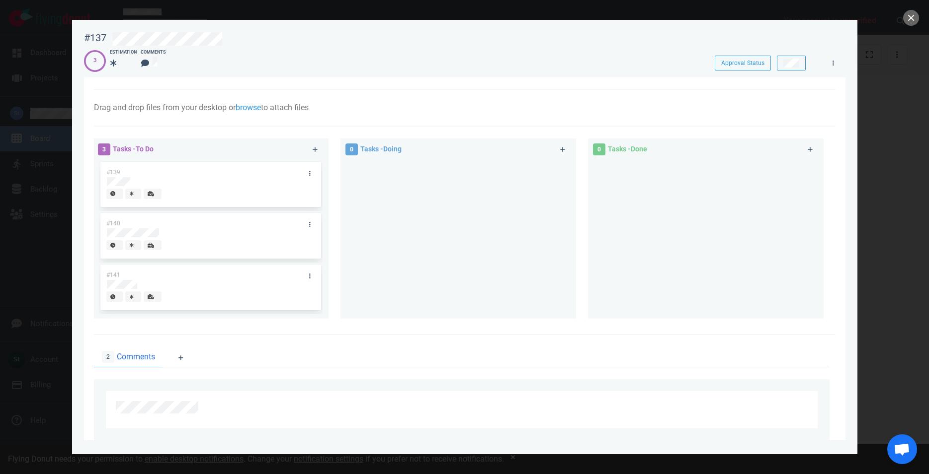
click at [927, 14] on div at bounding box center [464, 237] width 929 height 474
click at [913, 14] on button "close" at bounding box center [911, 18] width 16 height 16
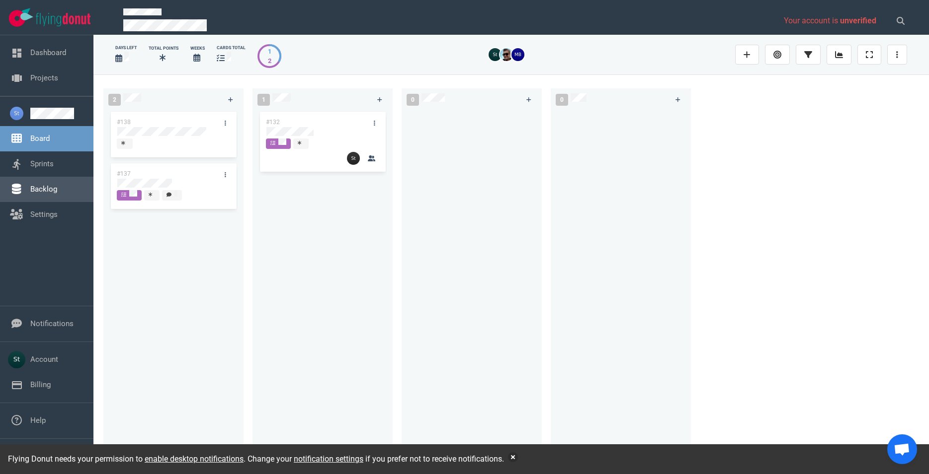
click at [35, 194] on link "Backlog" at bounding box center [43, 189] width 27 height 9
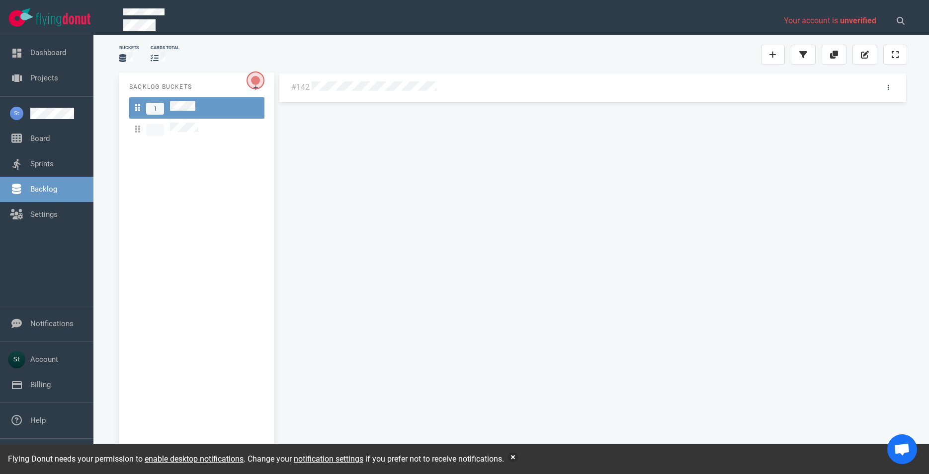
click at [297, 89] on link "#142" at bounding box center [300, 86] width 18 height 9
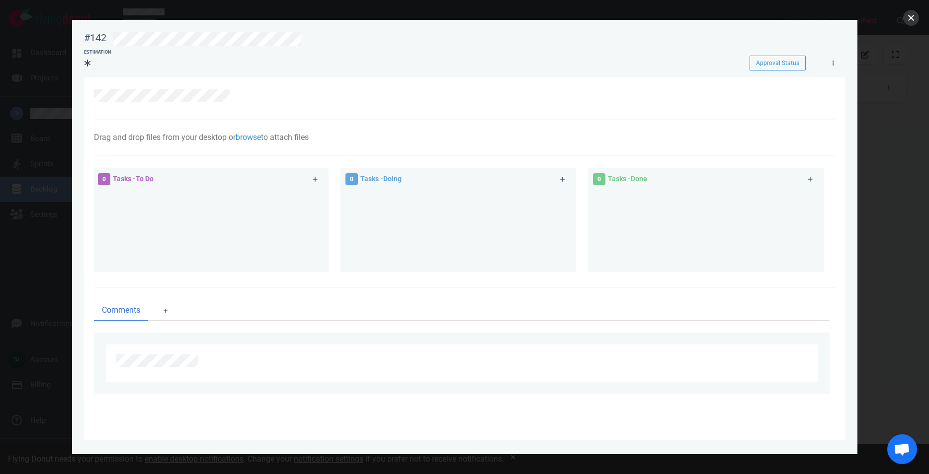
click at [913, 22] on button "close" at bounding box center [911, 18] width 16 height 16
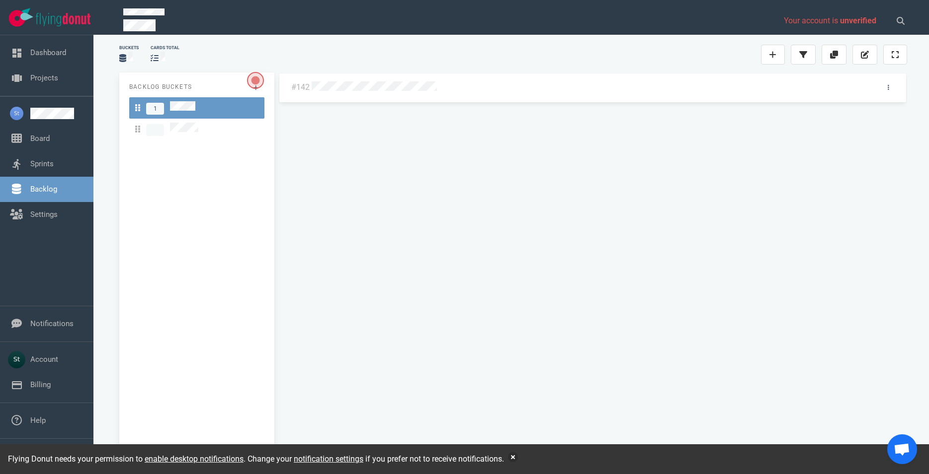
click at [254, 76] on span "Open the dialog" at bounding box center [255, 80] width 17 height 17
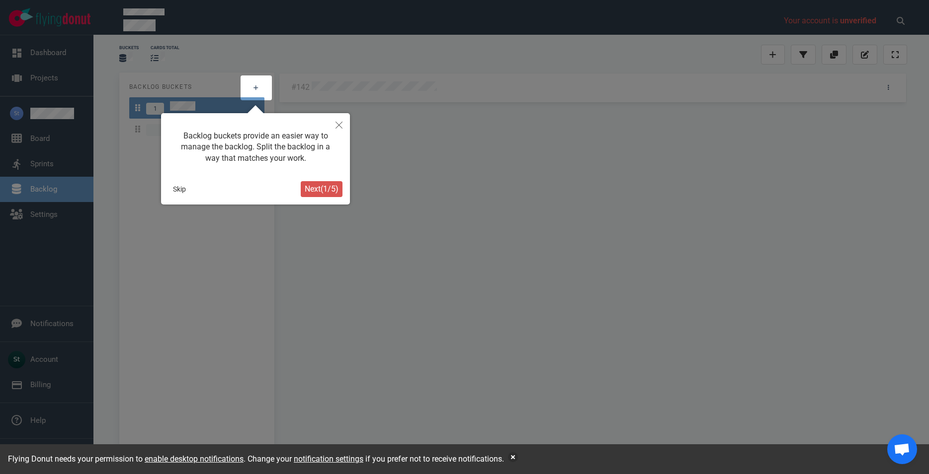
click at [181, 186] on button "Skip" at bounding box center [179, 189] width 22 height 16
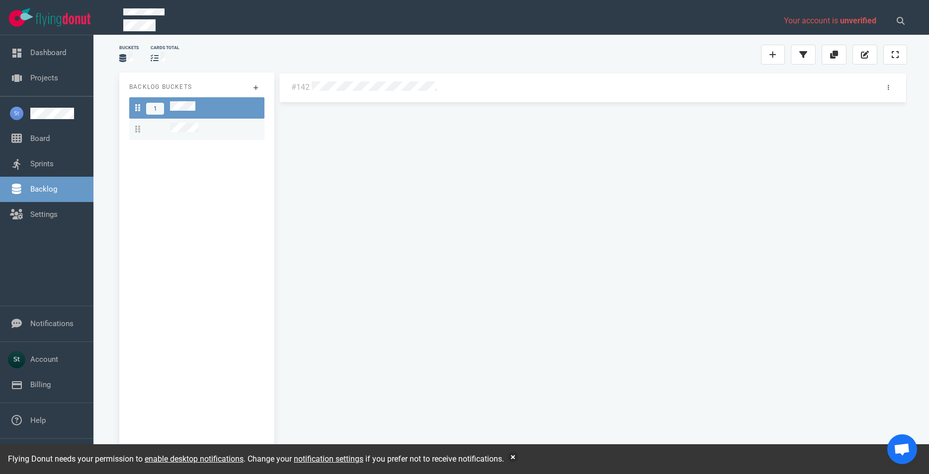
click at [158, 130] on span at bounding box center [155, 130] width 18 height 12
click at [61, 108] on link at bounding box center [57, 113] width 55 height 11
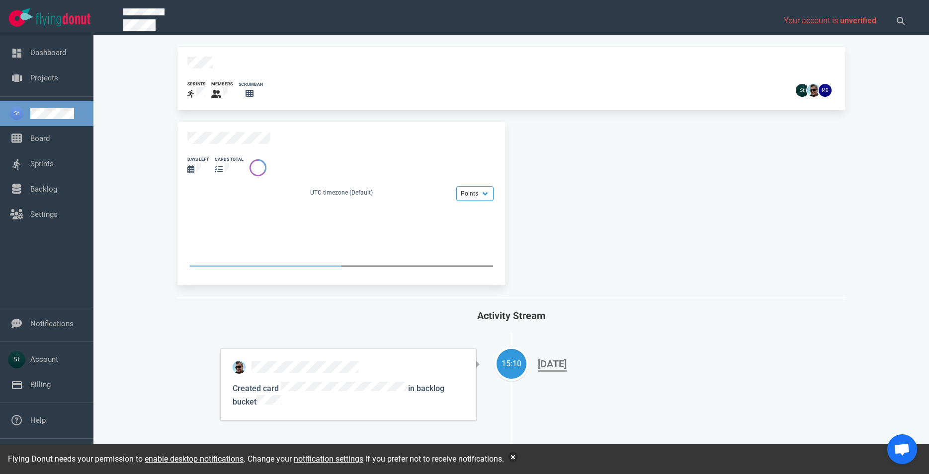
click at [480, 310] on span "Activity Stream" at bounding box center [511, 316] width 68 height 12
click at [516, 460] on button "button" at bounding box center [513, 458] width 10 height 10
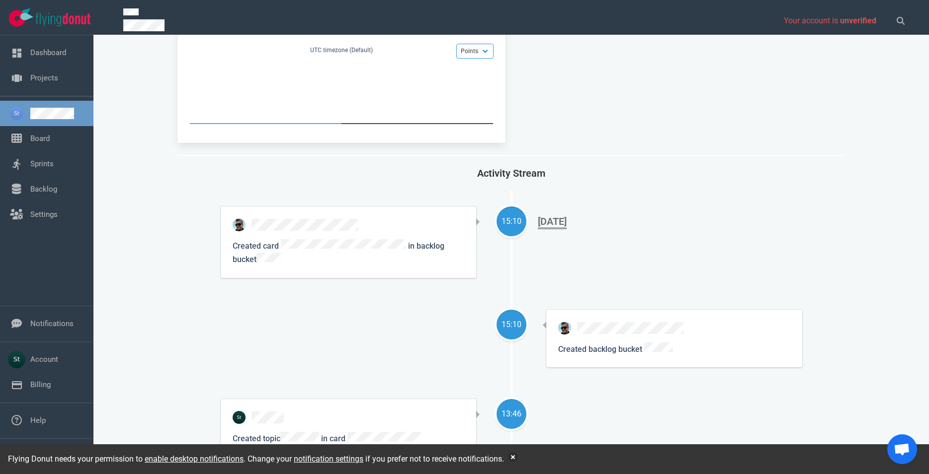
scroll to position [113, 0]
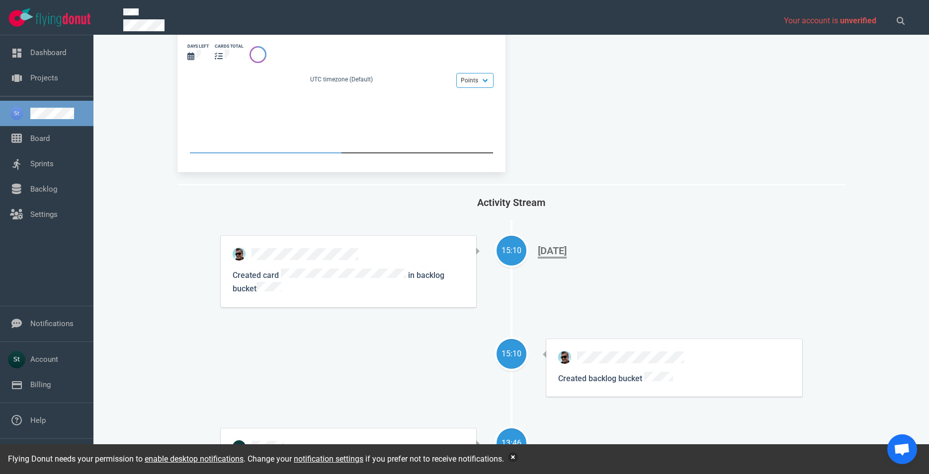
click at [515, 460] on button "button" at bounding box center [513, 458] width 10 height 10
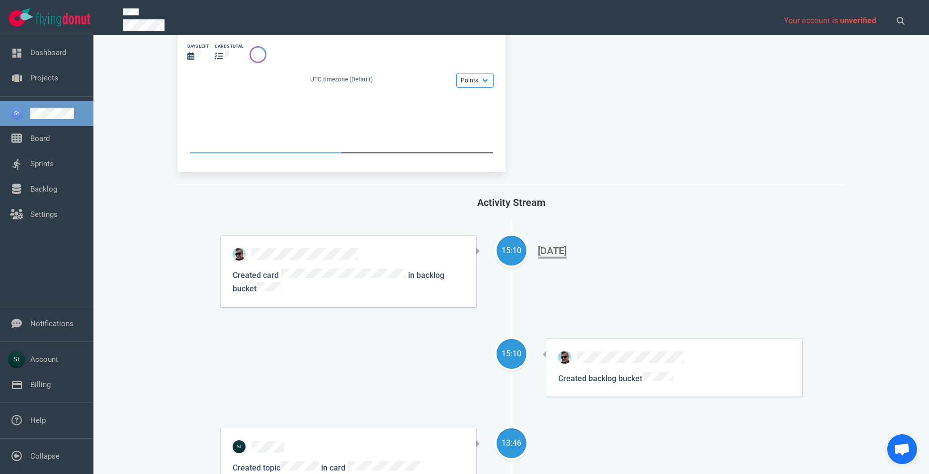
click at [498, 388] on div "15:10 Created backlog bucket" at bounding box center [511, 368] width 581 height 58
click at [52, 189] on link "Backlog" at bounding box center [43, 189] width 27 height 9
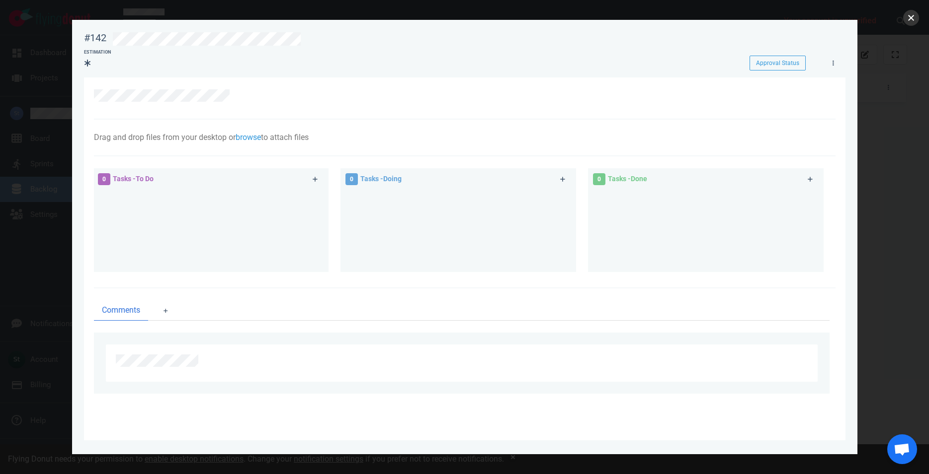
click at [917, 19] on button "close" at bounding box center [911, 18] width 16 height 16
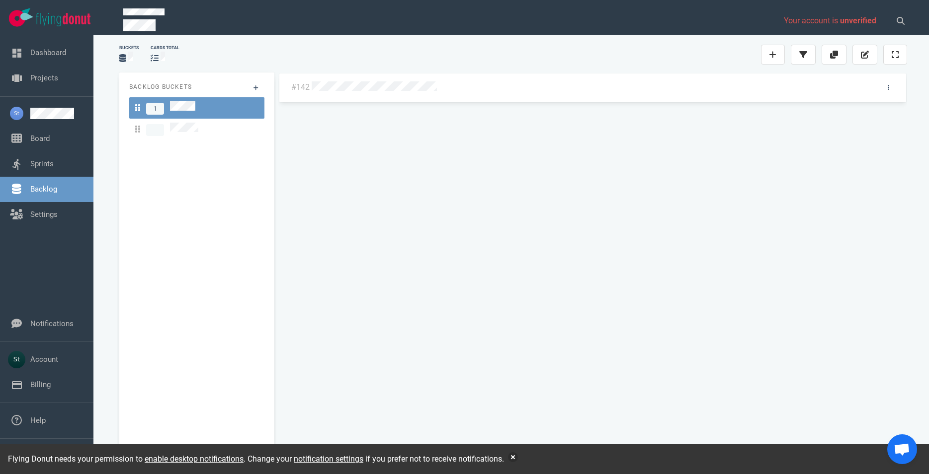
click at [57, 194] on link "Backlog" at bounding box center [43, 189] width 27 height 9
click at [61, 119] on link at bounding box center [57, 113] width 55 height 11
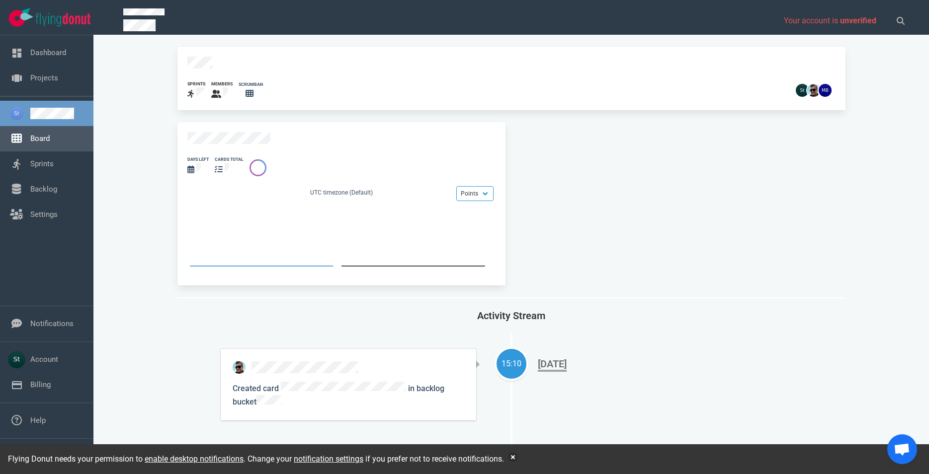
click at [48, 136] on link "Board" at bounding box center [39, 138] width 19 height 9
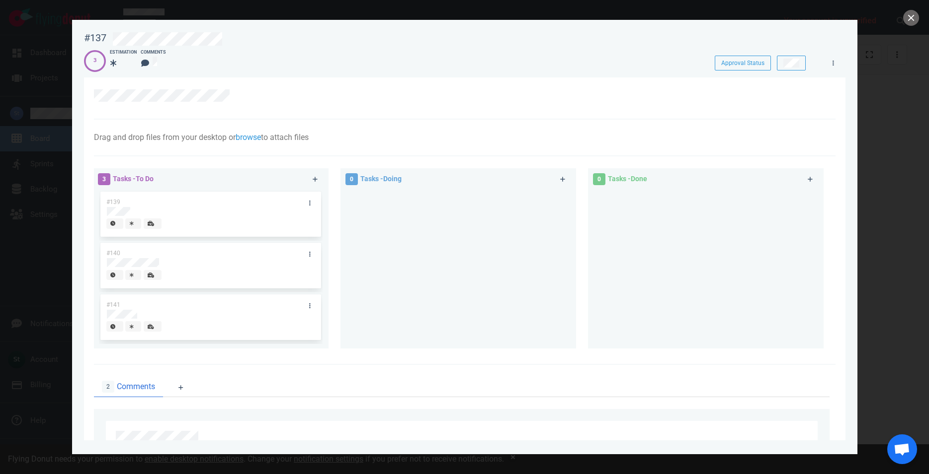
click at [906, 26] on div at bounding box center [464, 237] width 929 height 474
click at [906, 23] on button "close" at bounding box center [911, 18] width 16 height 16
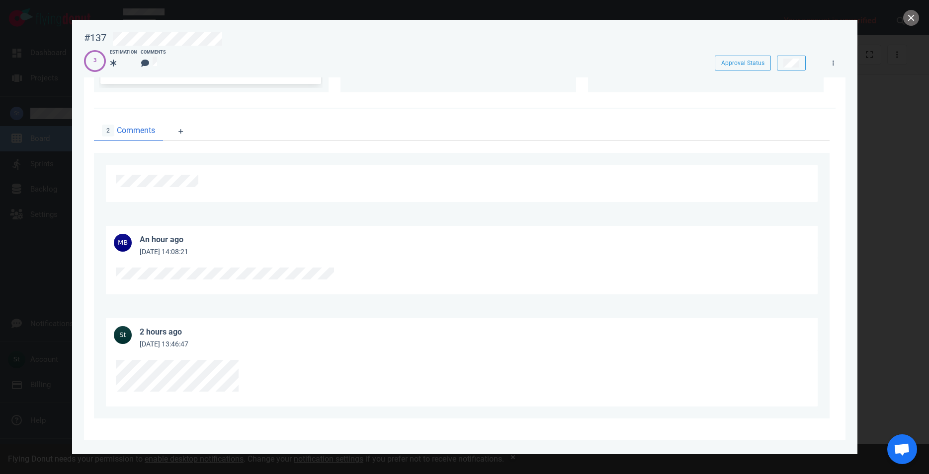
scroll to position [30, 0]
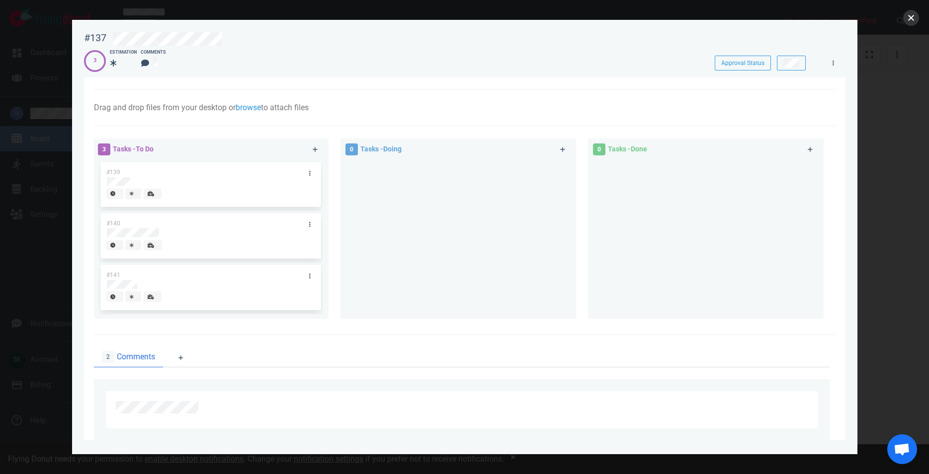
click at [914, 21] on button "close" at bounding box center [911, 18] width 16 height 16
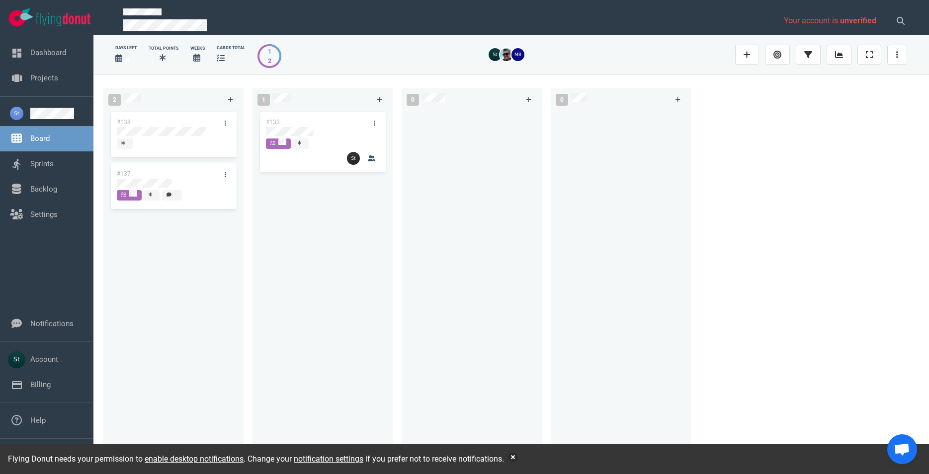
click at [46, 192] on link "Backlog" at bounding box center [43, 189] width 27 height 9
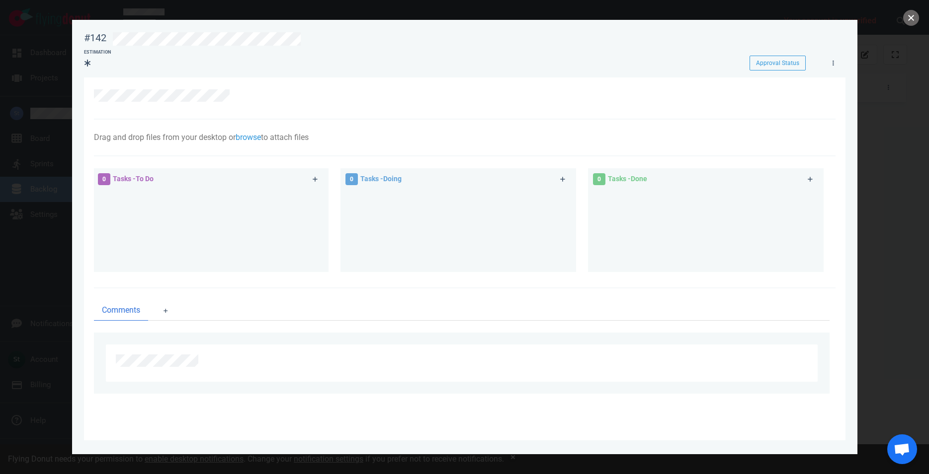
click at [916, 21] on button "close" at bounding box center [911, 18] width 16 height 16
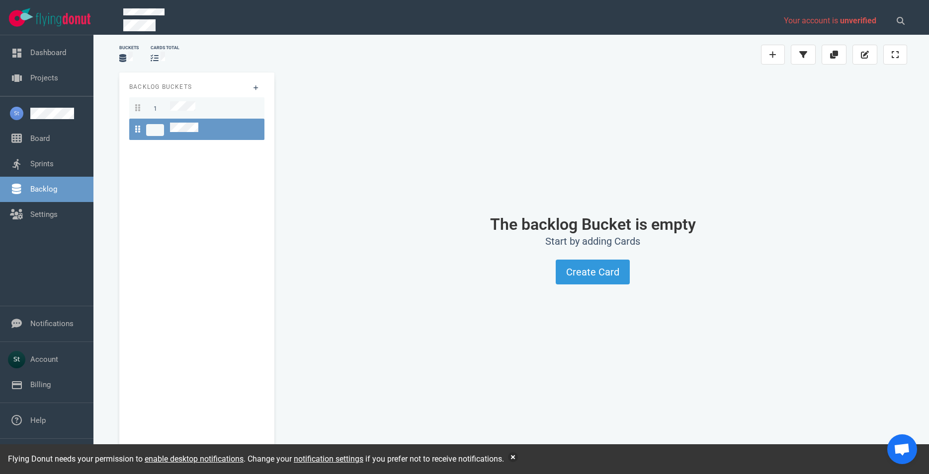
click at [180, 101] on span "1" at bounding box center [165, 107] width 60 height 13
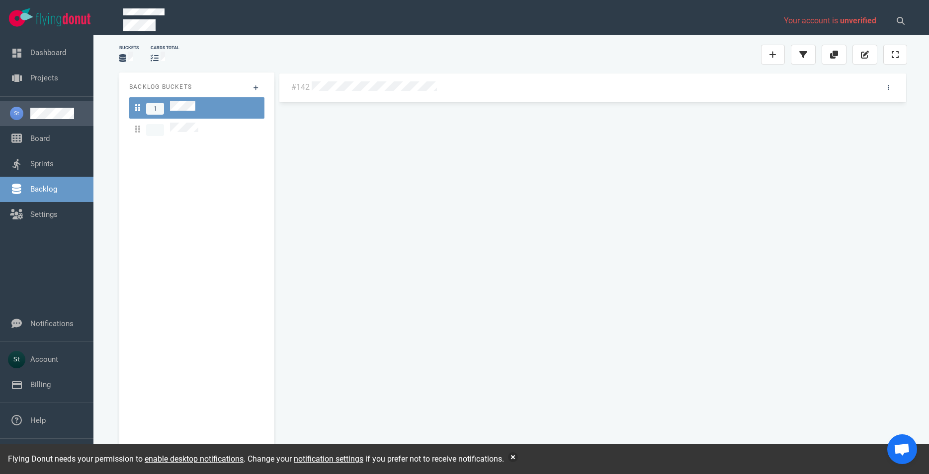
click at [34, 119] on link at bounding box center [57, 113] width 55 height 11
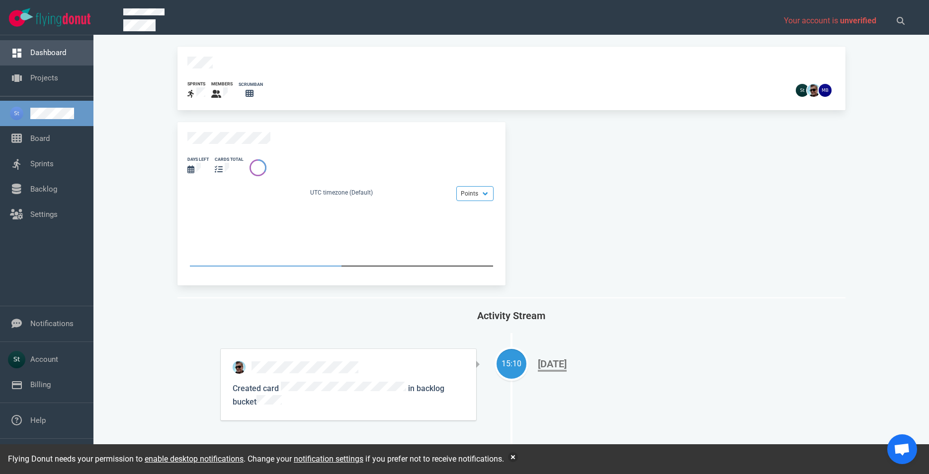
click at [61, 51] on link "Dashboard" at bounding box center [48, 52] width 36 height 9
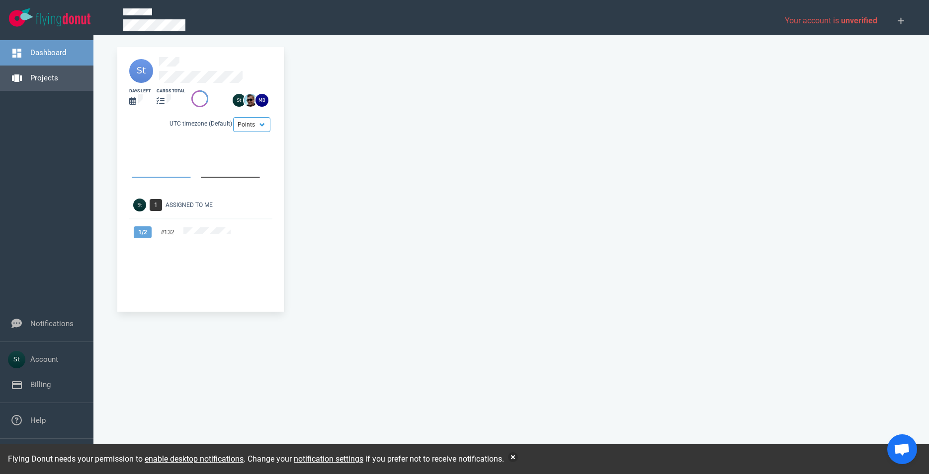
click at [55, 78] on link "Projects" at bounding box center [44, 78] width 28 height 9
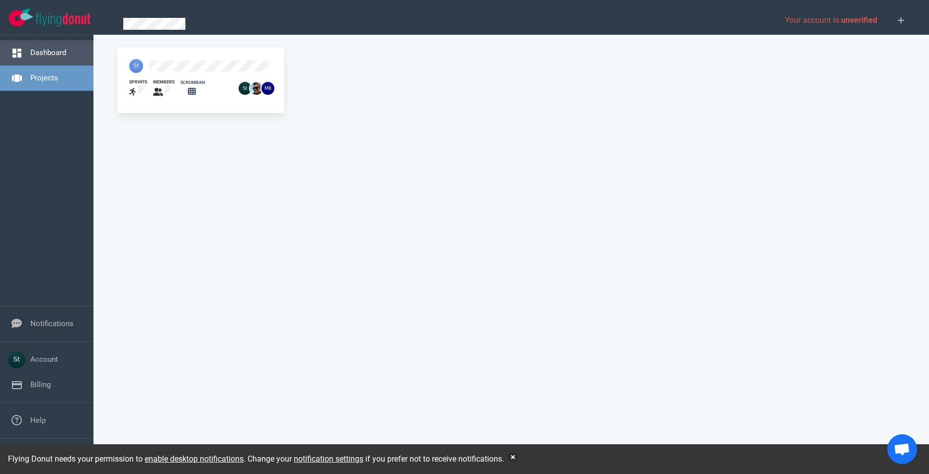
click at [66, 53] on link "Dashboard" at bounding box center [48, 52] width 36 height 9
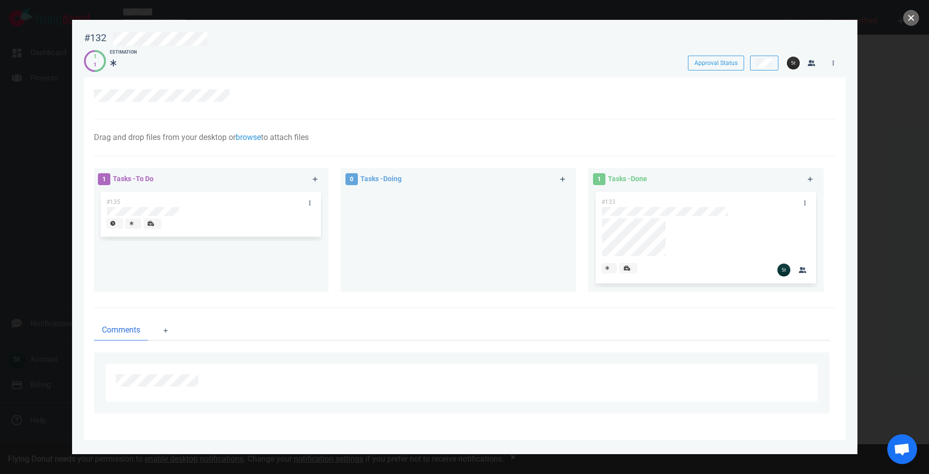
click at [914, 22] on button "close" at bounding box center [911, 18] width 16 height 16
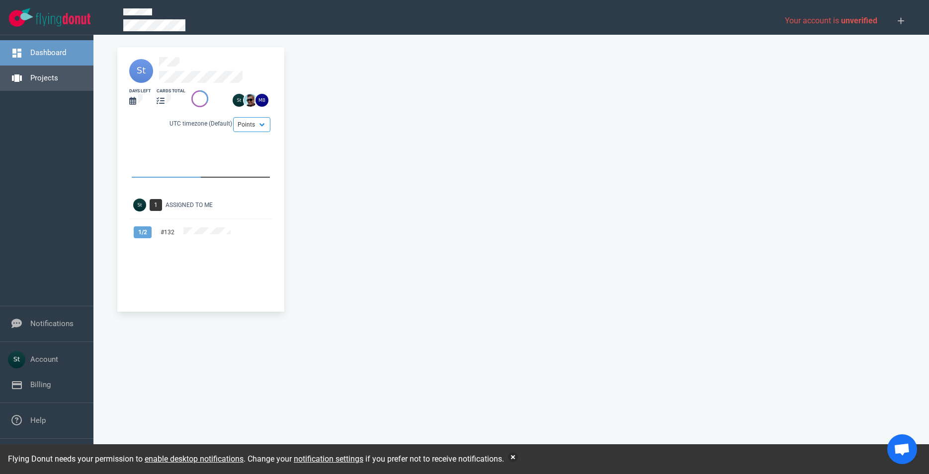
click at [52, 74] on link "Projects" at bounding box center [44, 78] width 28 height 9
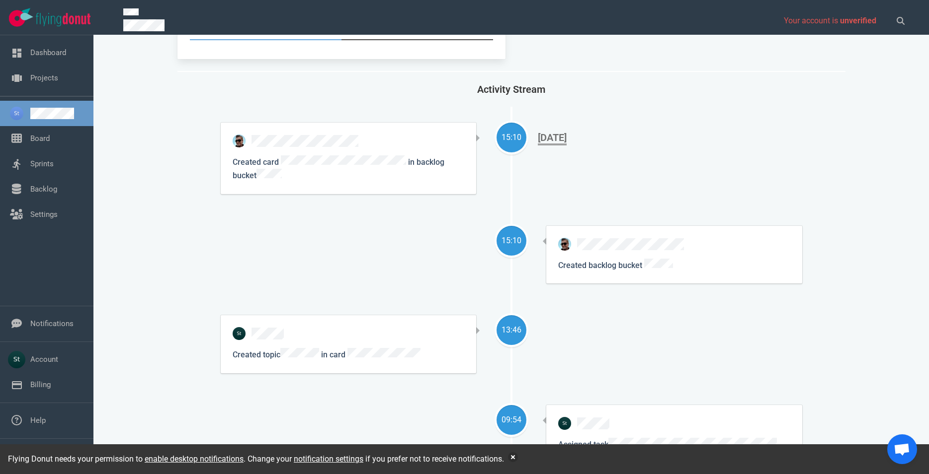
scroll to position [170, 0]
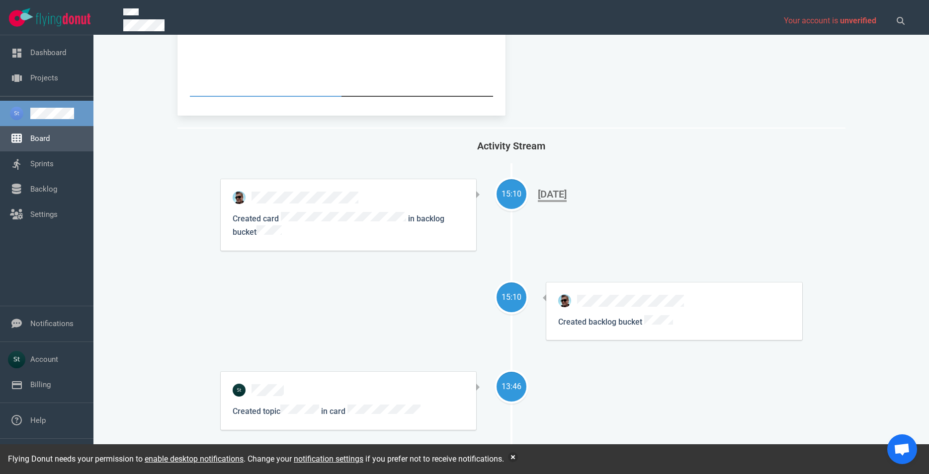
click at [30, 134] on link "Board" at bounding box center [39, 138] width 19 height 9
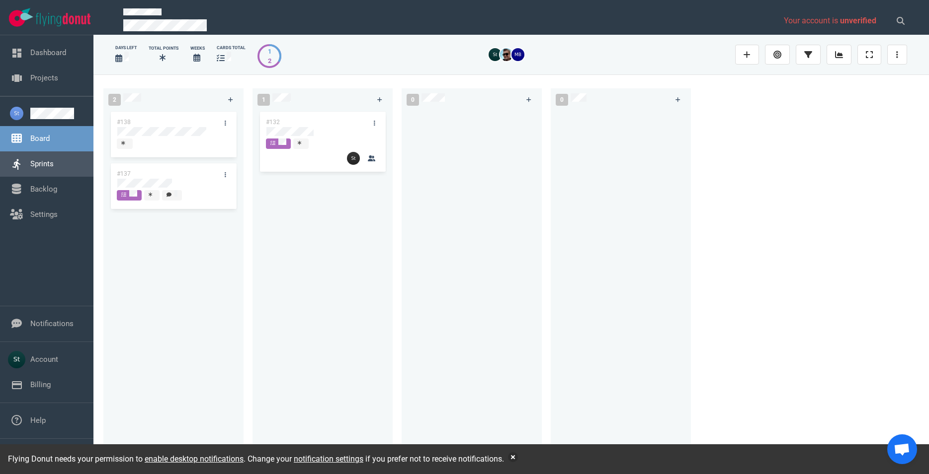
click at [54, 168] on link "Sprints" at bounding box center [41, 163] width 23 height 9
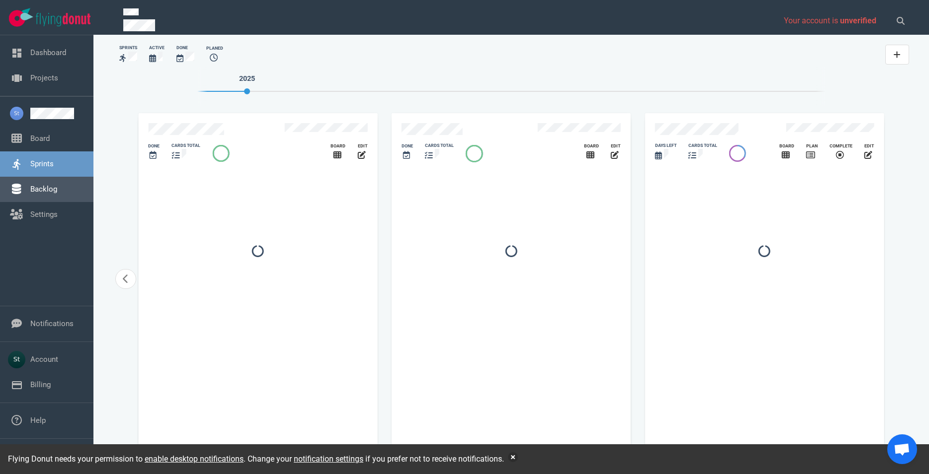
click at [57, 188] on link "Backlog" at bounding box center [43, 189] width 27 height 9
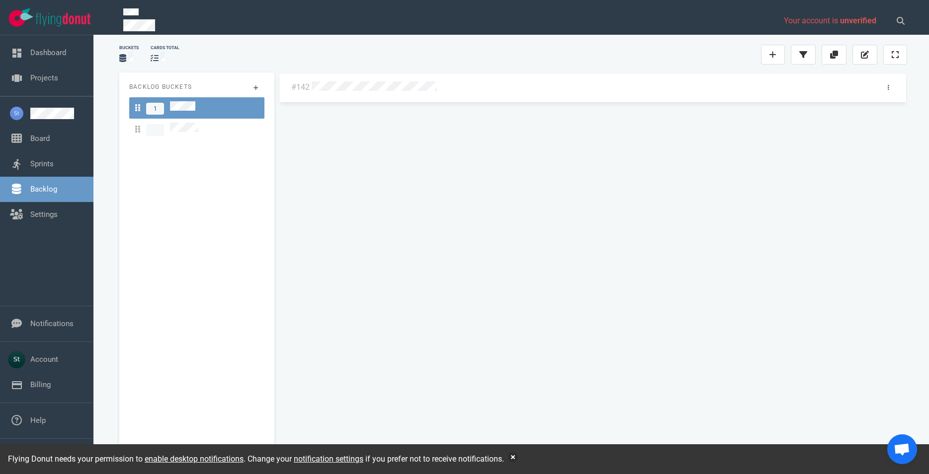
click at [398, 79] on div at bounding box center [591, 86] width 563 height 21
click at [397, 88] on div "#142" at bounding box center [592, 264] width 628 height 382
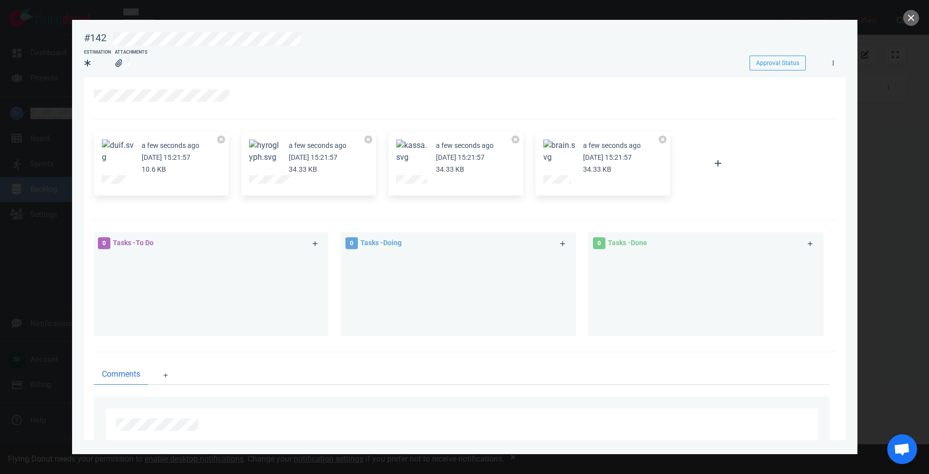
drag, startPoint x: 195, startPoint y: 162, endPoint x: 158, endPoint y: 176, distance: 39.8
click at [158, 176] on div "a few seconds ago [DATE] 15:21:57 10.6 KB" at bounding box center [161, 164] width 135 height 65
click at [158, 176] on div at bounding box center [161, 181] width 119 height 12
drag, startPoint x: 159, startPoint y: 156, endPoint x: 163, endPoint y: 181, distance: 25.2
click at [163, 181] on div "a minute ago [DATE] 15:21:57 10.6 KB" at bounding box center [161, 164] width 135 height 65
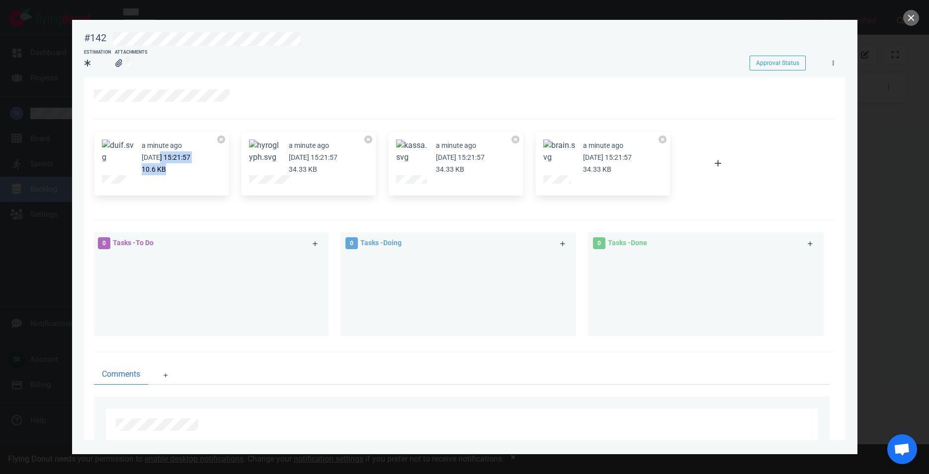
click at [163, 181] on div at bounding box center [161, 181] width 119 height 12
click at [130, 159] on button "Zoom image" at bounding box center [118, 152] width 32 height 24
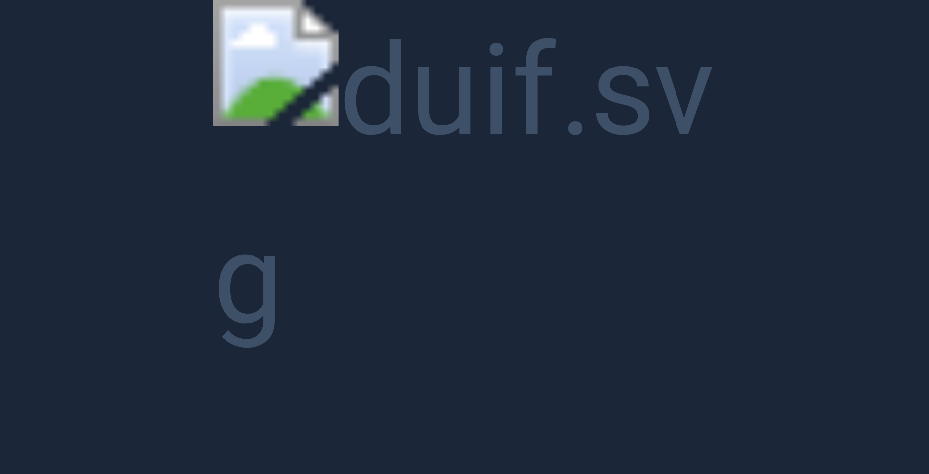
click at [481, 213] on button "Unzoom image" at bounding box center [464, 237] width 929 height 474
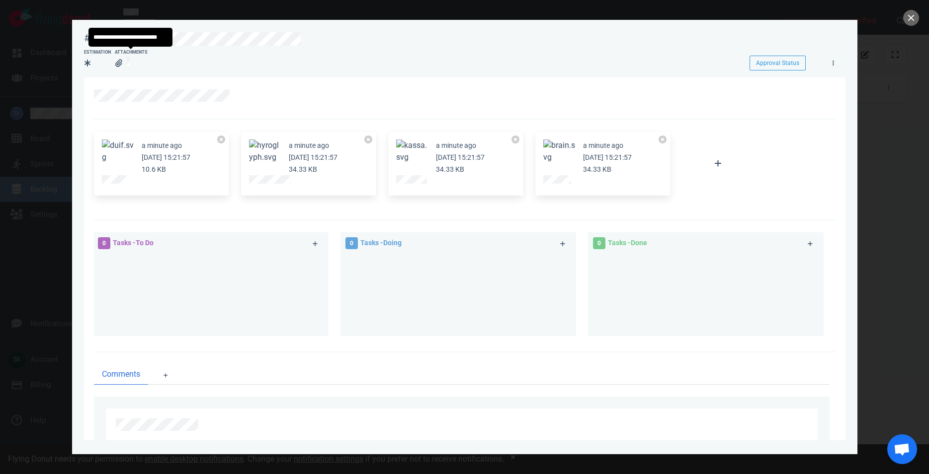
click at [118, 64] on icon at bounding box center [118, 63] width 7 height 8
click at [897, 16] on div at bounding box center [464, 237] width 929 height 474
click at [906, 19] on button "close" at bounding box center [911, 18] width 16 height 16
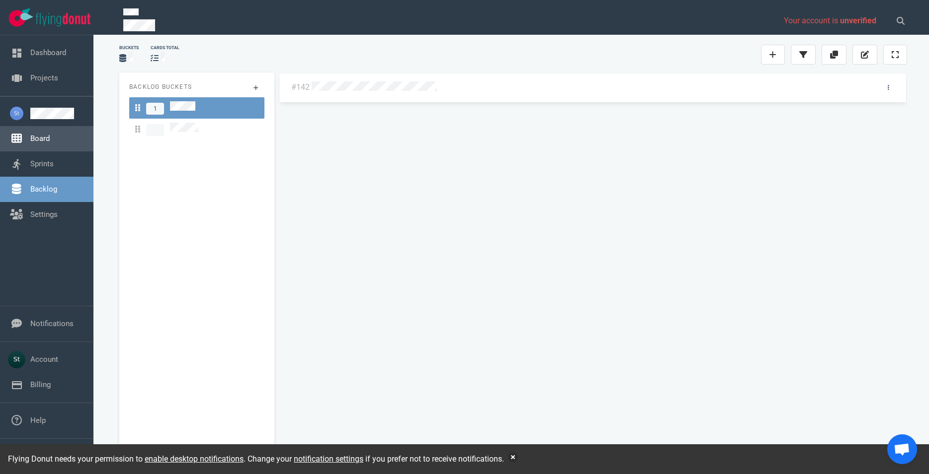
click at [38, 135] on link "Board" at bounding box center [39, 138] width 19 height 9
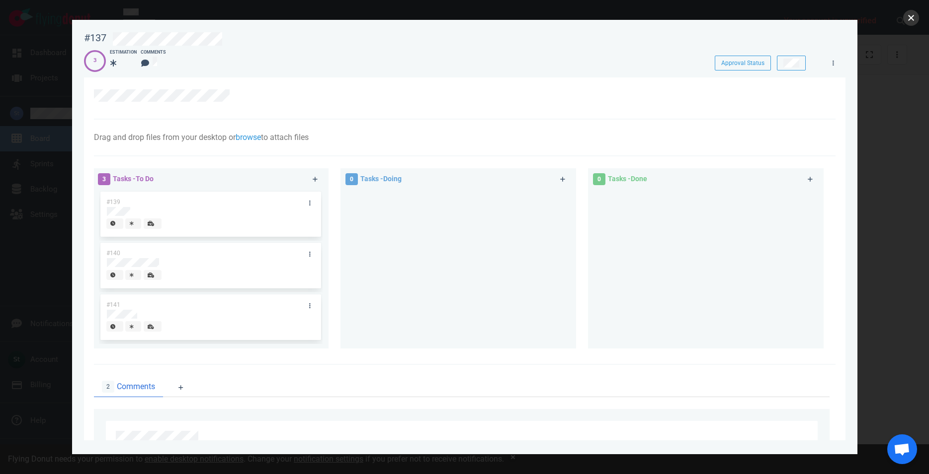
click at [911, 18] on button "close" at bounding box center [911, 18] width 16 height 16
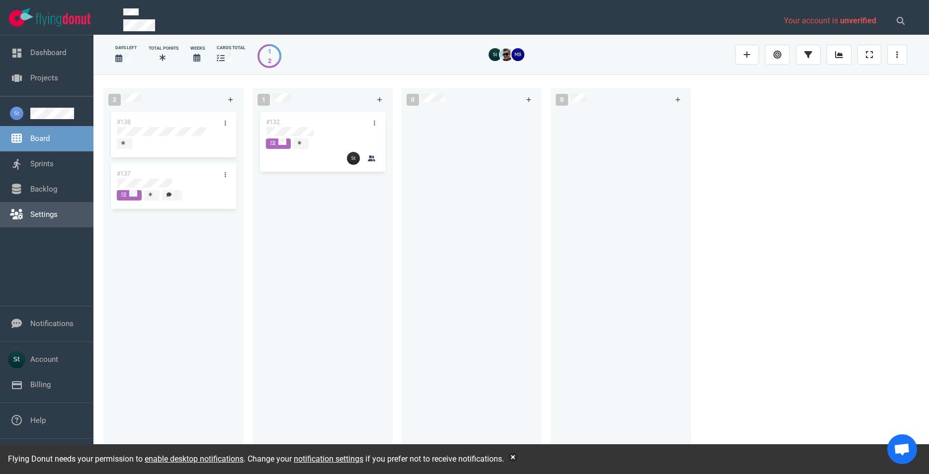
click at [51, 210] on link "Settings" at bounding box center [43, 214] width 27 height 9
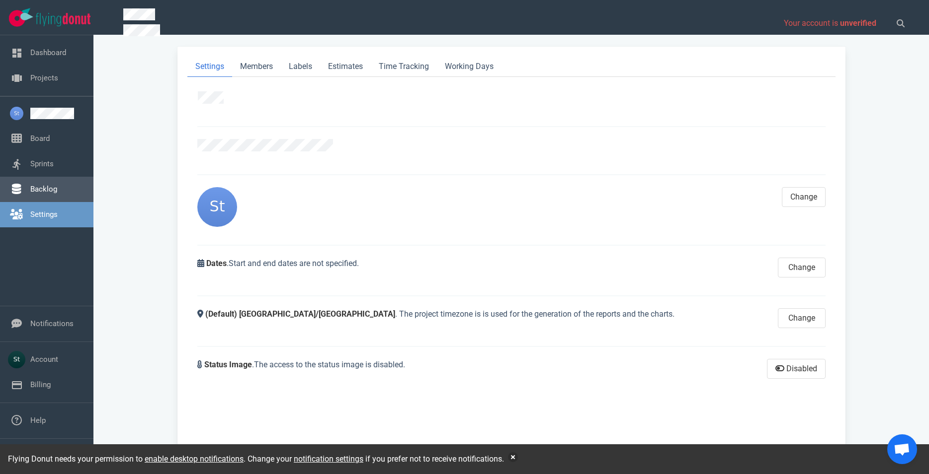
click at [56, 193] on link "Backlog" at bounding box center [43, 189] width 27 height 9
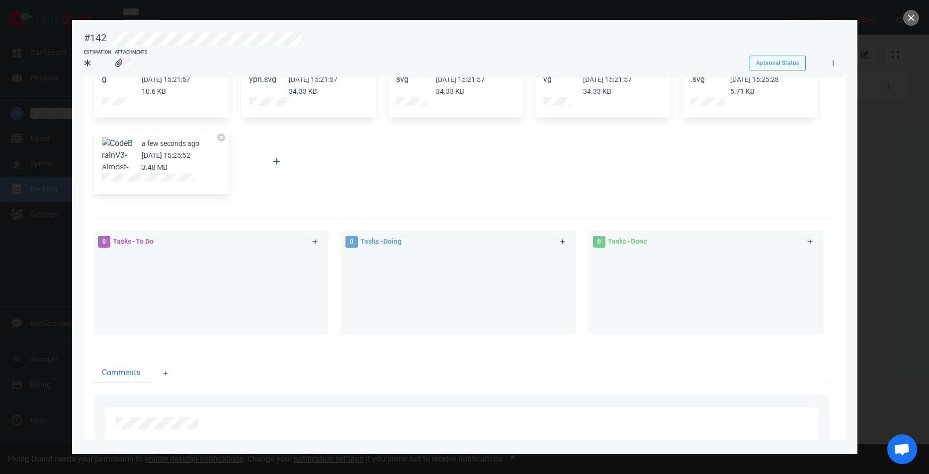
scroll to position [57, 0]
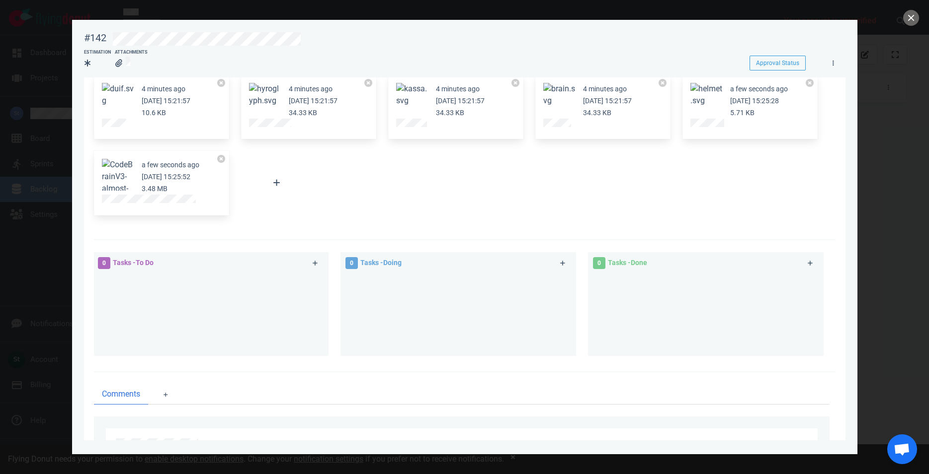
click at [120, 187] on button "Zoom image" at bounding box center [118, 189] width 32 height 60
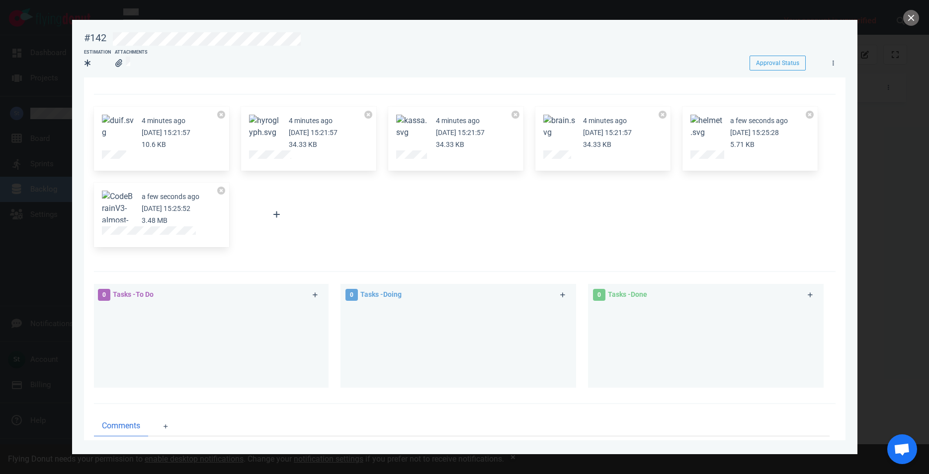
scroll to position [0, 0]
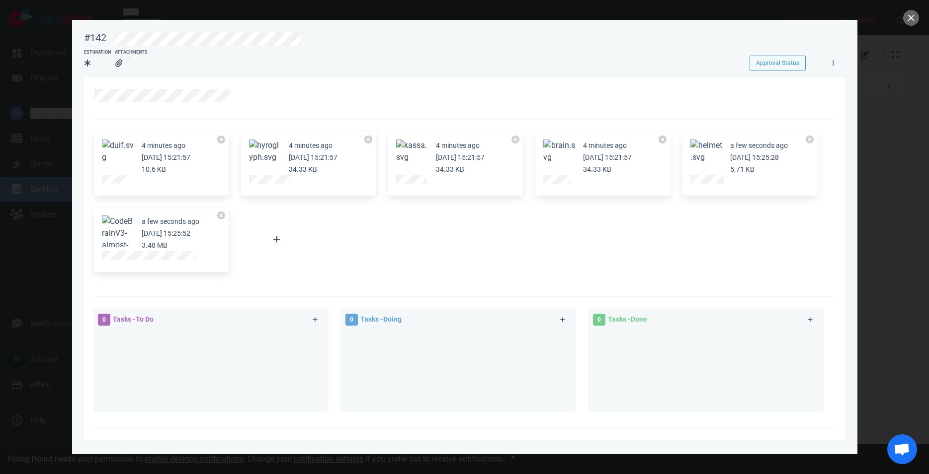
click at [864, 125] on div at bounding box center [464, 237] width 929 height 474
click at [911, 20] on button "close" at bounding box center [911, 18] width 16 height 16
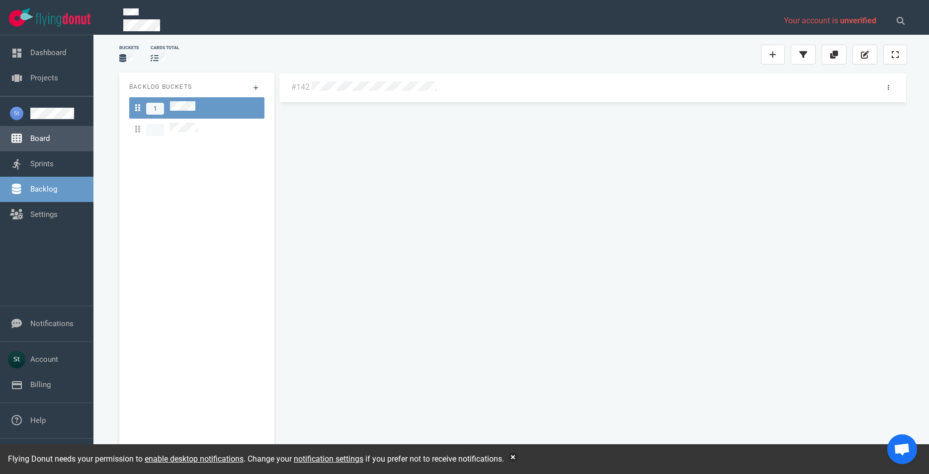
click at [44, 139] on link "Board" at bounding box center [39, 138] width 19 height 9
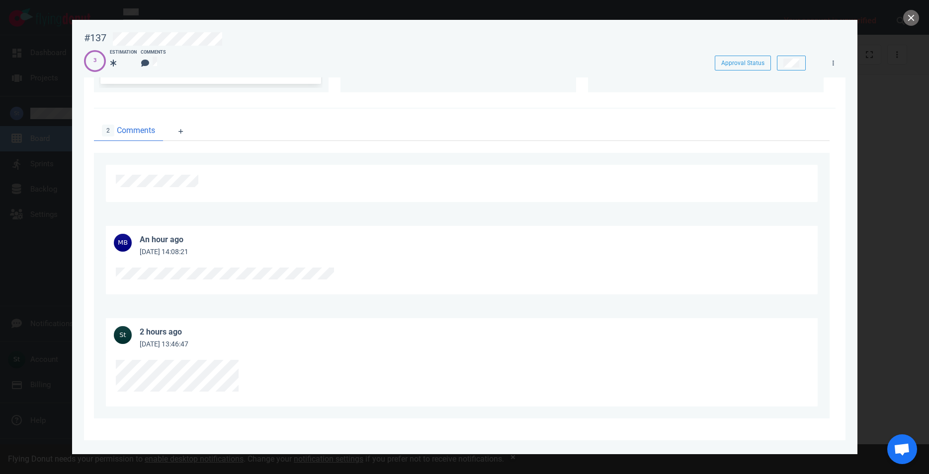
scroll to position [30, 0]
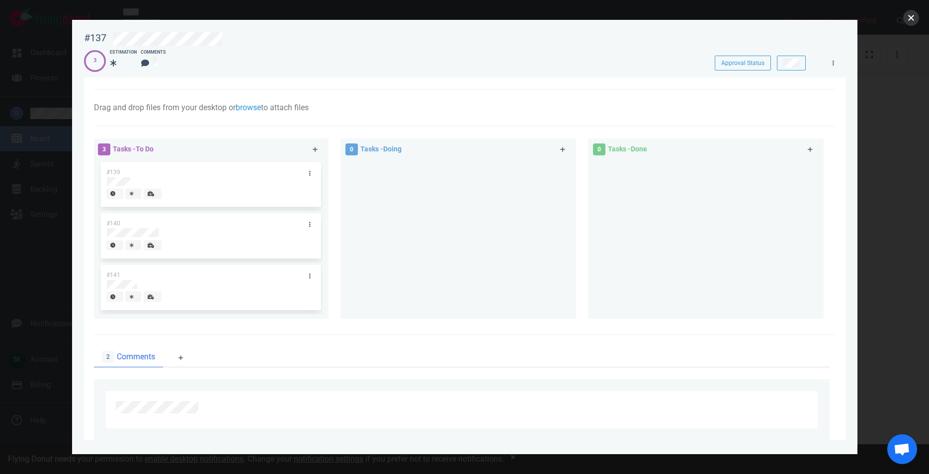
click at [914, 11] on button "close" at bounding box center [911, 18] width 16 height 16
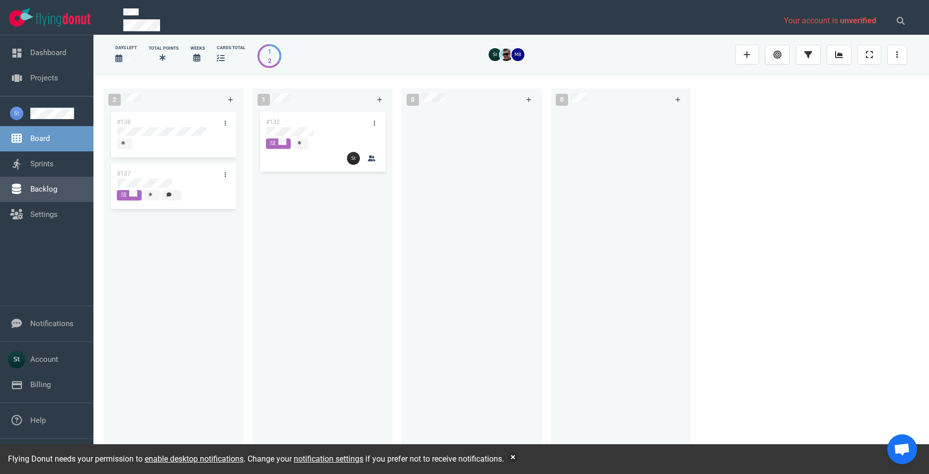
click at [57, 187] on link "Backlog" at bounding box center [43, 189] width 27 height 9
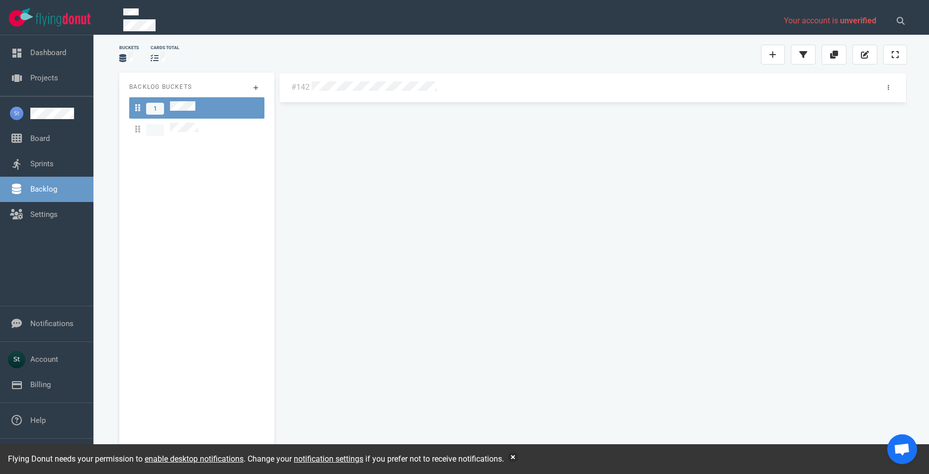
click at [373, 99] on div "#142" at bounding box center [592, 88] width 627 height 29
click at [376, 94] on div at bounding box center [591, 86] width 563 height 21
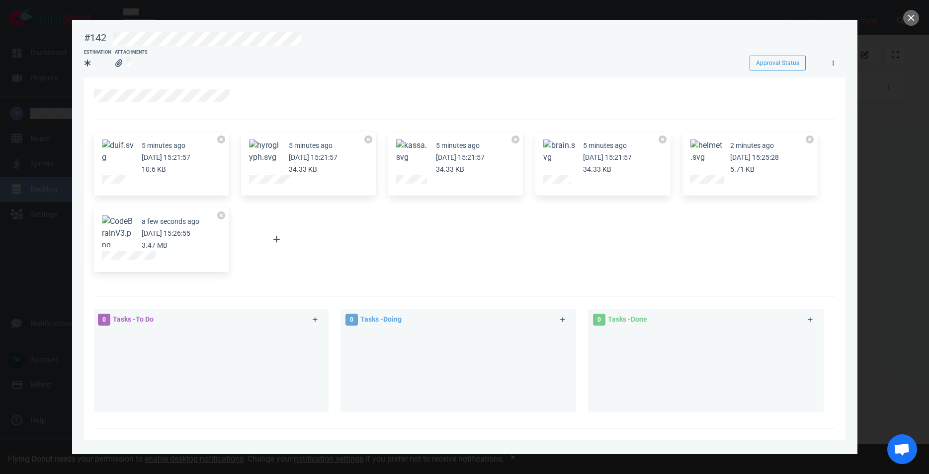
click at [123, 226] on button "Zoom image" at bounding box center [118, 234] width 32 height 36
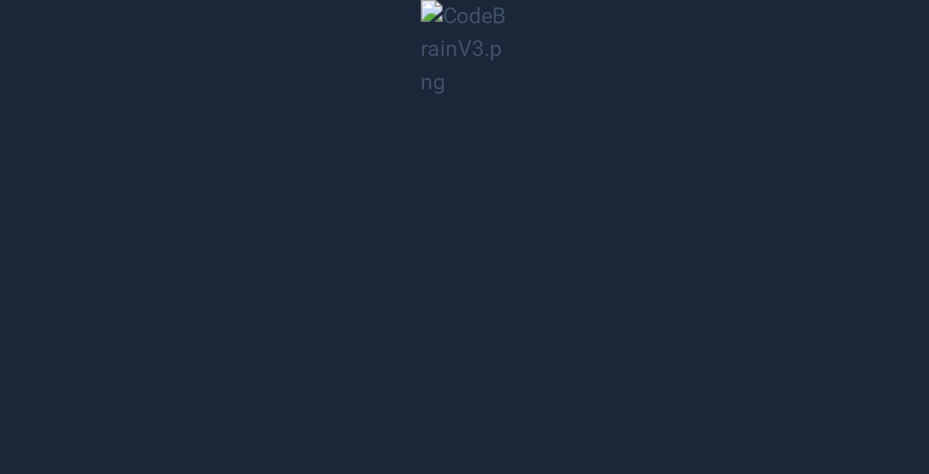
click at [494, 103] on button "Unzoom image" at bounding box center [464, 237] width 929 height 474
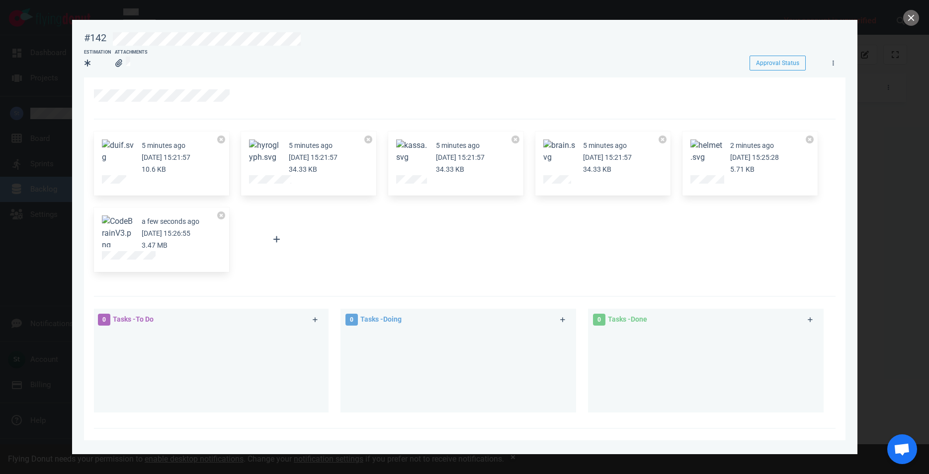
click at [119, 230] on button "Zoom image" at bounding box center [118, 234] width 32 height 36
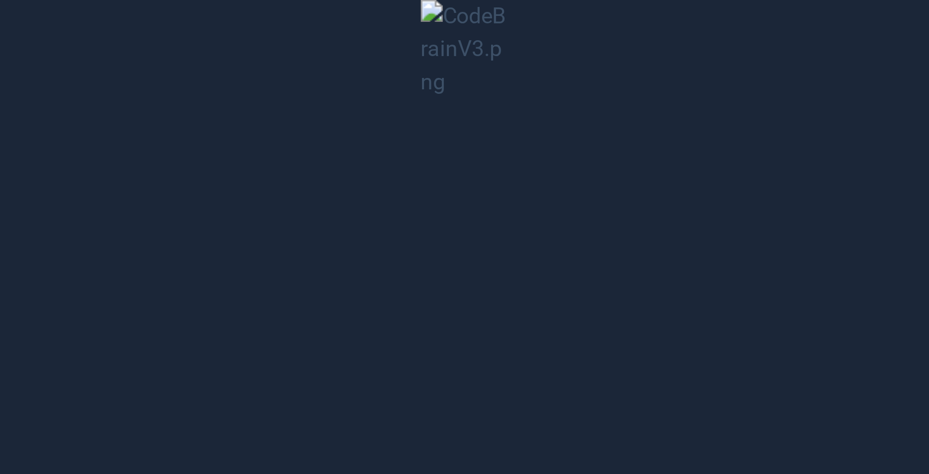
click at [552, 215] on button "Unzoom image" at bounding box center [464, 237] width 929 height 474
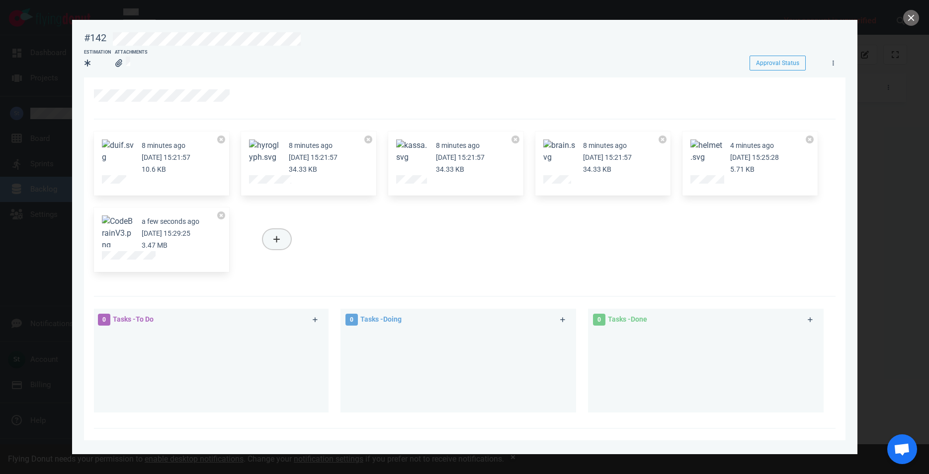
drag, startPoint x: 286, startPoint y: 233, endPoint x: 375, endPoint y: 260, distance: 93.7
click at [375, 260] on div "8 minutes ago [DATE] 15:21:57 10.6 KB 8 minutes ago [DATE] 15:21:57 34.33 KB 8 …" at bounding box center [461, 202] width 747 height 153
click at [452, 261] on div "8 minutes ago [DATE] 15:21:57 10.6 KB 8 minutes ago [DATE] 15:21:57 34.33 KB 8 …" at bounding box center [461, 202] width 747 height 153
drag, startPoint x: 126, startPoint y: 174, endPoint x: -76, endPoint y: 118, distance: 208.9
click at [84, 118] on section "9 minutes ago [DATE] 15:21:57 10.6 KB 9 minutes ago [DATE] 15:21:57 34.33 KB 9 …" at bounding box center [464, 317] width 761 height 479
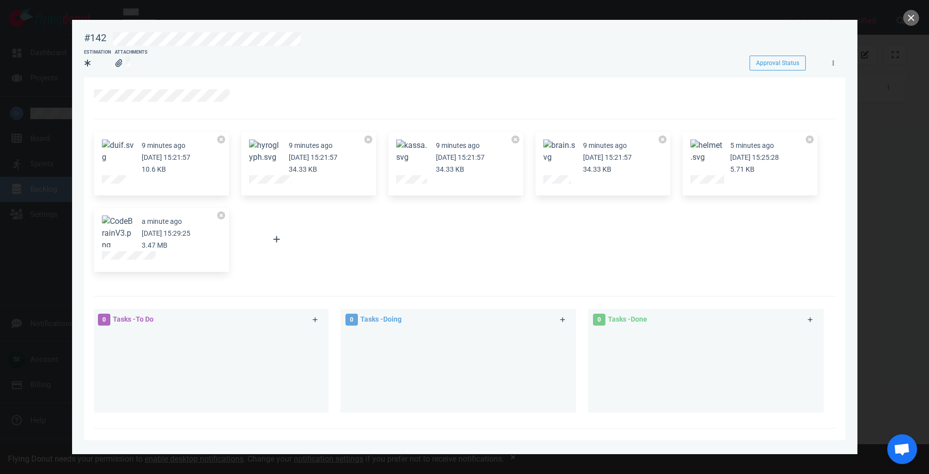
click at [340, 276] on div "9 minutes ago [DATE] 15:21:57 10.6 KB 9 minutes ago [DATE] 15:21:57 34.33 KB 9 …" at bounding box center [461, 202] width 747 height 153
click at [124, 180] on div at bounding box center [161, 181] width 119 height 12
drag, startPoint x: 114, startPoint y: 172, endPoint x: 128, endPoint y: 193, distance: 25.1
click at [131, 201] on div "9 minutes ago [DATE] 15:21:57 10.6 KB" at bounding box center [161, 164] width 147 height 77
click at [306, 224] on div at bounding box center [277, 240] width 72 height 64
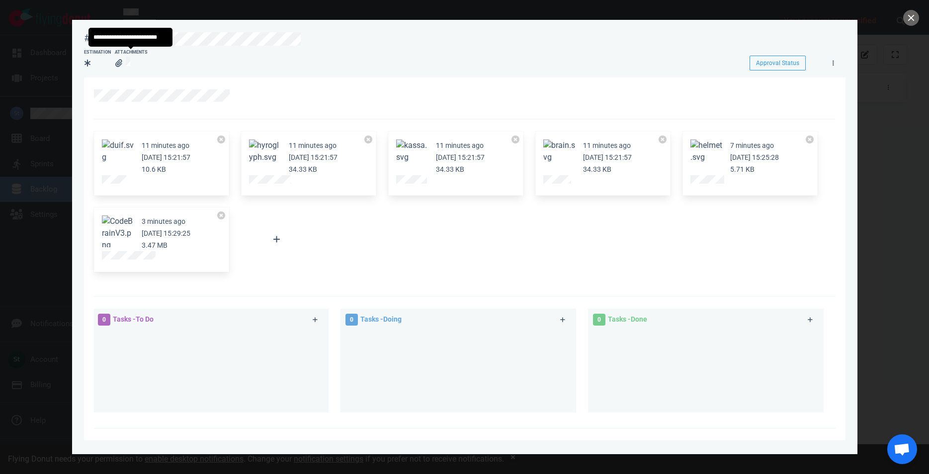
click at [119, 67] on icon at bounding box center [118, 63] width 7 height 8
click at [352, 257] on div "11 minutes ago [DATE] 15:21:57 10.6 KB 11 minutes ago [DATE] 15:21:57 34.33 KB …" at bounding box center [461, 202] width 747 height 153
click at [323, 216] on div "11 minutes ago [DATE] 15:21:57 10.6 KB 11 minutes ago [DATE] 15:21:57 34.33 KB …" at bounding box center [461, 202] width 747 height 153
click at [101, 178] on div "11 minutes ago [DATE] 15:21:57 10.6 KB" at bounding box center [161, 164] width 135 height 65
click at [266, 160] on button "Zoom image" at bounding box center [265, 152] width 32 height 24
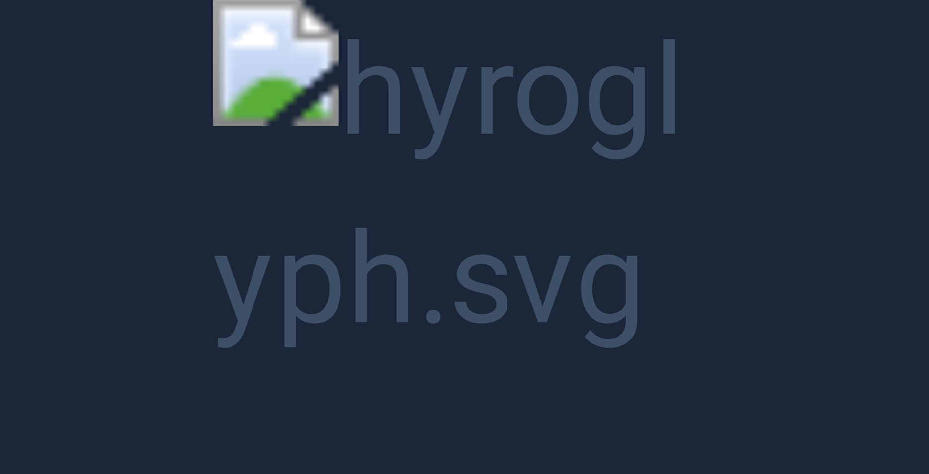
drag, startPoint x: 463, startPoint y: 253, endPoint x: 468, endPoint y: 251, distance: 5.4
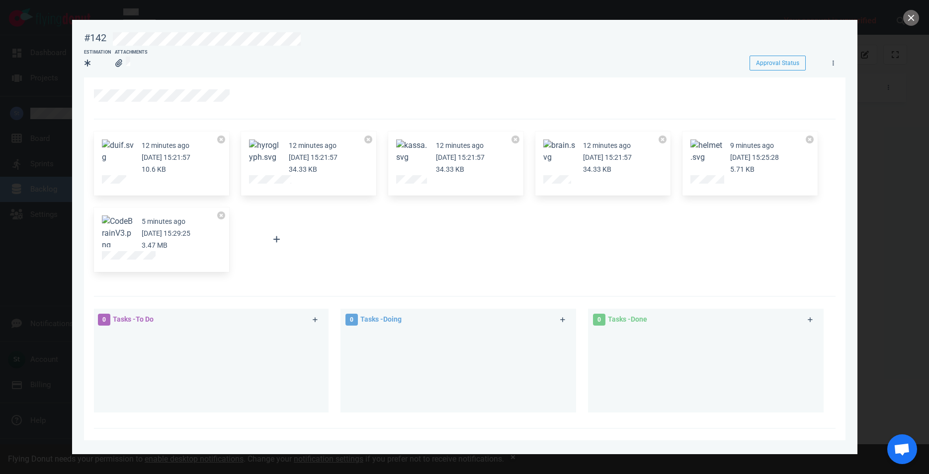
click at [123, 160] on button "Zoom image" at bounding box center [118, 152] width 32 height 24
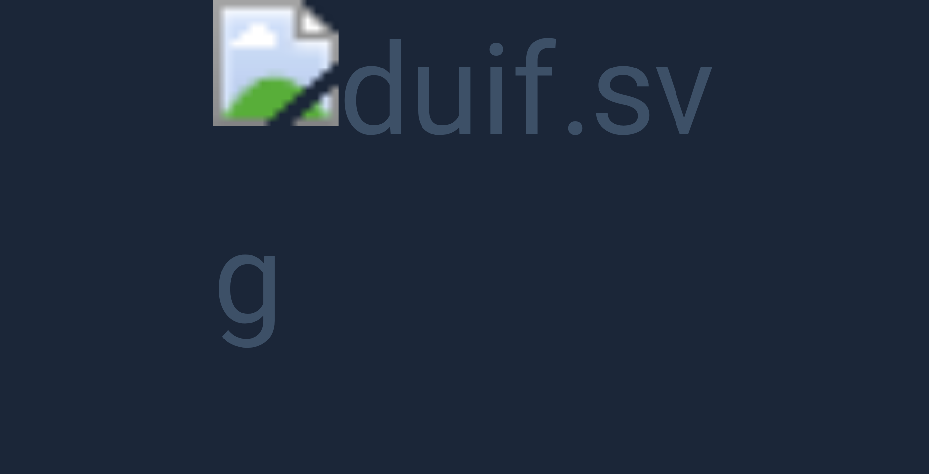
click at [361, 96] on button "Unzoom image" at bounding box center [464, 237] width 929 height 474
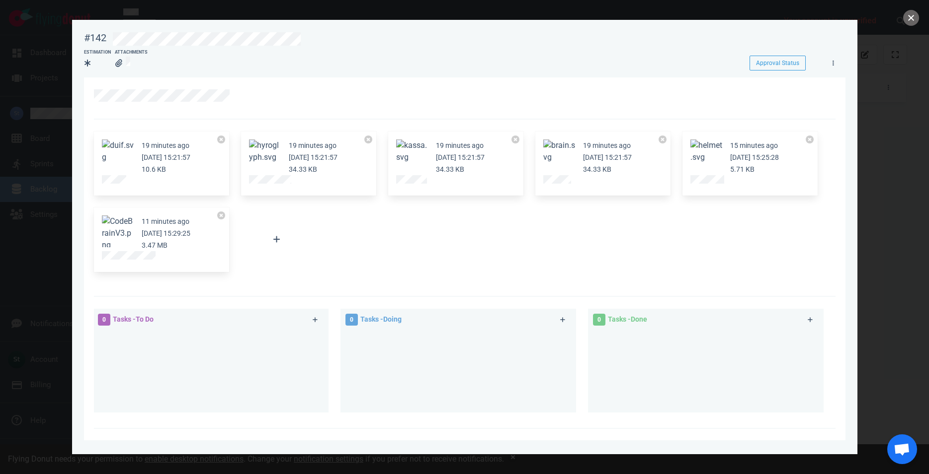
click at [913, 18] on button "close" at bounding box center [911, 18] width 16 height 16
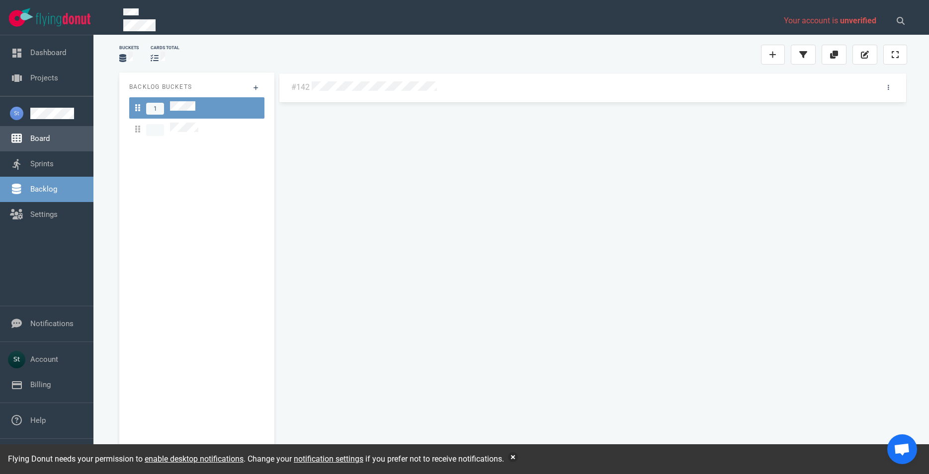
click at [41, 140] on link "Board" at bounding box center [39, 138] width 19 height 9
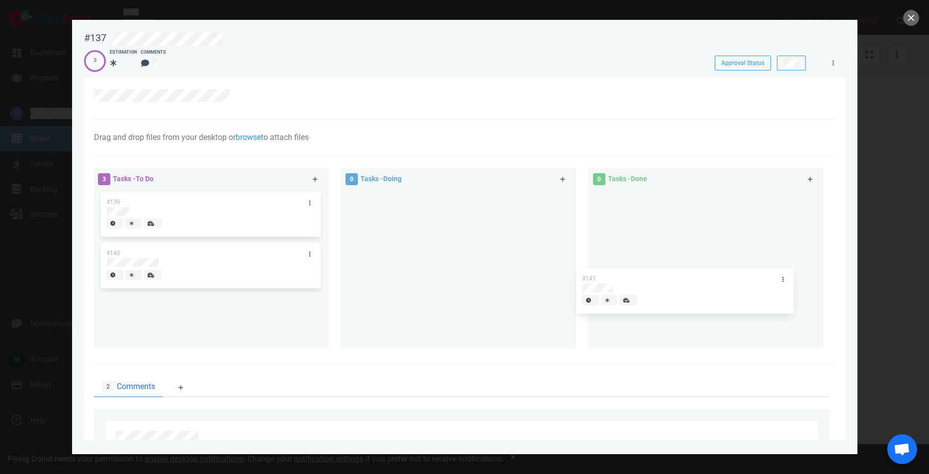
drag, startPoint x: 212, startPoint y: 323, endPoint x: 688, endPoint y: 297, distance: 476.2
click at [322, 297] on div "#141" at bounding box center [211, 319] width 224 height 52
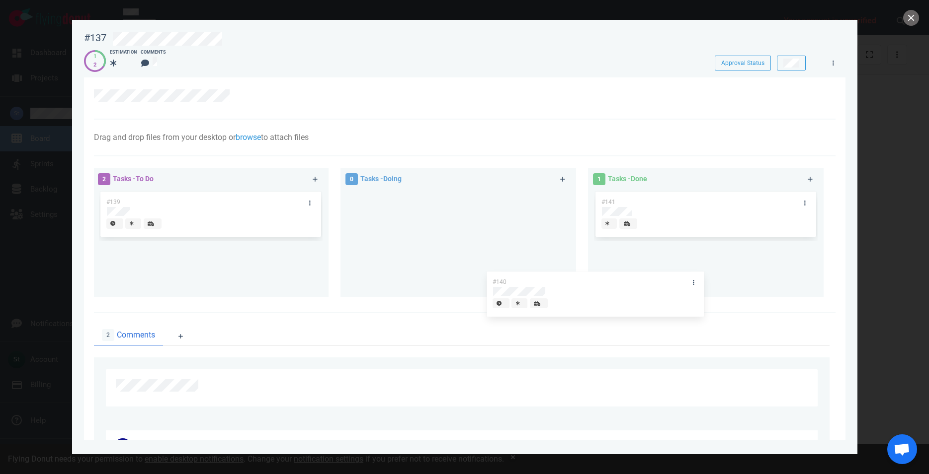
drag, startPoint x: 208, startPoint y: 262, endPoint x: 659, endPoint y: 285, distance: 451.7
click at [322, 285] on div "#140" at bounding box center [211, 267] width 224 height 52
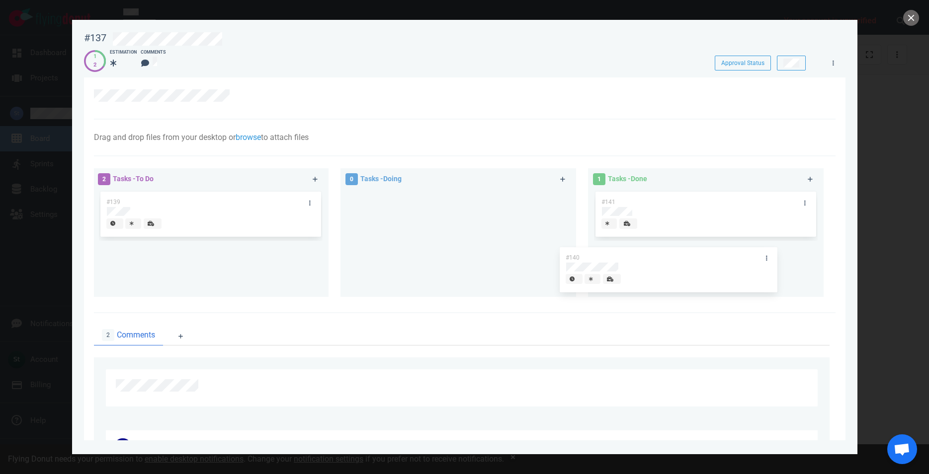
drag, startPoint x: 259, startPoint y: 274, endPoint x: 710, endPoint y: 268, distance: 451.2
click at [322, 268] on div "#140" at bounding box center [211, 267] width 224 height 52
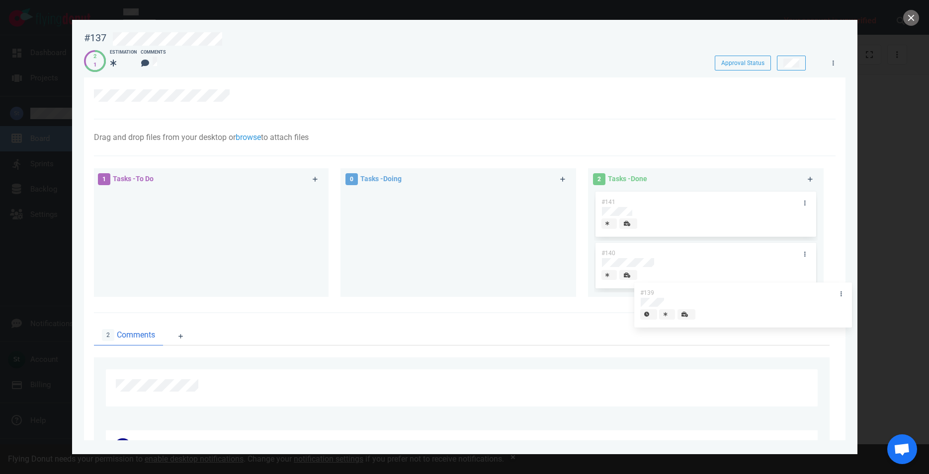
drag, startPoint x: 227, startPoint y: 196, endPoint x: 757, endPoint y: 281, distance: 536.4
click at [322, 241] on div "#139" at bounding box center [211, 216] width 224 height 52
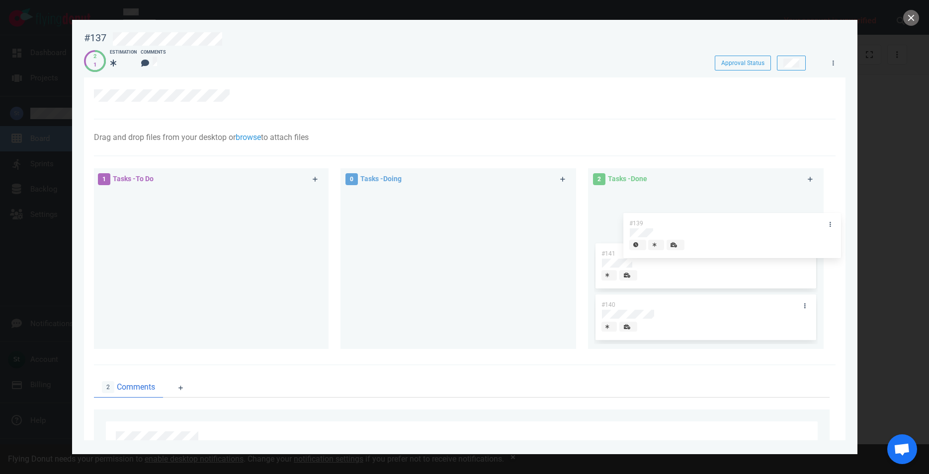
drag, startPoint x: 215, startPoint y: 201, endPoint x: 712, endPoint y: 210, distance: 497.9
click at [322, 215] on div "#139" at bounding box center [211, 216] width 224 height 52
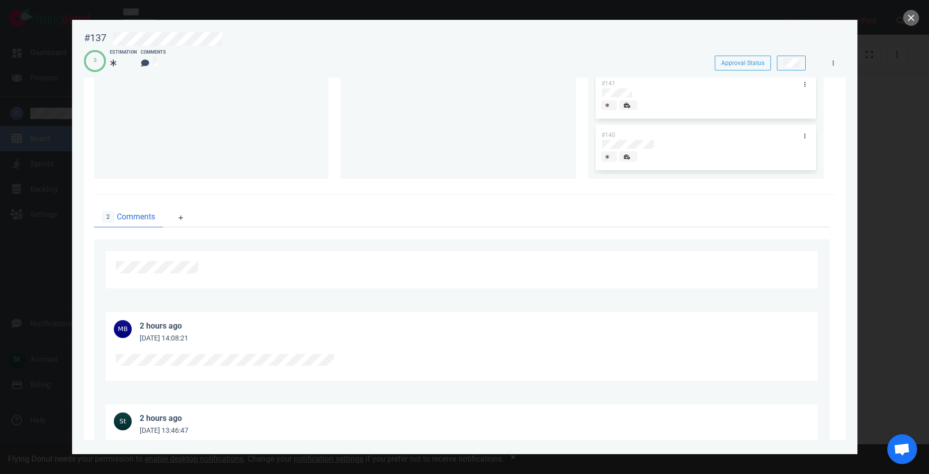
scroll to position [57, 0]
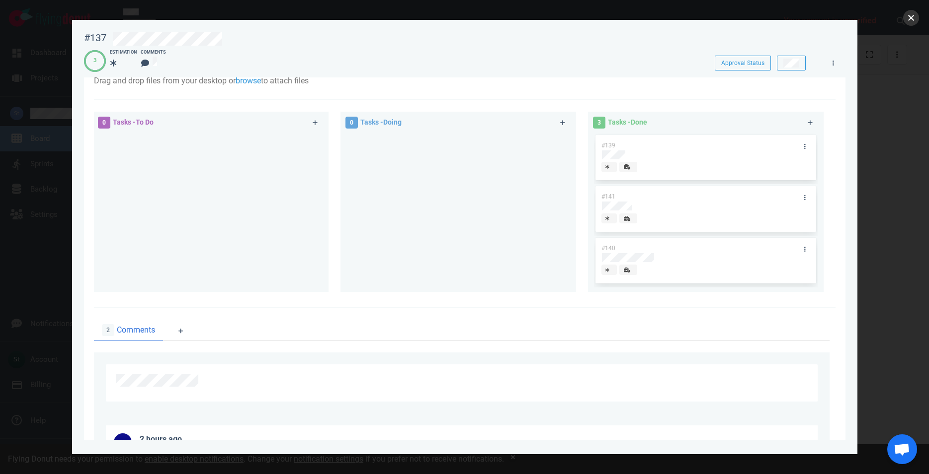
click at [908, 22] on button "close" at bounding box center [911, 18] width 16 height 16
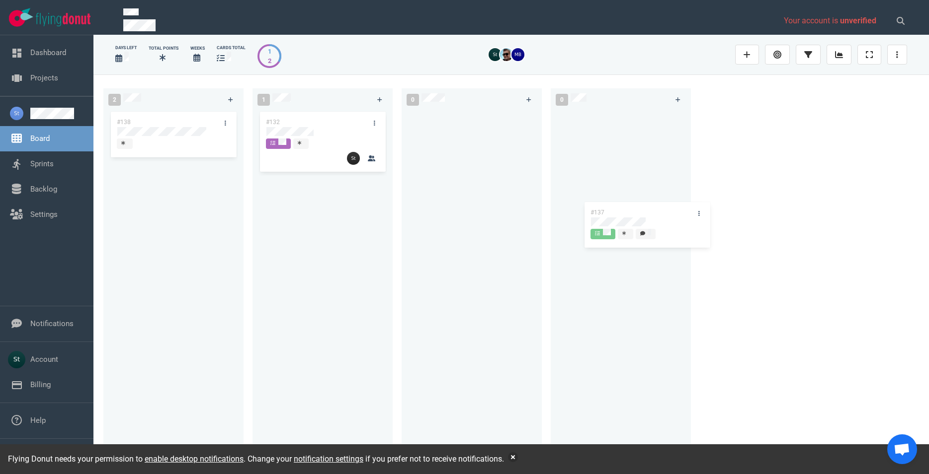
drag, startPoint x: 193, startPoint y: 178, endPoint x: 670, endPoint y: 208, distance: 478.4
click at [237, 208] on div "#137" at bounding box center [173, 187] width 128 height 52
click at [607, 138] on div at bounding box center [620, 137] width 112 height 1
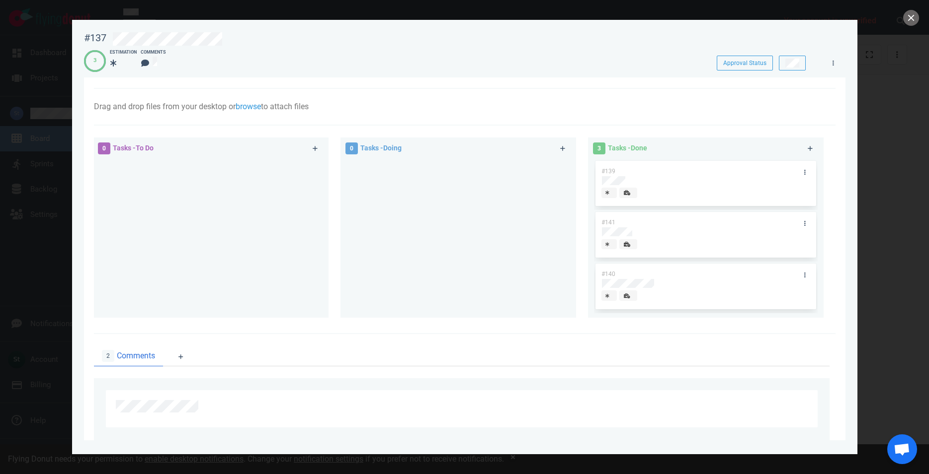
scroll to position [57, 0]
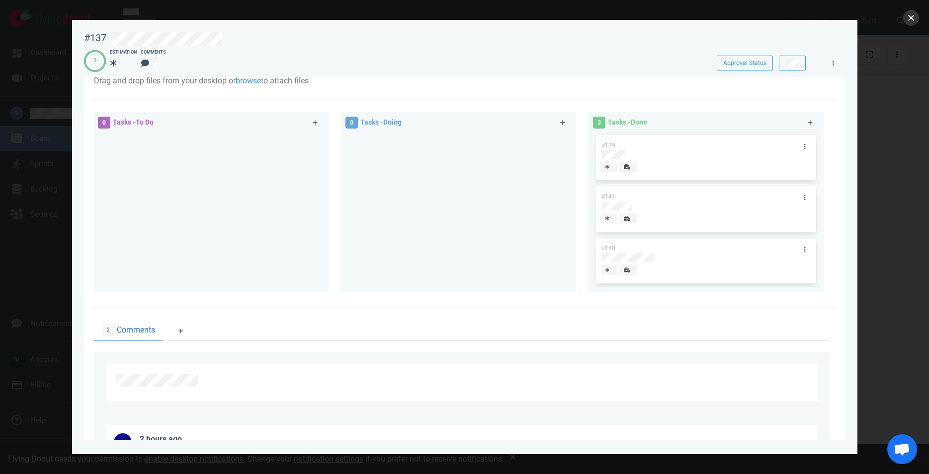
click at [909, 14] on button "close" at bounding box center [911, 18] width 16 height 16
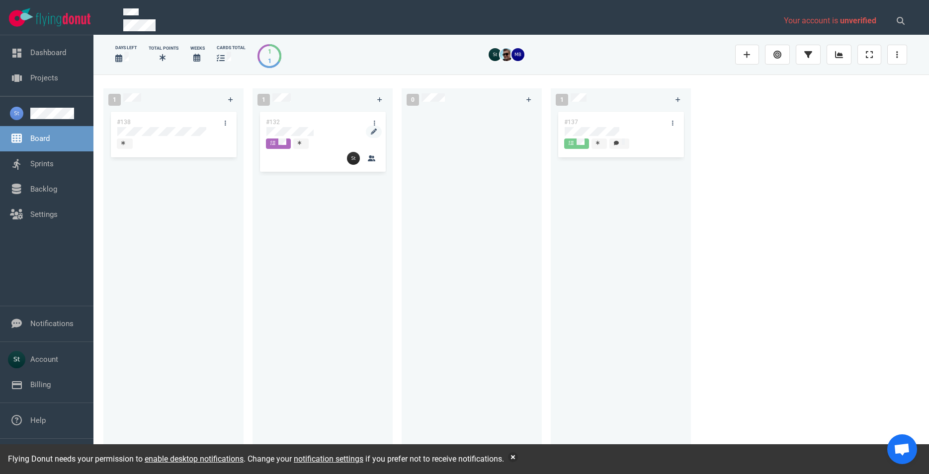
click at [314, 132] on div at bounding box center [322, 131] width 112 height 9
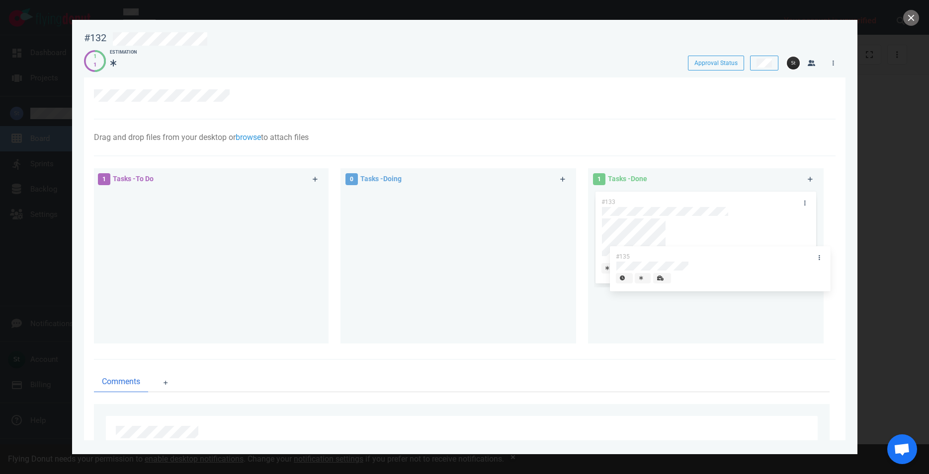
drag, startPoint x: 205, startPoint y: 218, endPoint x: 706, endPoint y: 270, distance: 504.1
click at [322, 241] on div "#135" at bounding box center [211, 216] width 224 height 52
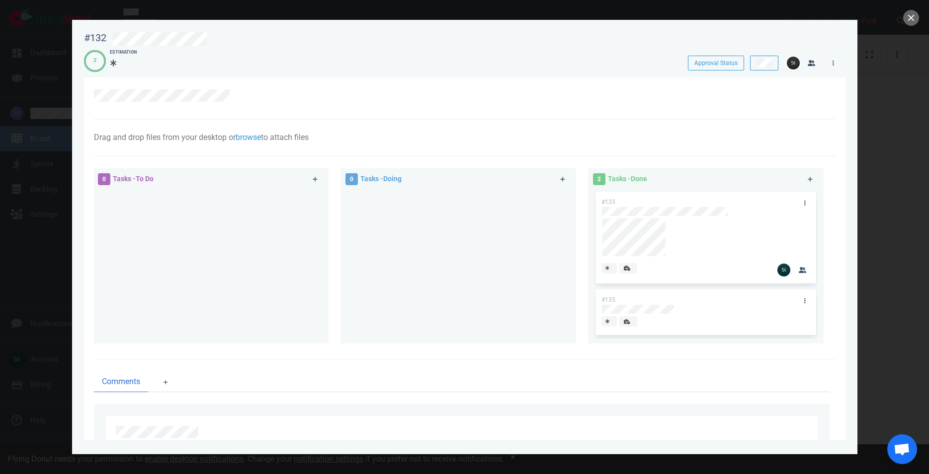
click at [919, 21] on div at bounding box center [464, 237] width 929 height 474
click at [915, 12] on button "close" at bounding box center [911, 18] width 16 height 16
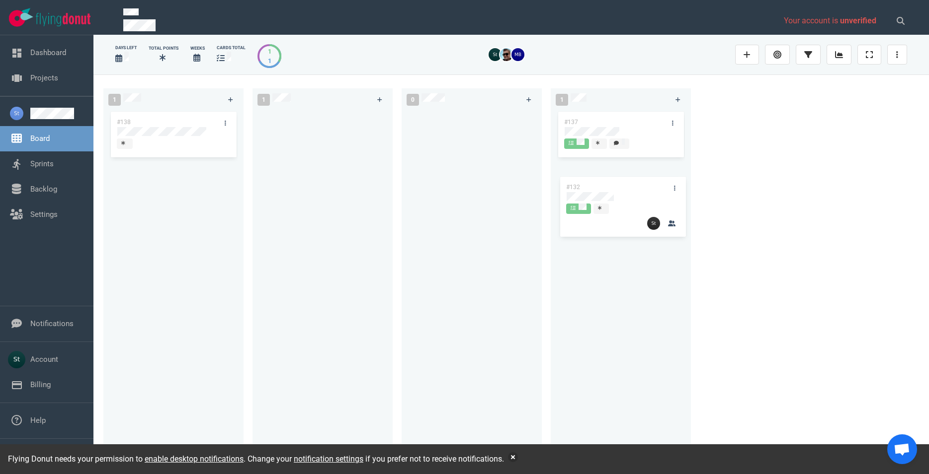
click at [649, 195] on div "#137" at bounding box center [620, 281] width 128 height 343
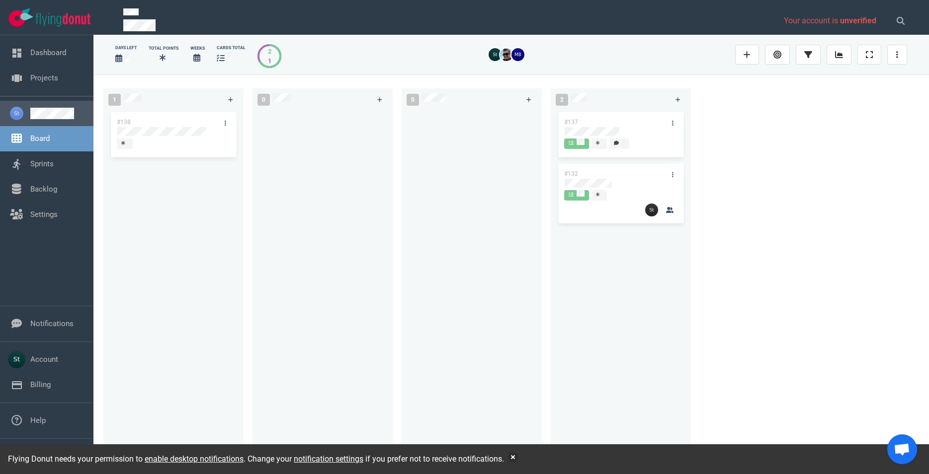
click at [49, 111] on link at bounding box center [57, 113] width 55 height 11
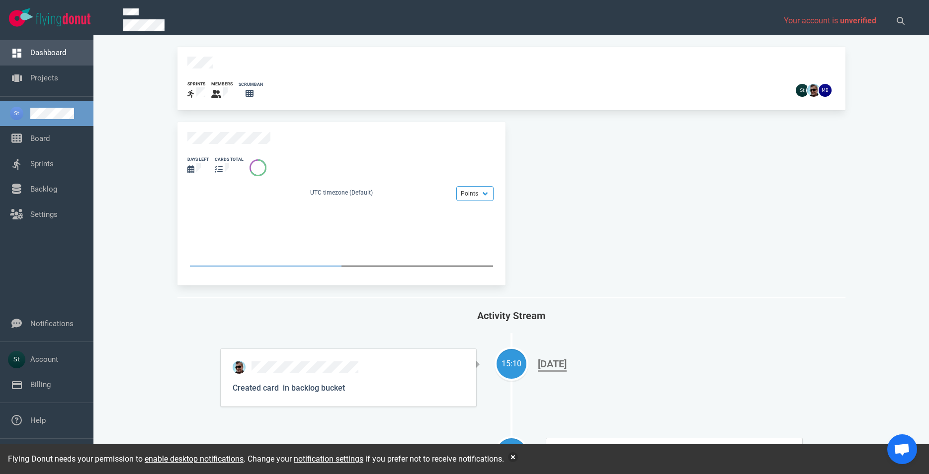
click at [65, 48] on link "Dashboard" at bounding box center [48, 52] width 36 height 9
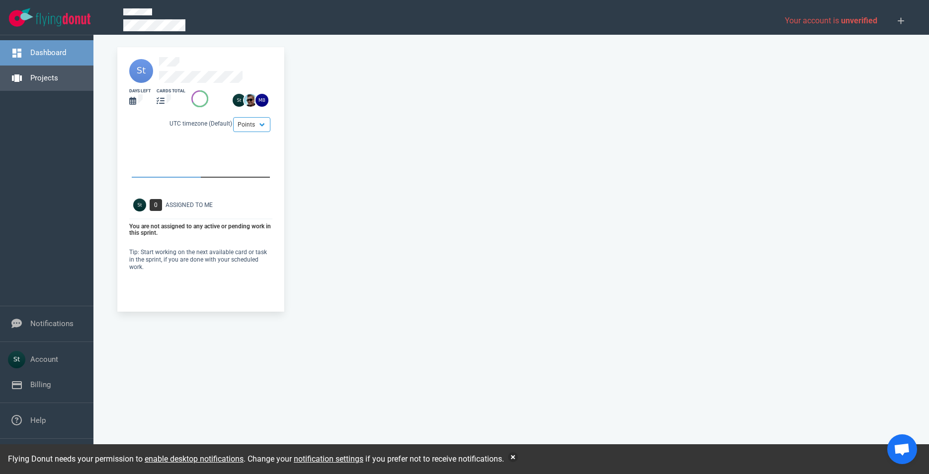
click at [58, 74] on link "Projects" at bounding box center [44, 78] width 28 height 9
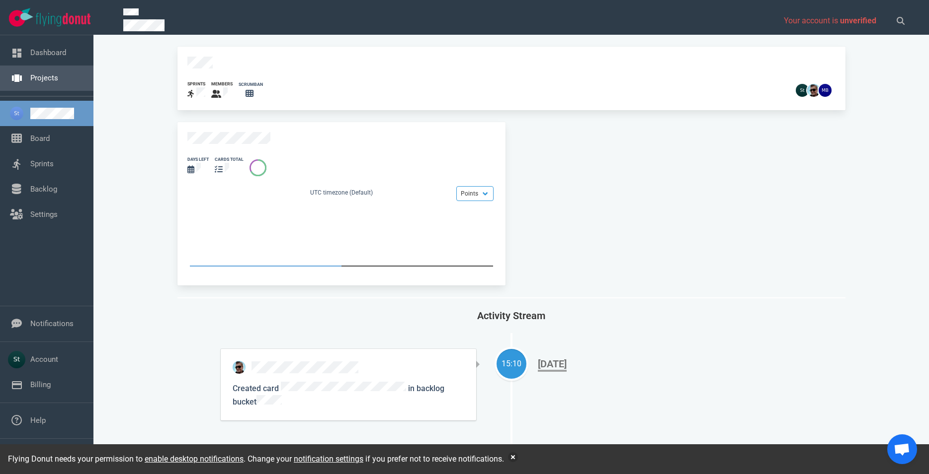
click at [58, 74] on link "Projects" at bounding box center [44, 78] width 28 height 9
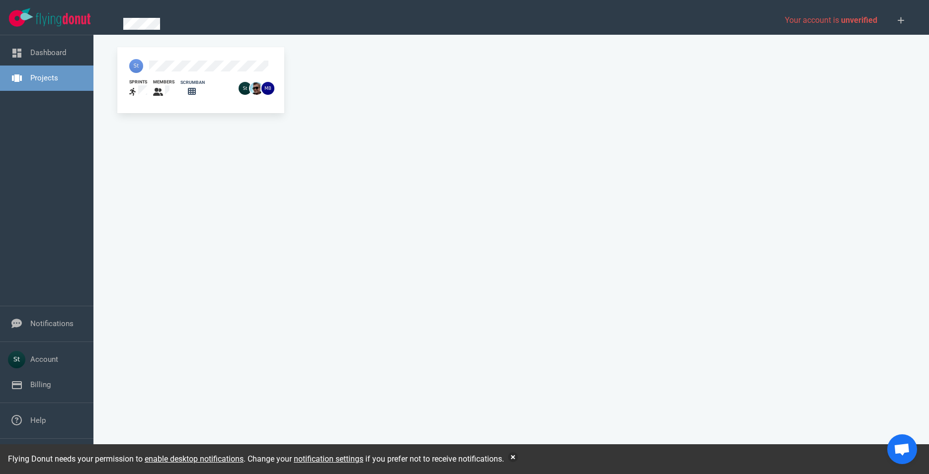
click at [58, 80] on link "Projects" at bounding box center [44, 78] width 28 height 9
click at [154, 72] on div at bounding box center [180, 66] width 115 height 26
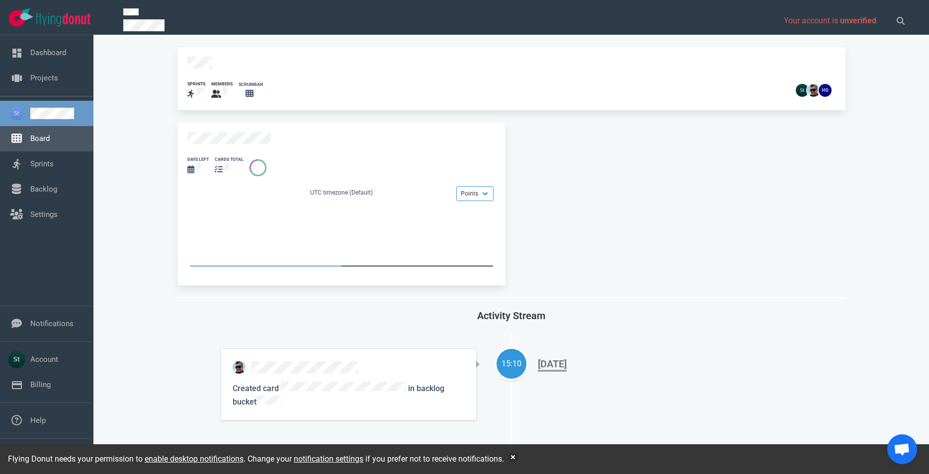
click at [38, 143] on link "Board" at bounding box center [39, 138] width 19 height 9
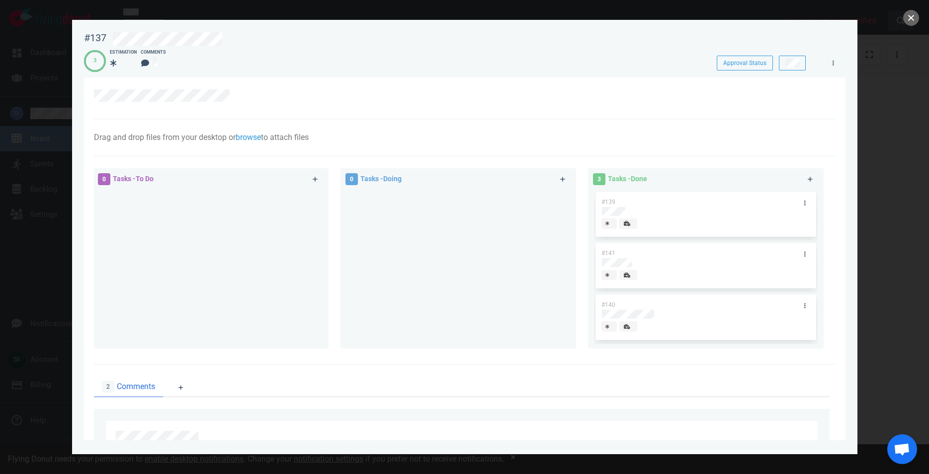
click at [912, 20] on button "close" at bounding box center [911, 18] width 16 height 16
click at [916, 15] on button "close" at bounding box center [911, 18] width 16 height 16
click at [910, 20] on button "close" at bounding box center [911, 18] width 16 height 16
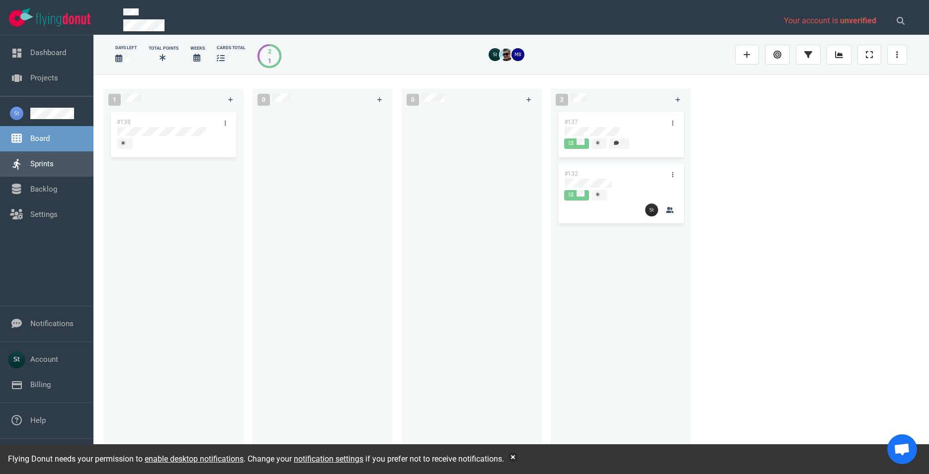
click at [54, 159] on link "Sprints" at bounding box center [41, 163] width 23 height 9
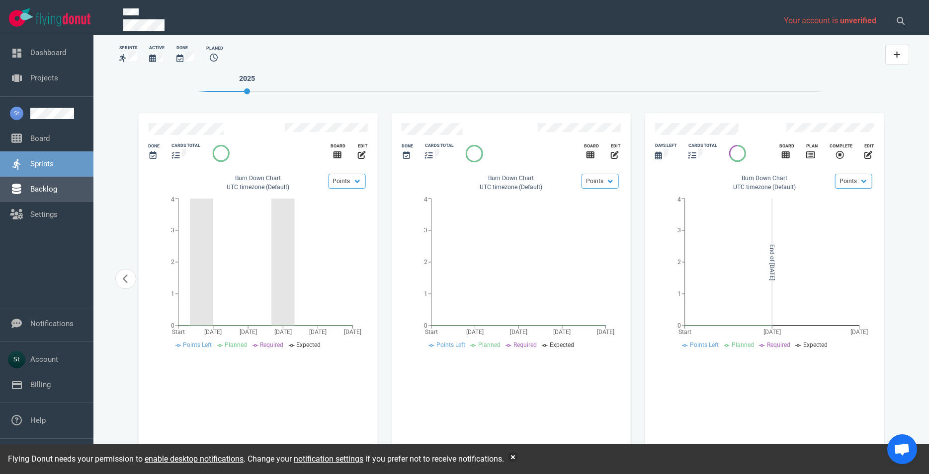
click at [57, 191] on link "Backlog" at bounding box center [43, 189] width 27 height 9
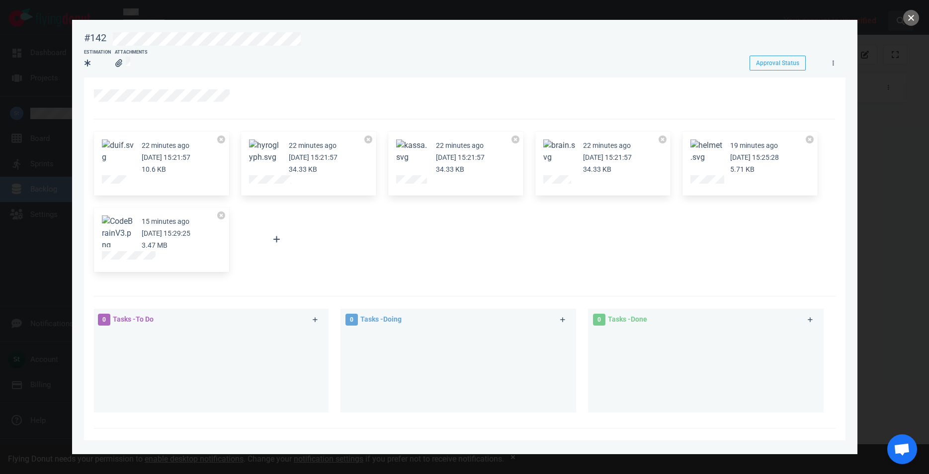
drag, startPoint x: 916, startPoint y: 18, endPoint x: 912, endPoint y: 20, distance: 5.1
click at [915, 20] on button "close" at bounding box center [911, 18] width 16 height 16
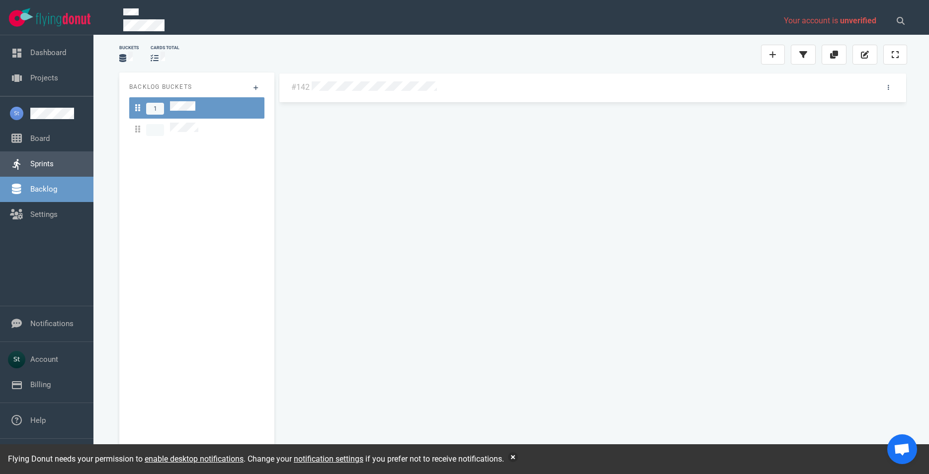
click at [36, 162] on link "Sprints" at bounding box center [41, 163] width 23 height 9
click at [45, 139] on link "Board" at bounding box center [39, 138] width 19 height 9
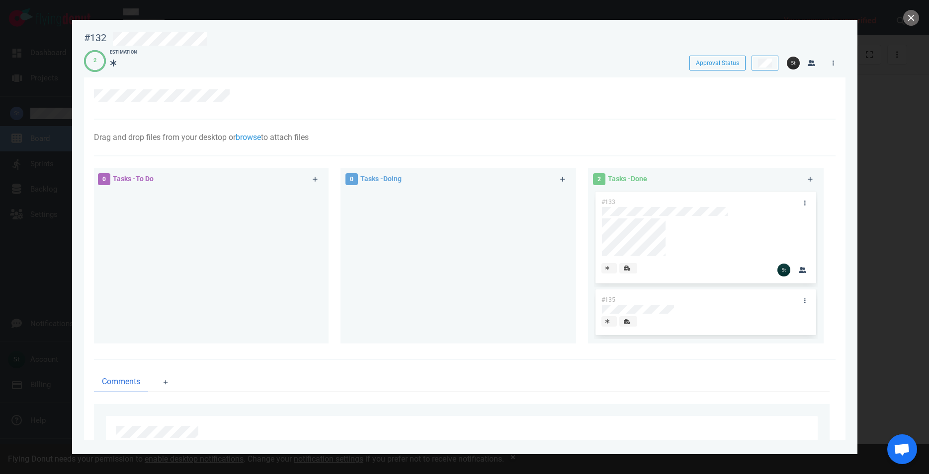
scroll to position [47, 0]
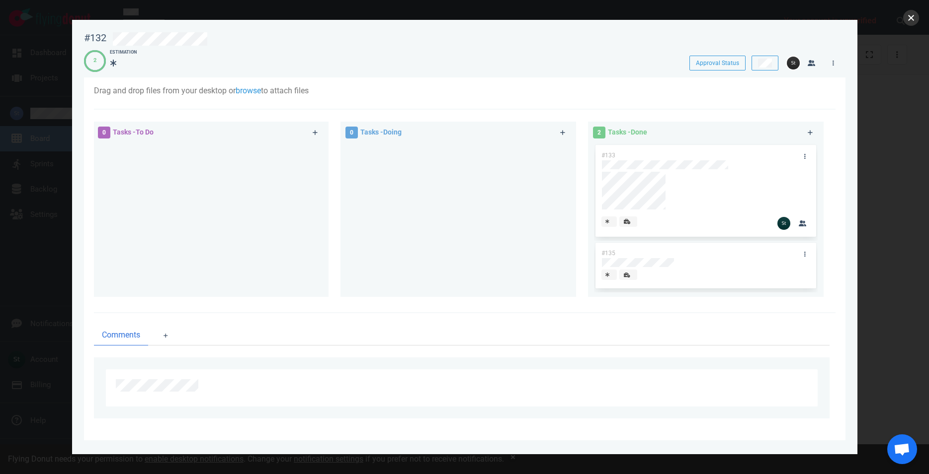
click at [911, 15] on button "close" at bounding box center [911, 18] width 16 height 16
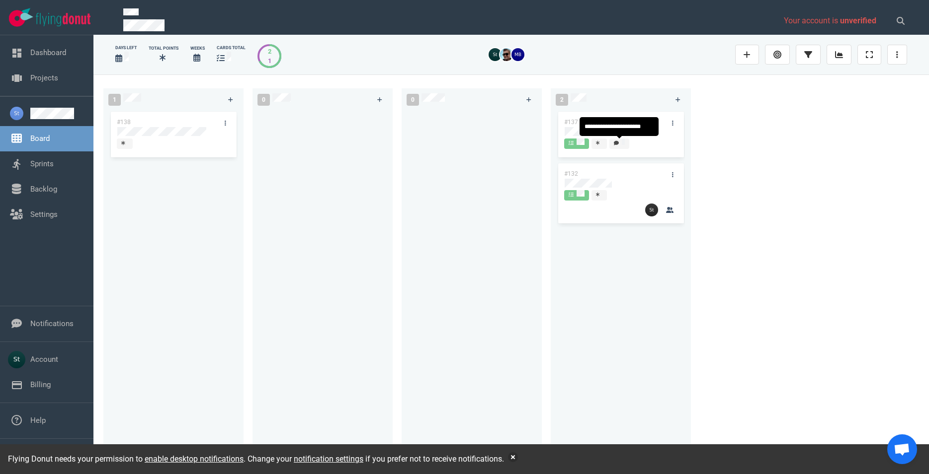
click at [618, 144] on icon at bounding box center [616, 143] width 5 height 5
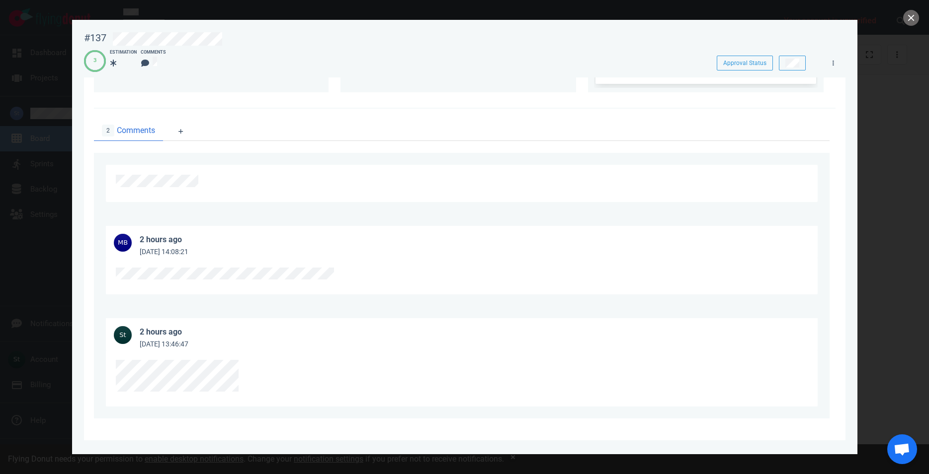
scroll to position [30, 0]
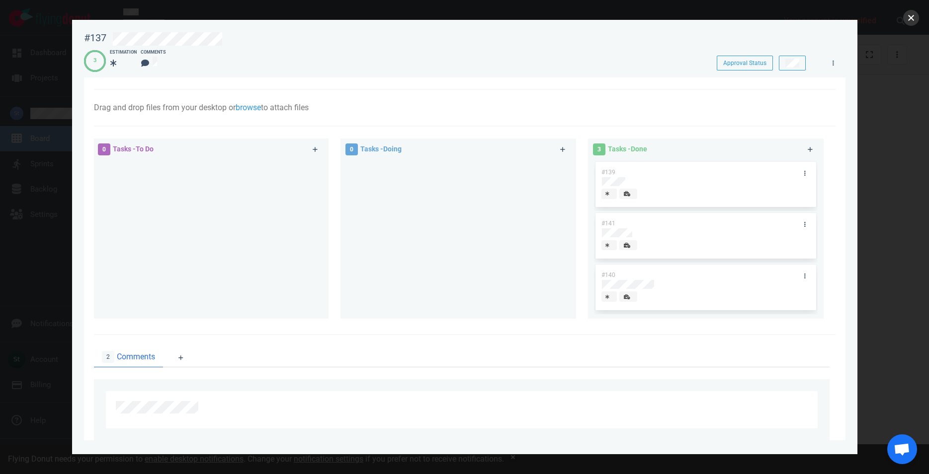
click at [913, 15] on button "close" at bounding box center [911, 18] width 16 height 16
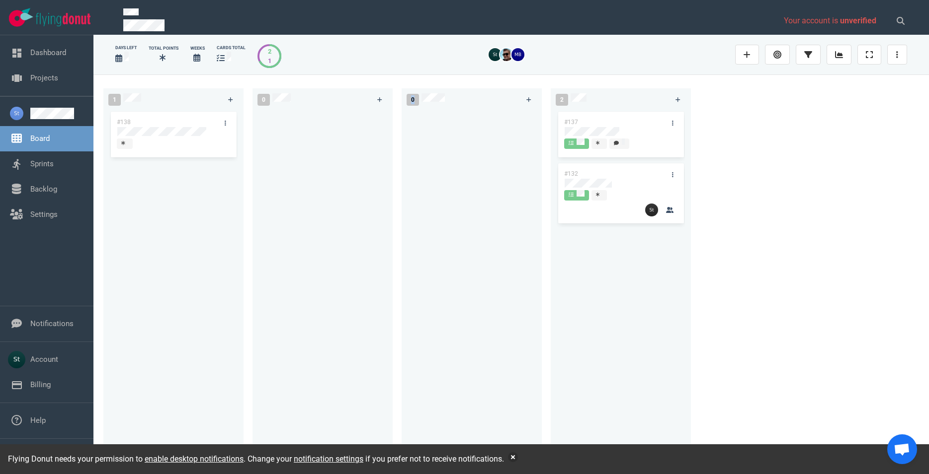
click at [478, 71] on div "days left Total Points Weeks cards total 2 1" at bounding box center [510, 55] width 803 height 32
click at [403, 137] on div at bounding box center [471, 283] width 140 height 347
click at [153, 136] on div "#138" at bounding box center [173, 281] width 128 height 343
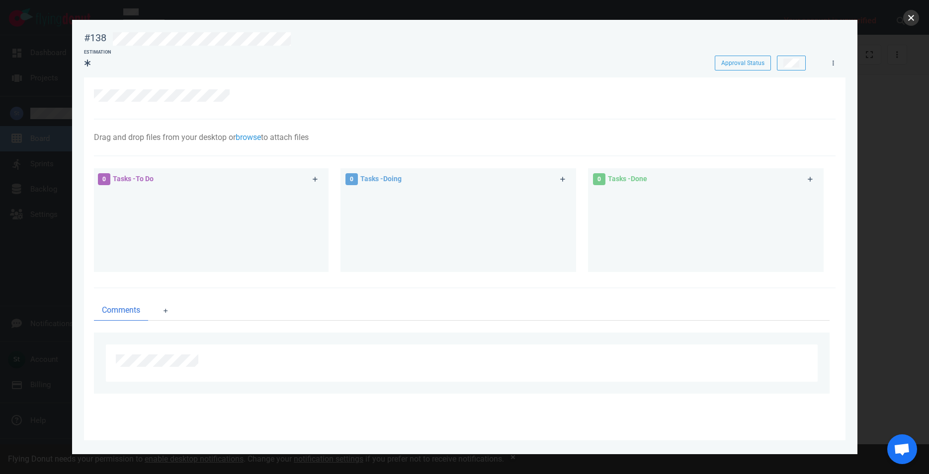
click at [905, 23] on button "close" at bounding box center [911, 18] width 16 height 16
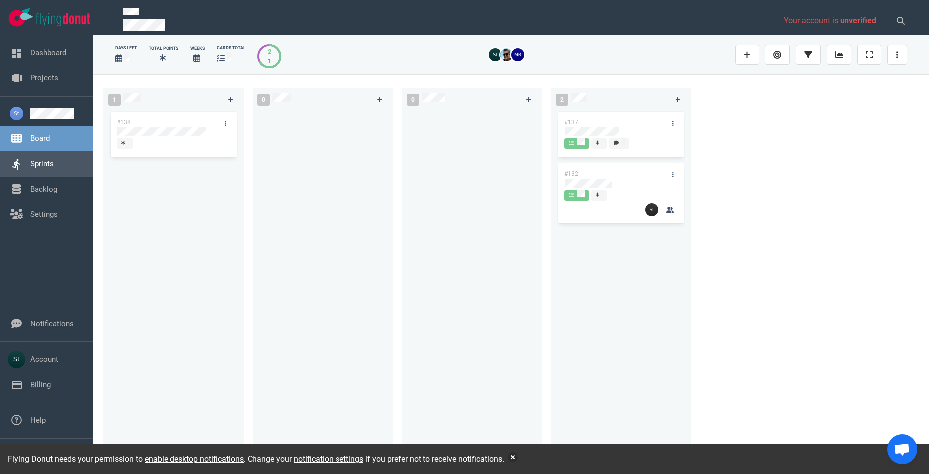
click at [47, 163] on link "Sprints" at bounding box center [41, 163] width 23 height 9
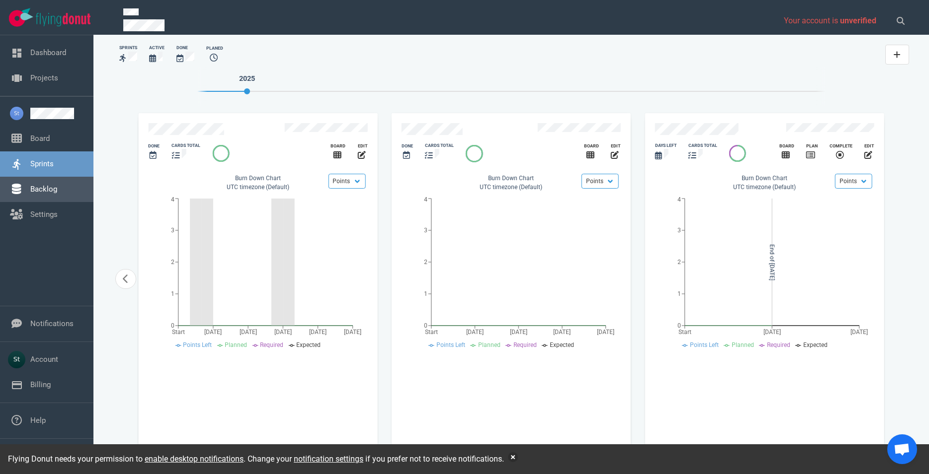
click at [48, 188] on link "Backlog" at bounding box center [43, 189] width 27 height 9
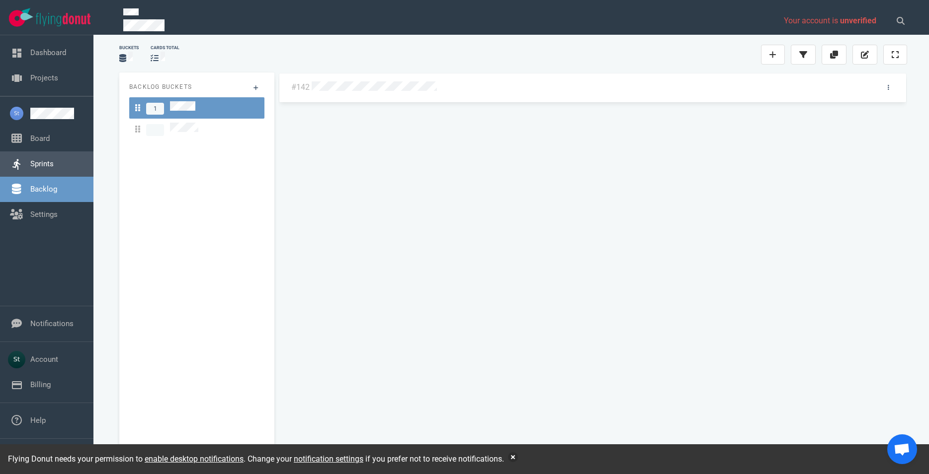
click at [46, 165] on link "Sprints" at bounding box center [41, 163] width 23 height 9
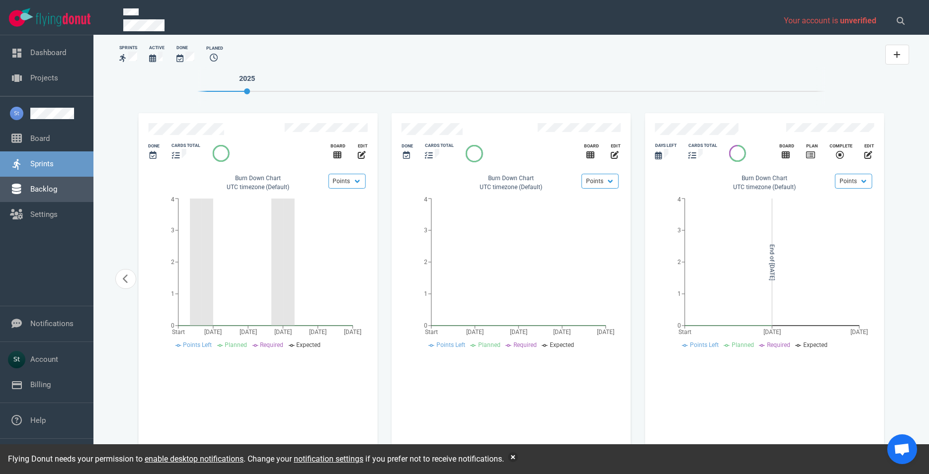
click at [57, 191] on link "Backlog" at bounding box center [43, 189] width 27 height 9
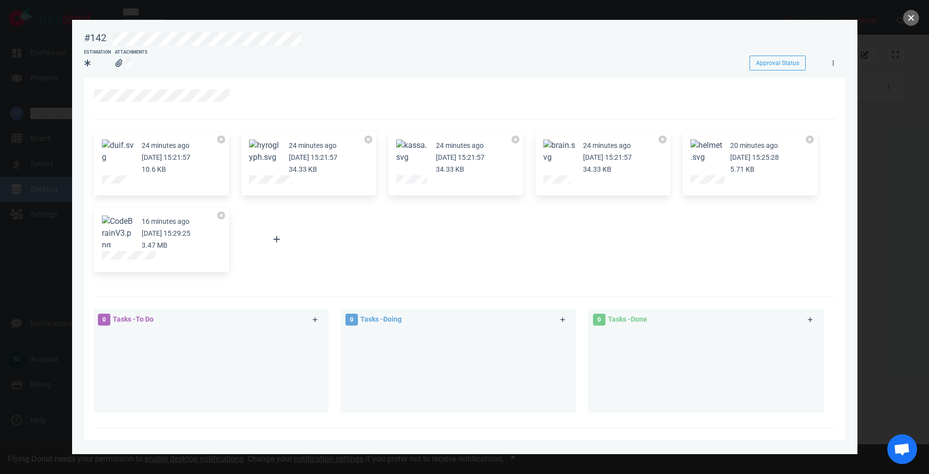
click at [916, 19] on button "close" at bounding box center [911, 18] width 16 height 16
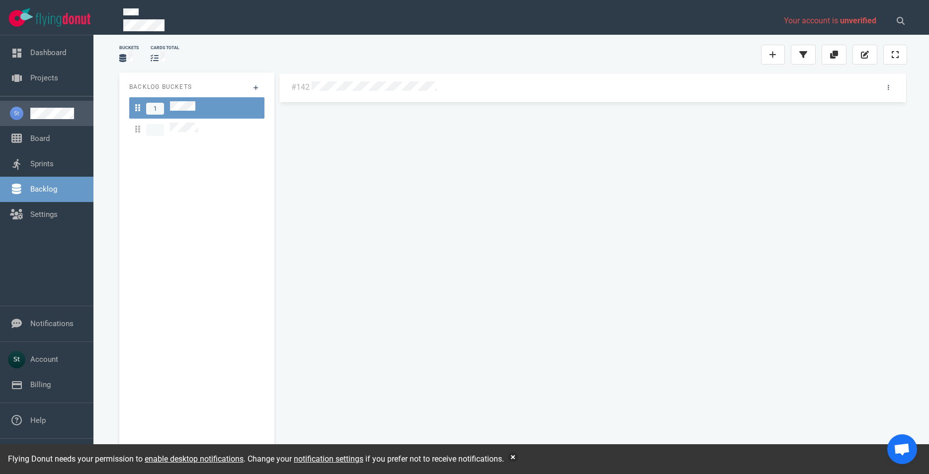
click at [40, 119] on link at bounding box center [57, 113] width 55 height 11
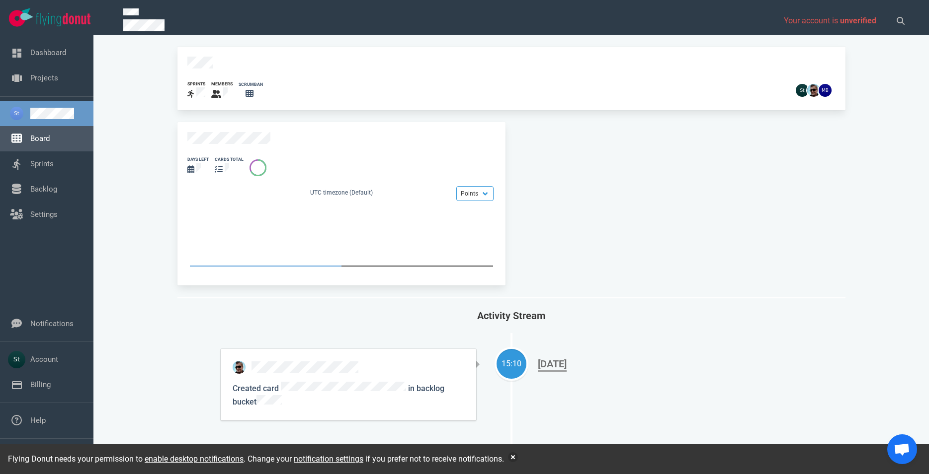
click at [46, 139] on link "Board" at bounding box center [39, 138] width 19 height 9
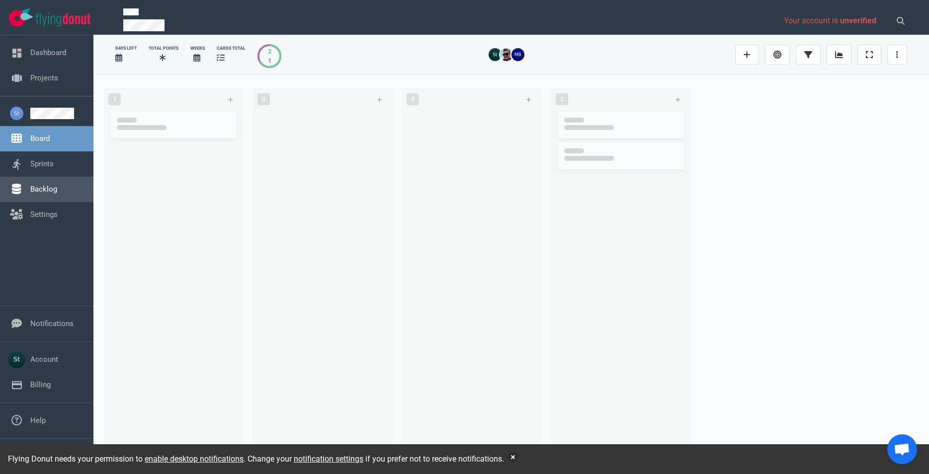
click at [57, 193] on link "Backlog" at bounding box center [43, 189] width 27 height 9
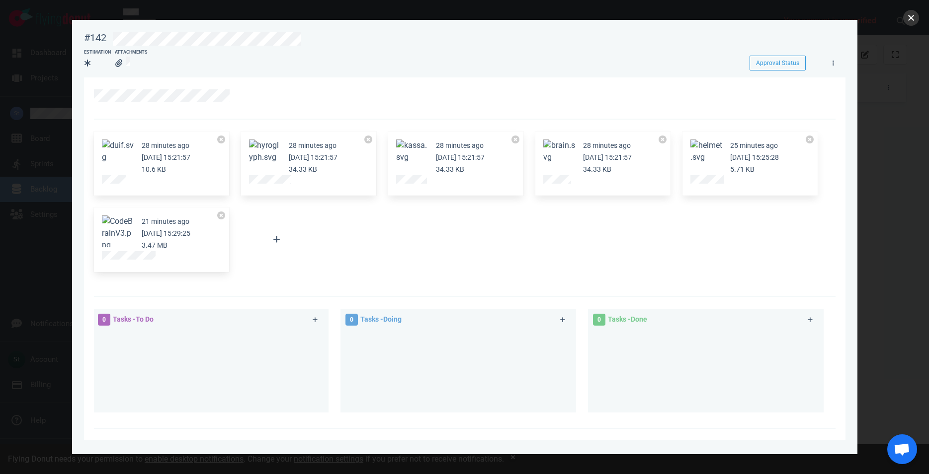
click at [914, 20] on button "close" at bounding box center [911, 18] width 16 height 16
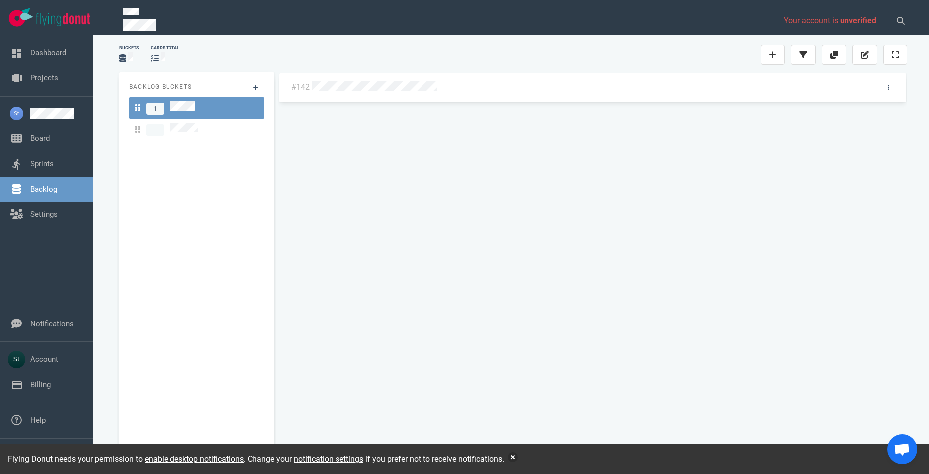
click at [346, 97] on div "#142" at bounding box center [592, 91] width 628 height 36
click at [340, 92] on div "#142" at bounding box center [592, 264] width 628 height 382
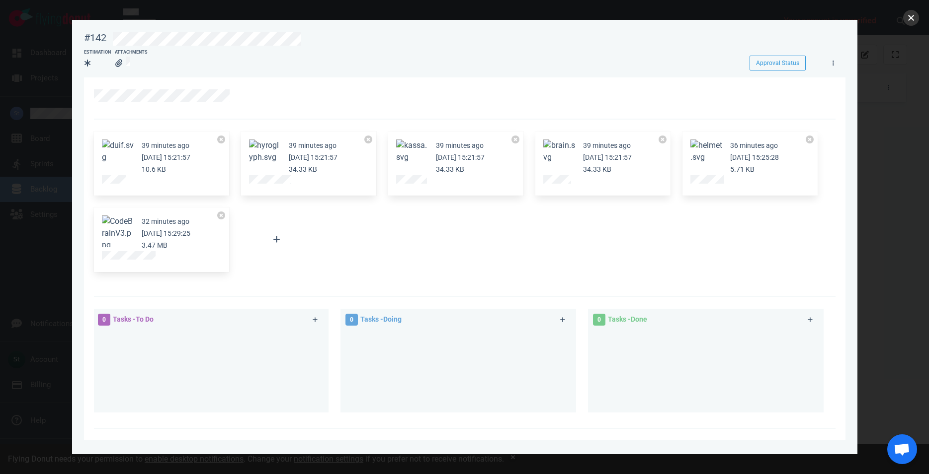
click at [910, 14] on button "close" at bounding box center [911, 18] width 16 height 16
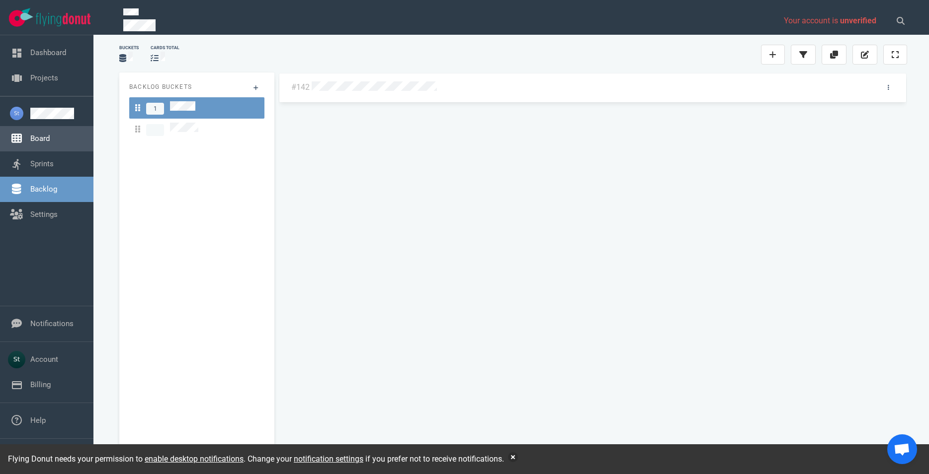
click at [50, 143] on link "Board" at bounding box center [39, 138] width 19 height 9
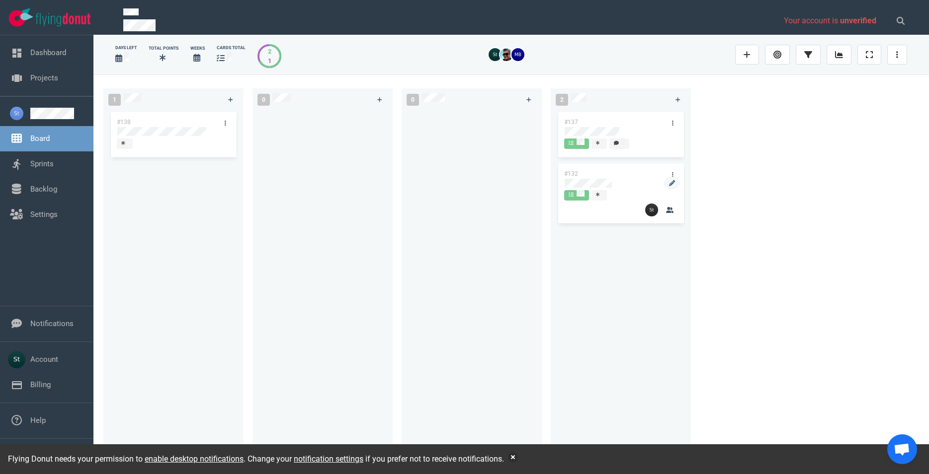
click at [598, 185] on div "#137 #132" at bounding box center [620, 281] width 128 height 343
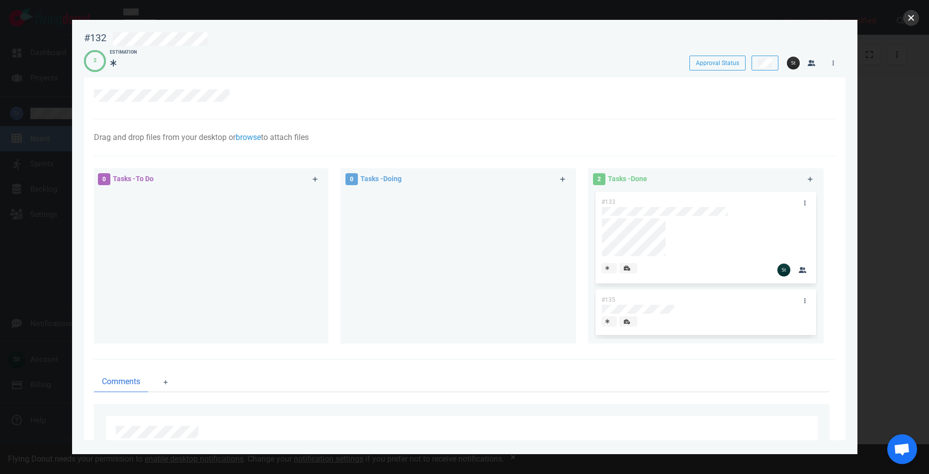
click at [910, 20] on button "close" at bounding box center [911, 18] width 16 height 16
click at [912, 16] on button "close" at bounding box center [911, 18] width 16 height 16
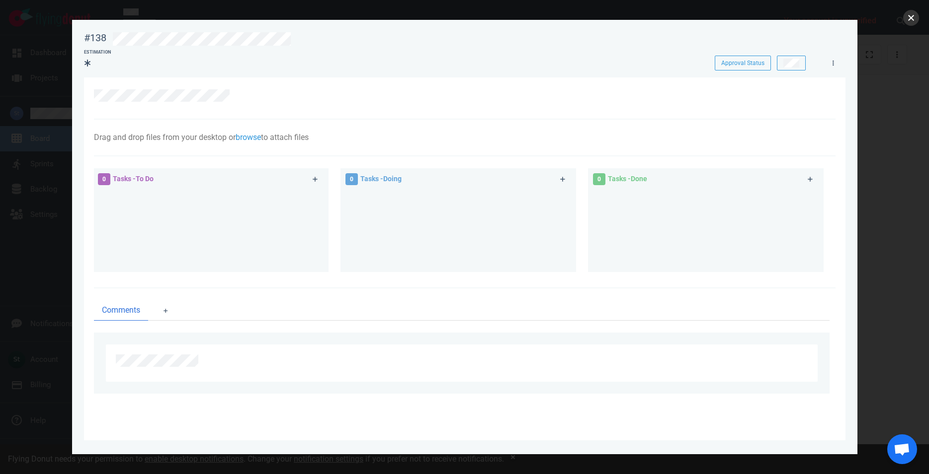
click at [911, 17] on button "close" at bounding box center [911, 18] width 16 height 16
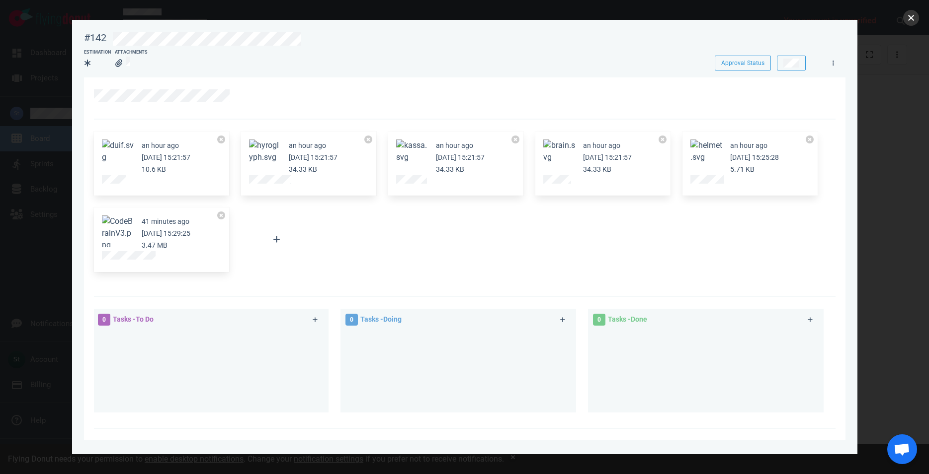
click at [914, 21] on button "close" at bounding box center [911, 18] width 16 height 16
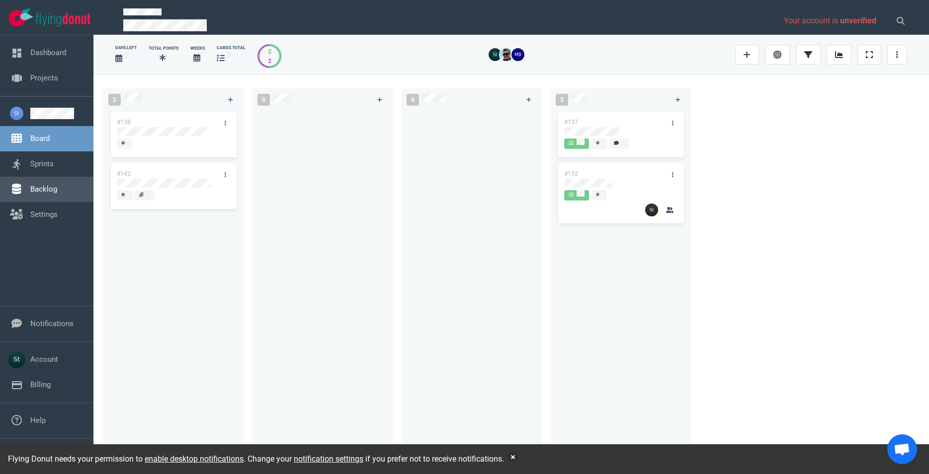
click at [47, 194] on link "Backlog" at bounding box center [43, 189] width 27 height 9
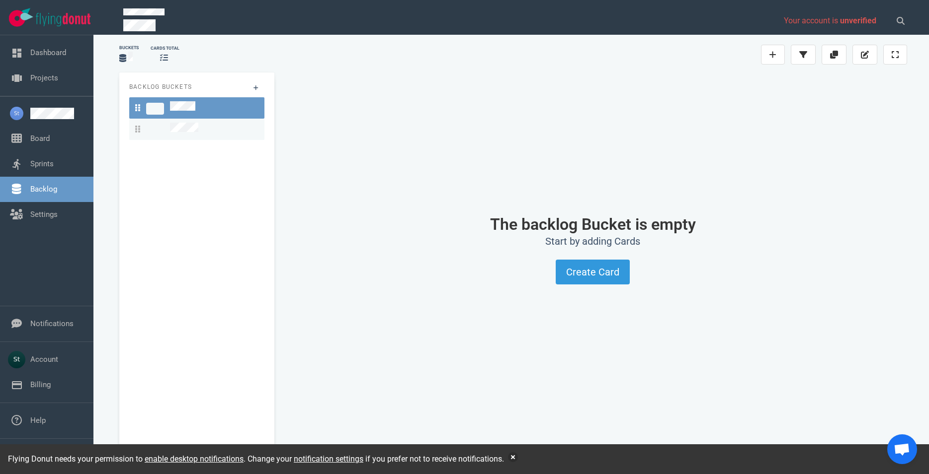
click at [188, 120] on link at bounding box center [196, 129] width 135 height 21
click at [30, 111] on link at bounding box center [57, 113] width 55 height 11
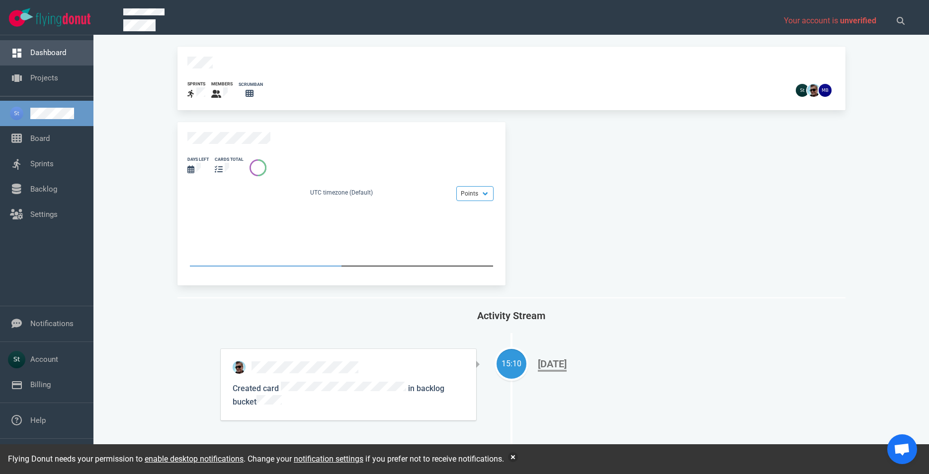
click at [66, 54] on link "Dashboard" at bounding box center [48, 52] width 36 height 9
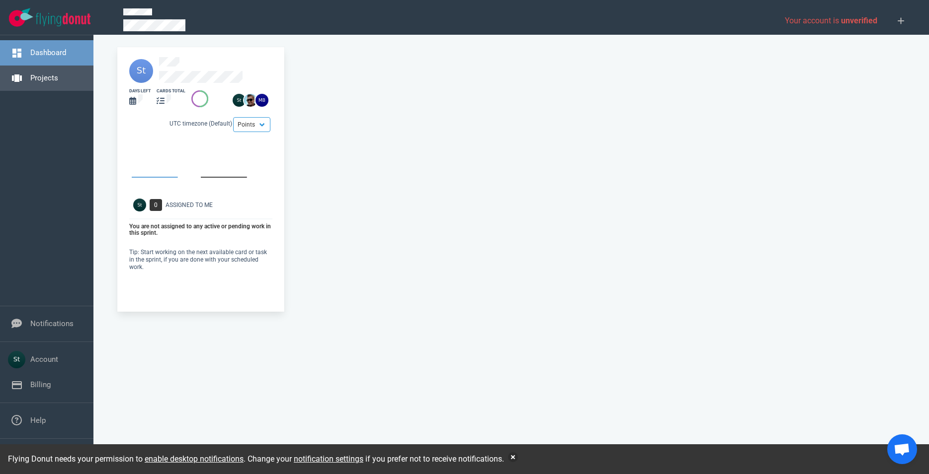
click at [58, 80] on link "Projects" at bounding box center [44, 78] width 28 height 9
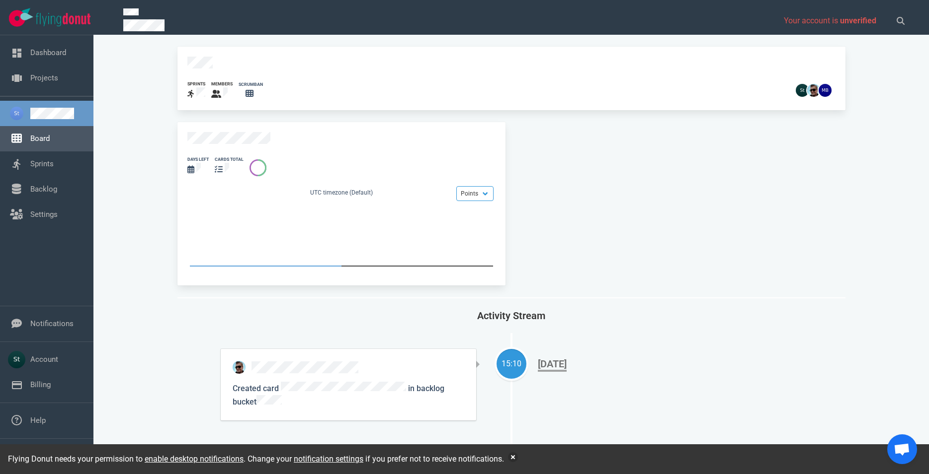
click at [39, 143] on link "Board" at bounding box center [39, 138] width 19 height 9
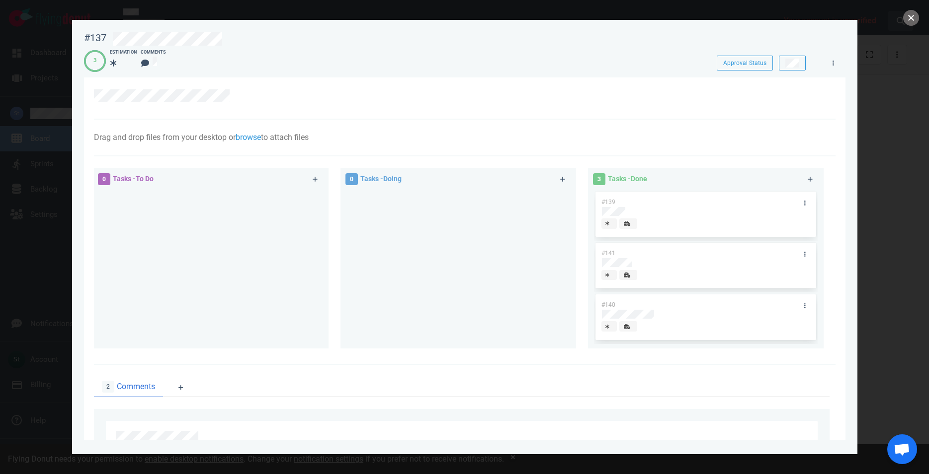
click at [911, 22] on button "close" at bounding box center [911, 18] width 16 height 16
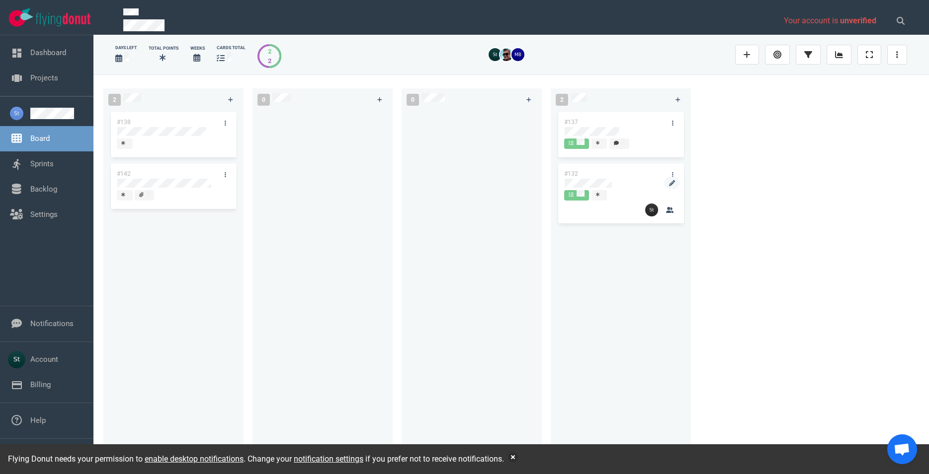
click at [609, 184] on div "#137 #132" at bounding box center [620, 281] width 128 height 343
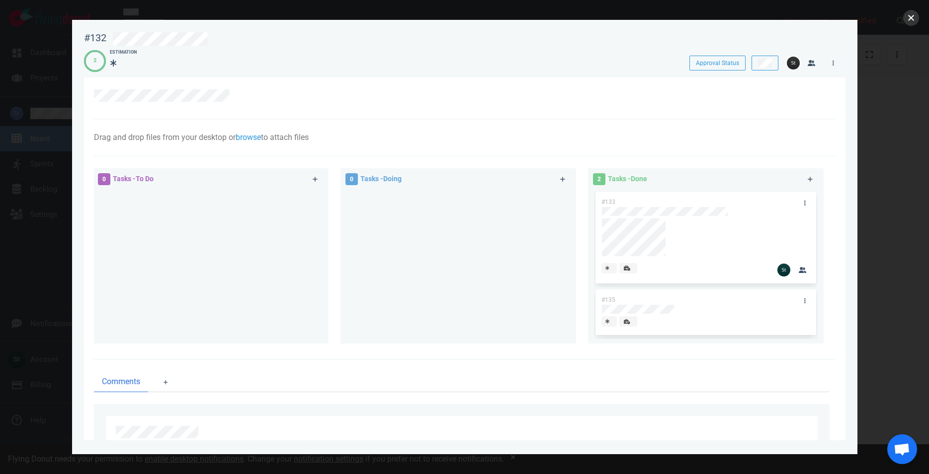
click at [914, 12] on button "close" at bounding box center [911, 18] width 16 height 16
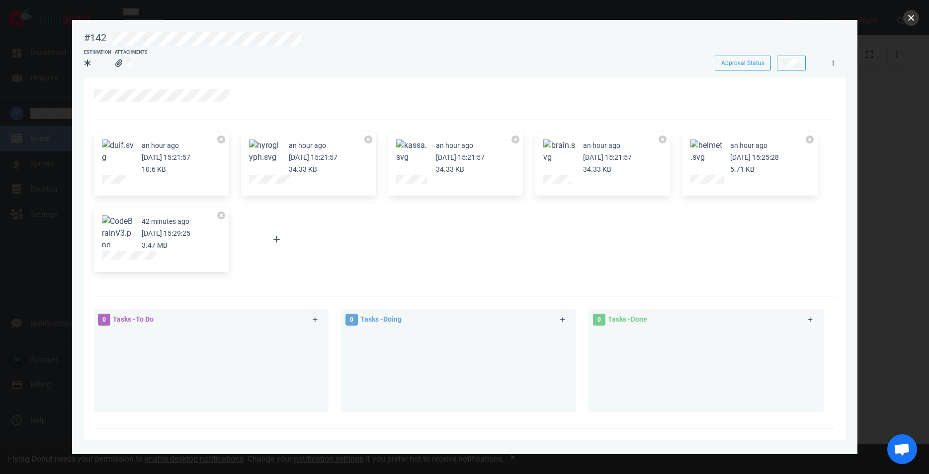
click at [913, 21] on button "close" at bounding box center [911, 18] width 16 height 16
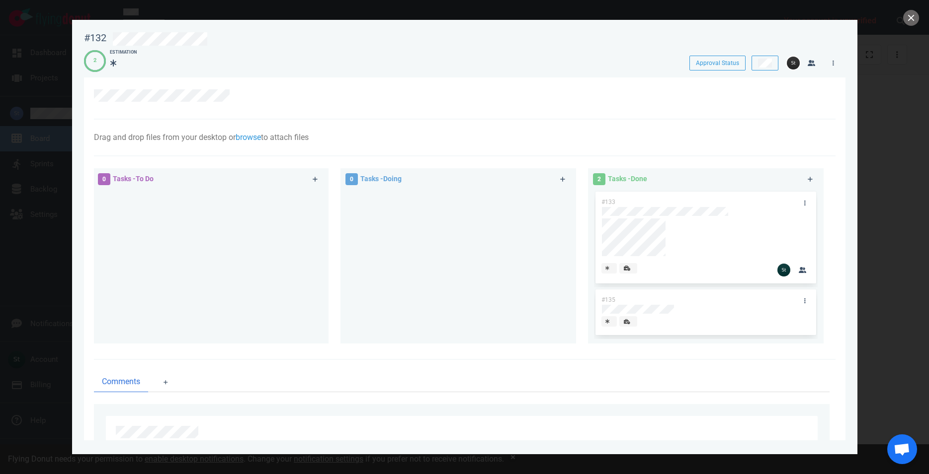
click at [902, 20] on div at bounding box center [464, 237] width 929 height 474
click at [907, 18] on button "close" at bounding box center [911, 18] width 16 height 16
click at [913, 7] on div at bounding box center [464, 237] width 929 height 474
click at [911, 11] on div at bounding box center [464, 237] width 929 height 474
click at [911, 13] on button "close" at bounding box center [911, 18] width 16 height 16
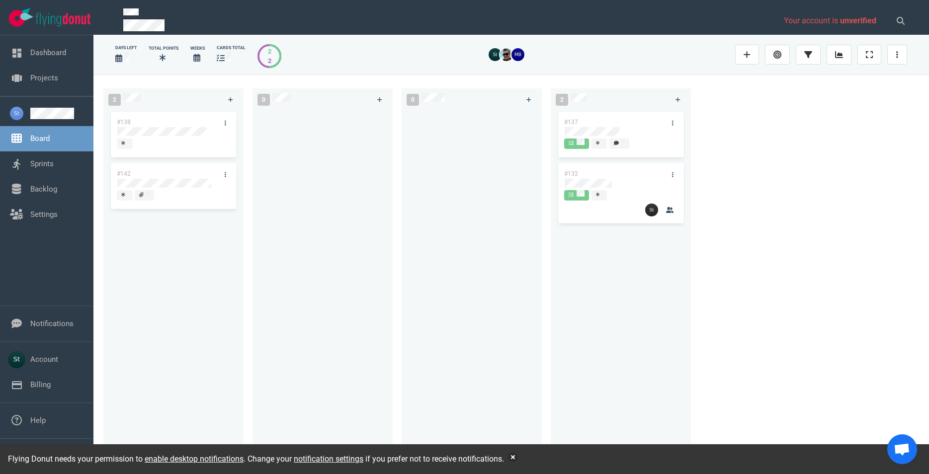
click at [248, 240] on div "2 #138 #142" at bounding box center [177, 274] width 149 height 384
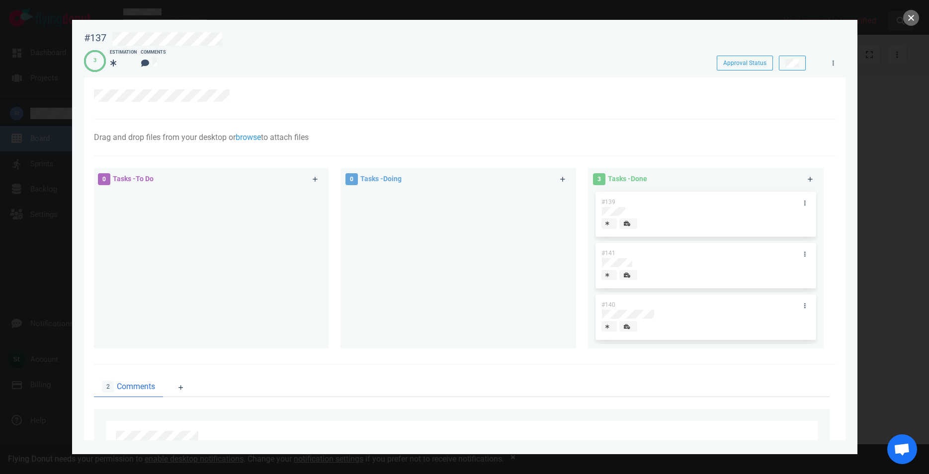
drag, startPoint x: 905, startPoint y: 22, endPoint x: 892, endPoint y: 27, distance: 13.8
click at [905, 21] on button "close" at bounding box center [911, 18] width 16 height 16
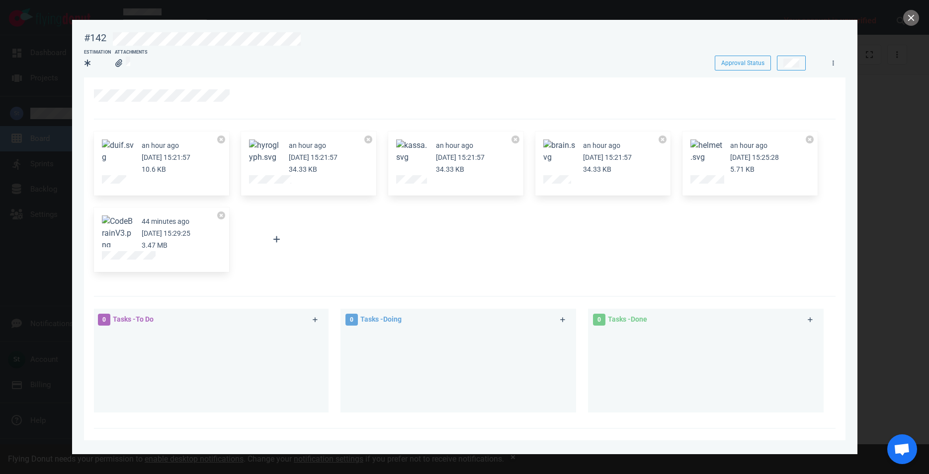
click at [112, 229] on button "Zoom image" at bounding box center [118, 234] width 32 height 36
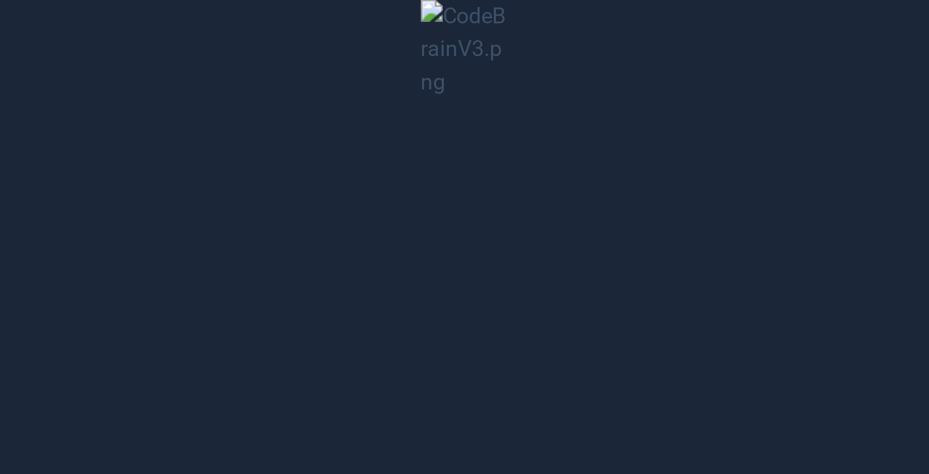
click at [493, 103] on button "Unzoom image" at bounding box center [464, 237] width 929 height 474
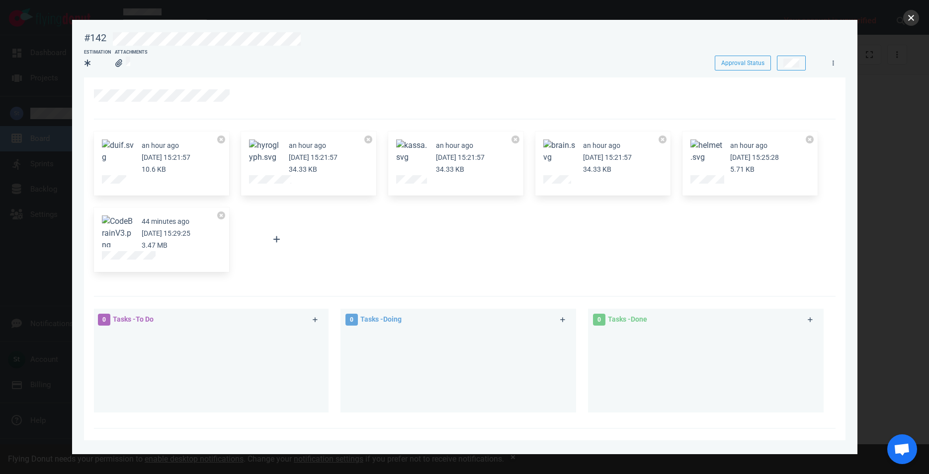
click at [912, 19] on button "close" at bounding box center [911, 18] width 16 height 16
click at [916, 21] on button "close" at bounding box center [911, 18] width 16 height 16
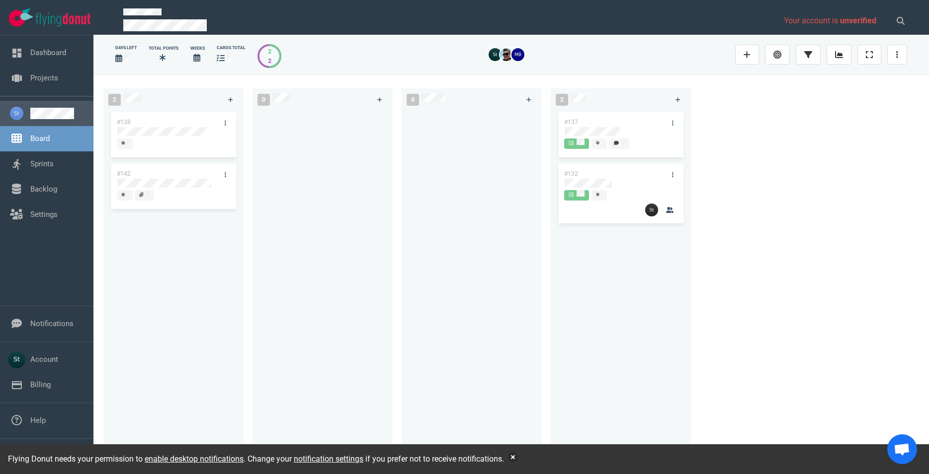
click at [54, 108] on link at bounding box center [57, 113] width 55 height 11
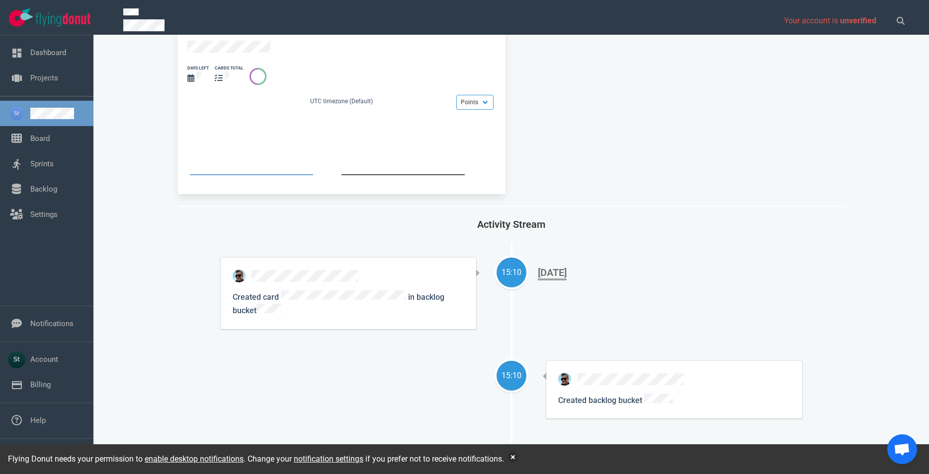
scroll to position [170, 0]
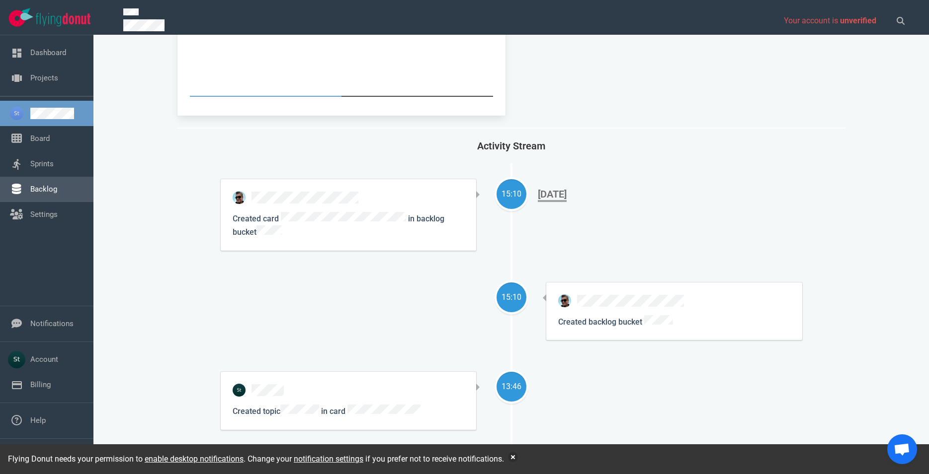
click at [44, 189] on link "Backlog" at bounding box center [43, 189] width 27 height 9
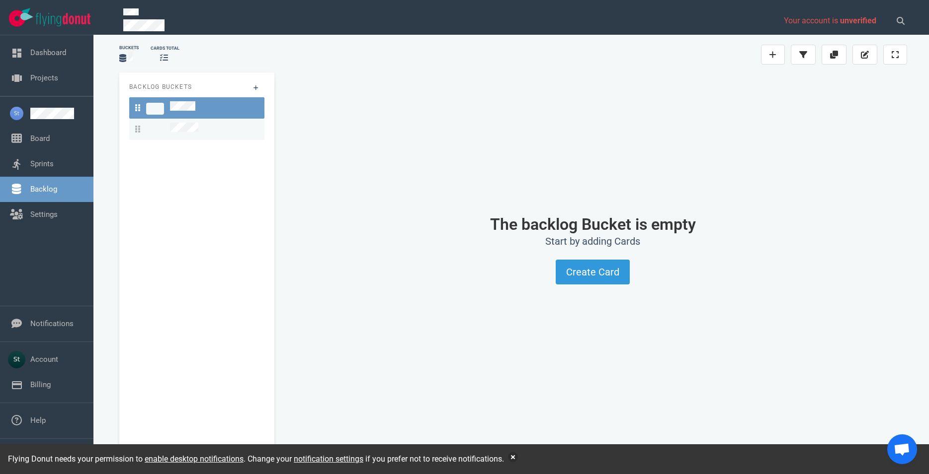
click at [221, 123] on div at bounding box center [196, 129] width 123 height 13
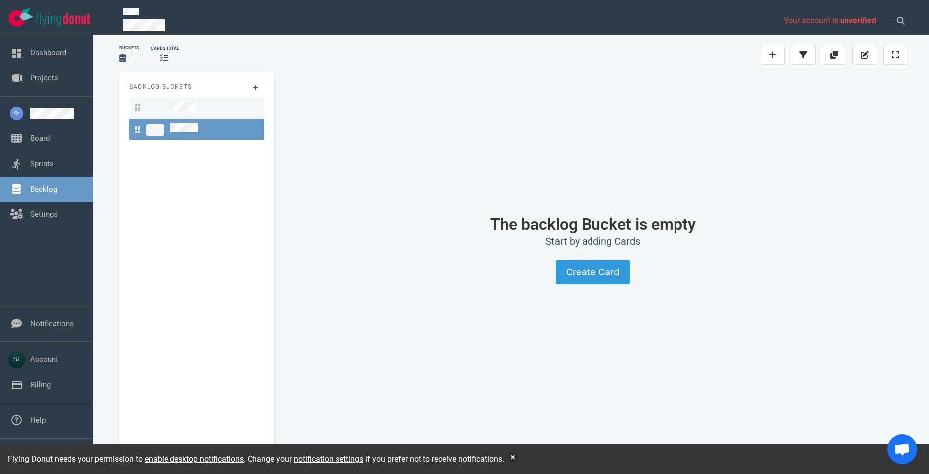
click at [205, 106] on div at bounding box center [196, 107] width 123 height 13
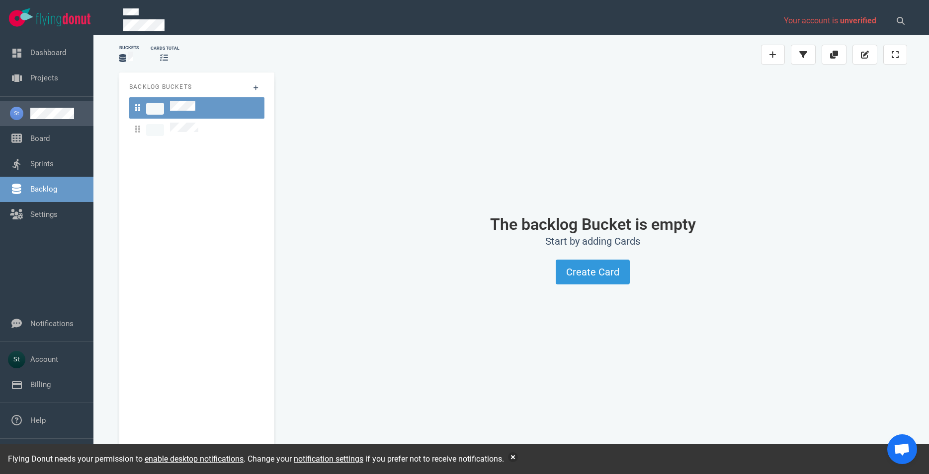
click at [38, 108] on link at bounding box center [57, 113] width 55 height 11
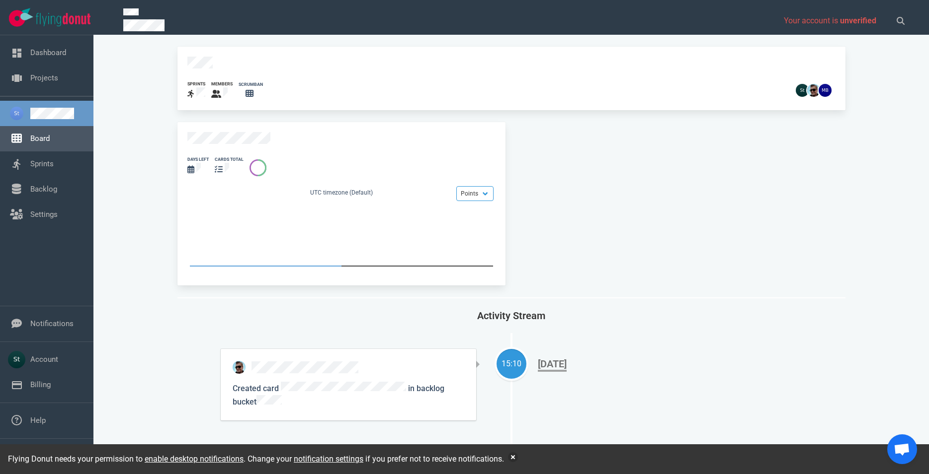
click at [44, 136] on link "Board" at bounding box center [39, 138] width 19 height 9
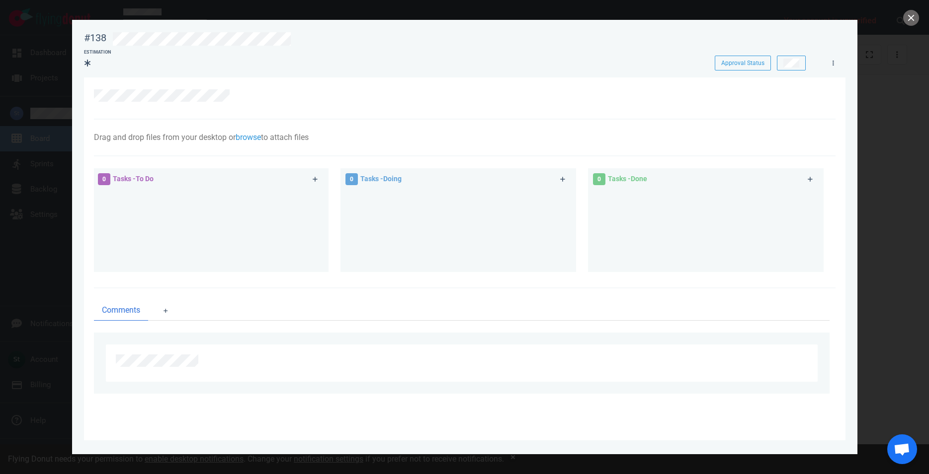
click at [927, 120] on div at bounding box center [464, 237] width 929 height 474
click at [905, 14] on button "close" at bounding box center [911, 18] width 16 height 16
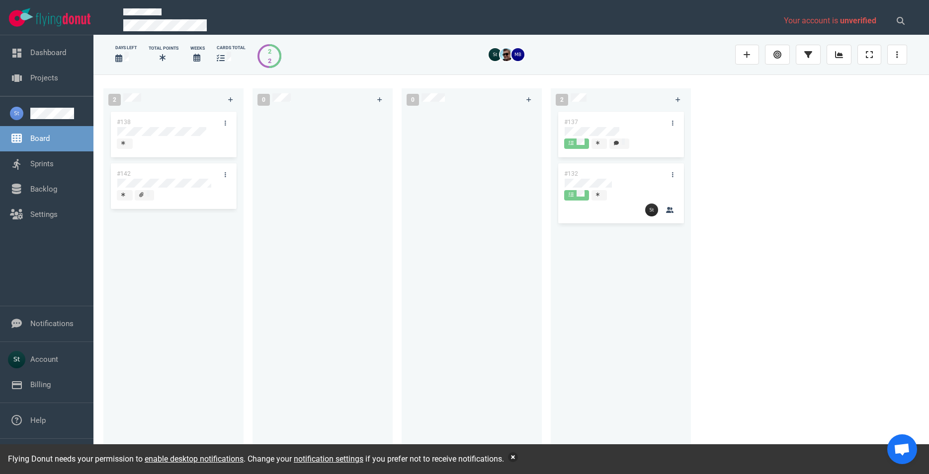
click at [515, 458] on button "button" at bounding box center [513, 458] width 10 height 10
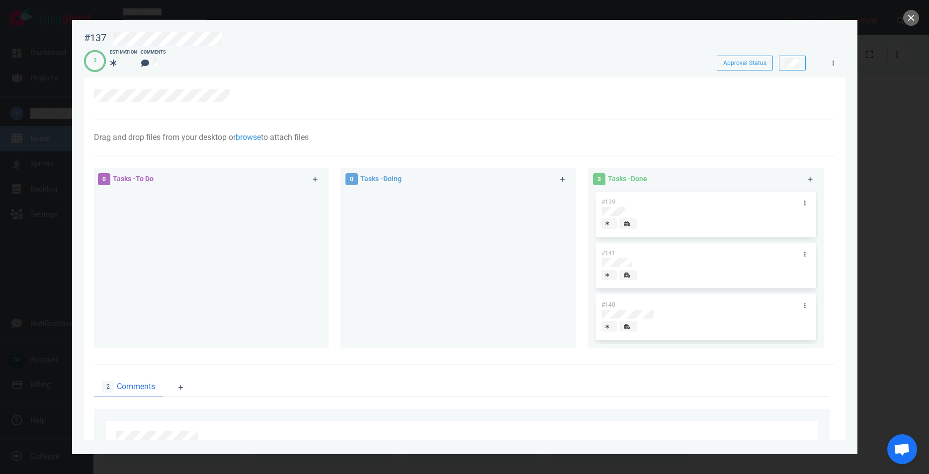
click at [916, 25] on div at bounding box center [464, 237] width 929 height 474
click at [911, 20] on button "close" at bounding box center [911, 18] width 16 height 16
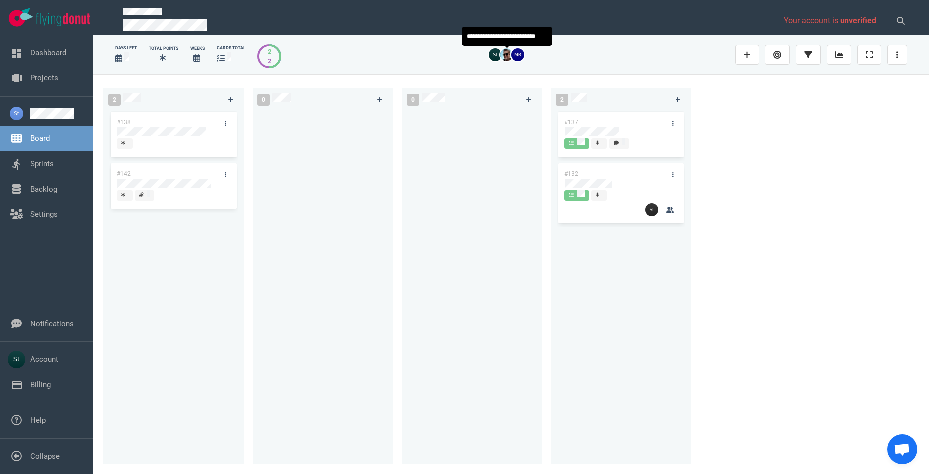
click at [505, 58] on img at bounding box center [506, 54] width 13 height 13
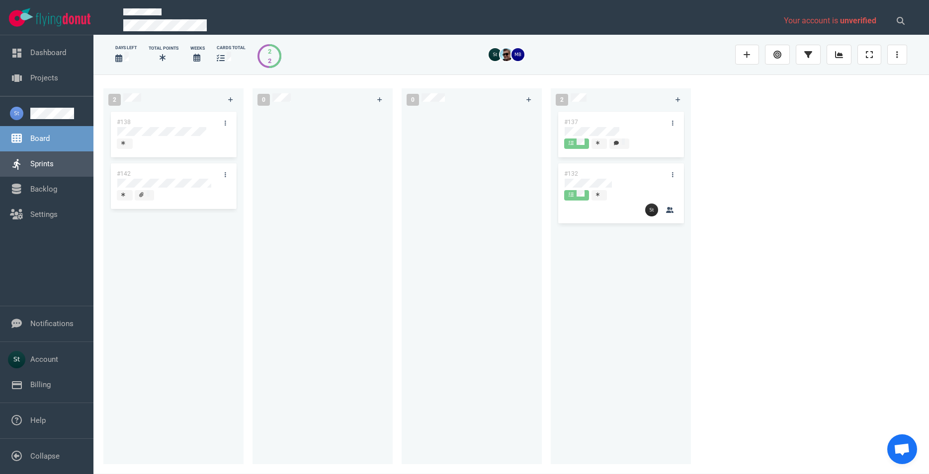
click at [54, 159] on link "Sprints" at bounding box center [41, 163] width 23 height 9
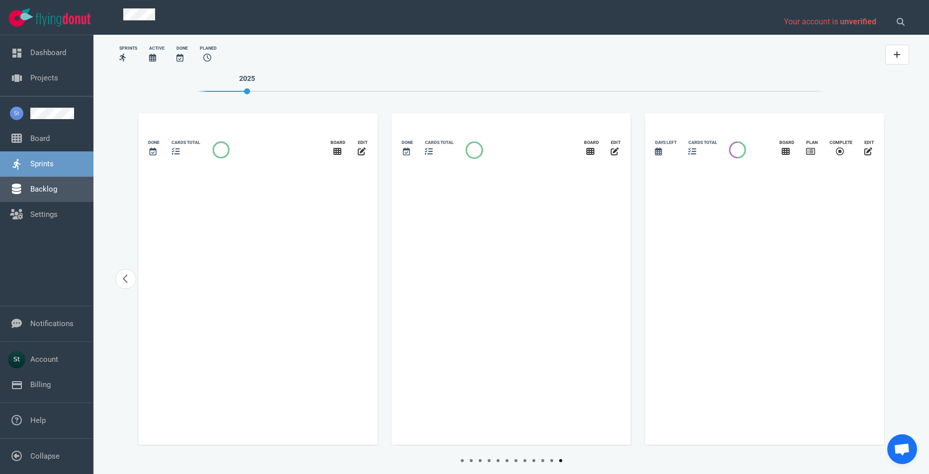
click at [51, 194] on link "Backlog" at bounding box center [43, 189] width 27 height 9
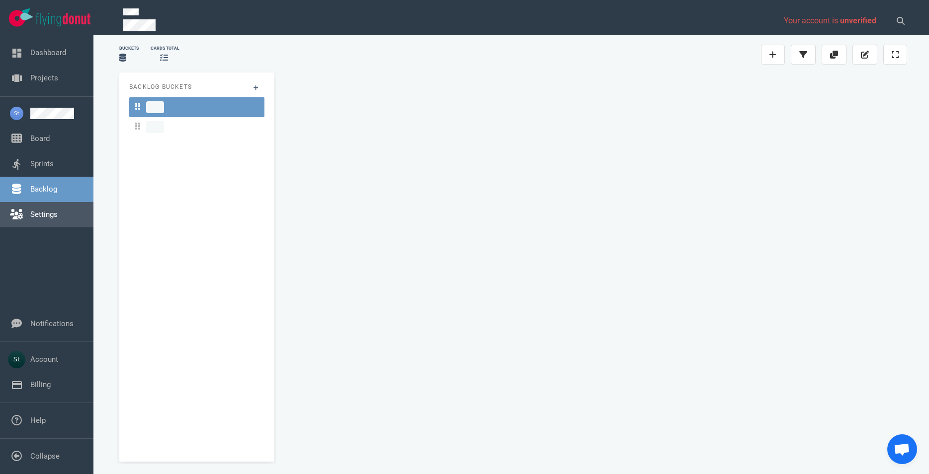
click at [45, 219] on link "Settings" at bounding box center [43, 214] width 27 height 9
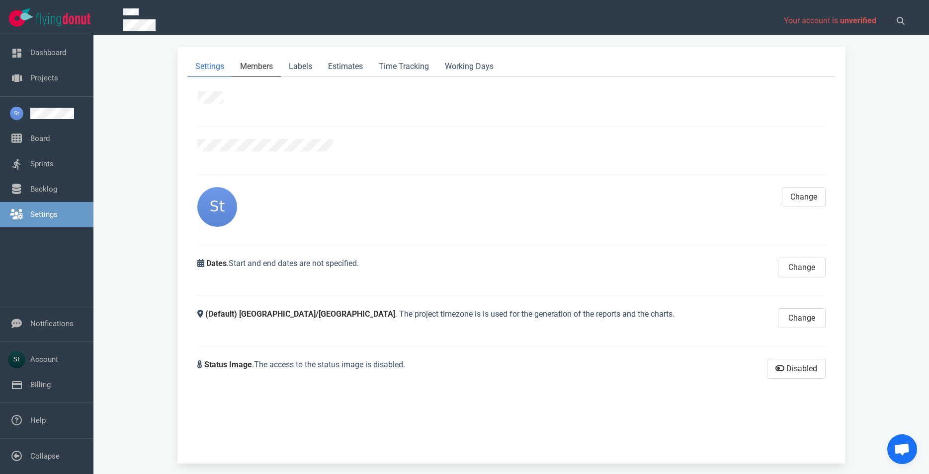
click at [250, 70] on link "Members" at bounding box center [256, 67] width 49 height 20
select select "2"
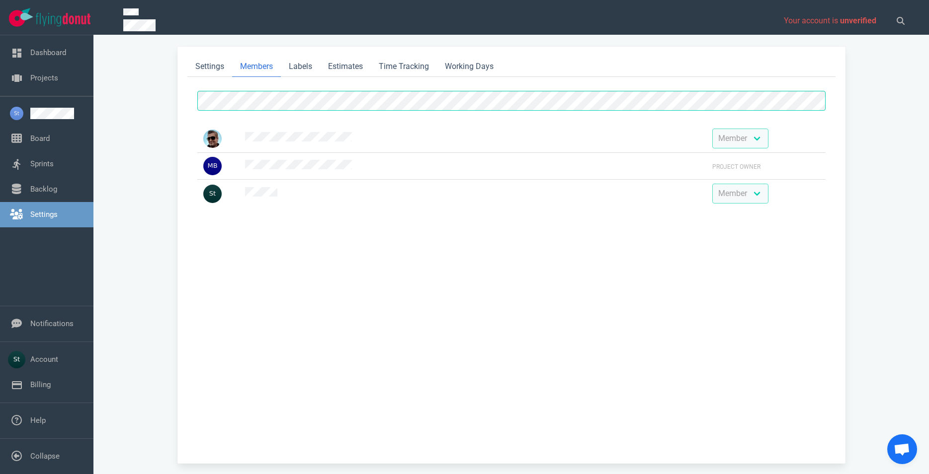
click at [186, 128] on div "Settings Members Labels Estimates Time Tracking Working Days Admin Member Follo…" at bounding box center [511, 255] width 668 height 417
click at [30, 134] on link "Board" at bounding box center [39, 138] width 19 height 9
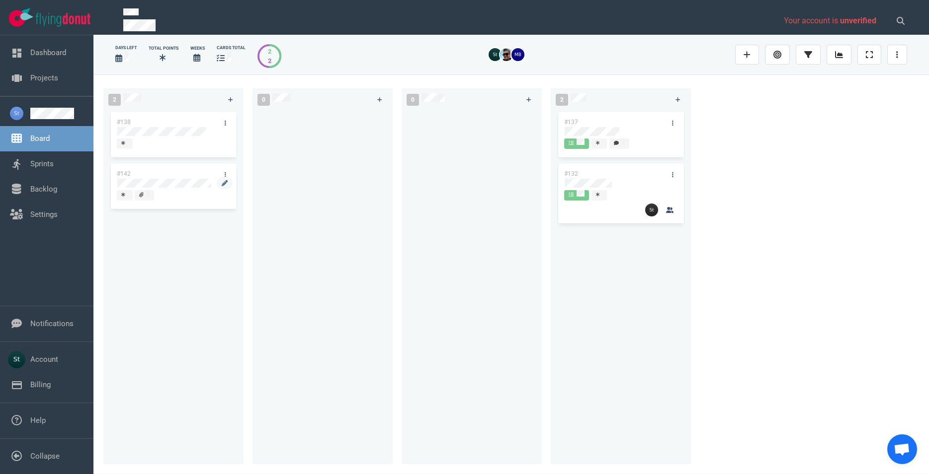
click at [181, 188] on div at bounding box center [173, 188] width 112 height 1
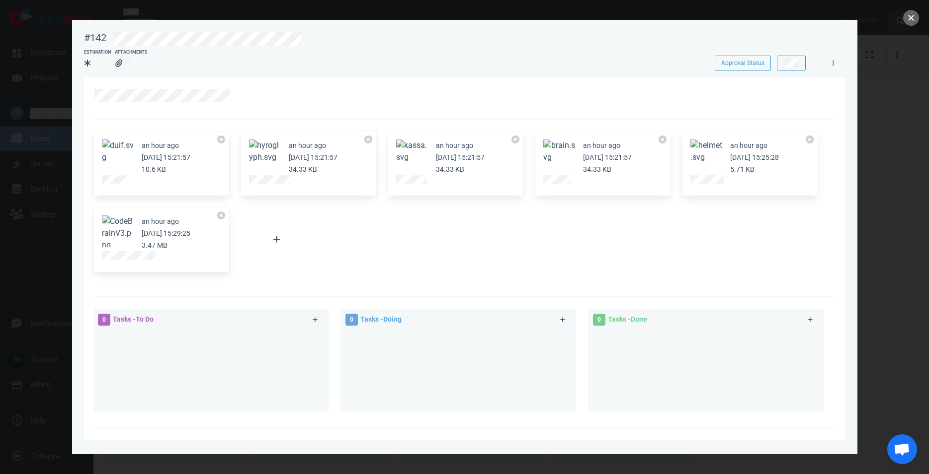
click at [908, 15] on button "close" at bounding box center [911, 18] width 16 height 16
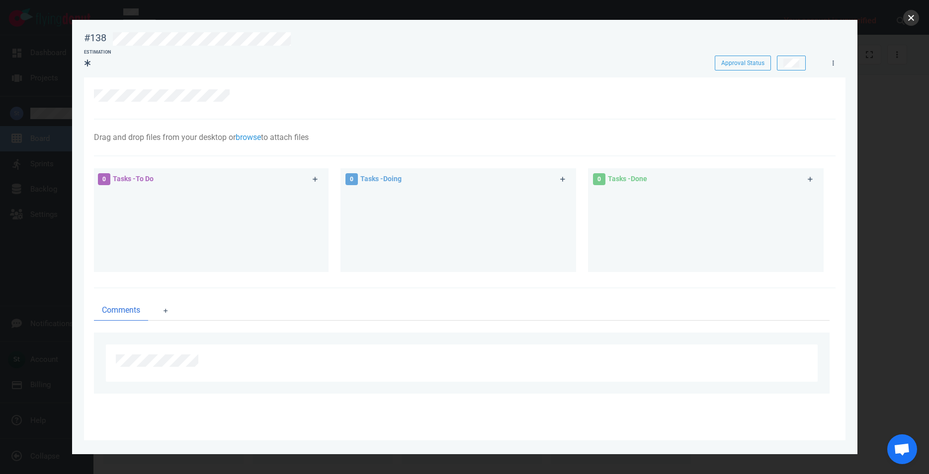
click at [905, 18] on button "close" at bounding box center [911, 18] width 16 height 16
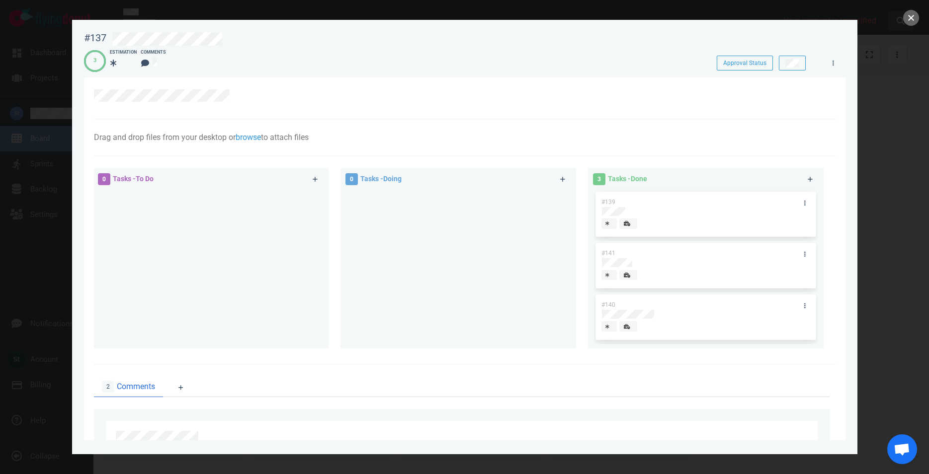
click at [909, 18] on button "close" at bounding box center [911, 18] width 16 height 16
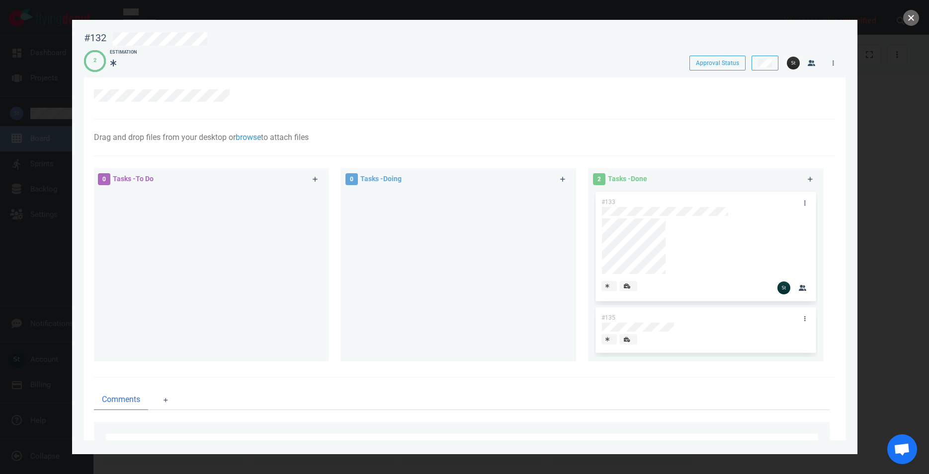
click at [914, 13] on button "close" at bounding box center [911, 18] width 16 height 16
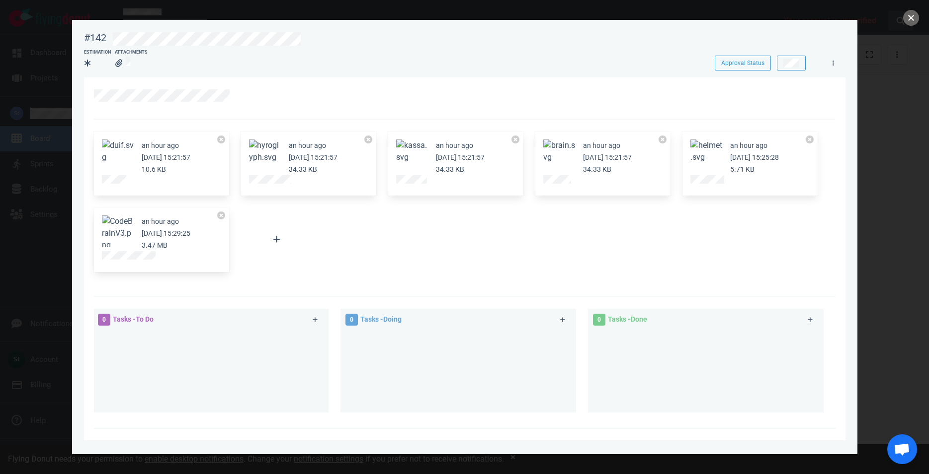
click at [908, 23] on button "close" at bounding box center [911, 18] width 16 height 16
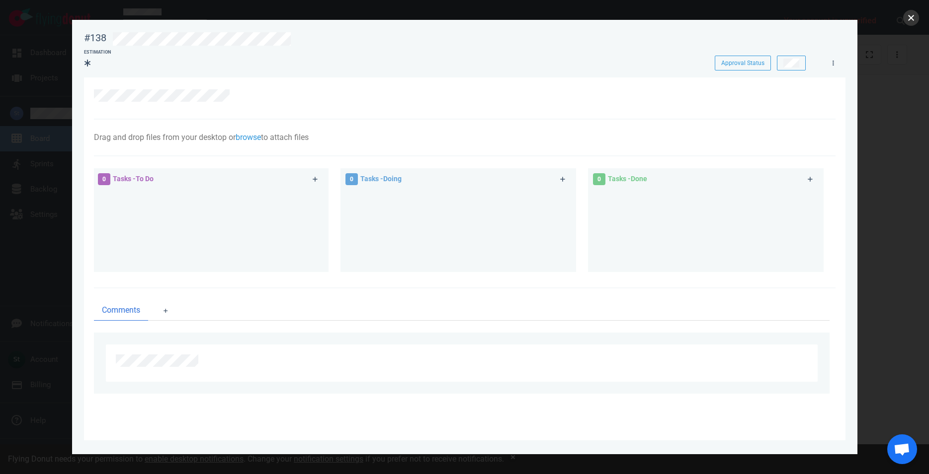
click at [909, 14] on button "close" at bounding box center [911, 18] width 16 height 16
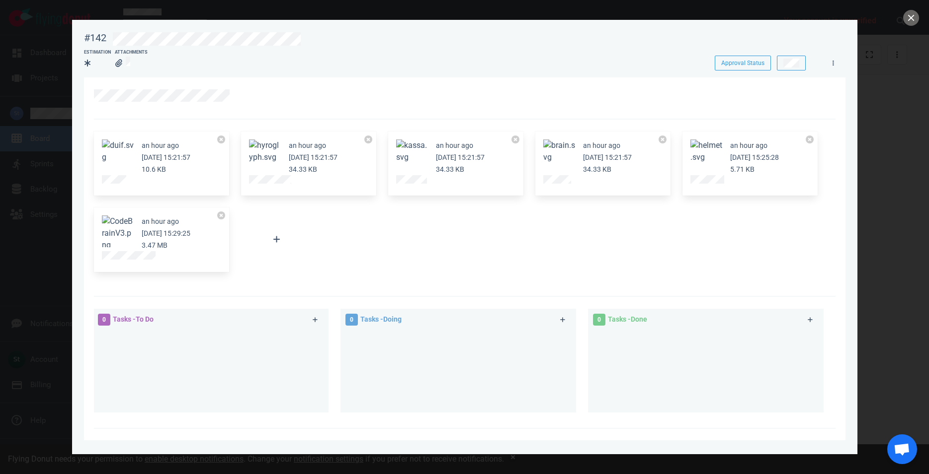
click at [920, 20] on div at bounding box center [464, 237] width 929 height 474
click at [916, 20] on button "close" at bounding box center [911, 18] width 16 height 16
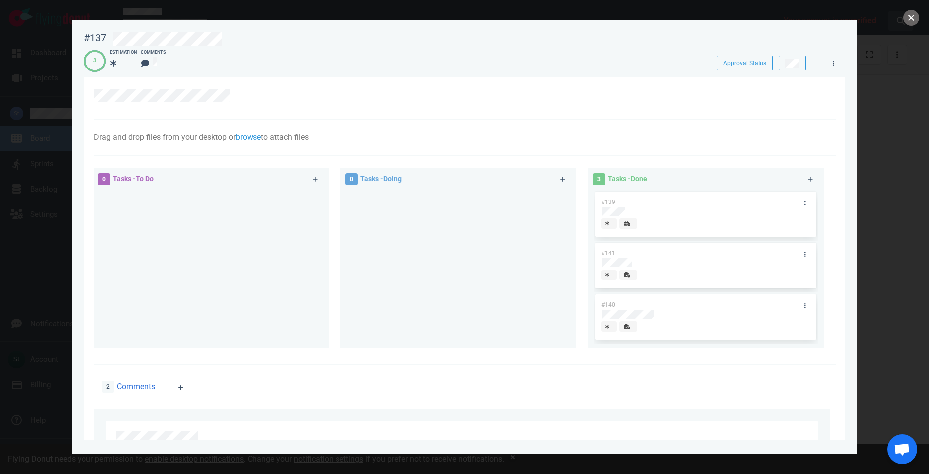
click at [907, 19] on button "close" at bounding box center [911, 18] width 16 height 16
drag, startPoint x: 908, startPoint y: 22, endPoint x: 835, endPoint y: 78, distance: 91.5
click at [908, 24] on button "close" at bounding box center [911, 18] width 16 height 16
click at [616, 257] on div at bounding box center [706, 240] width 208 height 43
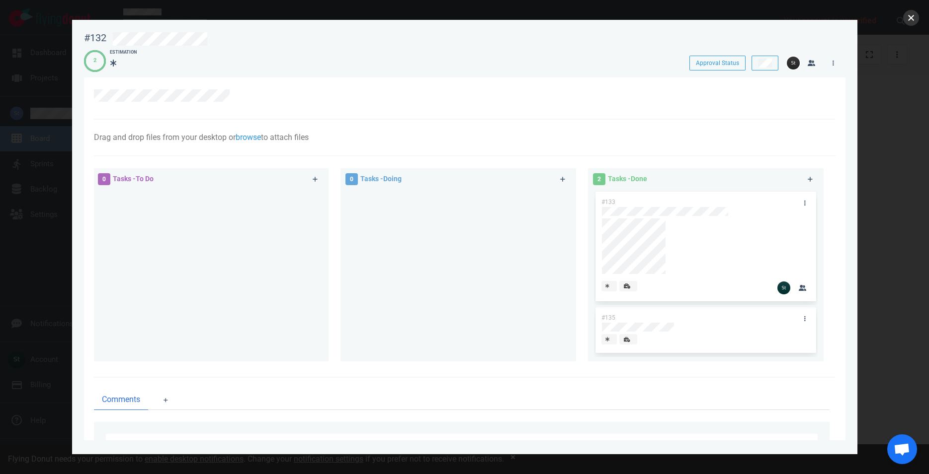
click at [916, 18] on button "close" at bounding box center [911, 18] width 16 height 16
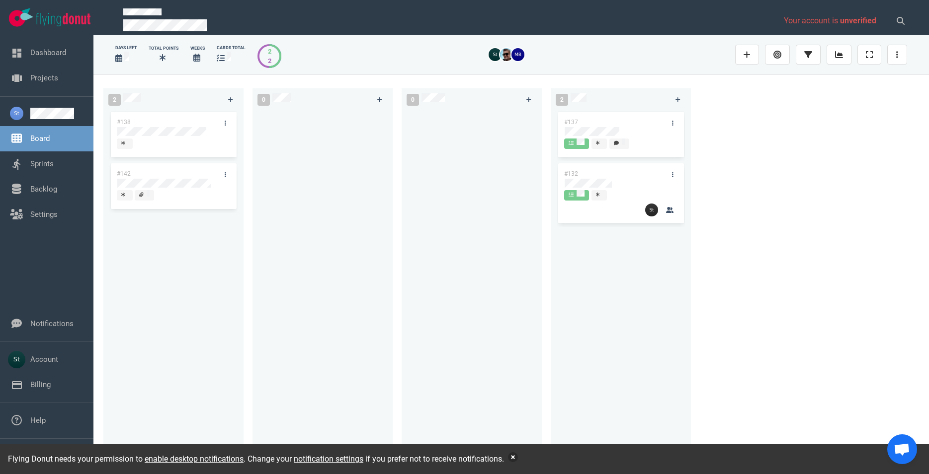
click at [516, 456] on button "button" at bounding box center [513, 458] width 10 height 10
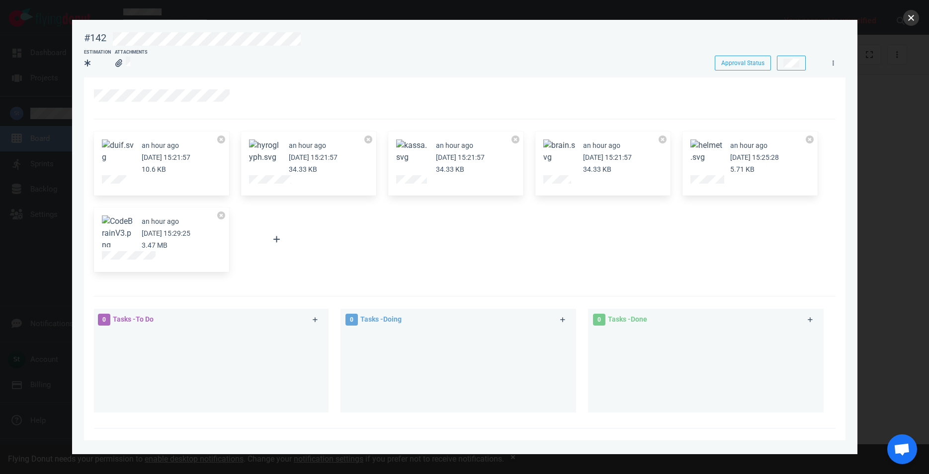
click at [907, 19] on button "close" at bounding box center [911, 18] width 16 height 16
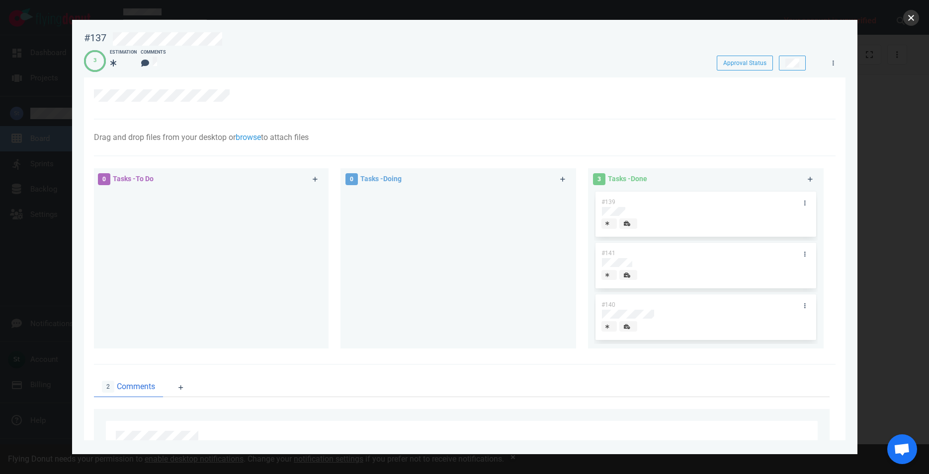
click at [905, 18] on button "close" at bounding box center [911, 18] width 16 height 16
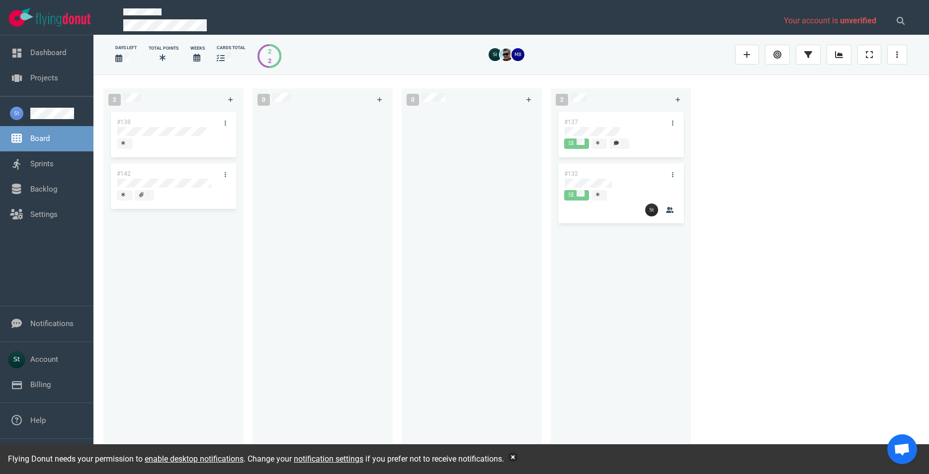
click at [516, 456] on button "button" at bounding box center [513, 458] width 10 height 10
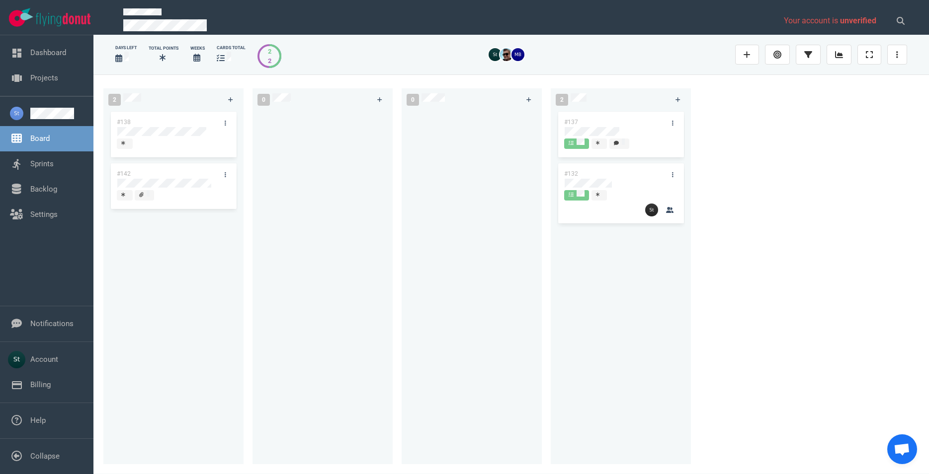
click at [627, 140] on span at bounding box center [619, 144] width 20 height 10
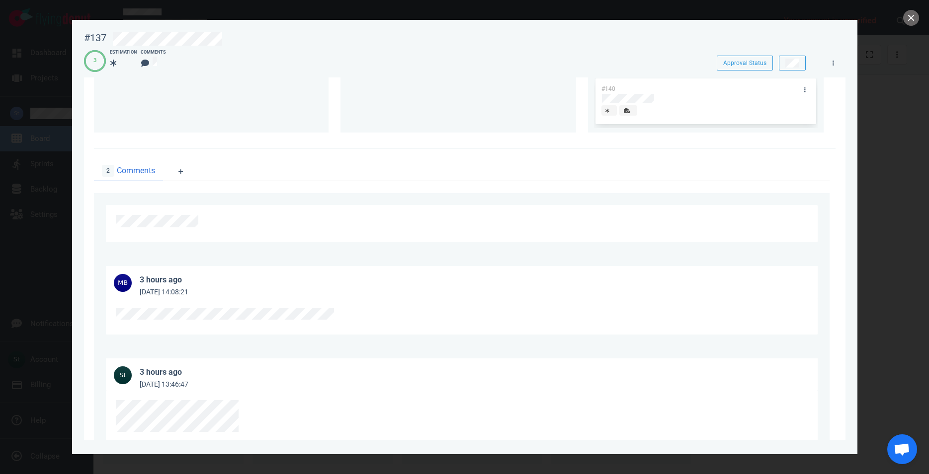
scroll to position [200, 0]
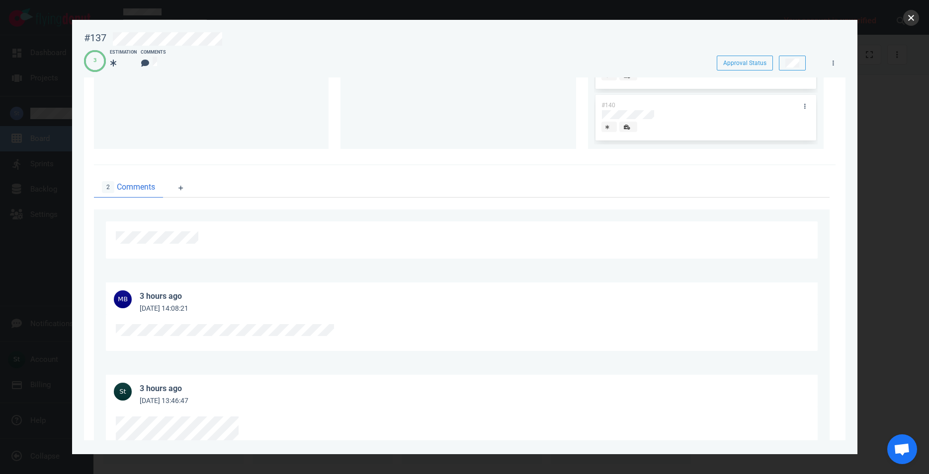
click at [905, 19] on button "close" at bounding box center [911, 18] width 16 height 16
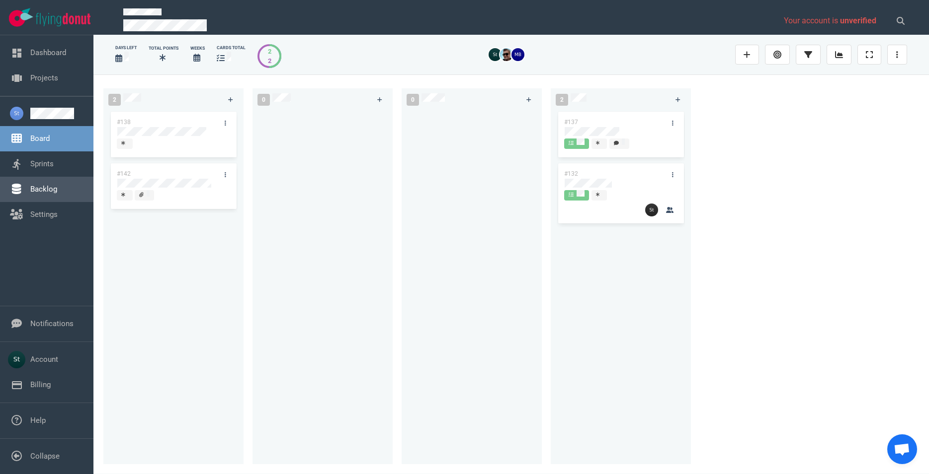
click at [57, 186] on link "Backlog" at bounding box center [43, 189] width 27 height 9
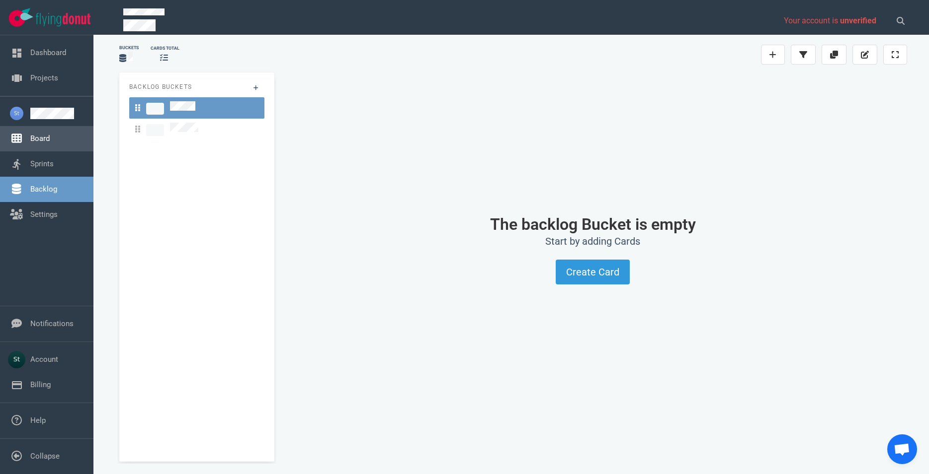
click at [50, 134] on link "Board" at bounding box center [39, 138] width 19 height 9
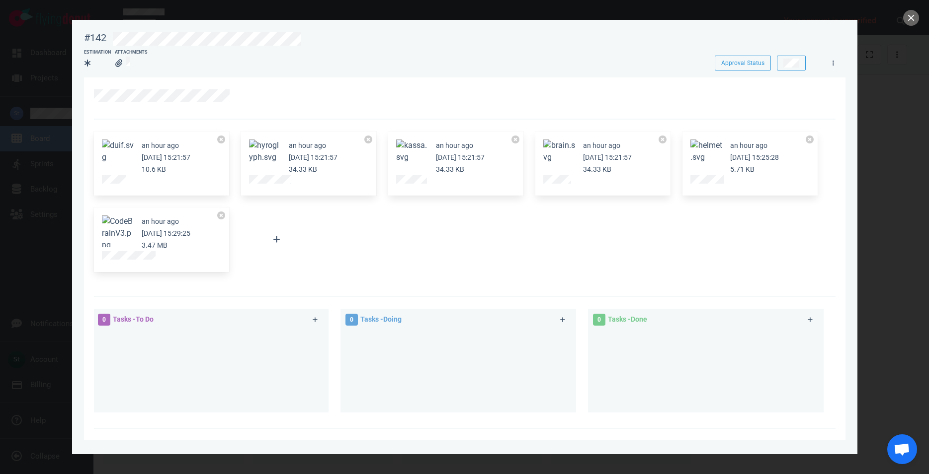
click at [919, 13] on div at bounding box center [464, 237] width 929 height 474
click at [918, 18] on button "close" at bounding box center [911, 18] width 16 height 16
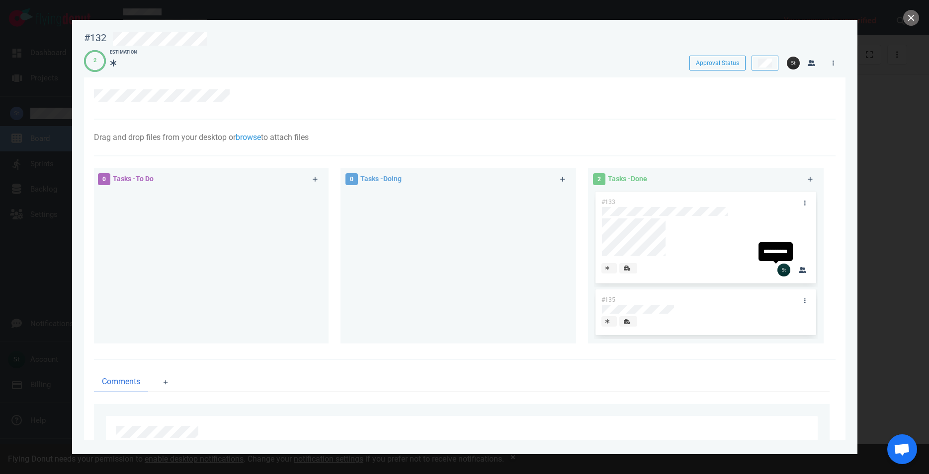
click at [777, 269] on img at bounding box center [783, 270] width 13 height 13
click at [800, 205] on link at bounding box center [805, 203] width 16 height 12
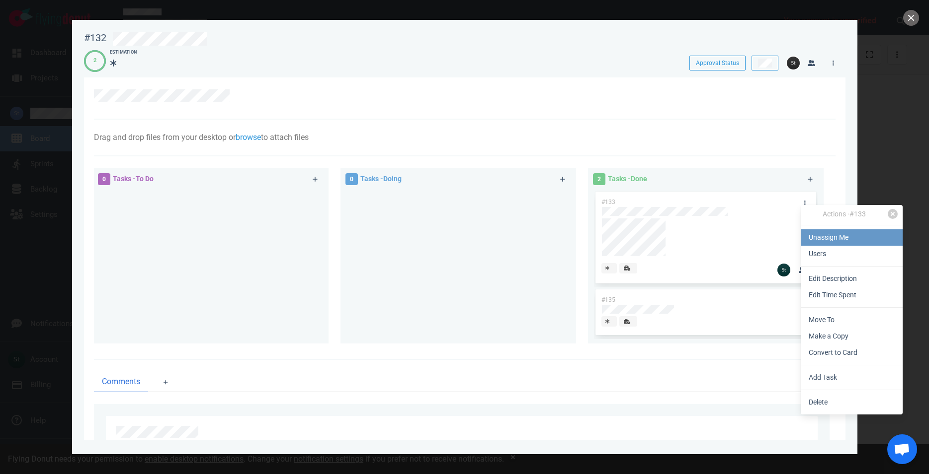
click at [813, 235] on link "Unassign Me" at bounding box center [851, 238] width 102 height 16
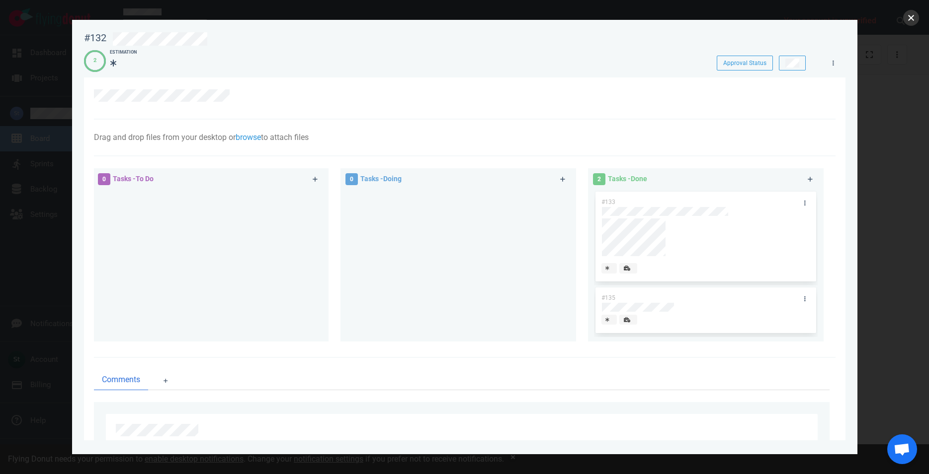
click at [908, 20] on button "close" at bounding box center [911, 18] width 16 height 16
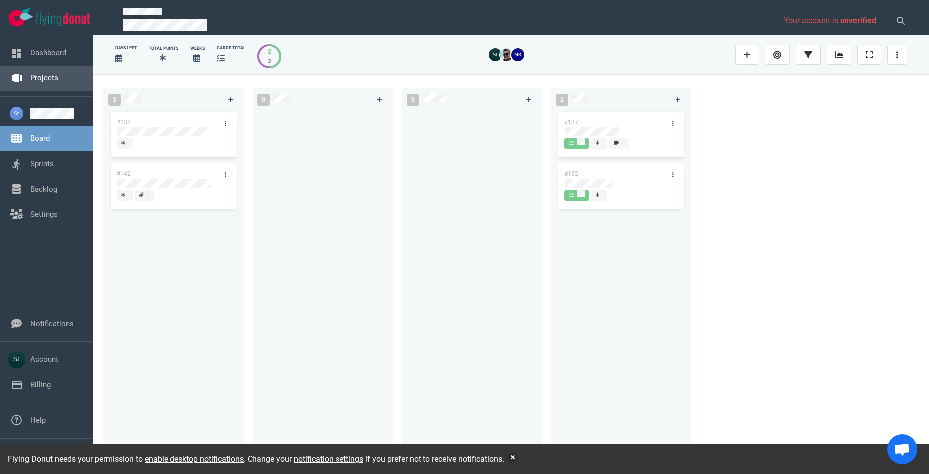
click at [54, 75] on link "Projects" at bounding box center [44, 78] width 28 height 9
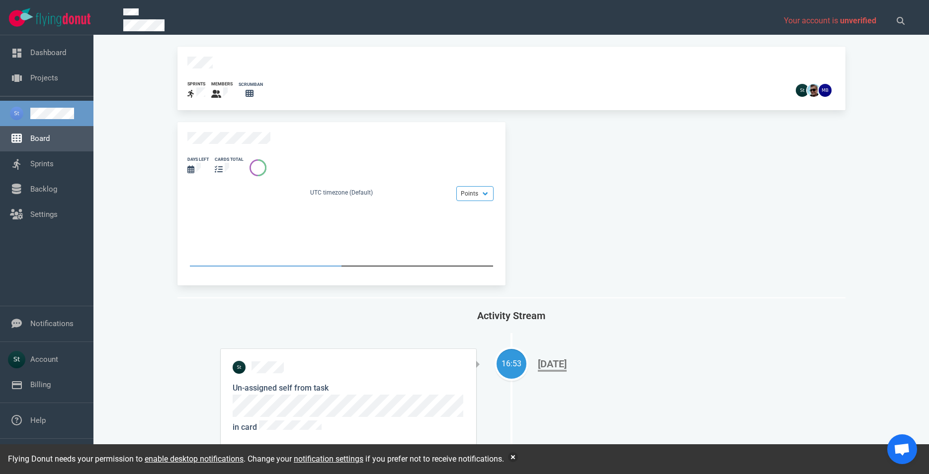
click at [50, 141] on link "Board" at bounding box center [39, 138] width 19 height 9
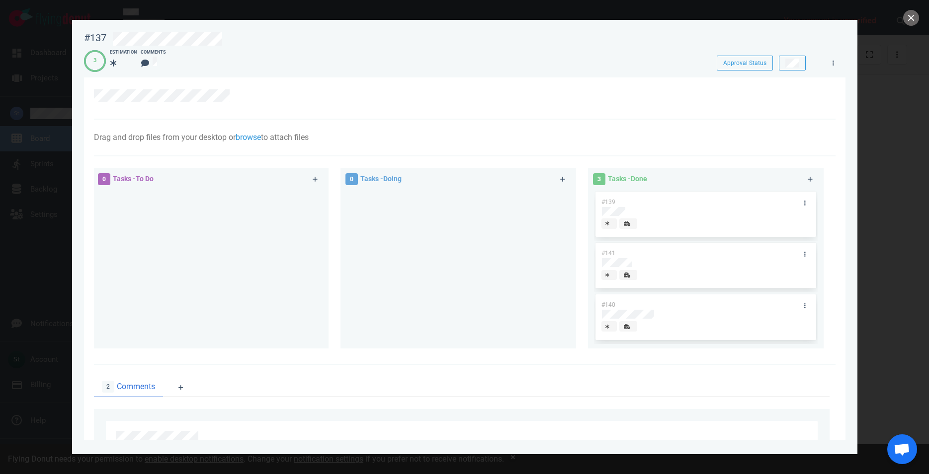
click at [903, 24] on div at bounding box center [464, 237] width 929 height 474
click at [905, 24] on div at bounding box center [464, 237] width 929 height 474
click at [912, 15] on button "close" at bounding box center [911, 18] width 16 height 16
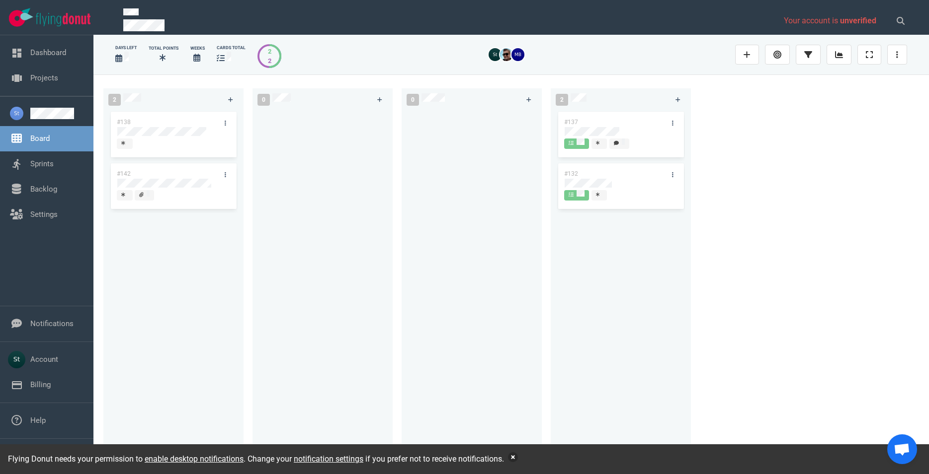
click at [518, 454] on button "button" at bounding box center [513, 458] width 10 height 10
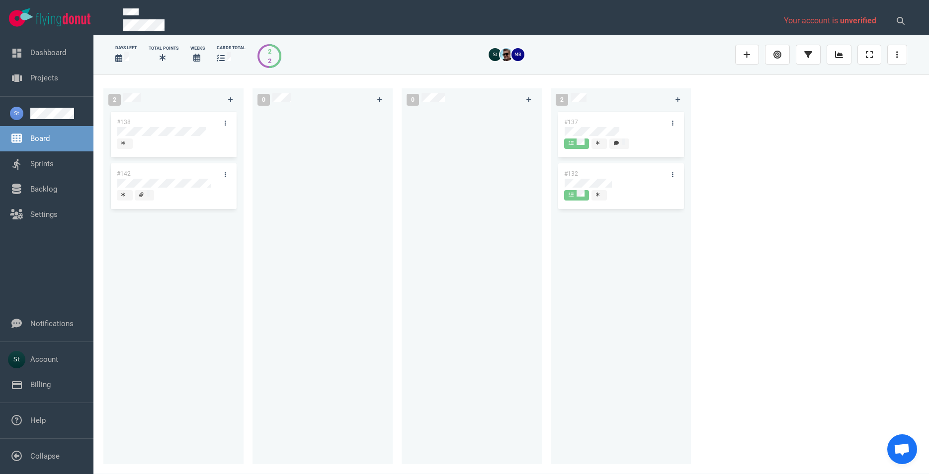
click at [355, 292] on div at bounding box center [322, 281] width 128 height 343
click at [121, 255] on div "#138 #142" at bounding box center [173, 281] width 128 height 343
click at [917, 157] on div "2 #138 #142 0 0 2 #137 #132" at bounding box center [510, 274] width 835 height 399
click at [427, 242] on div at bounding box center [471, 281] width 128 height 343
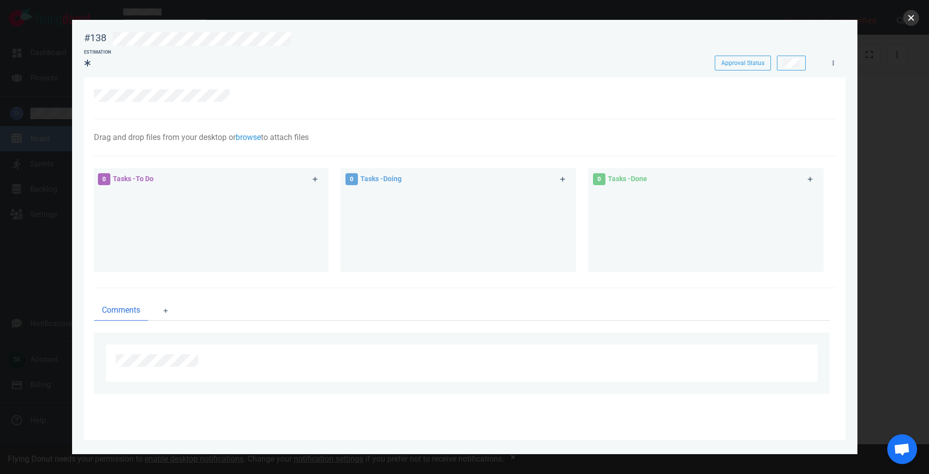
click at [917, 18] on button "close" at bounding box center [911, 18] width 16 height 16
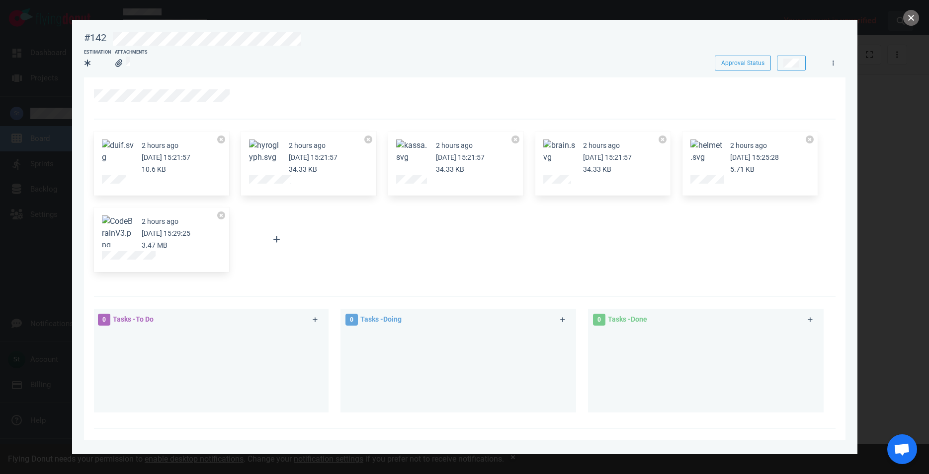
click at [909, 14] on button "close" at bounding box center [911, 18] width 16 height 16
